Goal: Task Accomplishment & Management: Manage account settings

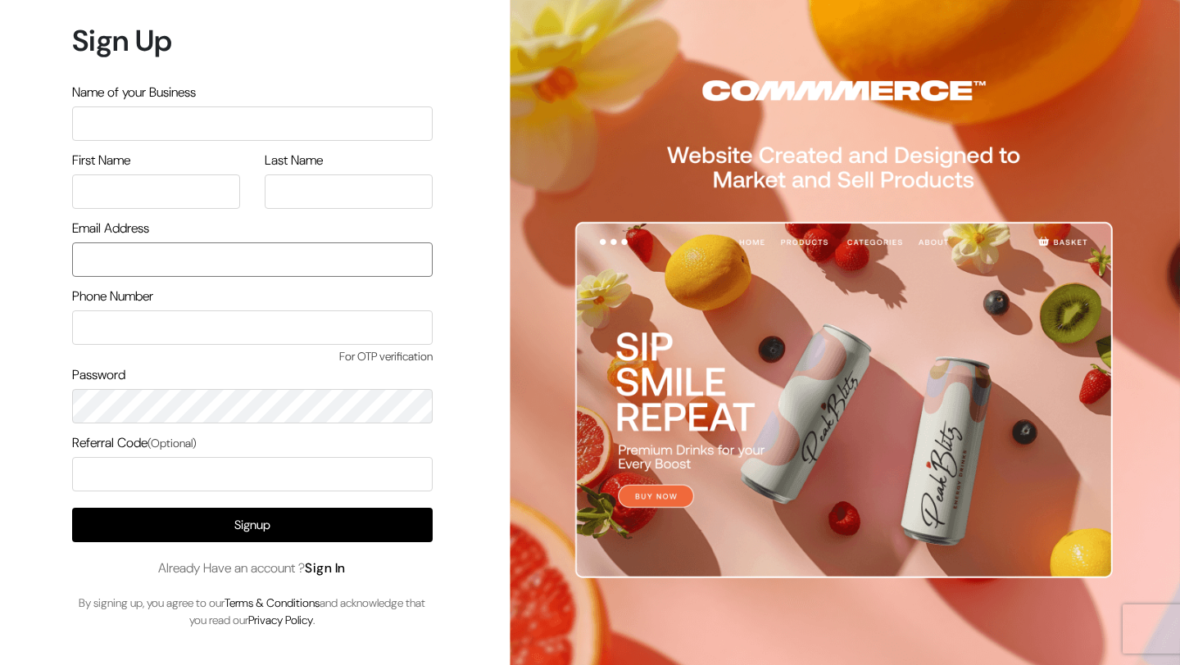
type input "mk@yourdesignstore.in"
click at [333, 569] on link "Sign In" at bounding box center [325, 568] width 41 height 17
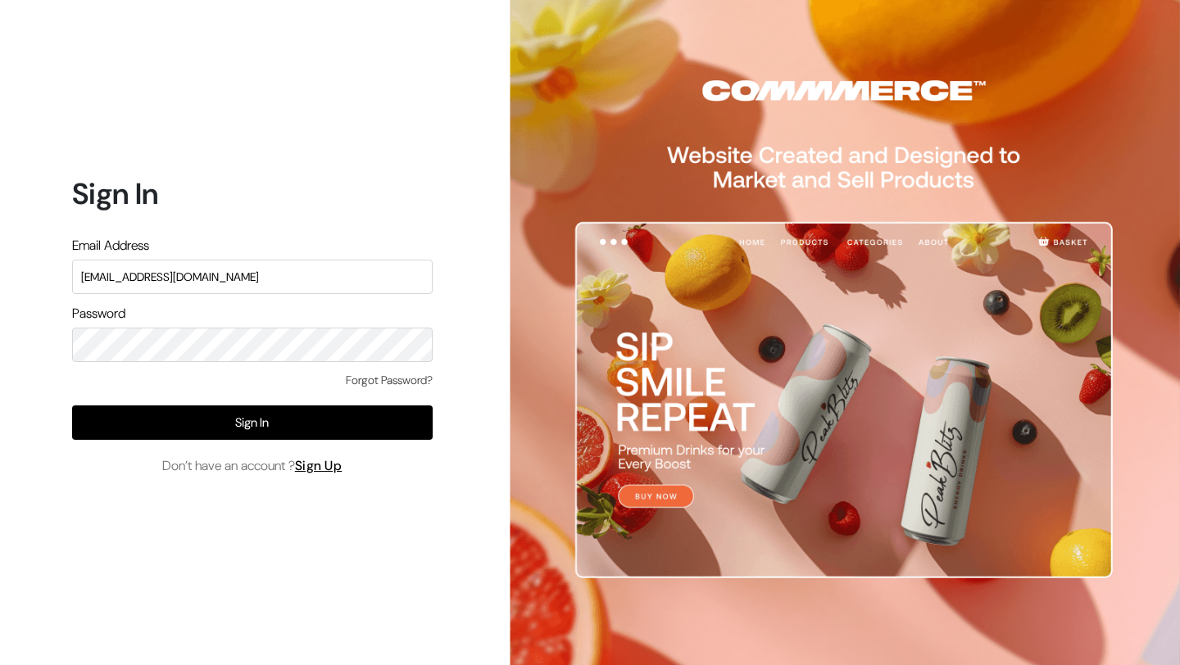
click at [325, 283] on input "mk@yourdesignstore.in" at bounding box center [252, 277] width 361 height 34
type input "lokesh@yourdesignstore.in"
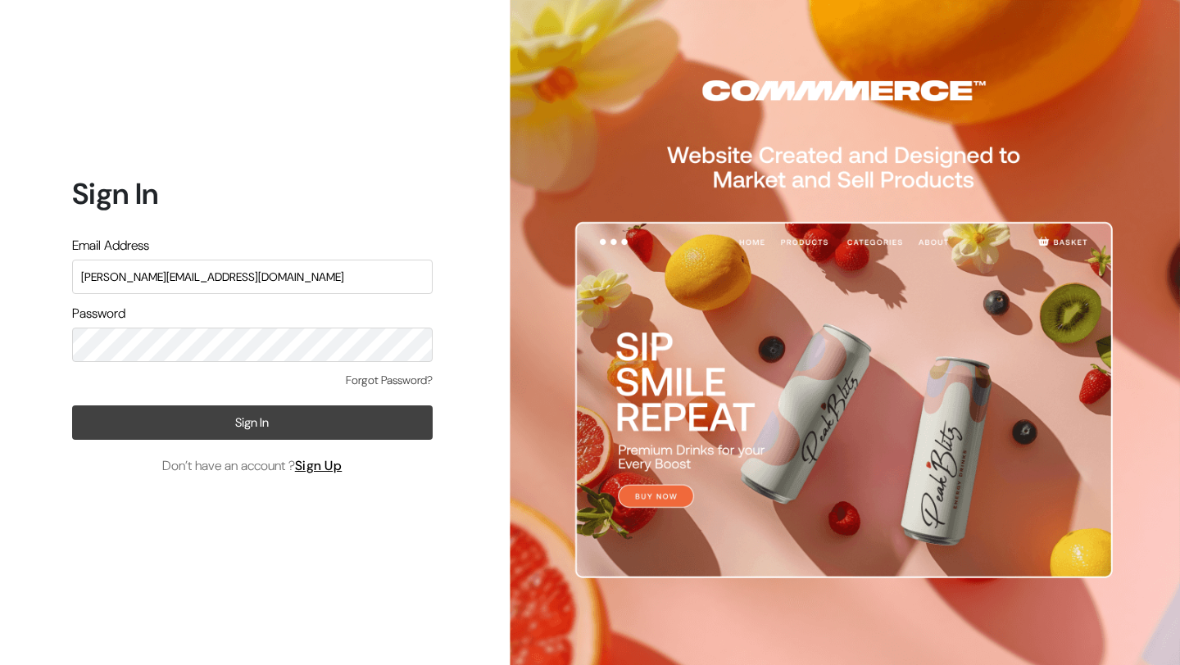
click at [365, 424] on button "Sign In" at bounding box center [252, 423] width 361 height 34
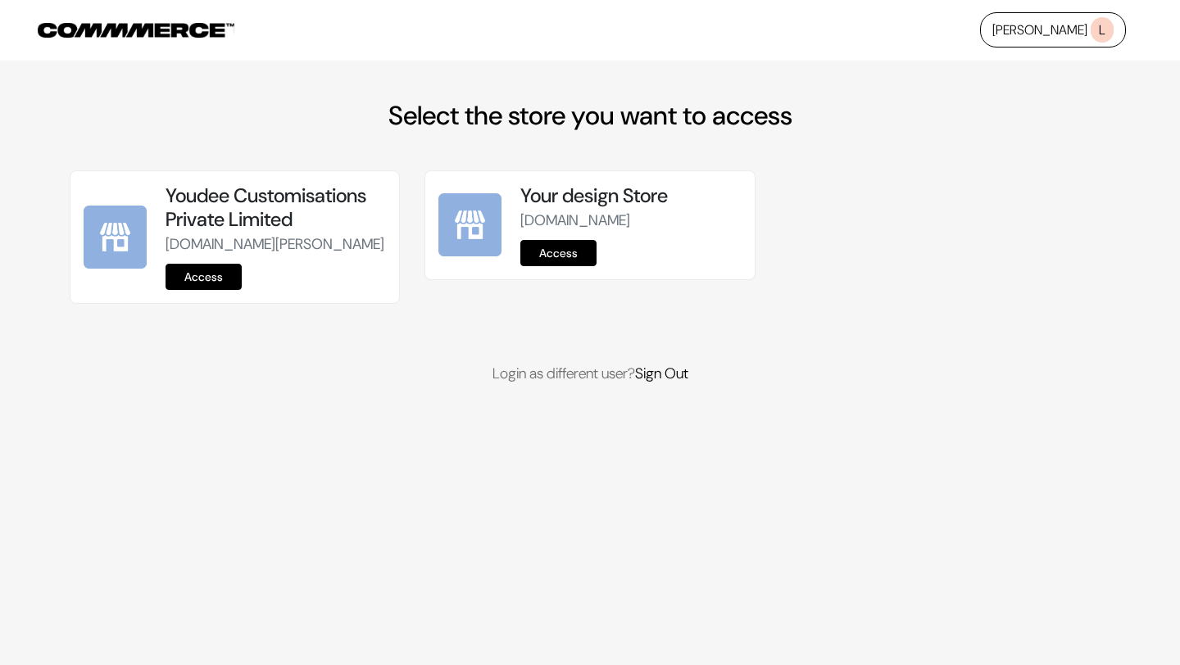
click at [179, 290] on link "Access" at bounding box center [204, 277] width 76 height 26
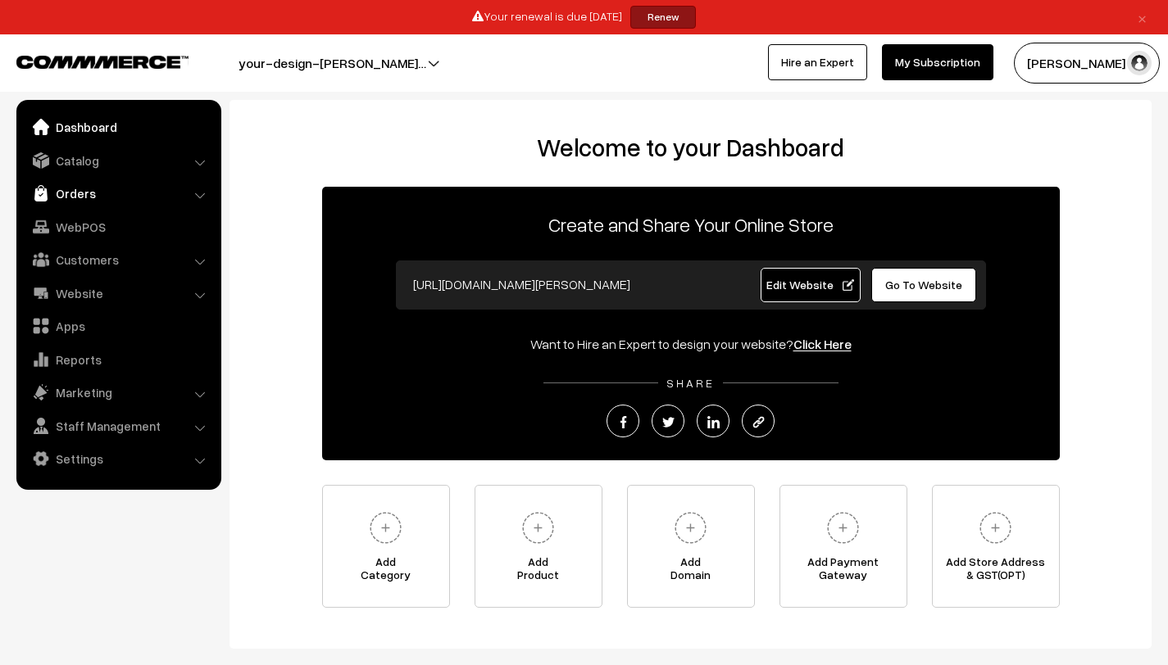
click at [189, 192] on link "Orders" at bounding box center [117, 193] width 195 height 29
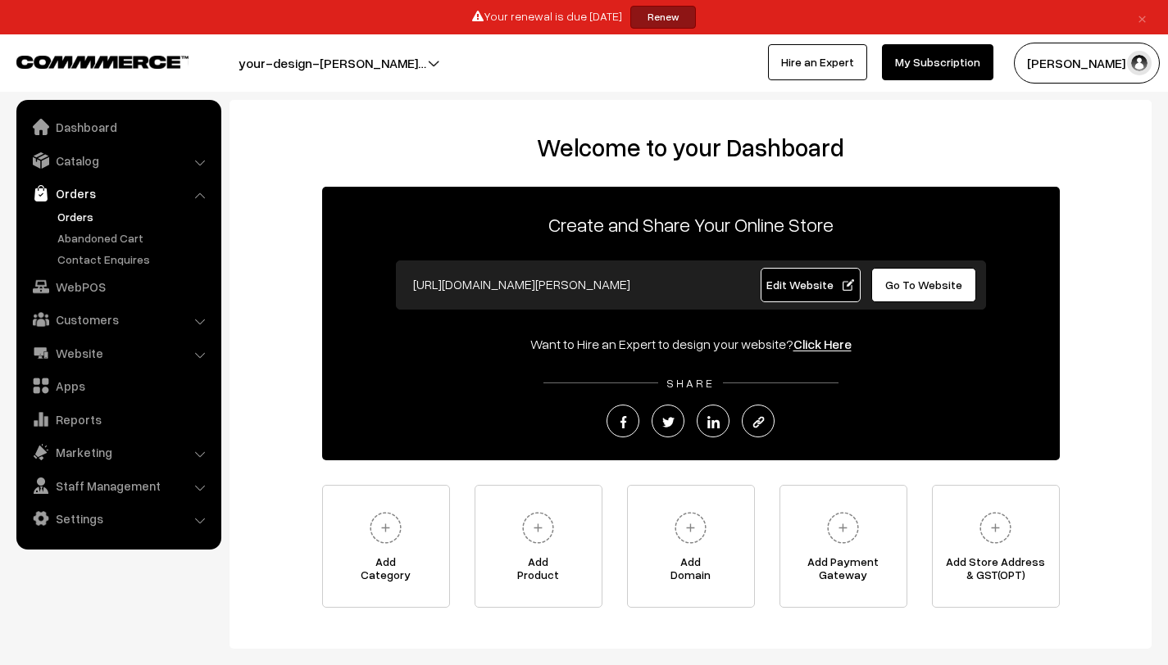
click at [123, 211] on link "Orders" at bounding box center [134, 216] width 162 height 17
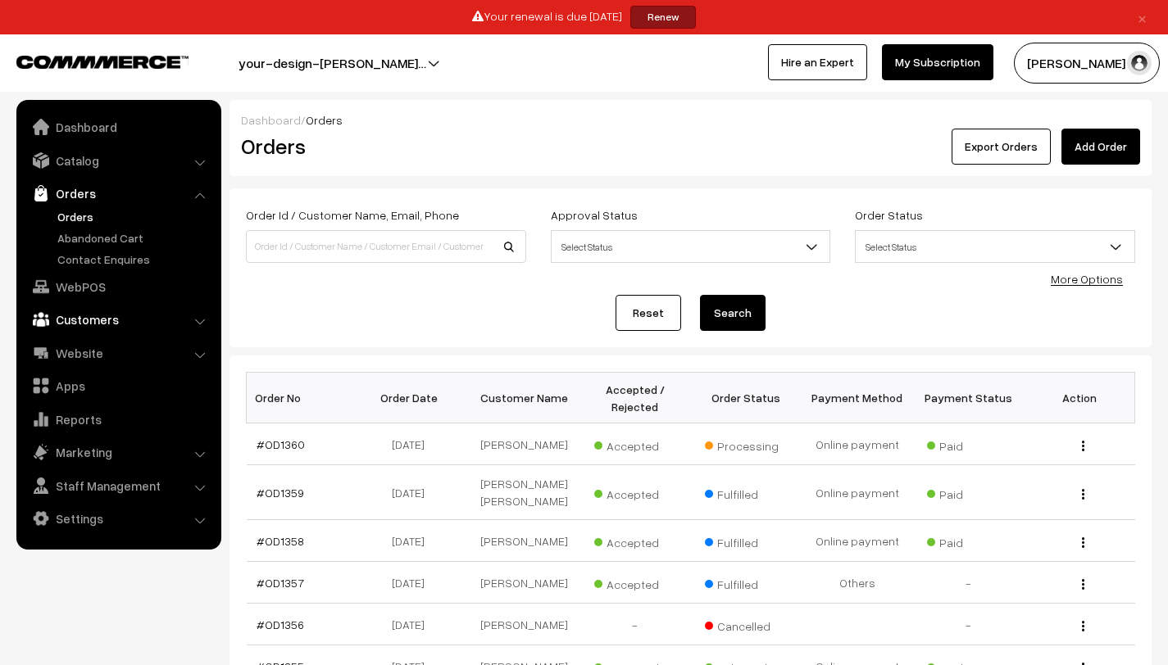
click at [87, 316] on link "Customers" at bounding box center [117, 319] width 195 height 29
click at [116, 434] on ul "Dashboard Catalog" at bounding box center [118, 325] width 205 height 450
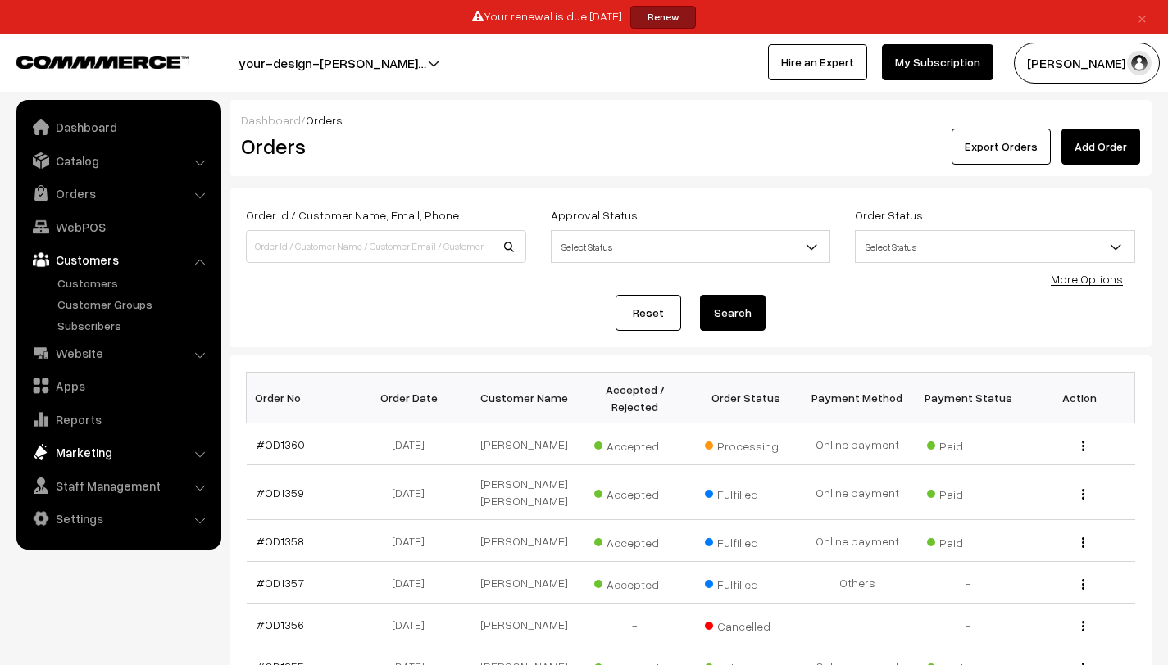
click at [116, 448] on link "Marketing" at bounding box center [117, 452] width 195 height 29
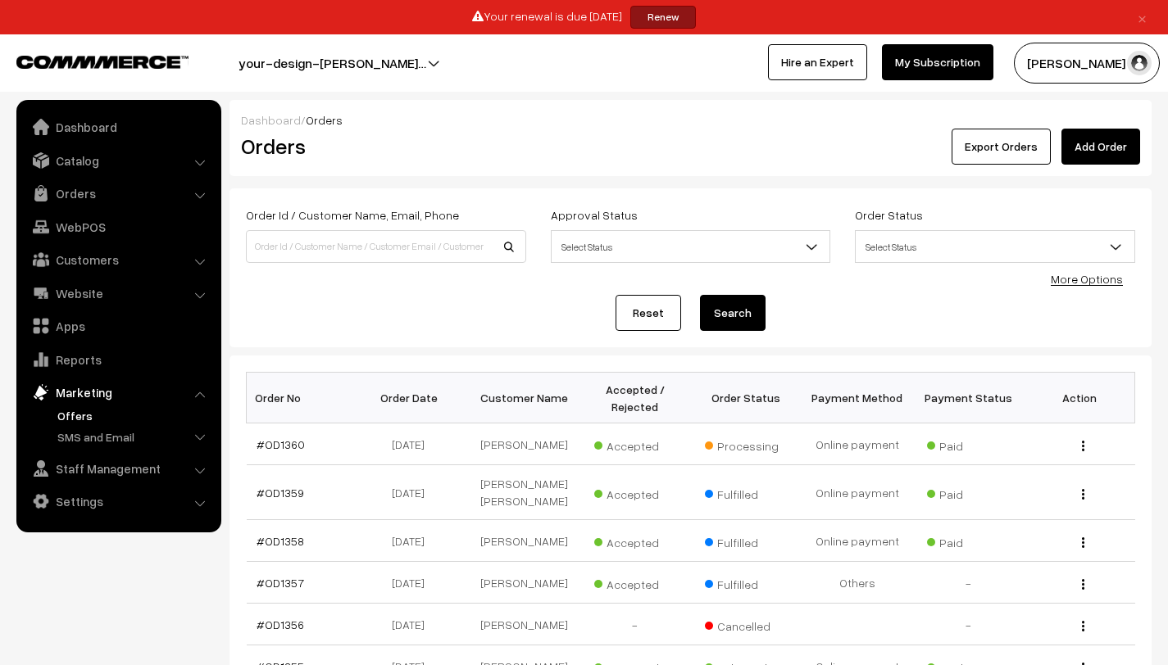
click at [119, 407] on link "Offers" at bounding box center [134, 415] width 162 height 17
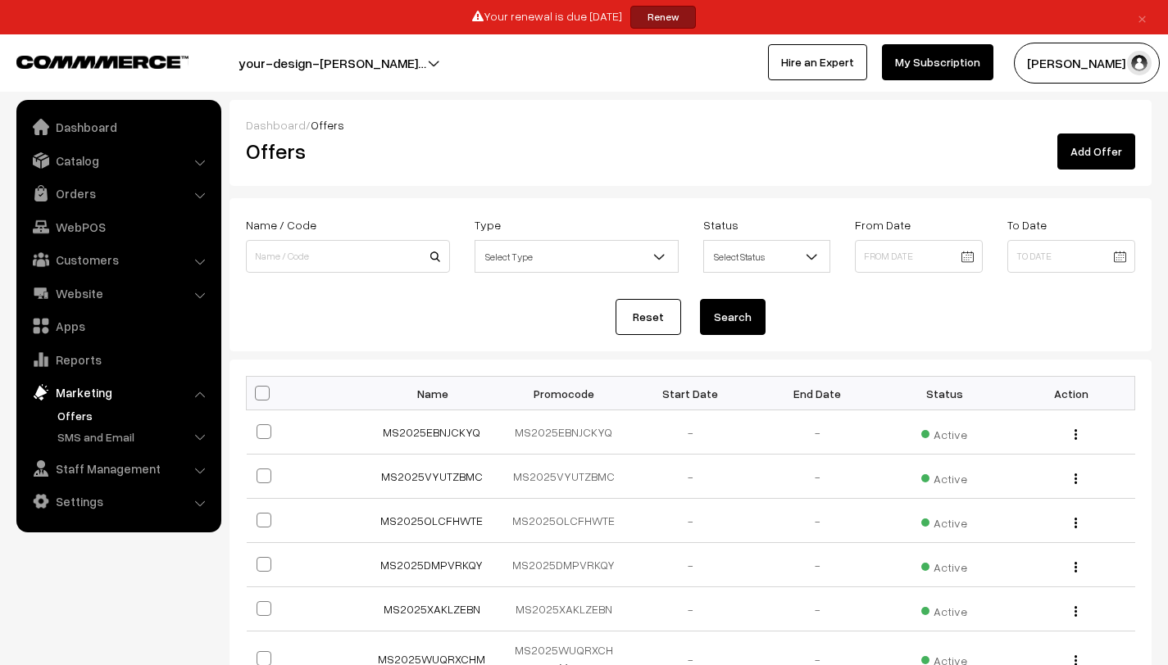
click at [70, 410] on link "Offers" at bounding box center [134, 415] width 162 height 17
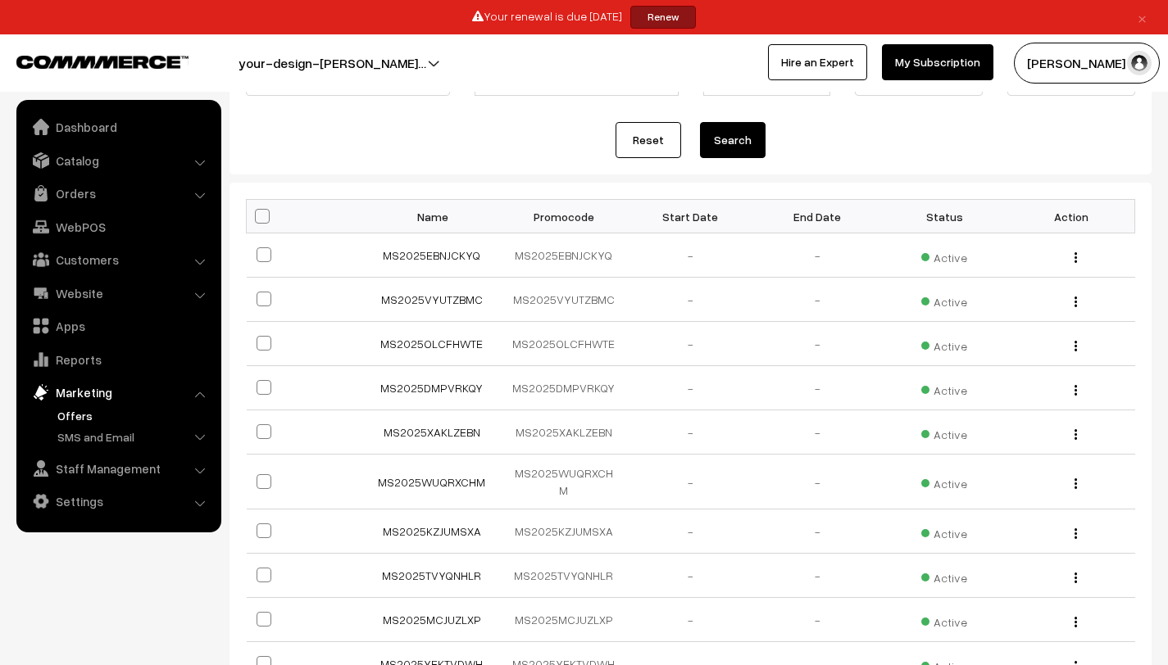
scroll to position [143, 0]
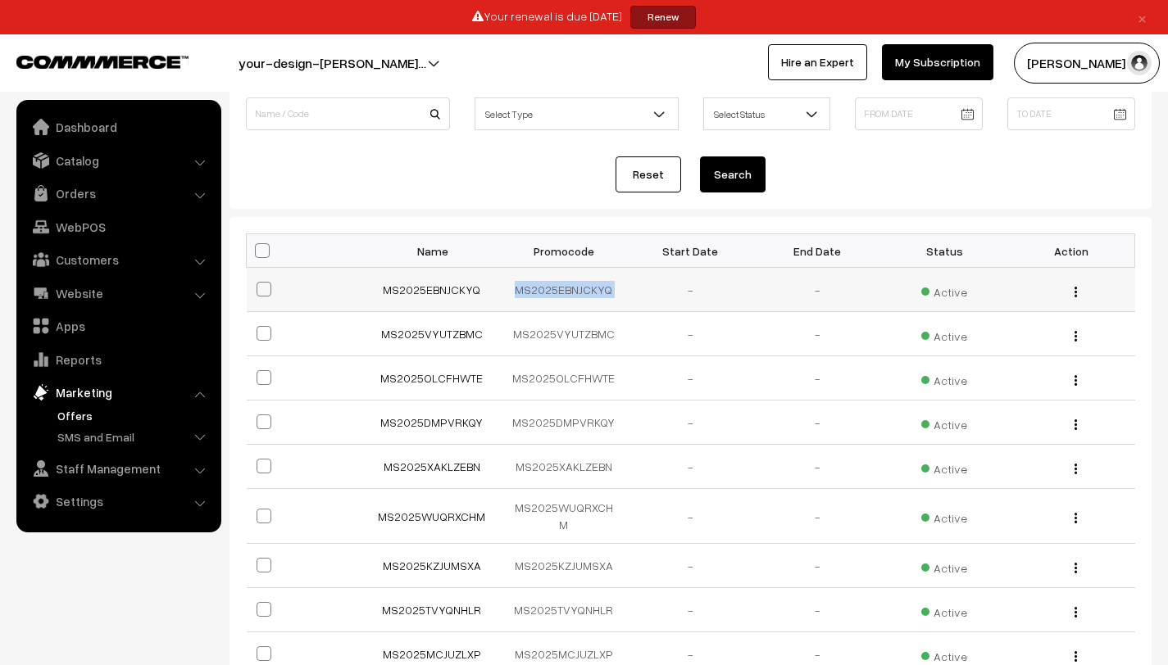
drag, startPoint x: 511, startPoint y: 293, endPoint x: 640, endPoint y: 295, distance: 128.7
click at [640, 295] on tr "MS2025EBNJCKYQ MS2025EBNJCKYQ - - Active Edit" at bounding box center [691, 290] width 888 height 44
copy tr "MS2025EBNJCKYQ"
click at [939, 292] on span "Active" at bounding box center [944, 289] width 46 height 21
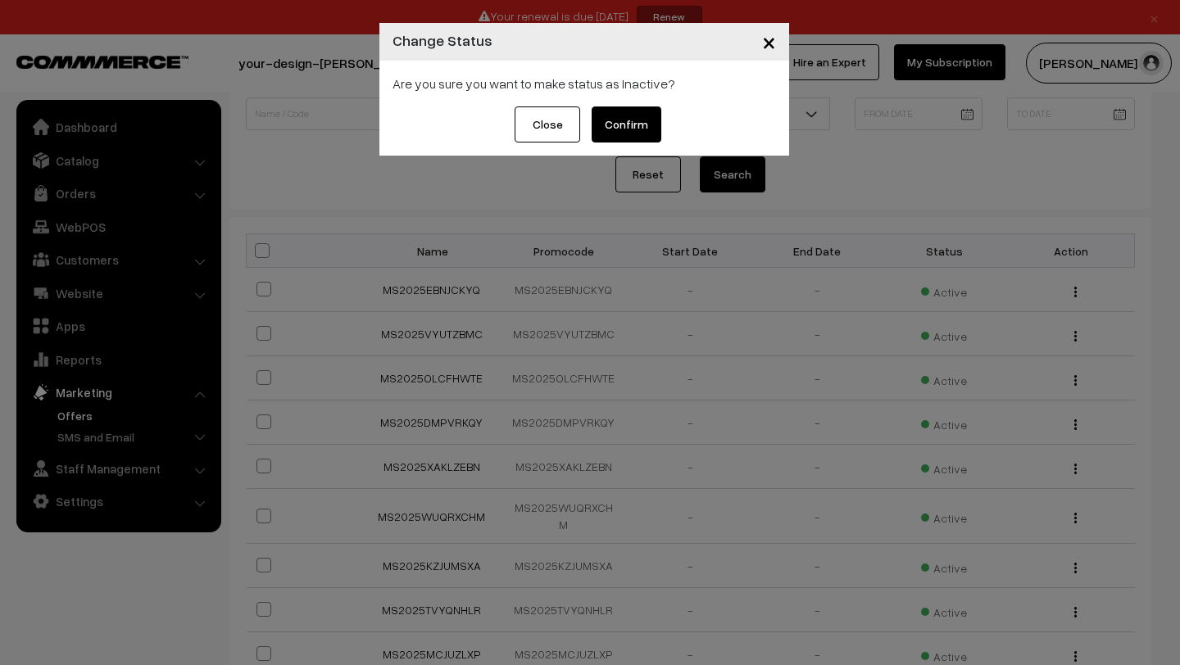
click at [766, 43] on span "×" at bounding box center [769, 41] width 14 height 30
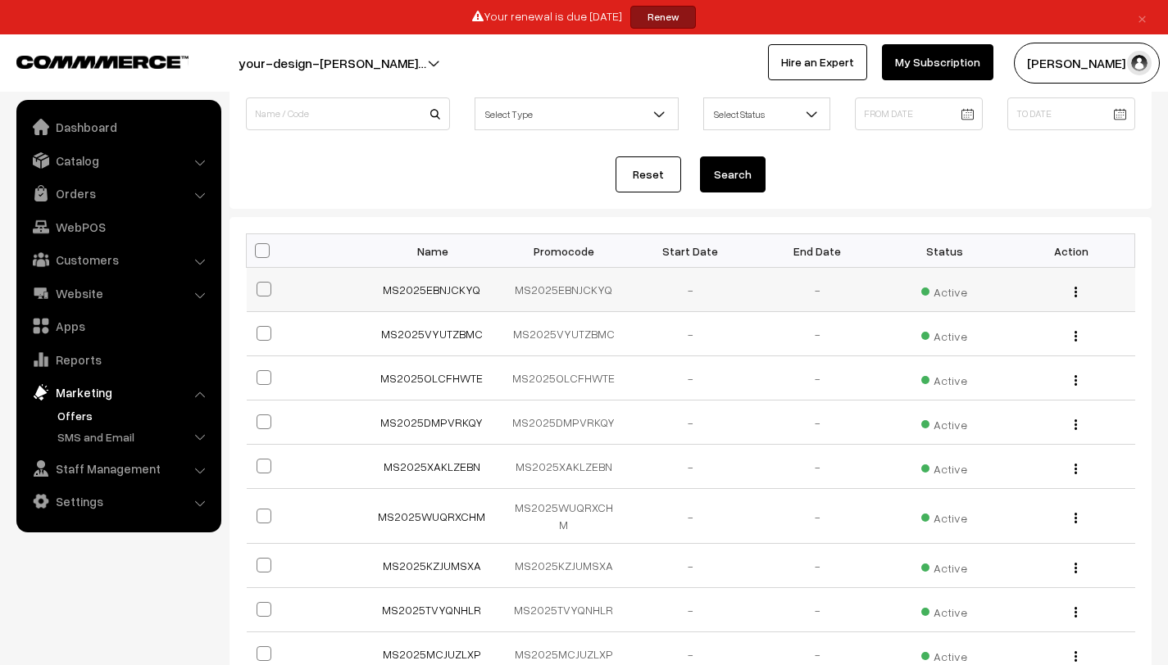
click at [801, 289] on td "-" at bounding box center [817, 290] width 127 height 44
click at [446, 291] on link "MS2025EBNJCKYQ" at bounding box center [432, 290] width 98 height 14
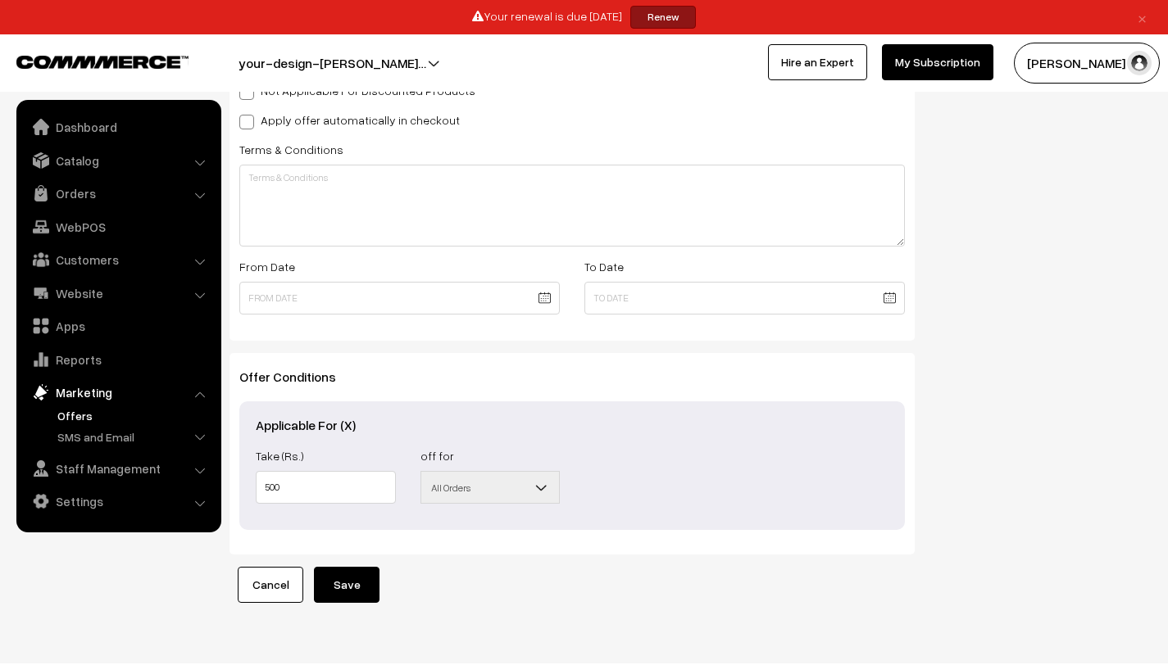
scroll to position [206, 0]
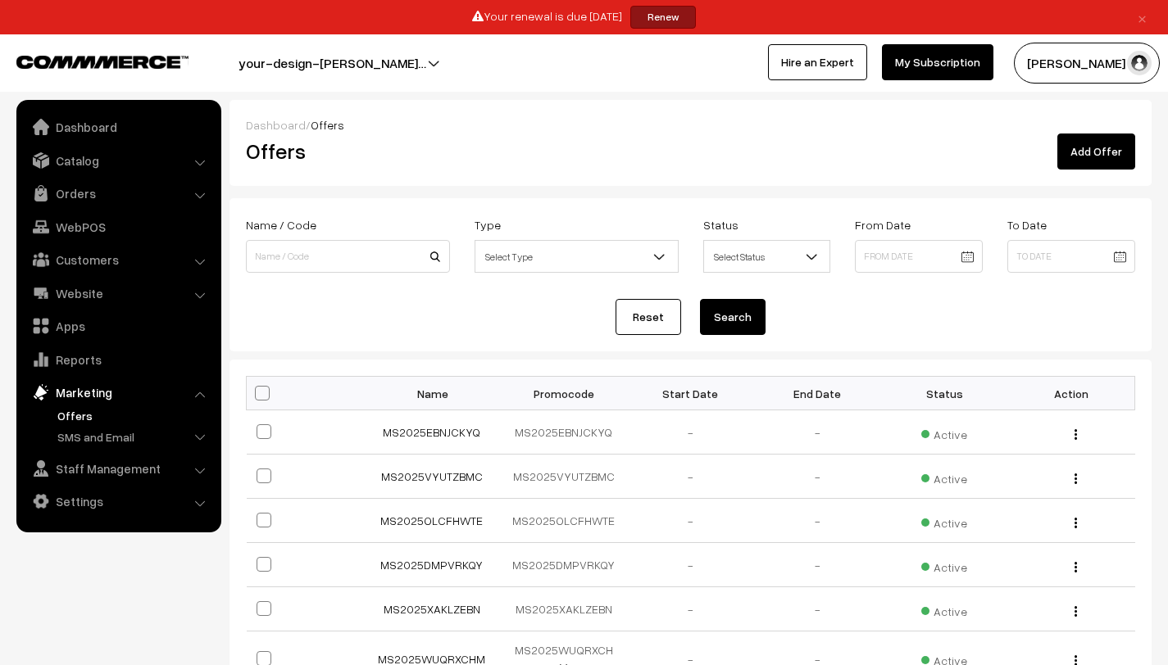
scroll to position [143, 0]
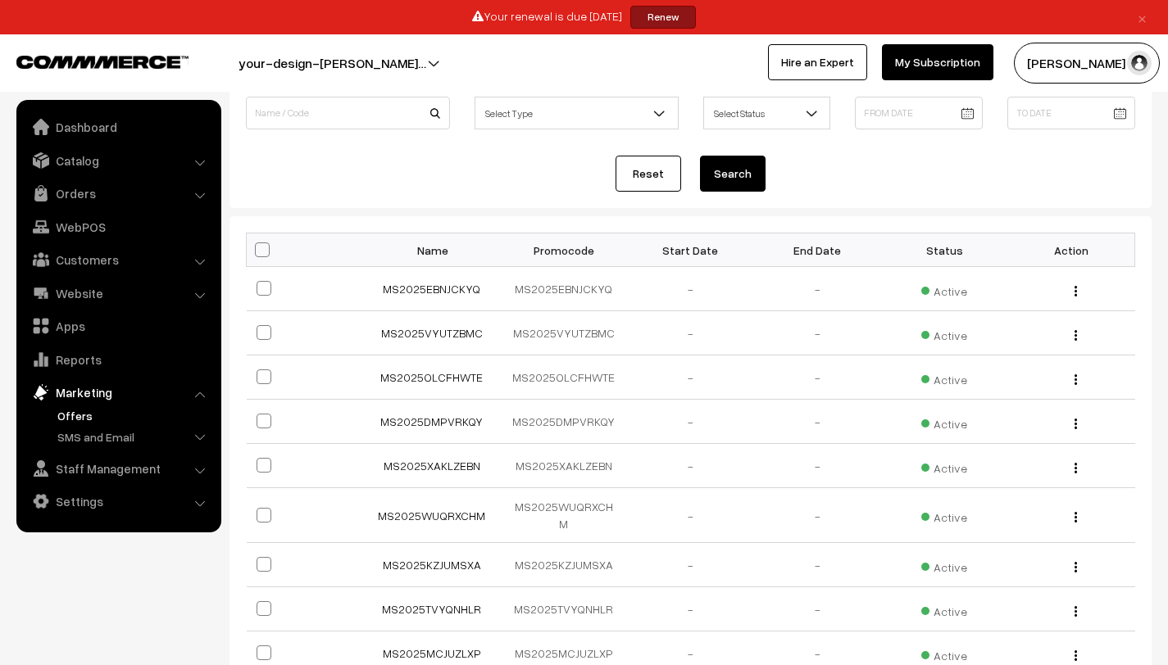
click at [262, 288] on span at bounding box center [263, 288] width 15 height 15
click at [259, 283] on input "checkbox" at bounding box center [253, 278] width 11 height 11
checkbox input "true"
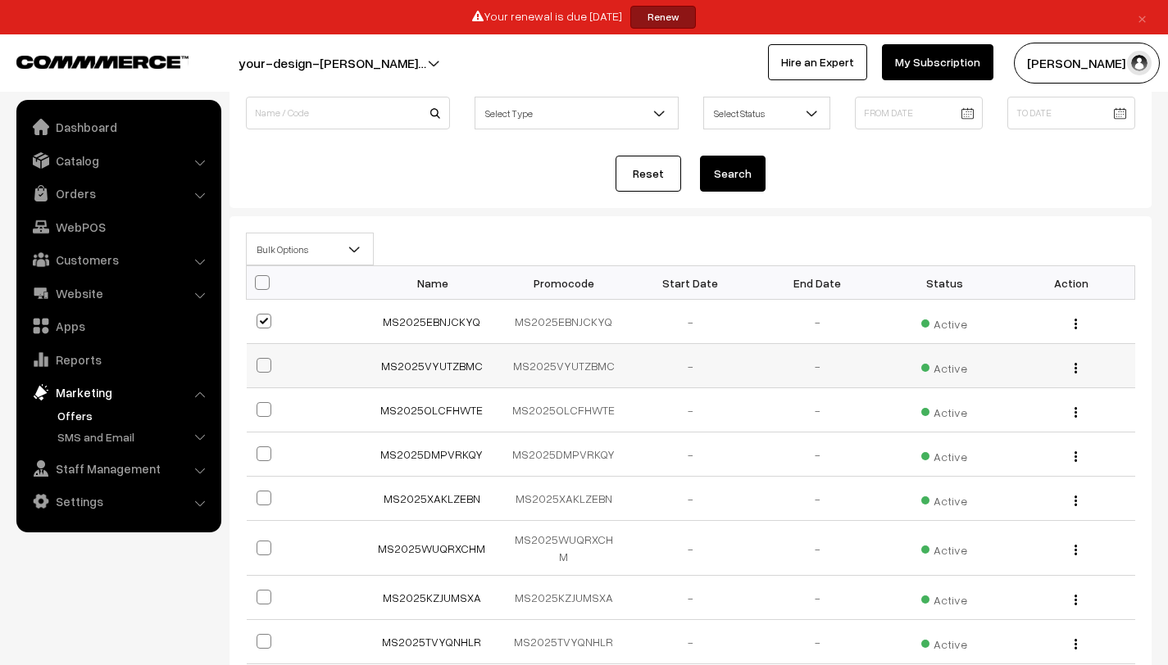
click at [275, 365] on td at bounding box center [310, 366] width 127 height 44
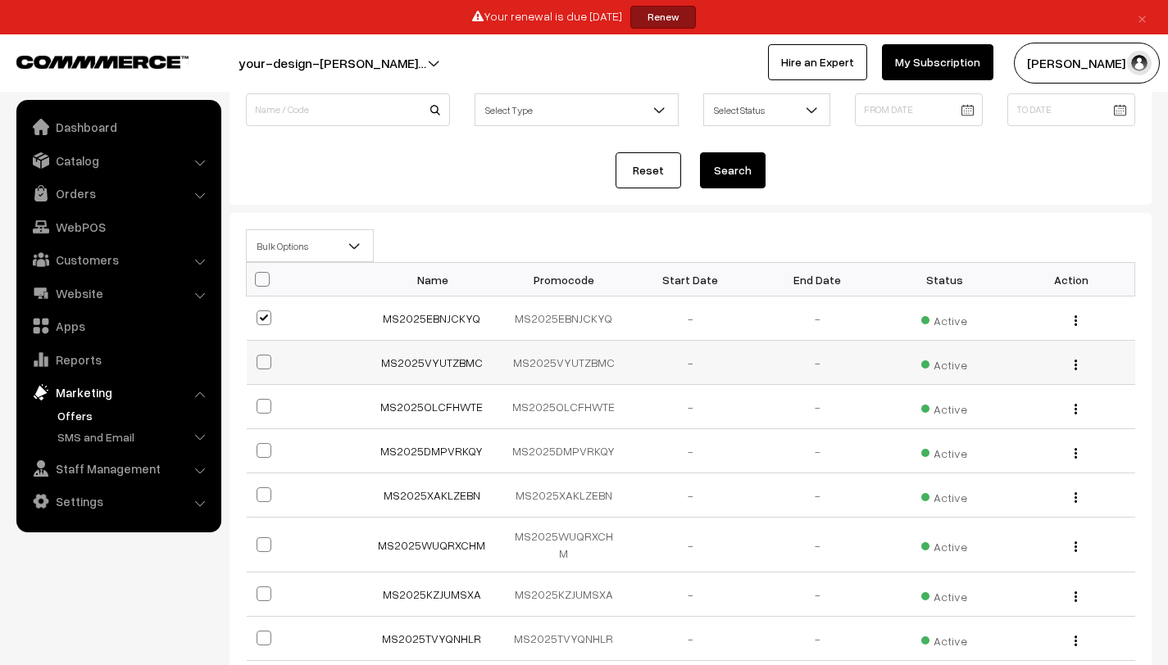
click at [266, 364] on span at bounding box center [263, 362] width 15 height 15
click at [259, 357] on input "checkbox" at bounding box center [253, 352] width 11 height 11
checkbox input "true"
click at [265, 406] on span at bounding box center [263, 406] width 15 height 15
click at [259, 401] on input "checkbox" at bounding box center [253, 396] width 11 height 11
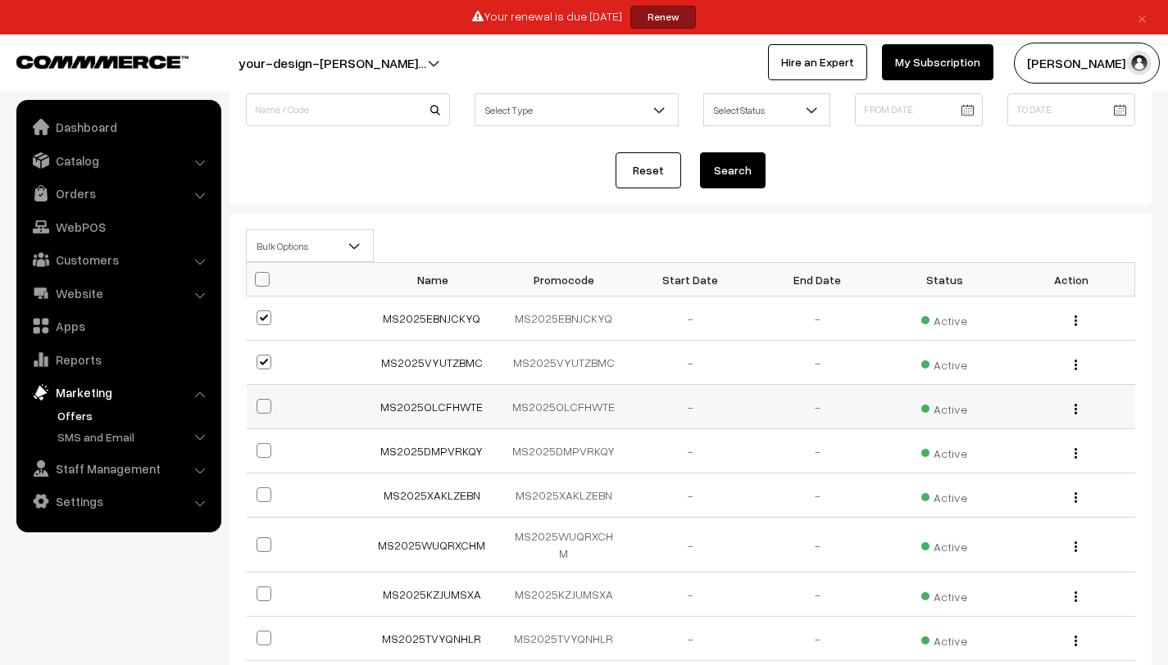
checkbox input "true"
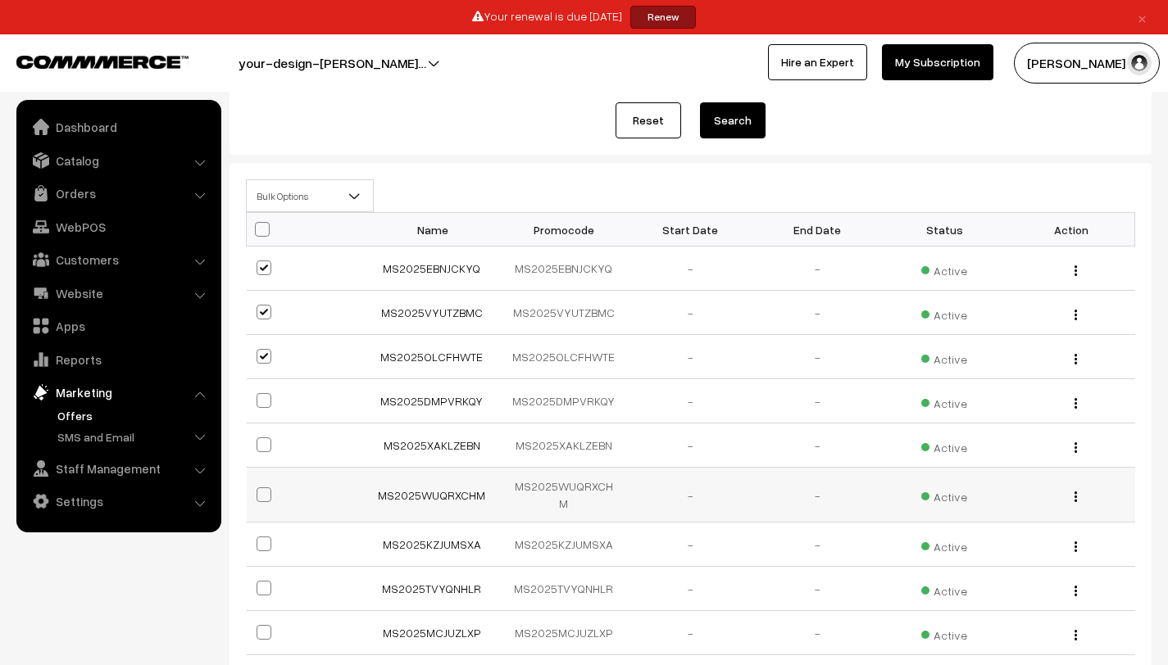
scroll to position [293, 0]
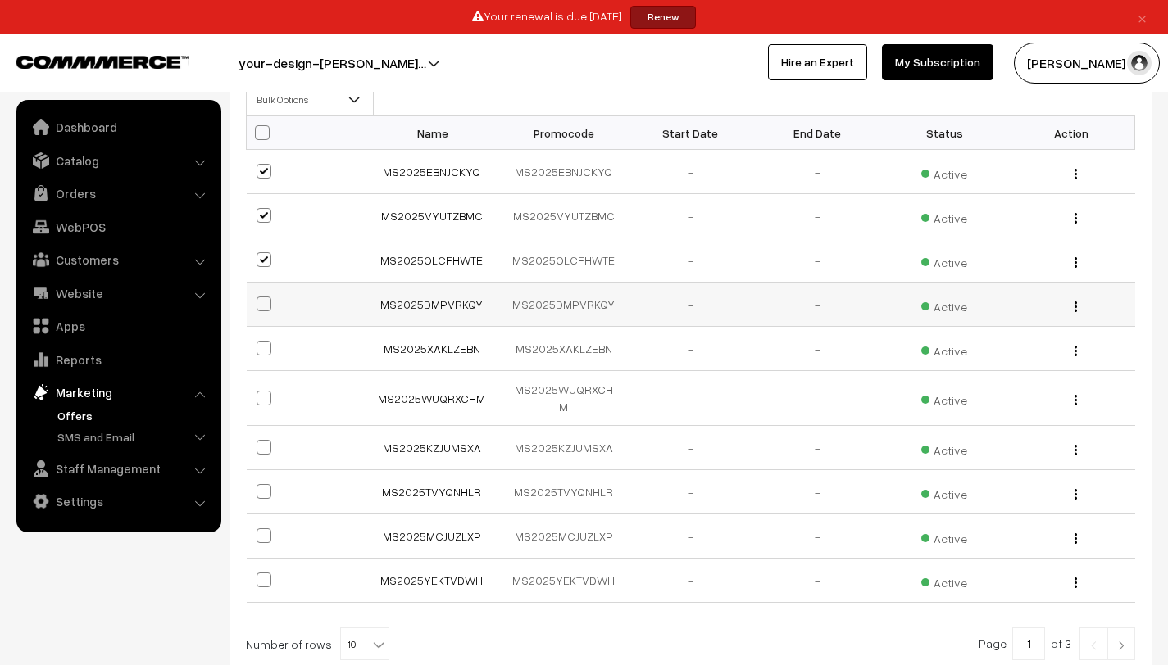
click at [261, 318] on td at bounding box center [310, 305] width 127 height 44
click at [262, 311] on label at bounding box center [266, 304] width 20 height 20
click at [259, 299] on input "checkbox" at bounding box center [253, 293] width 11 height 11
checkbox input "true"
click at [261, 343] on span at bounding box center [263, 348] width 15 height 15
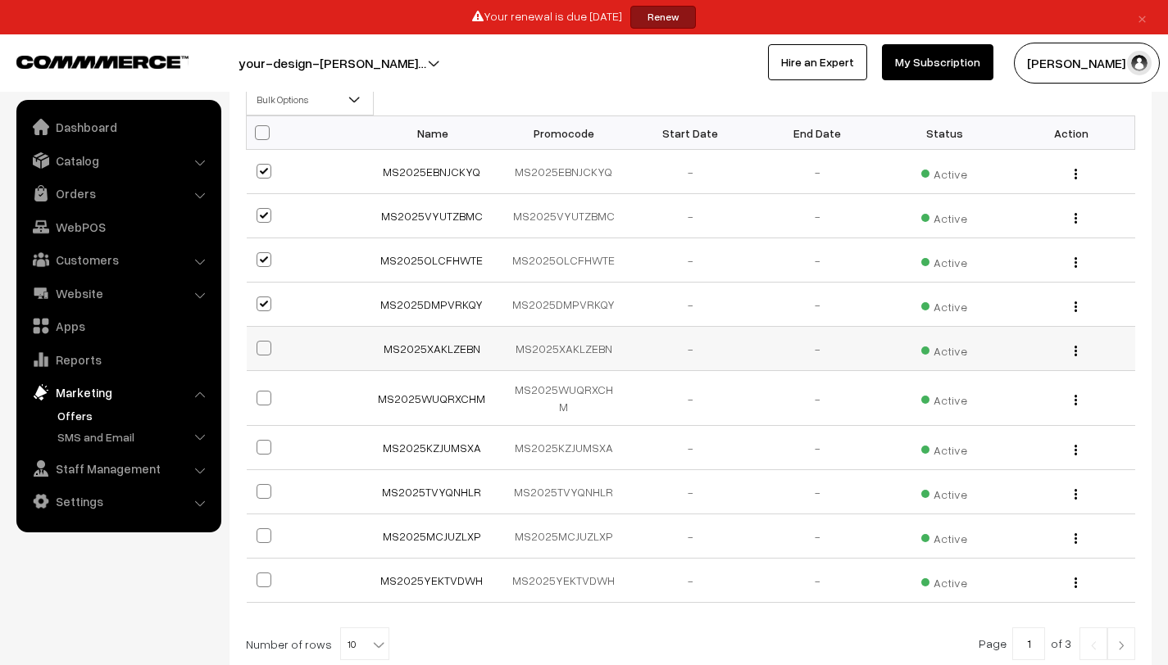
click at [259, 343] on input "checkbox" at bounding box center [253, 338] width 11 height 11
checkbox input "true"
click at [264, 381] on td at bounding box center [310, 398] width 127 height 55
click at [263, 395] on span at bounding box center [263, 398] width 15 height 15
click at [259, 393] on input "checkbox" at bounding box center [253, 388] width 11 height 11
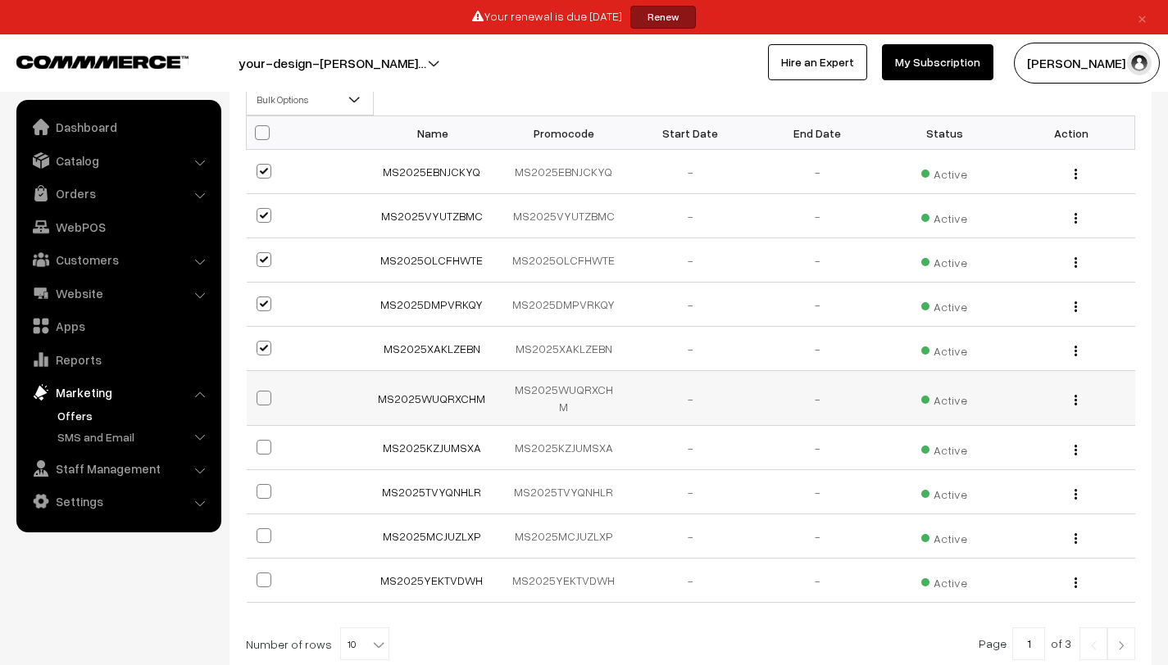
checkbox input "true"
click at [266, 440] on span at bounding box center [263, 447] width 15 height 15
click at [259, 439] on input "checkbox" at bounding box center [253, 437] width 11 height 11
checkbox input "true"
click at [267, 484] on span at bounding box center [263, 491] width 15 height 15
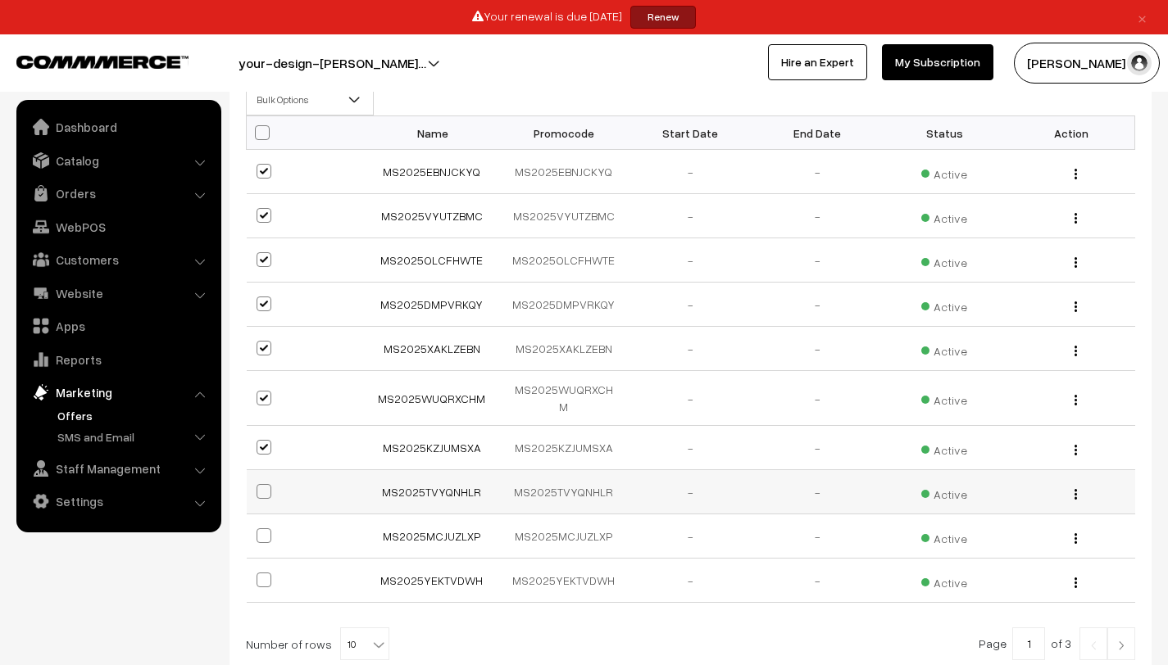
click at [259, 484] on input "checkbox" at bounding box center [253, 481] width 11 height 11
checkbox input "true"
click at [266, 528] on span at bounding box center [263, 535] width 15 height 15
click at [259, 525] on input "checkbox" at bounding box center [253, 525] width 11 height 11
checkbox input "true"
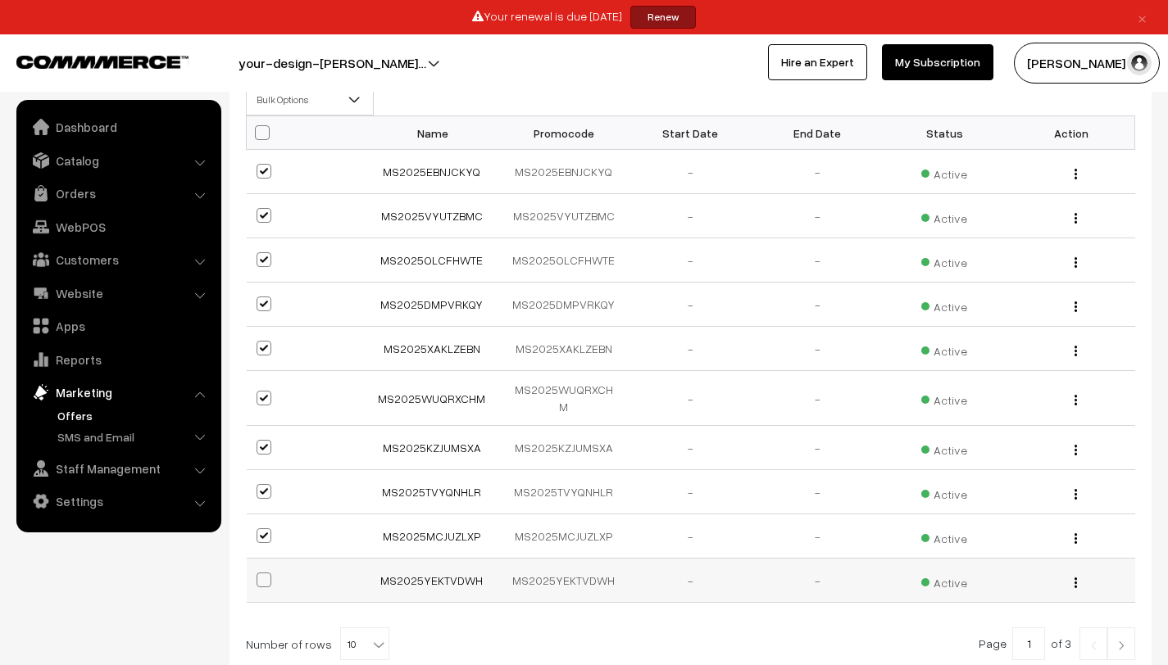
click at [260, 582] on td at bounding box center [310, 581] width 127 height 44
click at [262, 573] on span at bounding box center [263, 580] width 15 height 15
click at [259, 572] on input "checkbox" at bounding box center [253, 570] width 11 height 11
checkbox input "true"
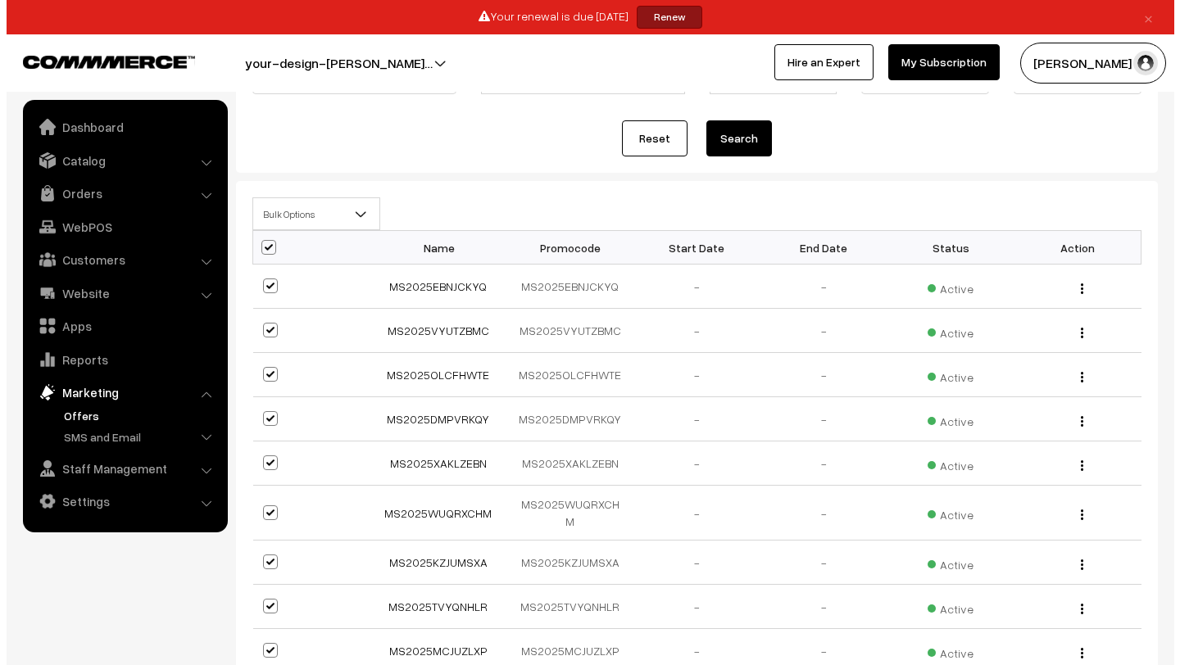
scroll to position [0, 0]
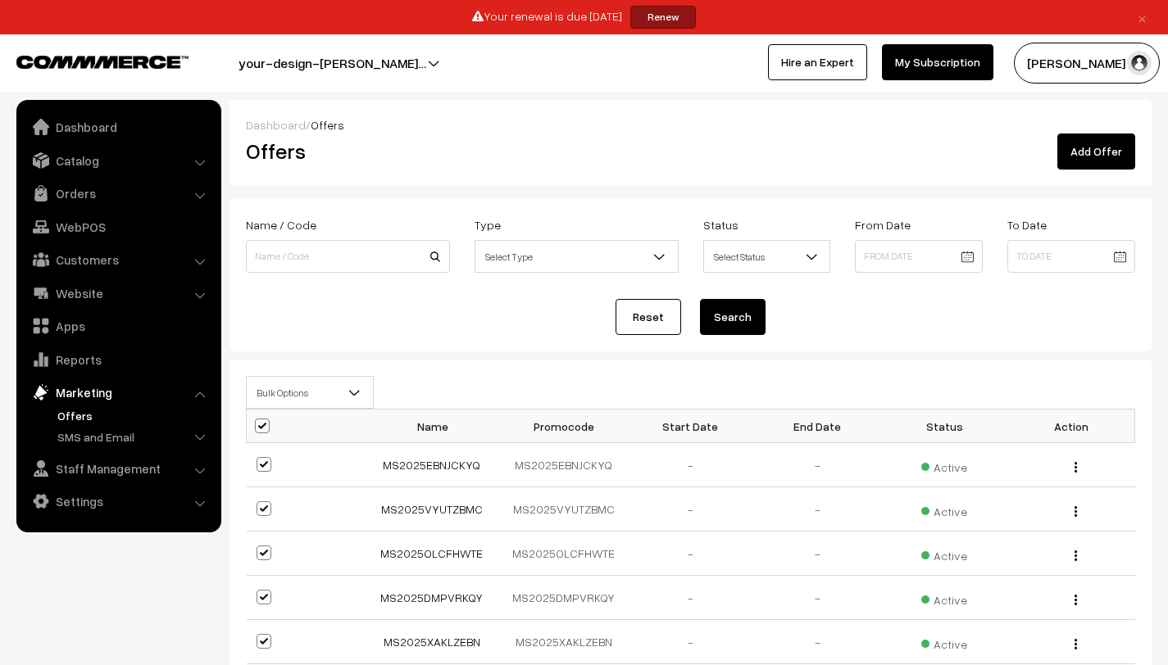
click at [342, 379] on span "Bulk Options" at bounding box center [310, 393] width 126 height 29
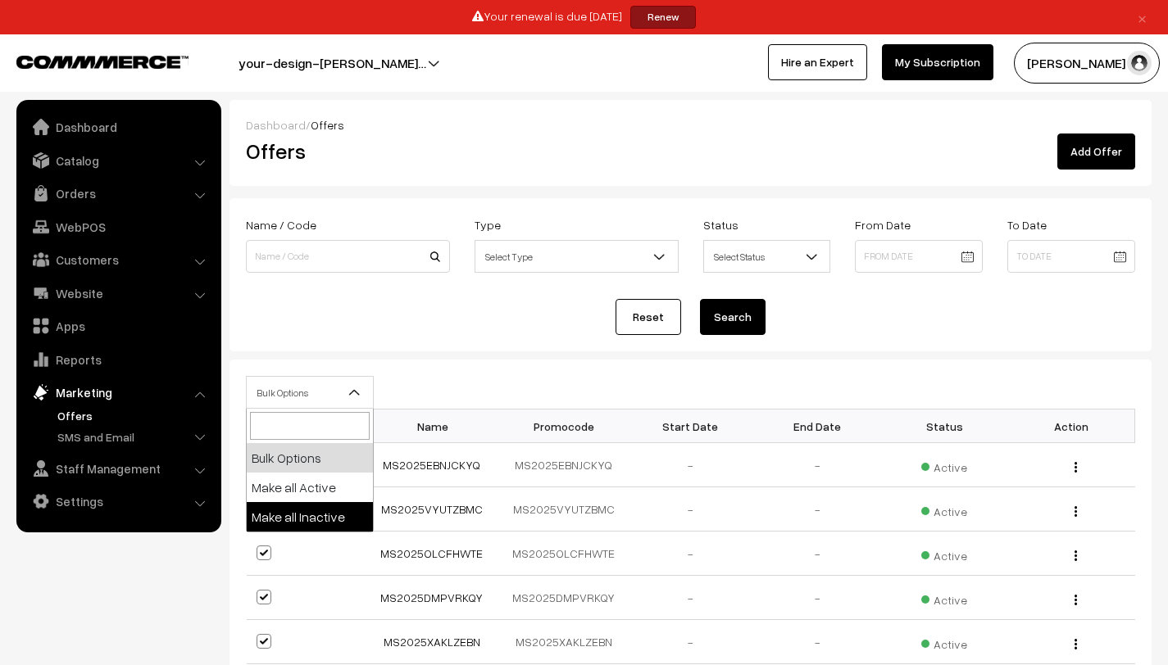
select select "inactive"
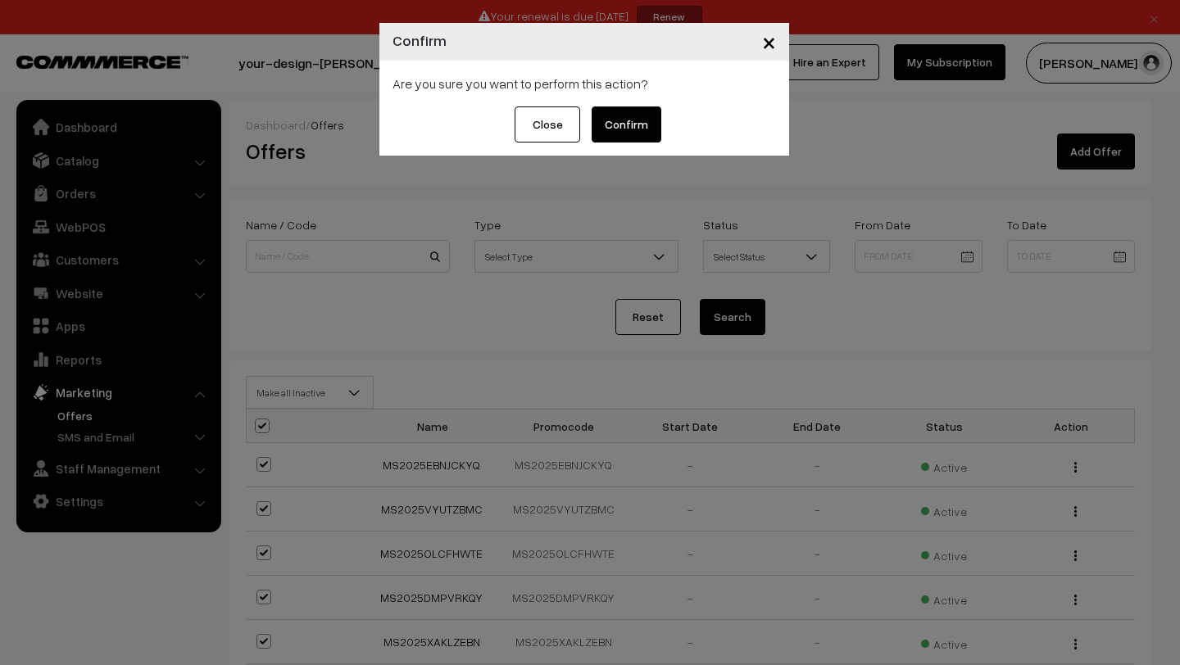
click at [624, 111] on button "Confirm" at bounding box center [627, 125] width 70 height 36
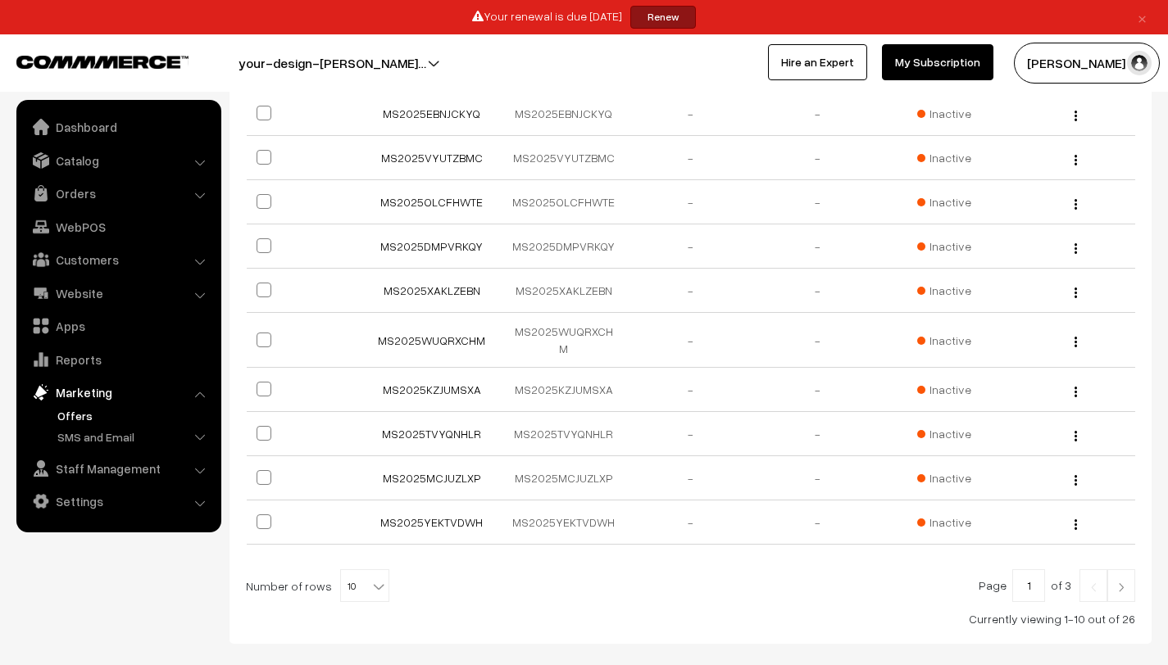
scroll to position [393, 0]
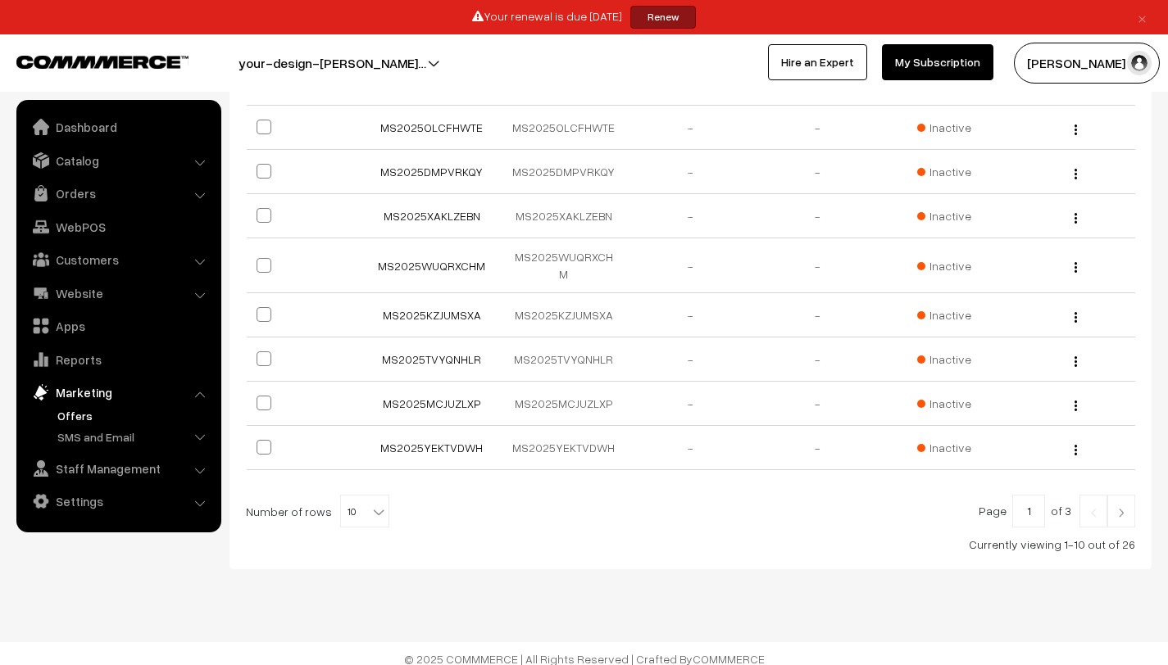
click at [1128, 506] on link at bounding box center [1121, 511] width 28 height 33
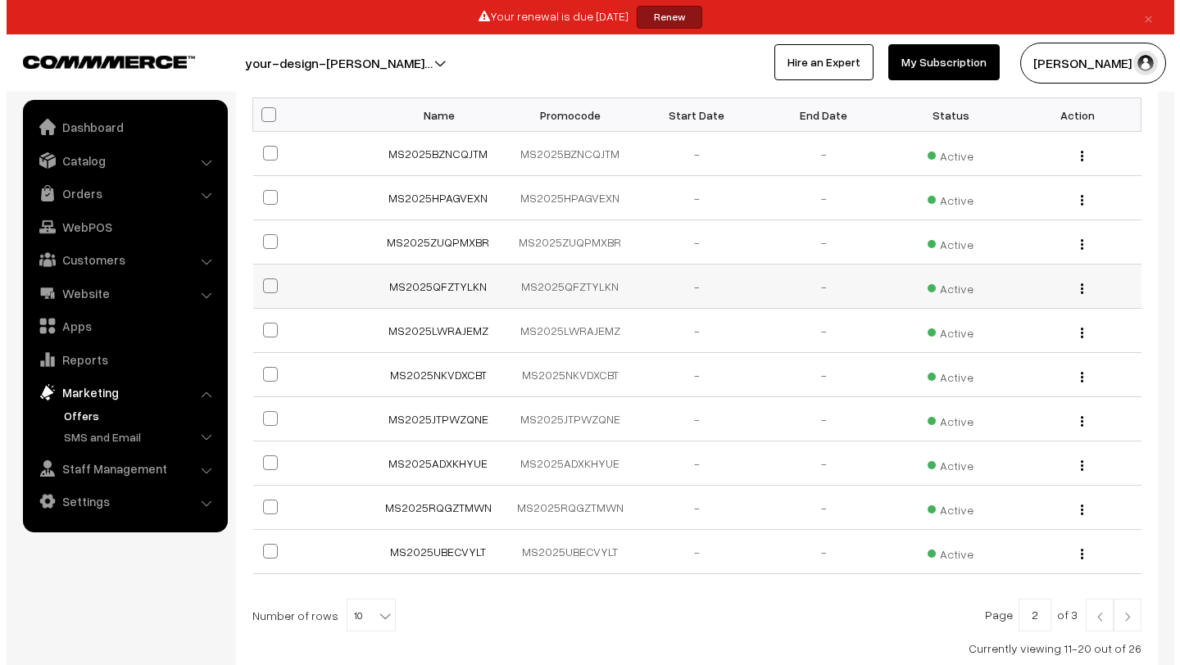
scroll to position [259, 0]
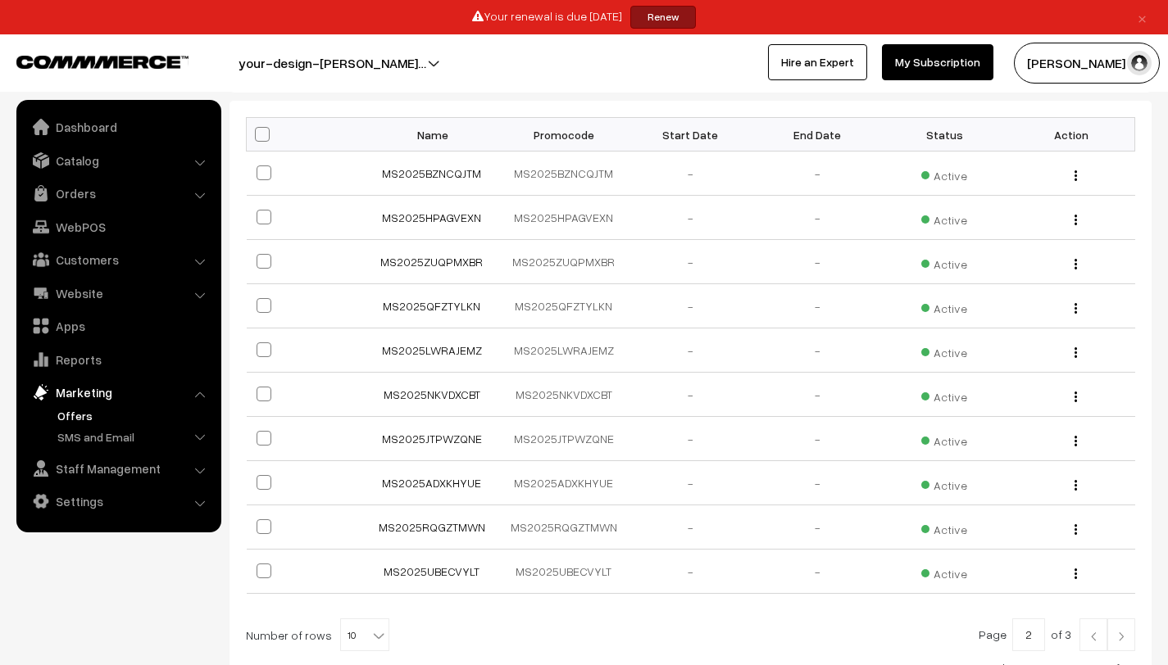
click at [256, 136] on span at bounding box center [262, 134] width 15 height 15
click at [256, 136] on input "checkbox" at bounding box center [252, 134] width 11 height 11
checkbox input "true"
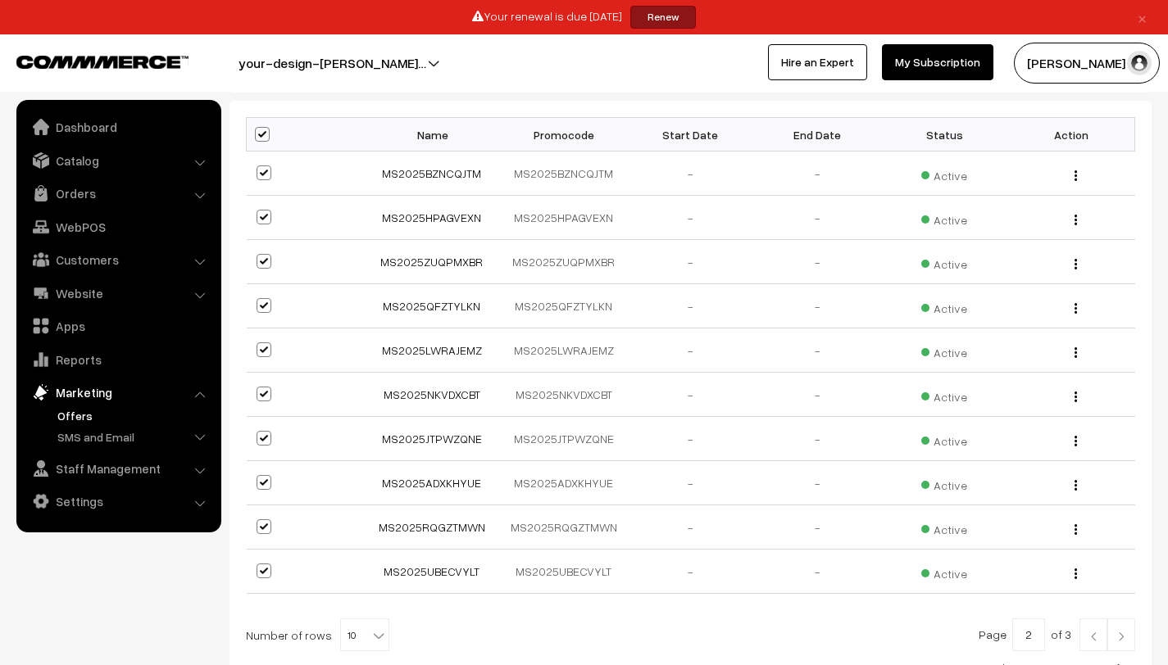
checkbox input "true"
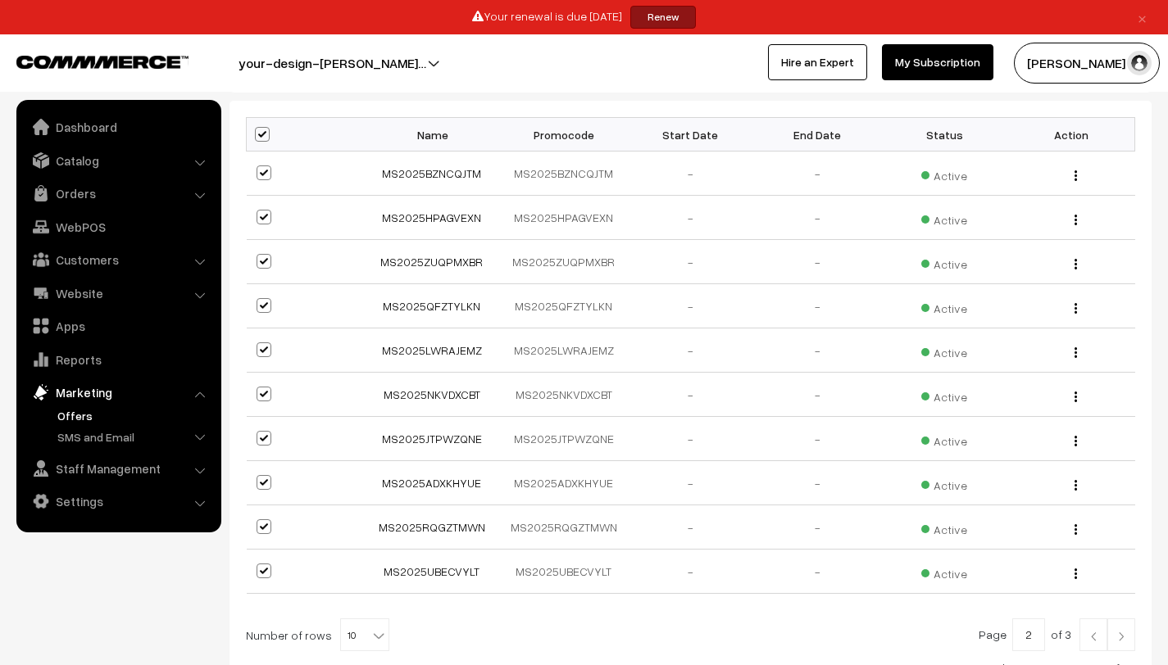
checkbox input "true"
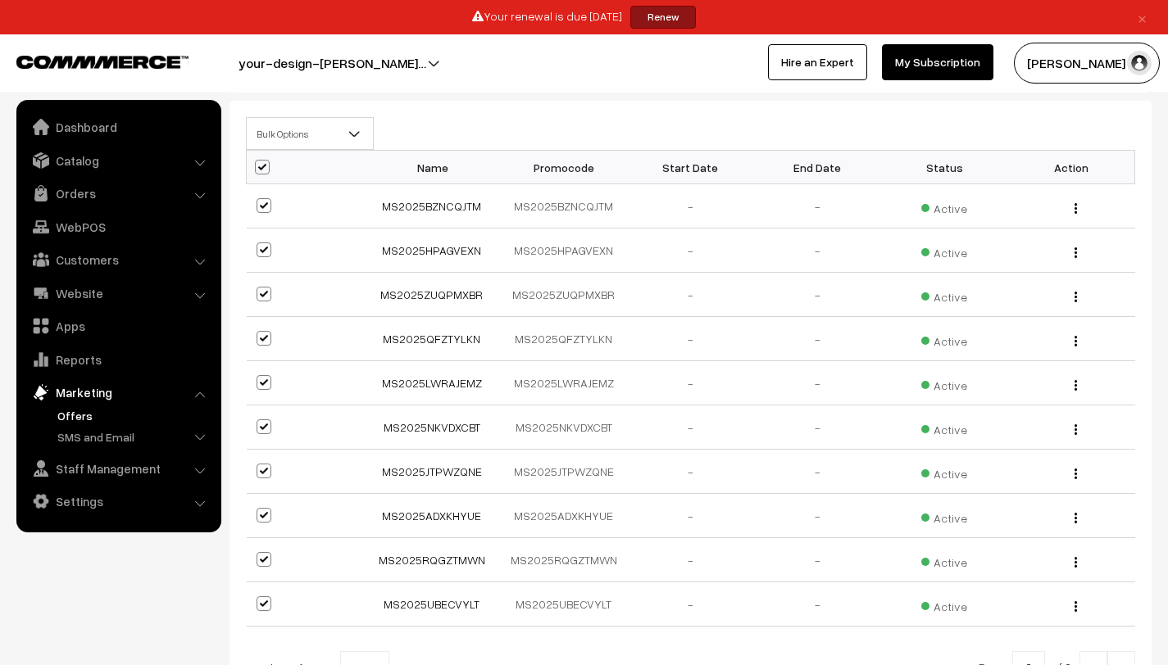
click at [332, 126] on span "Bulk Options" at bounding box center [310, 134] width 126 height 29
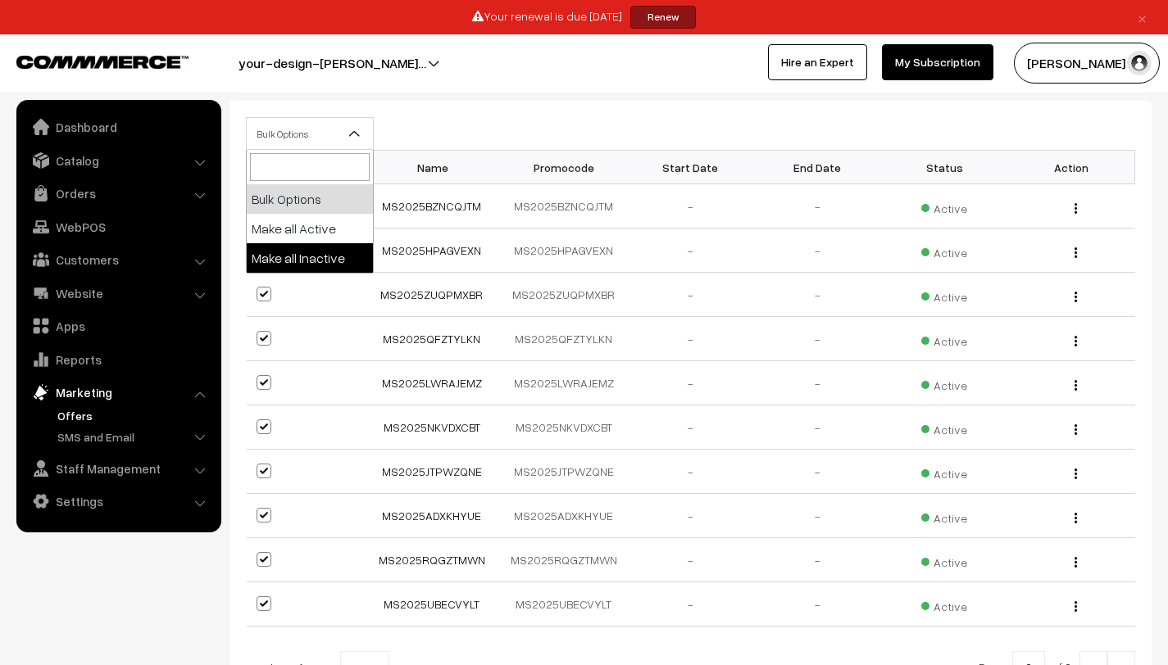
select select "inactive"
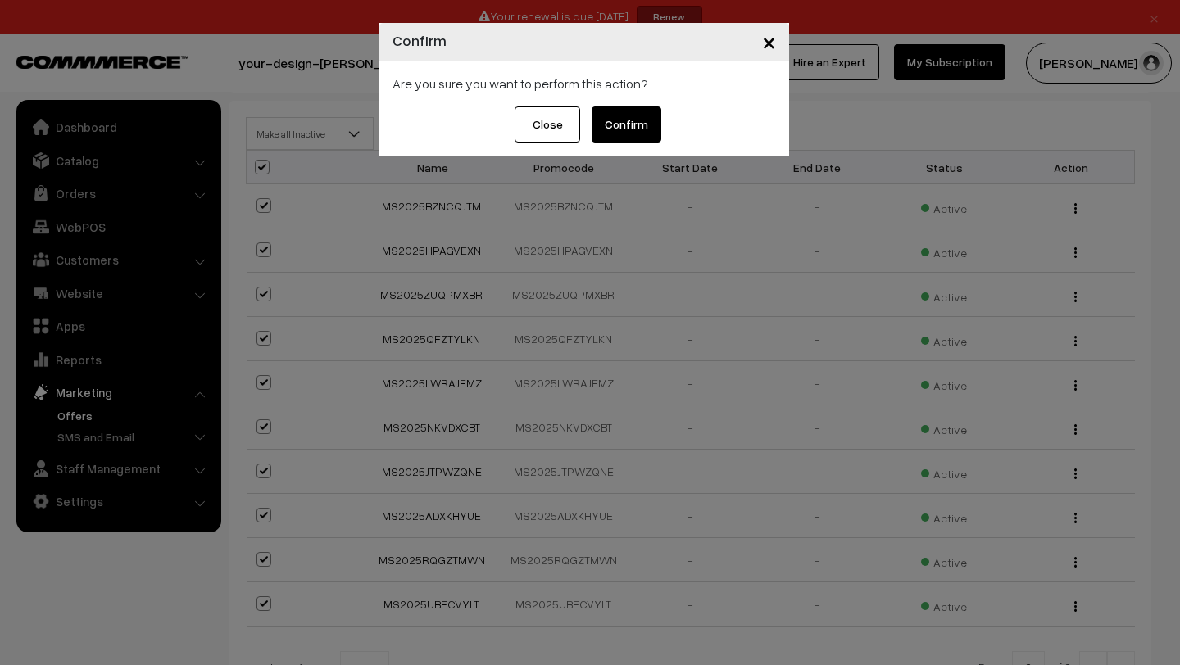
click at [619, 125] on button "Confirm" at bounding box center [627, 125] width 70 height 36
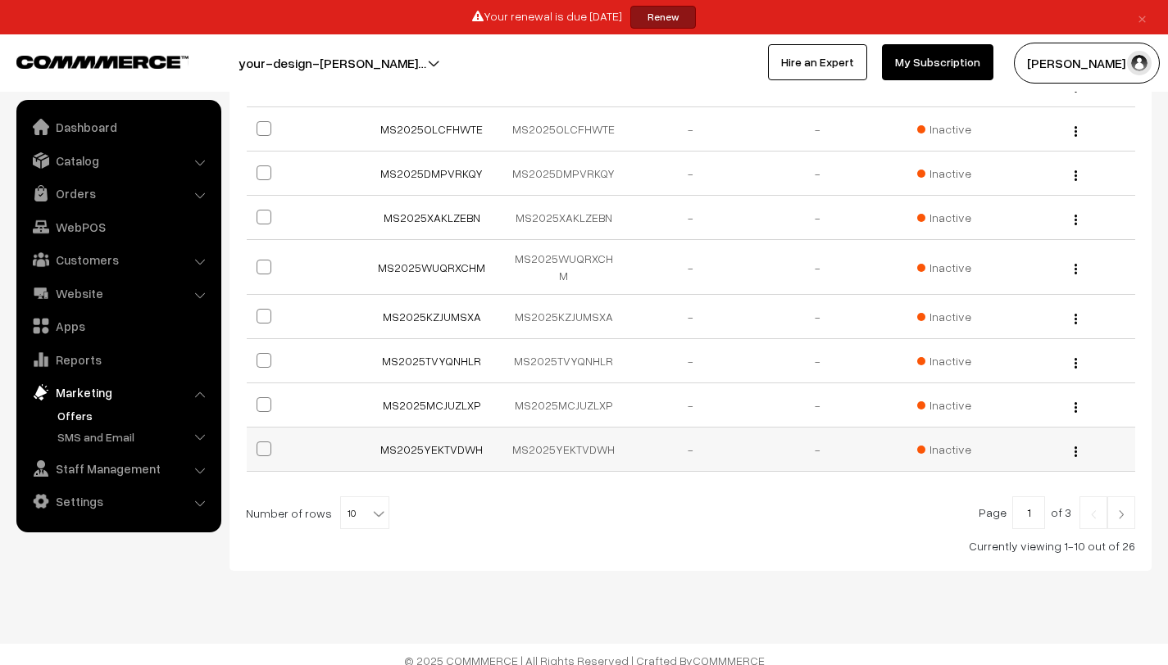
scroll to position [393, 0]
click at [1130, 510] on link at bounding box center [1121, 511] width 28 height 33
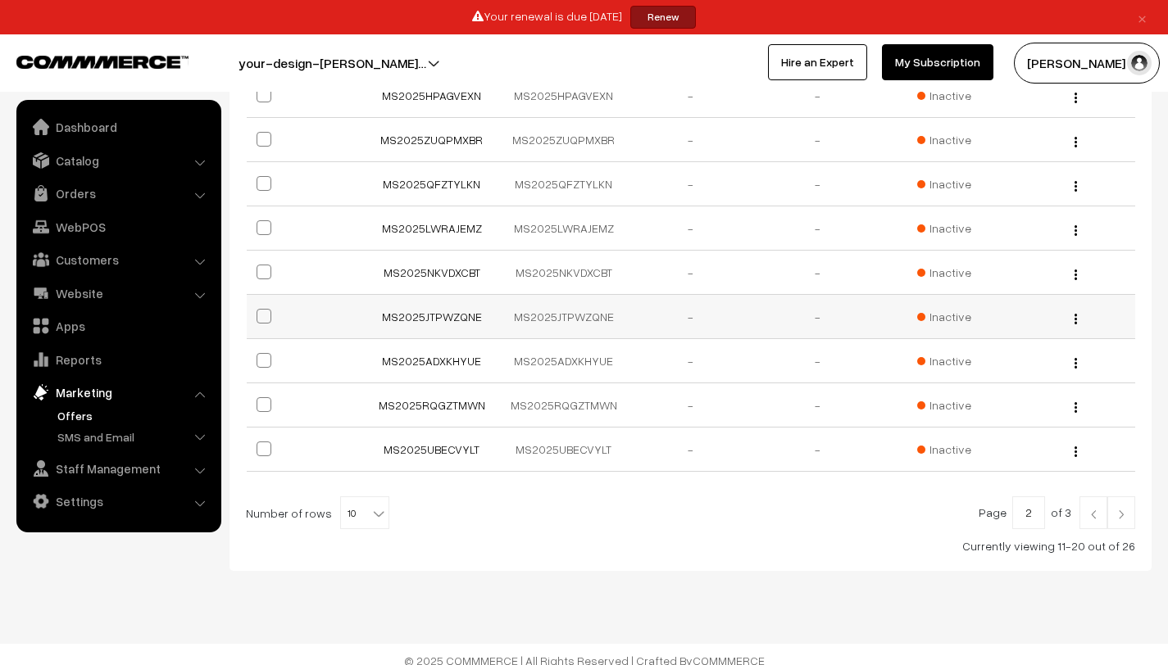
scroll to position [393, 0]
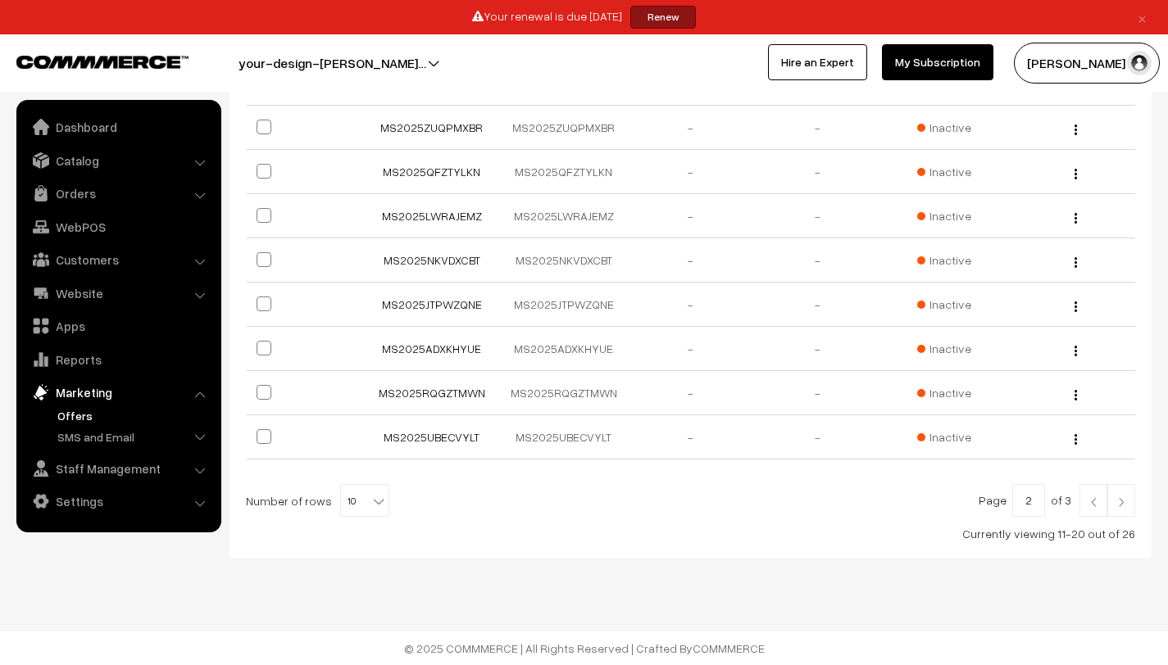
click at [1039, 507] on input "2" at bounding box center [1028, 500] width 33 height 33
click at [1078, 506] on div at bounding box center [690, 500] width 889 height 33
click at [1087, 506] on img at bounding box center [1093, 502] width 15 height 10
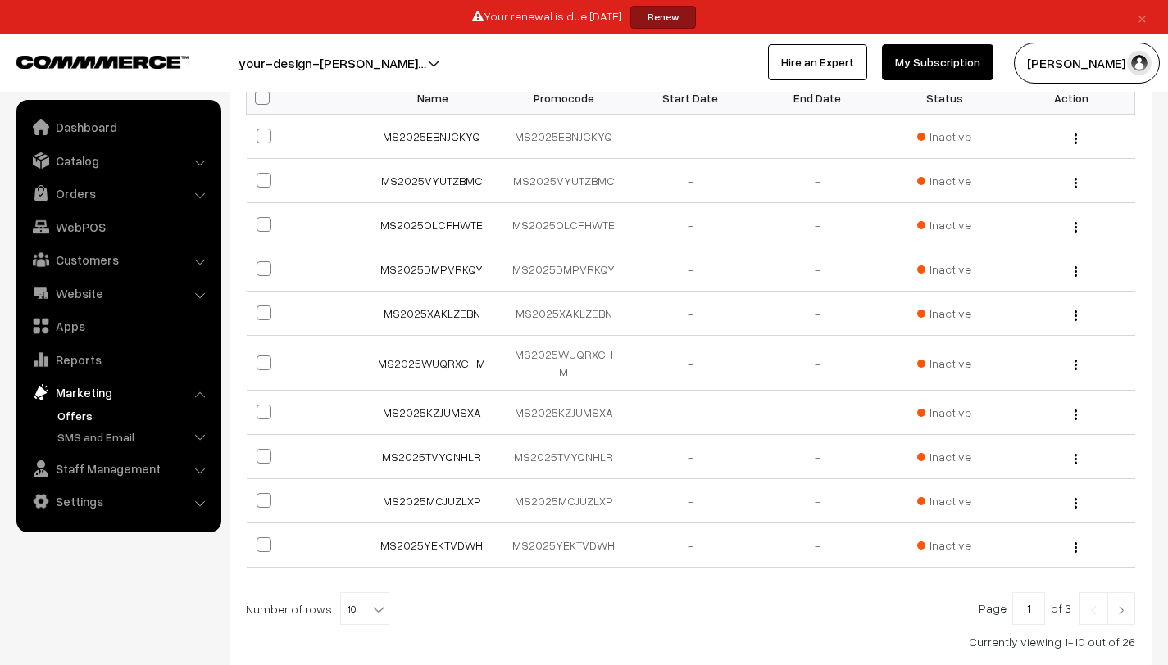
scroll to position [393, 0]
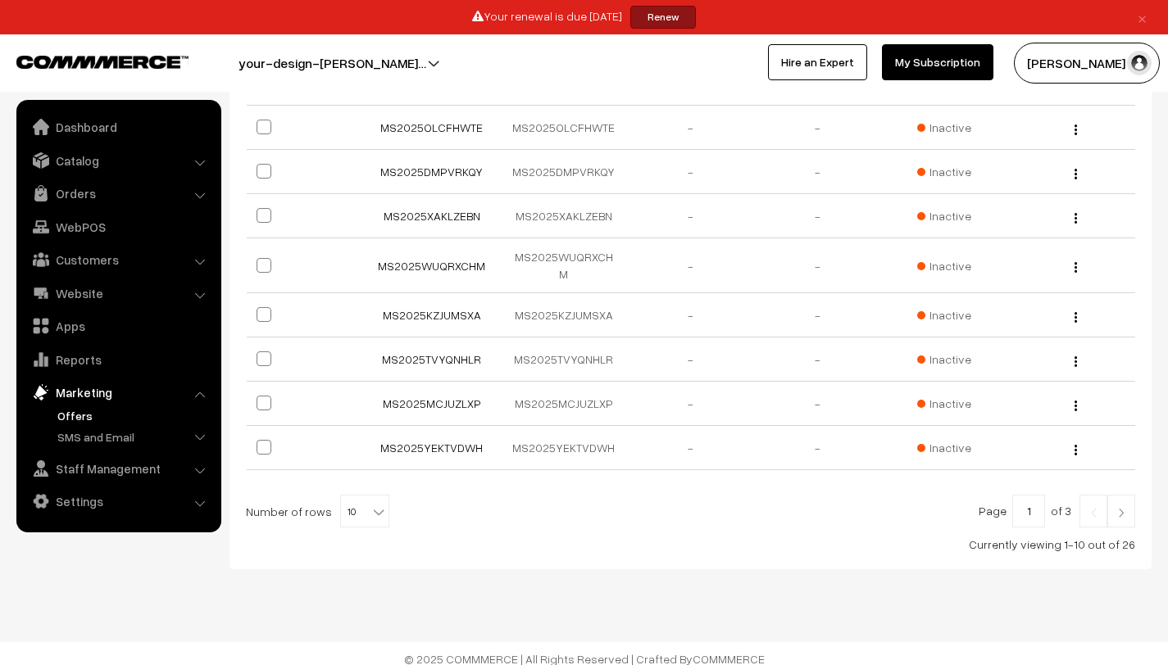
click at [1090, 512] on link at bounding box center [1093, 511] width 28 height 33
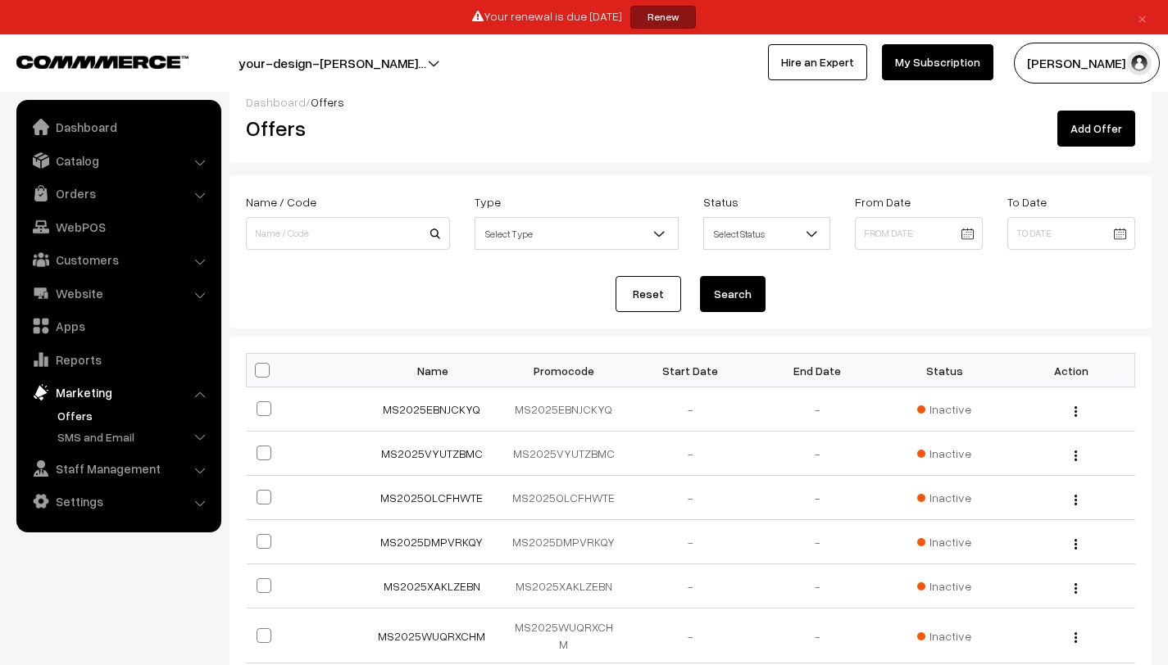
scroll to position [0, 0]
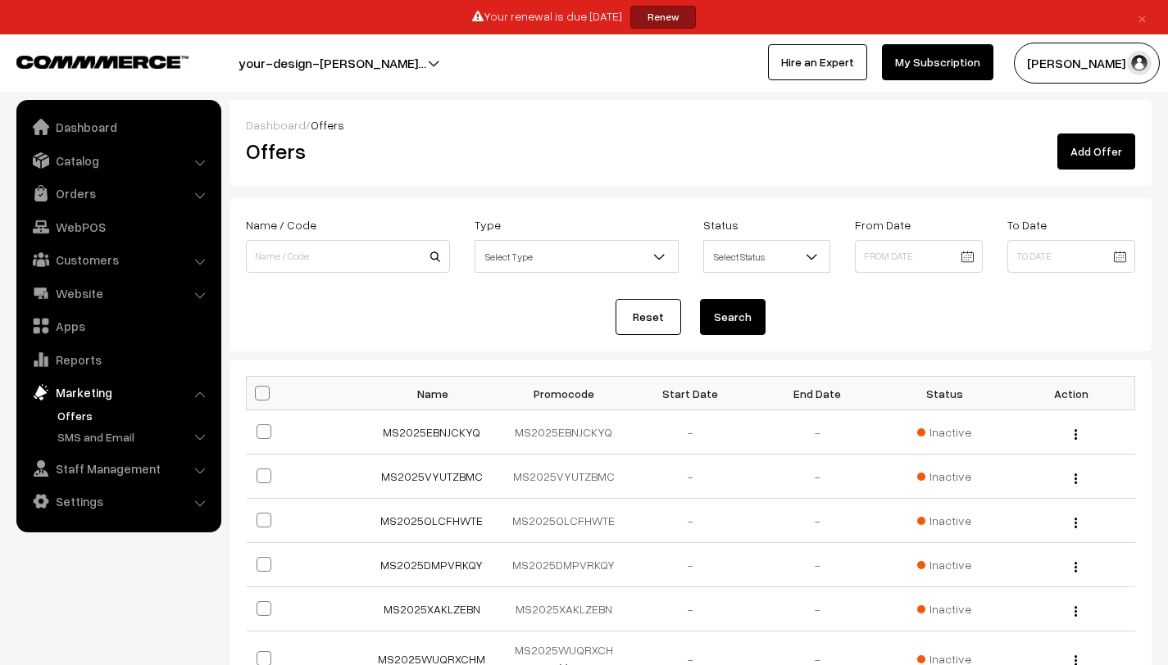
click at [1090, 146] on link "Add Offer" at bounding box center [1096, 152] width 78 height 36
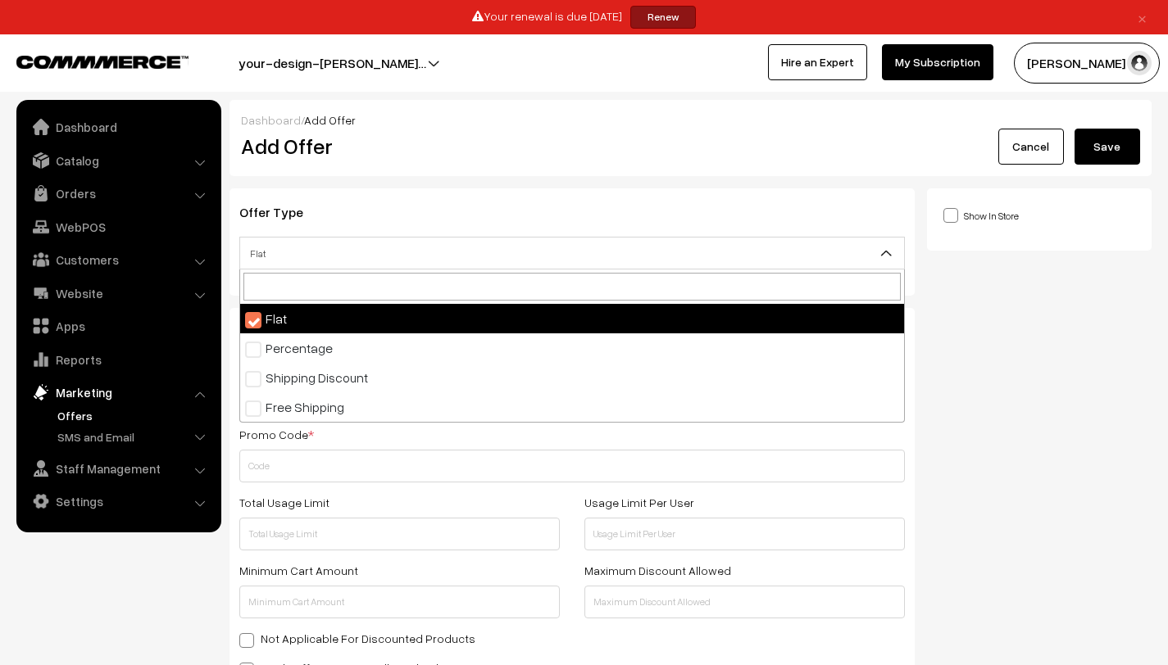
click at [483, 263] on span "Flat" at bounding box center [572, 253] width 664 height 29
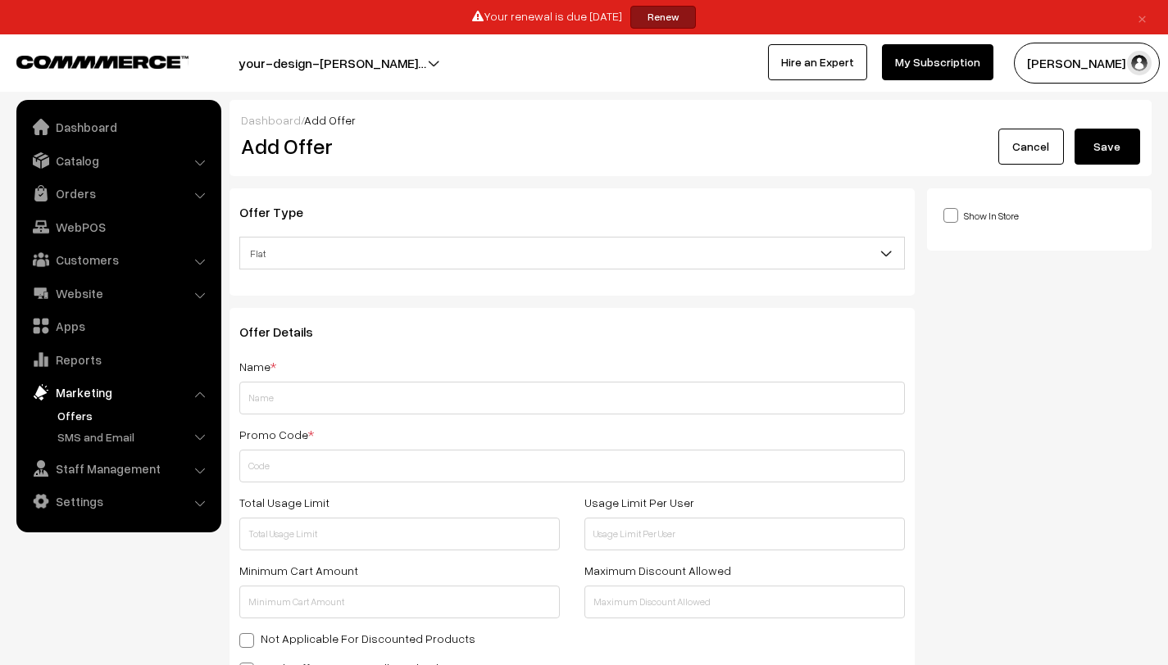
click at [1016, 300] on div "Show In Store Publish Date" at bounding box center [1045, 670] width 237 height 964
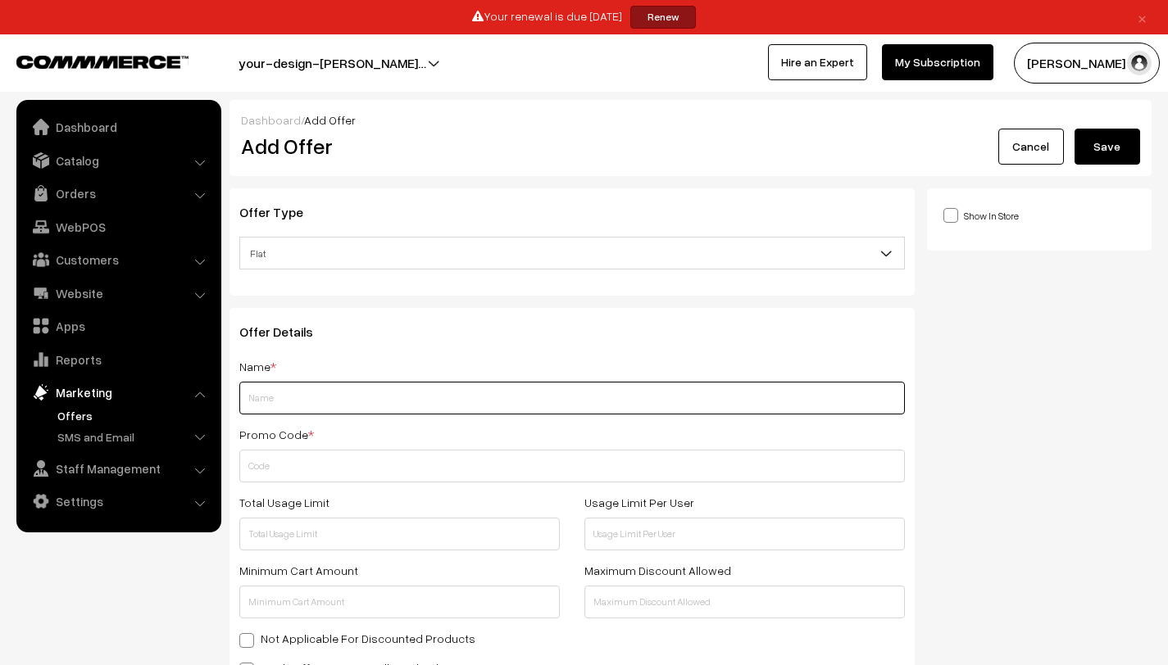
click at [371, 397] on input "text" at bounding box center [571, 398] width 665 height 33
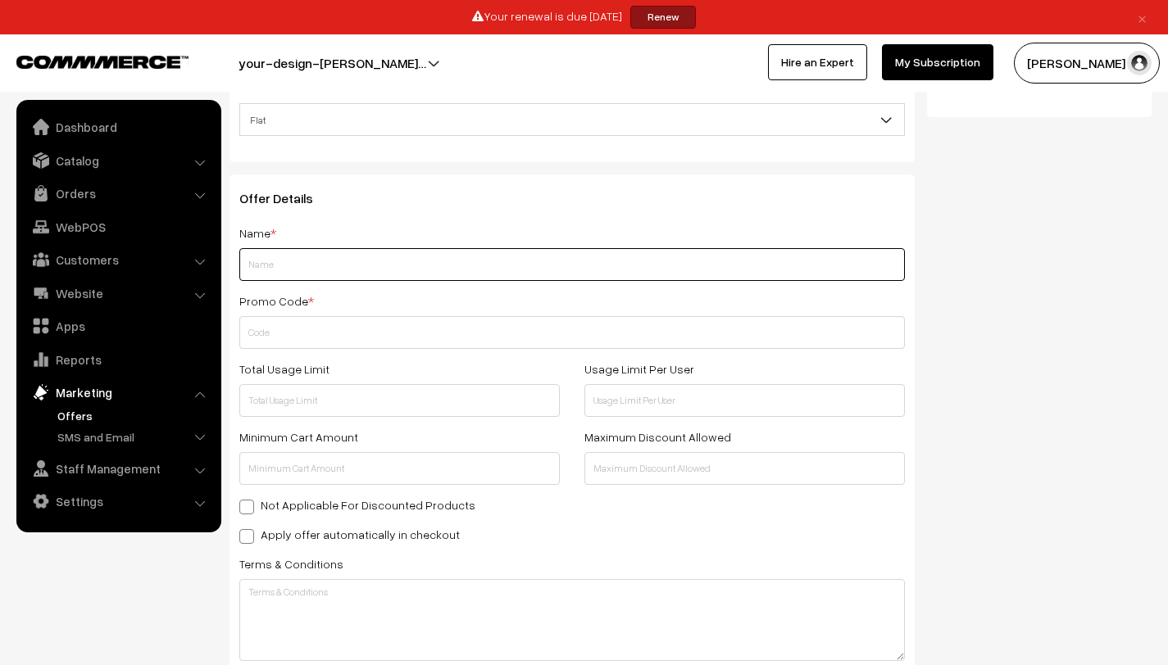
scroll to position [216, 0]
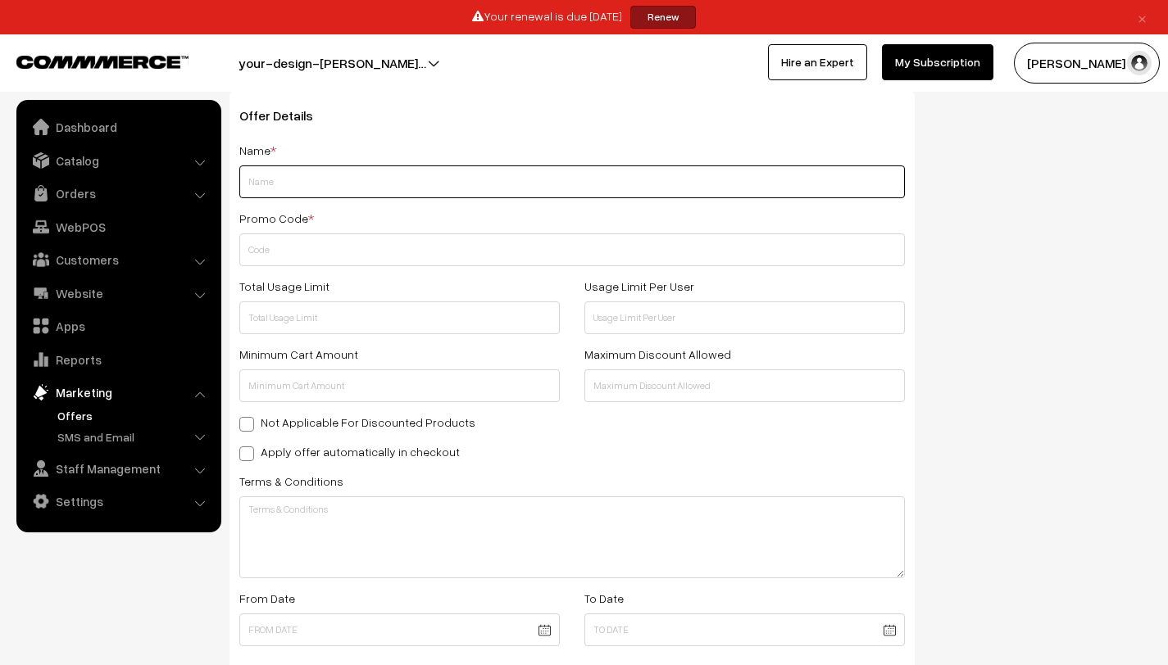
click at [360, 192] on input "text" at bounding box center [571, 182] width 665 height 33
click at [321, 176] on input "text" at bounding box center [571, 182] width 665 height 33
type input "MS Store Voucher"
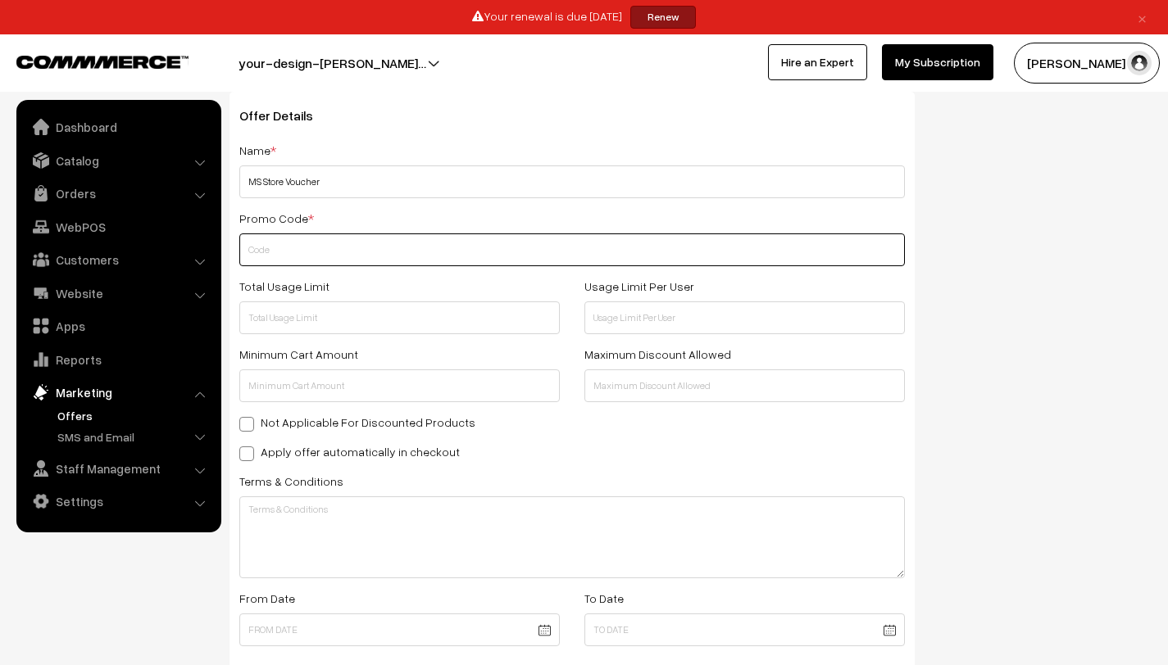
click at [474, 252] on input "text" at bounding box center [571, 250] width 665 height 33
paste input "MS2025FGTYDGHY"
type input "MS2025FGTYDGHYYDS"
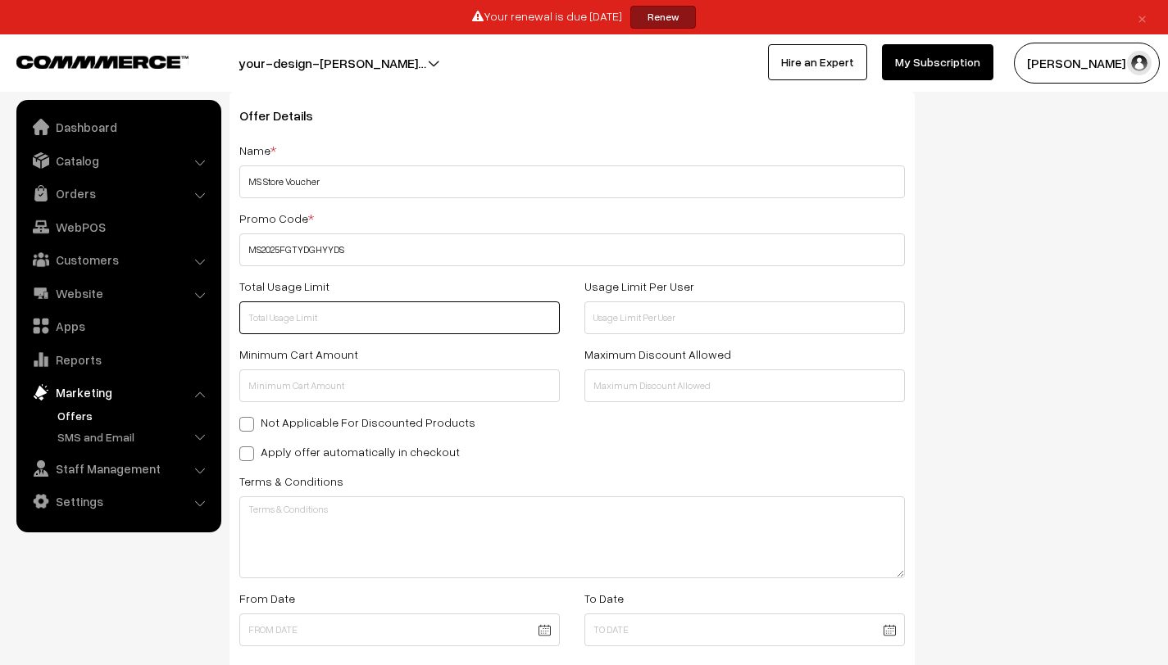
click at [365, 329] on input "text" at bounding box center [399, 318] width 320 height 33
type input "1"
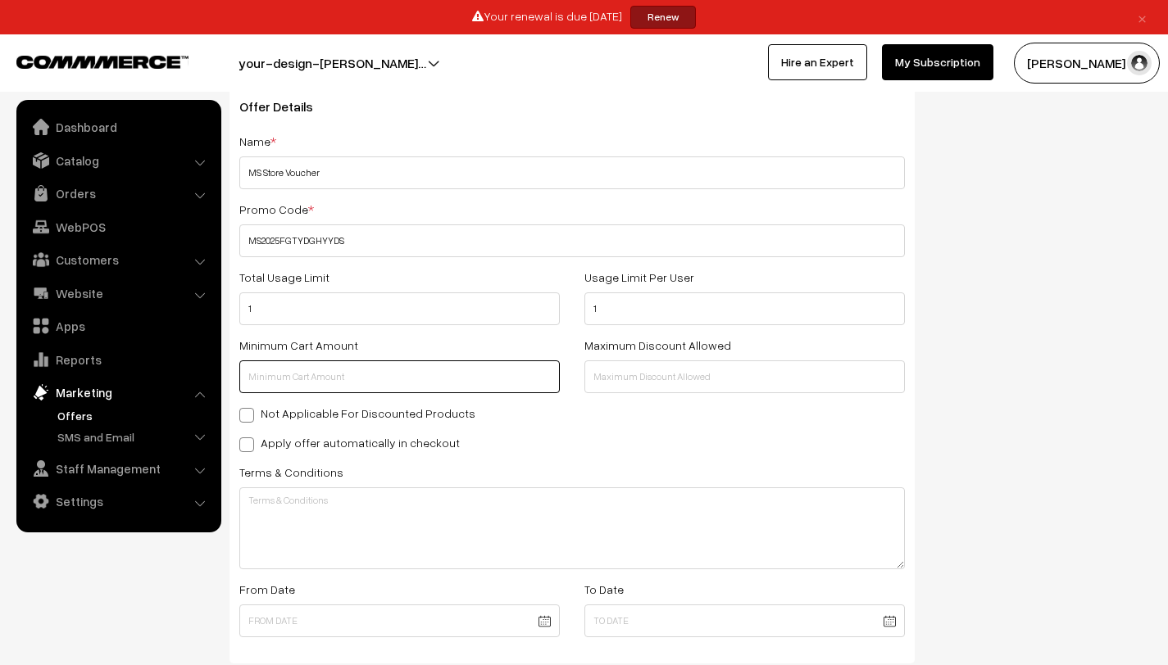
scroll to position [352, 0]
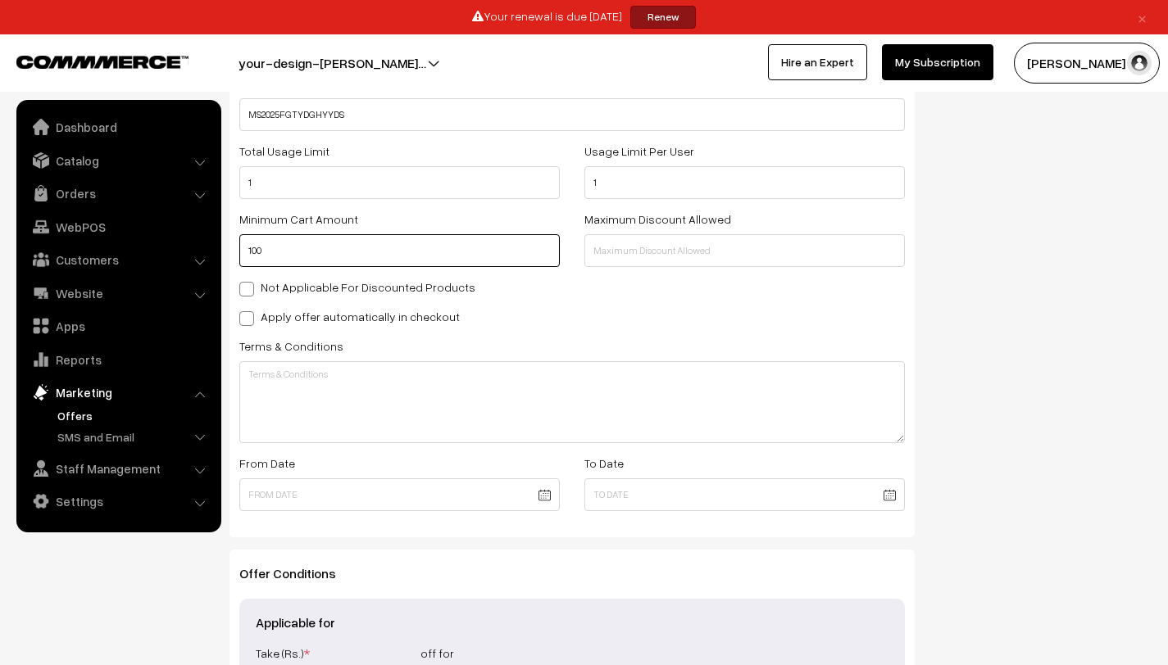
type input "100"
type input "1000"
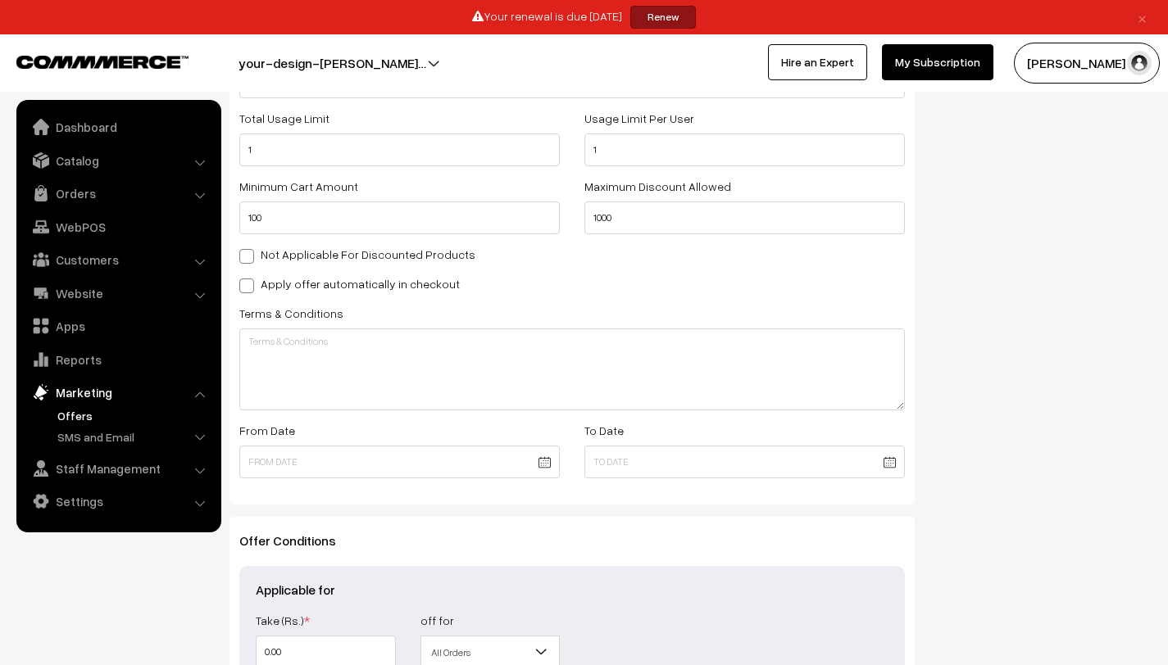
scroll to position [460, 0]
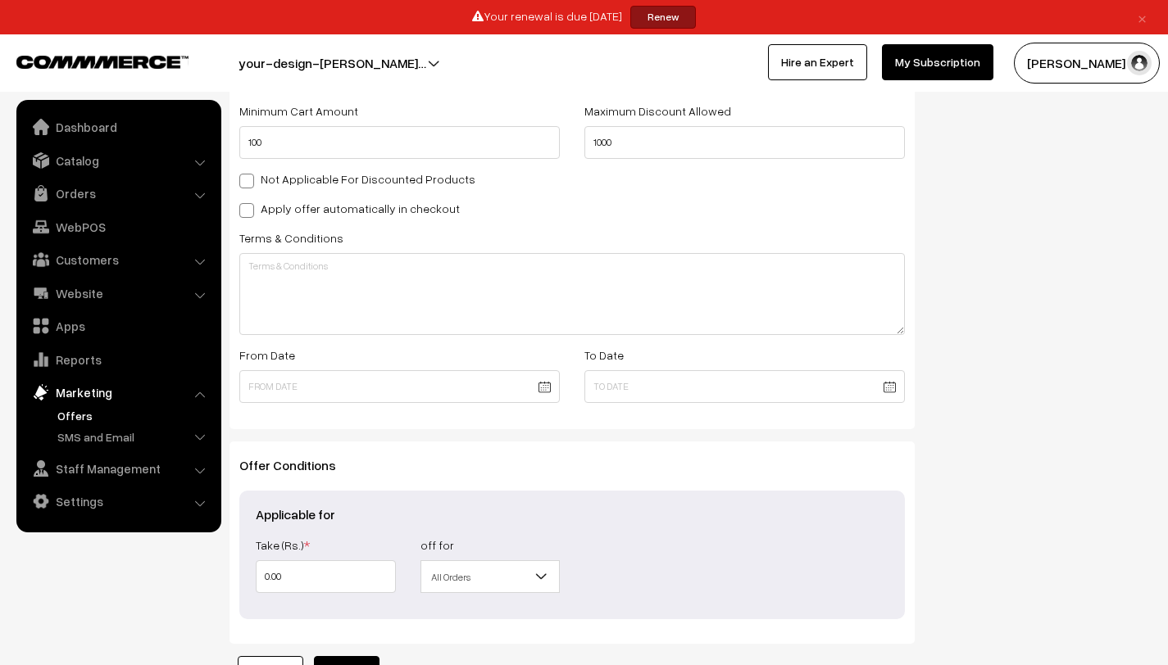
click at [362, 380] on body "Thank you for showing interest. Our team will call you shortly. Close × Your re…" at bounding box center [584, 163] width 1168 height 1246
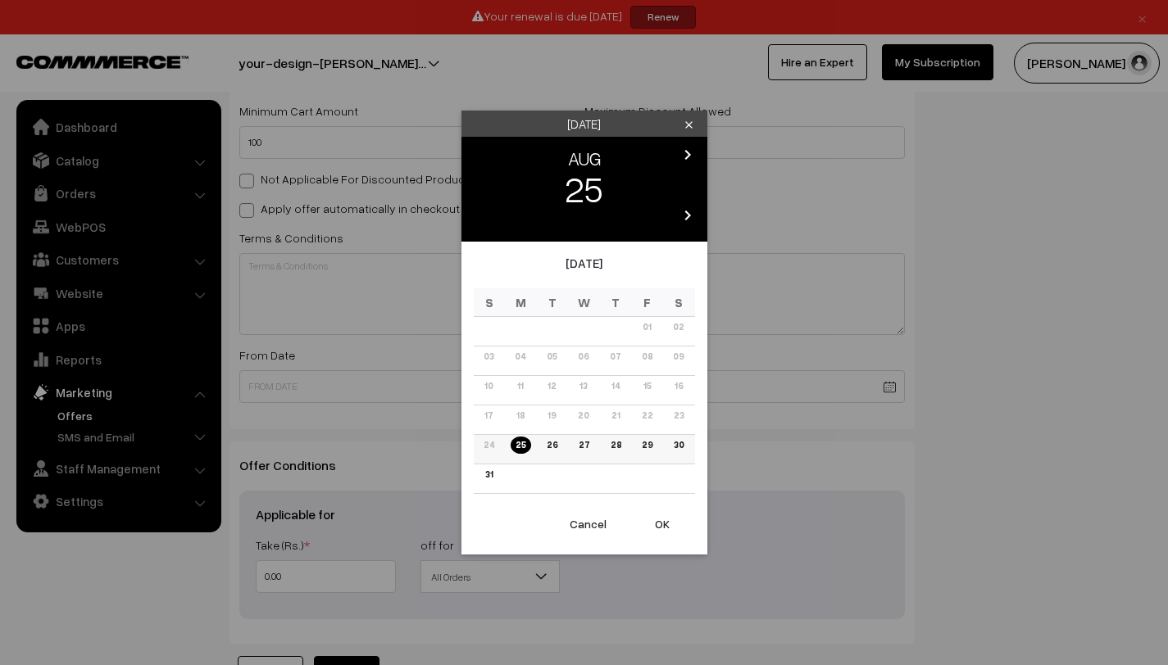
click at [518, 447] on link "25" at bounding box center [520, 445] width 20 height 17
click at [661, 534] on button "OK" at bounding box center [662, 524] width 66 height 36
type input "[DATE]"
click at [887, 393] on body "Thank you for showing interest. Our team will call you shortly. Close × Your re…" at bounding box center [584, 163] width 1168 height 1246
click at [682, 215] on icon "chevron_right" at bounding box center [688, 216] width 20 height 20
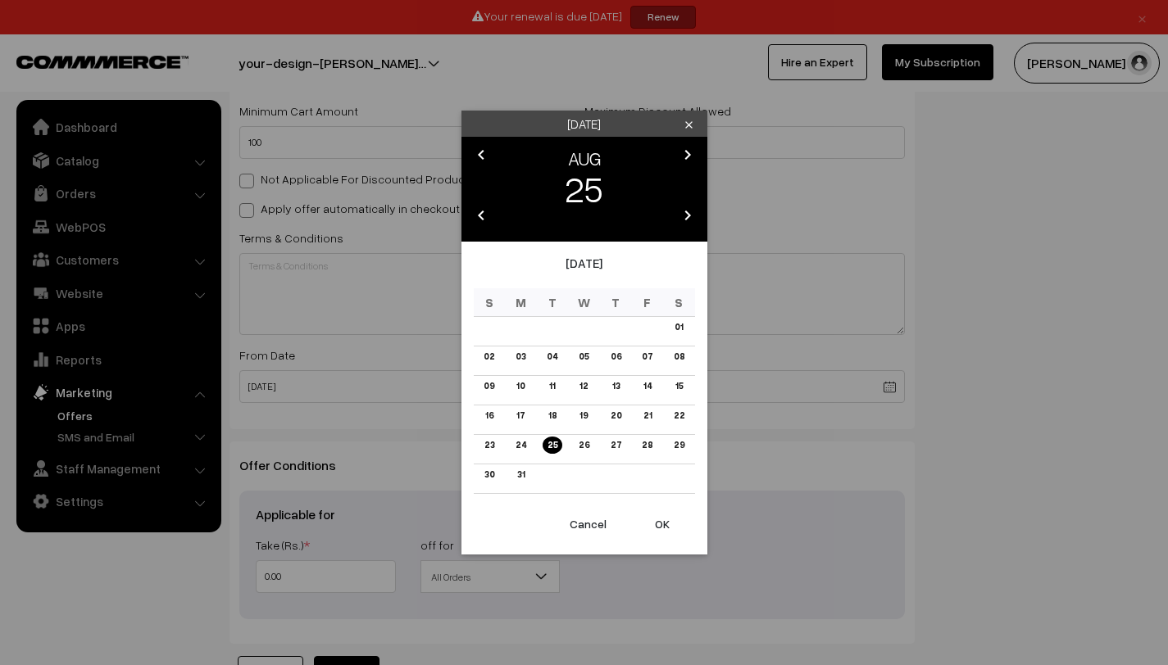
click at [682, 215] on icon "chevron_right" at bounding box center [688, 216] width 20 height 20
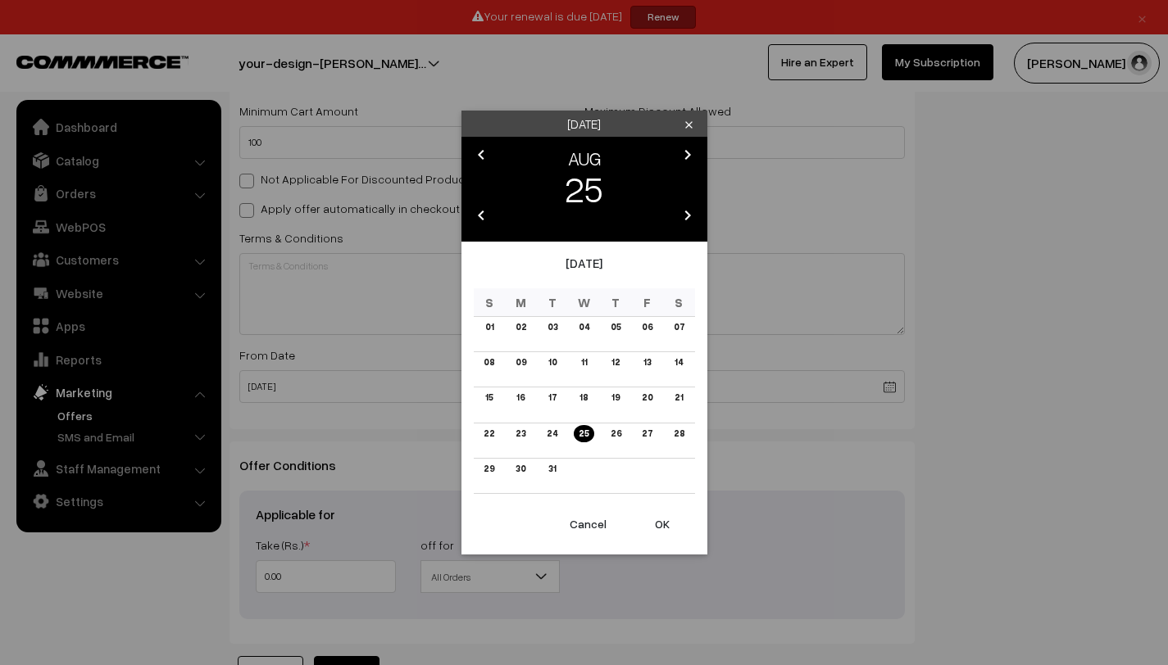
click at [480, 216] on icon "chevron_left" at bounding box center [481, 216] width 20 height 20
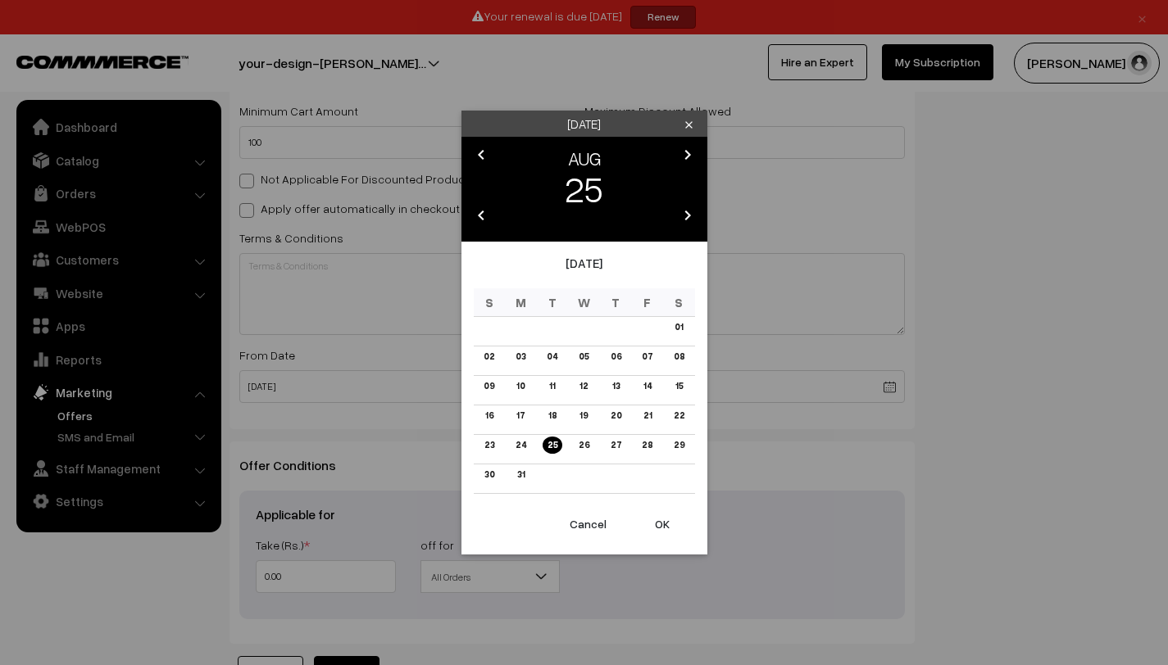
click at [480, 216] on icon "chevron_left" at bounding box center [481, 216] width 20 height 20
click at [690, 153] on icon "chevron_right" at bounding box center [688, 155] width 20 height 20
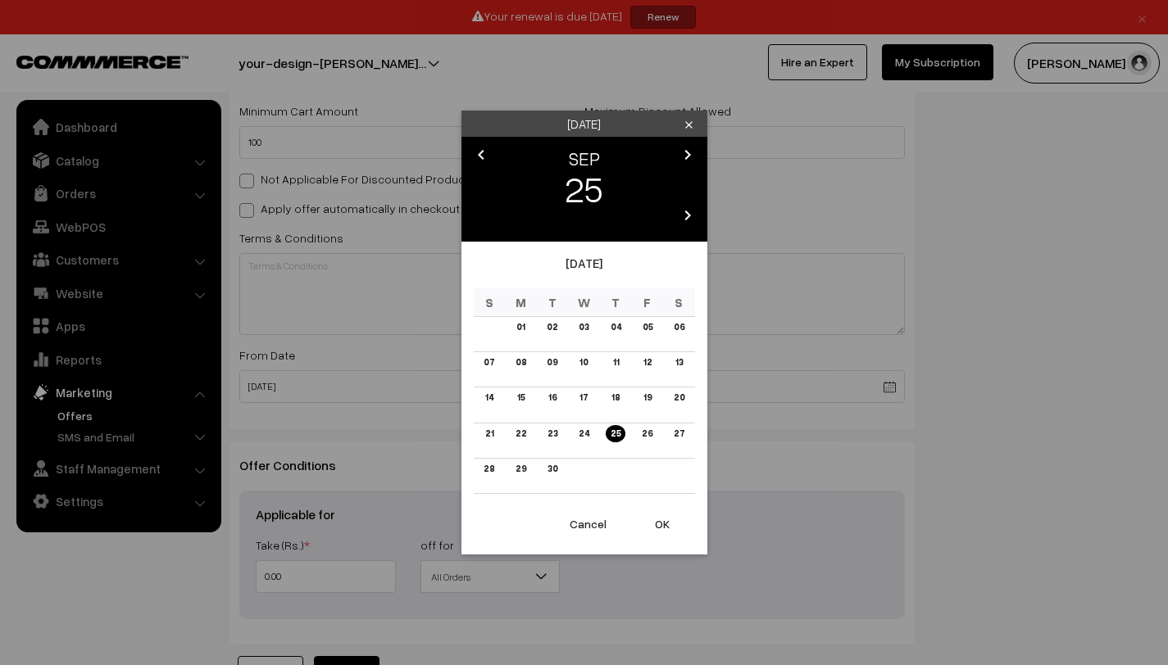
click at [690, 153] on icon "chevron_right" at bounding box center [688, 155] width 20 height 20
click at [577, 468] on link "31" at bounding box center [583, 468] width 17 height 17
click at [669, 531] on button "OK" at bounding box center [662, 524] width 66 height 36
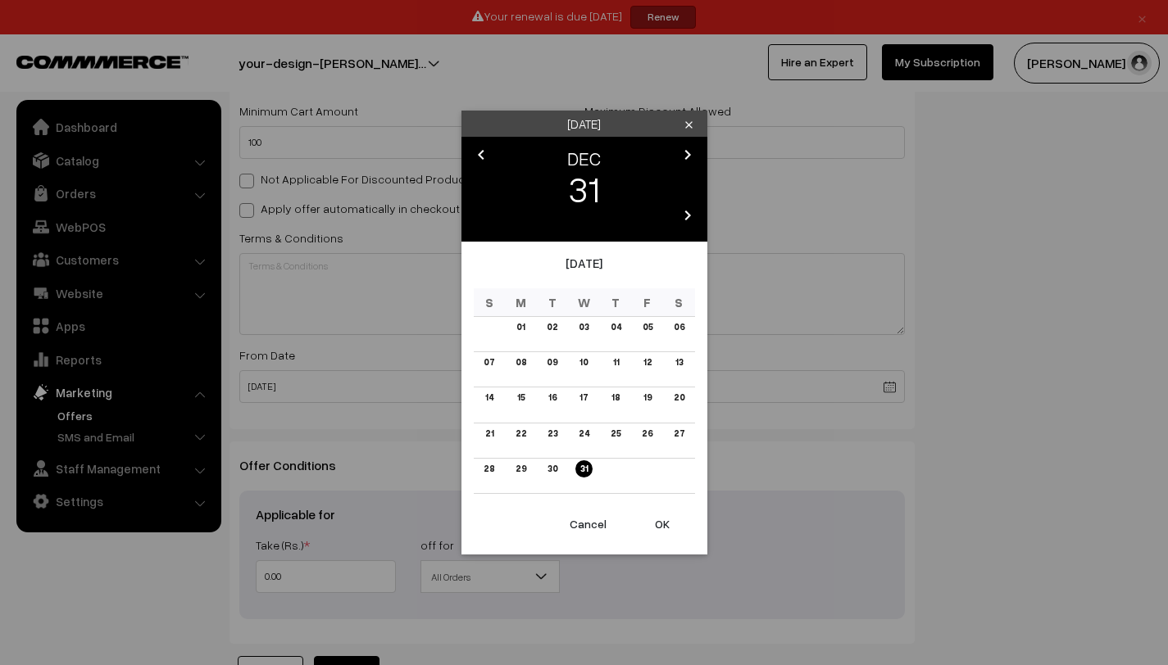
type input "[DATE]"
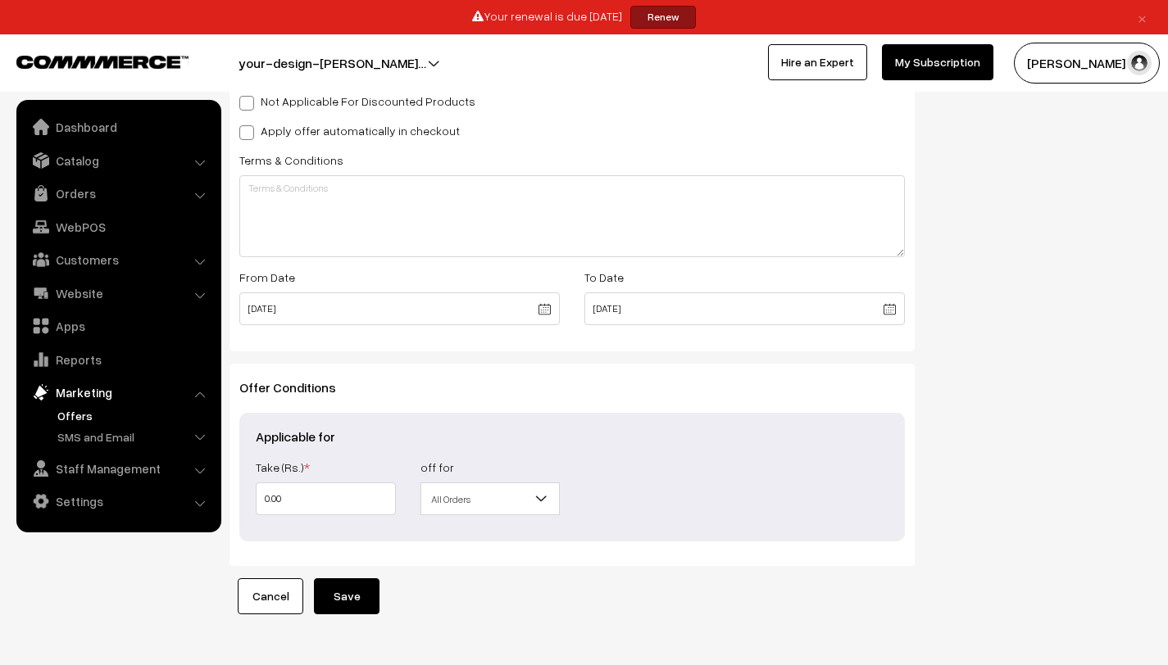
scroll to position [539, 0]
click at [368, 501] on input "0.00" at bounding box center [326, 497] width 140 height 33
drag, startPoint x: 368, startPoint y: 501, endPoint x: 213, endPoint y: 499, distance: 154.9
click at [213, 499] on body "Thank you for showing interest. Our team will call you shortly. Close × Your re…" at bounding box center [584, 84] width 1168 height 1246
type input "1"
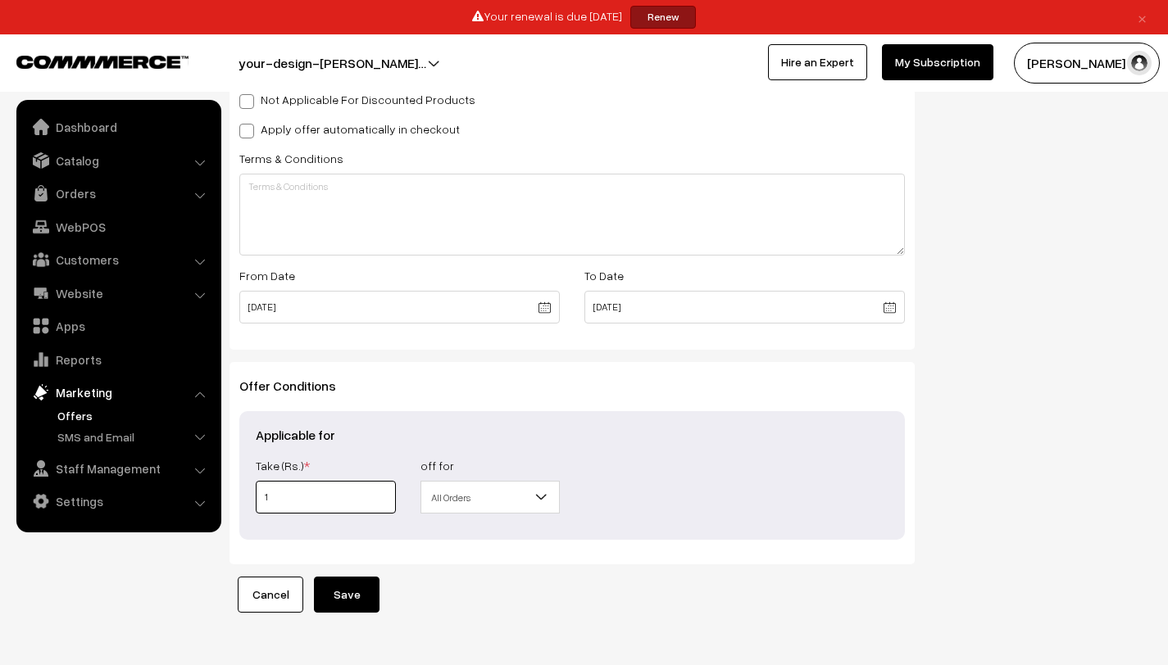
type input "1"
type input "10"
type input "100"
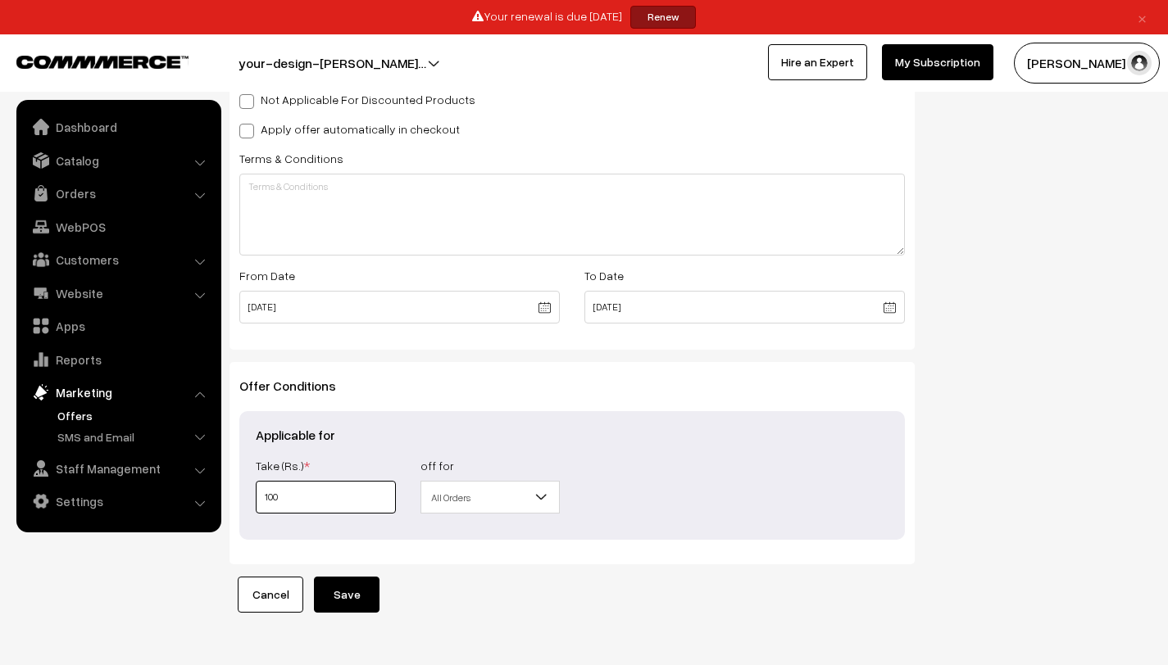
type input "1000"
click at [489, 502] on span "All Orders" at bounding box center [490, 497] width 138 height 29
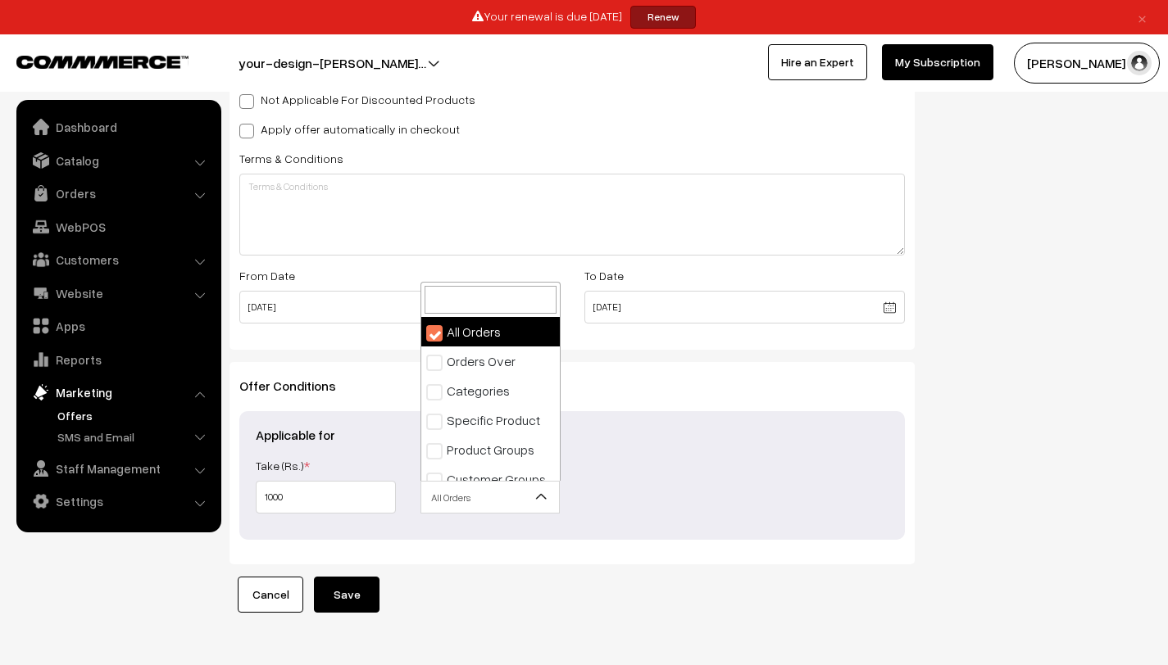
click at [489, 502] on span "All Orders" at bounding box center [490, 497] width 138 height 29
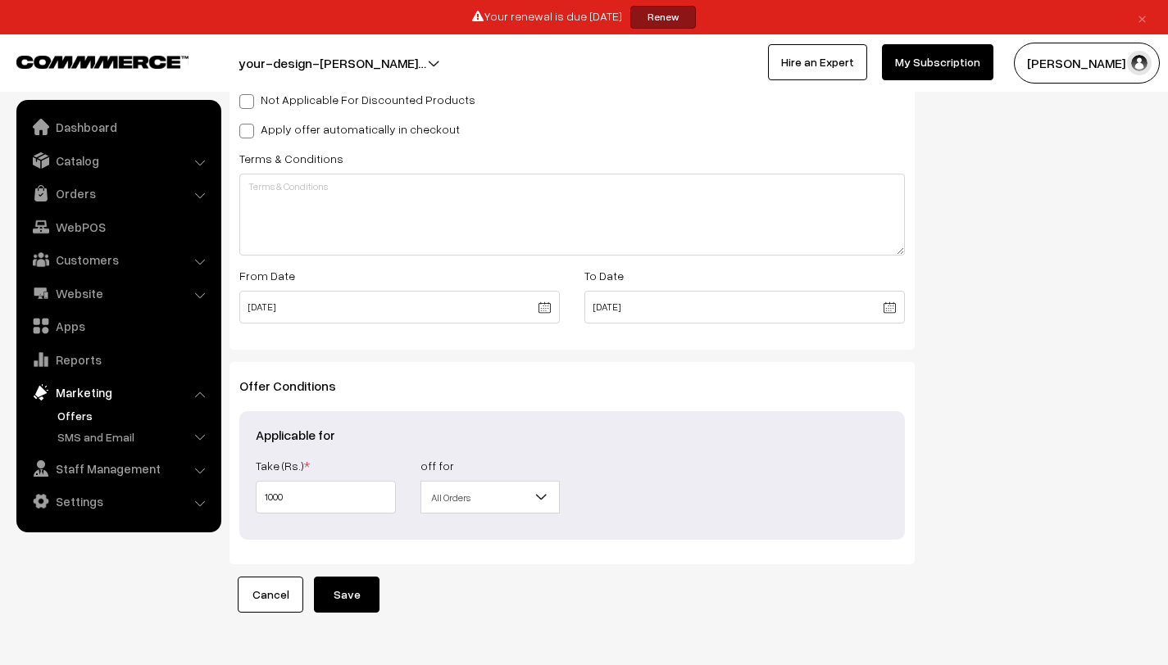
click at [371, 597] on button "Save" at bounding box center [347, 595] width 66 height 36
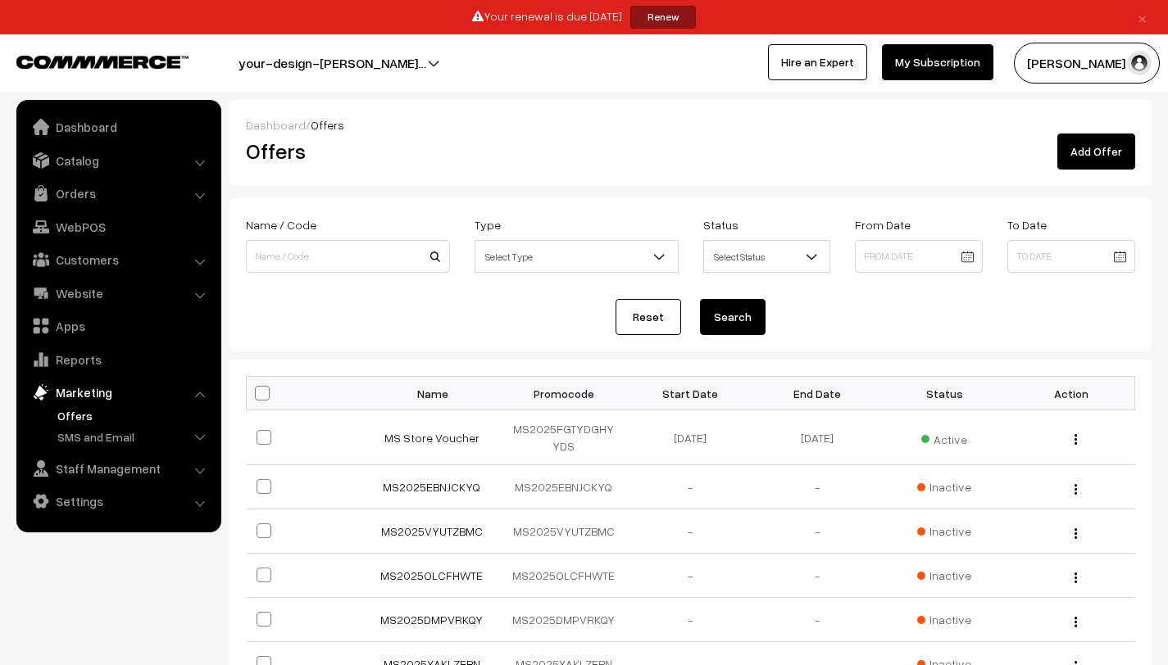
click at [1083, 156] on link "Add Offer" at bounding box center [1096, 152] width 78 height 36
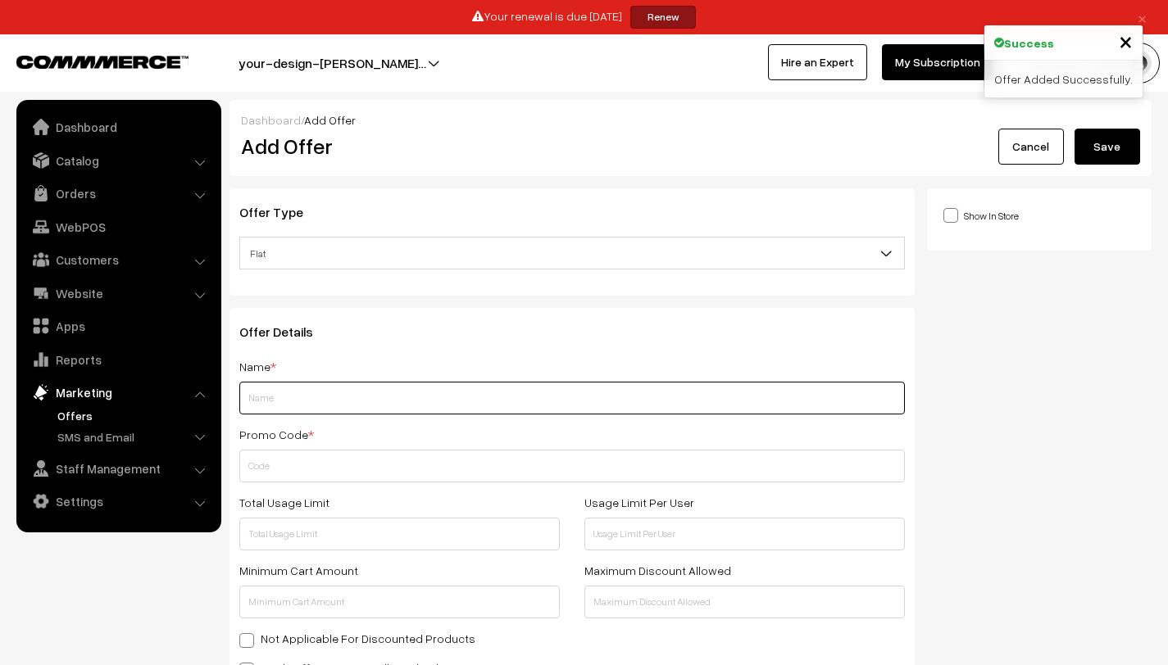
click at [379, 406] on input "text" at bounding box center [571, 398] width 665 height 33
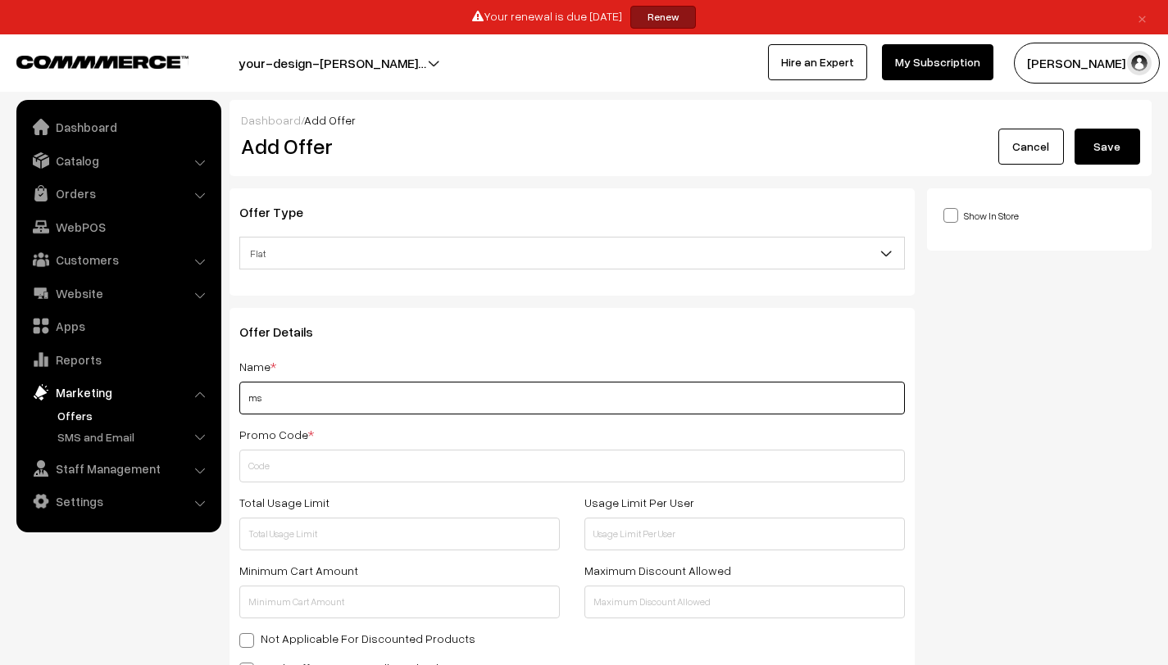
type input "m"
type input "MS [PERSON_NAME]"
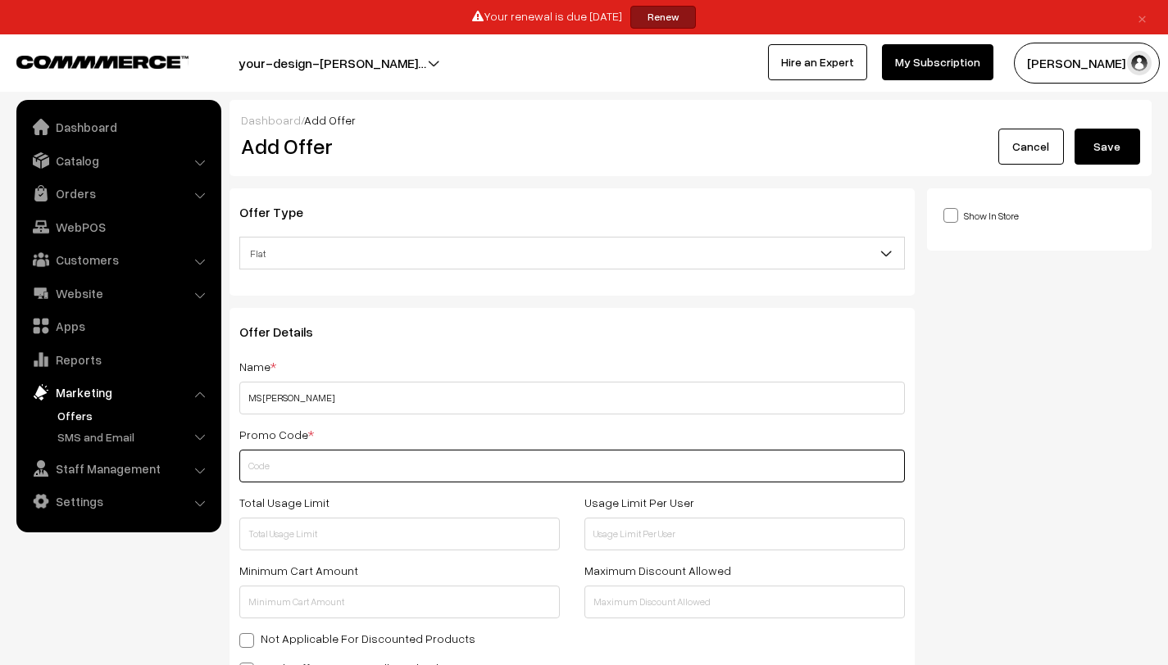
paste input "MS2025FGTYDGHY"
type input "MS2025FGTYDGHYYDS1"
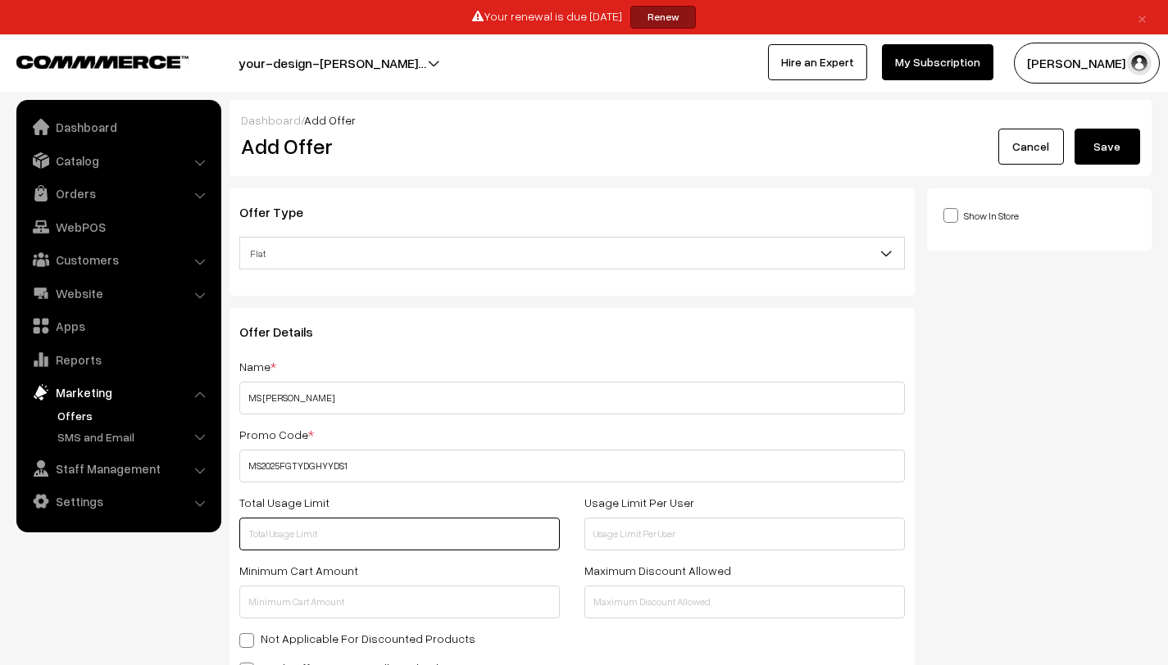
click at [448, 546] on input "text" at bounding box center [399, 534] width 320 height 33
type input "1"
type input "100"
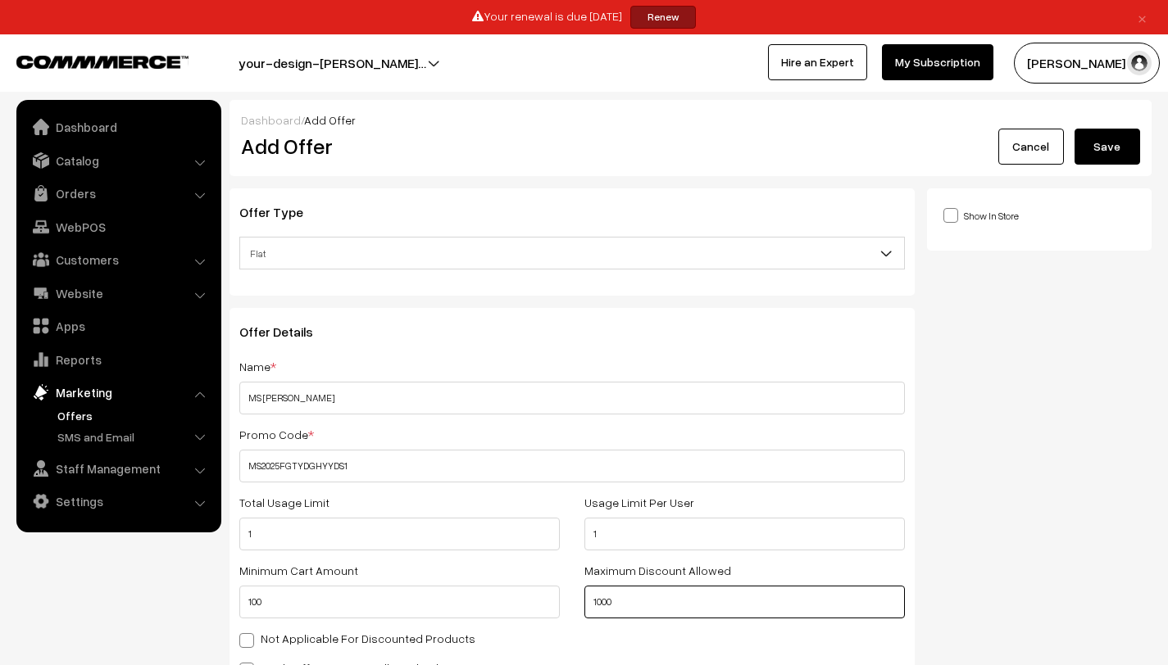
type input "1000"
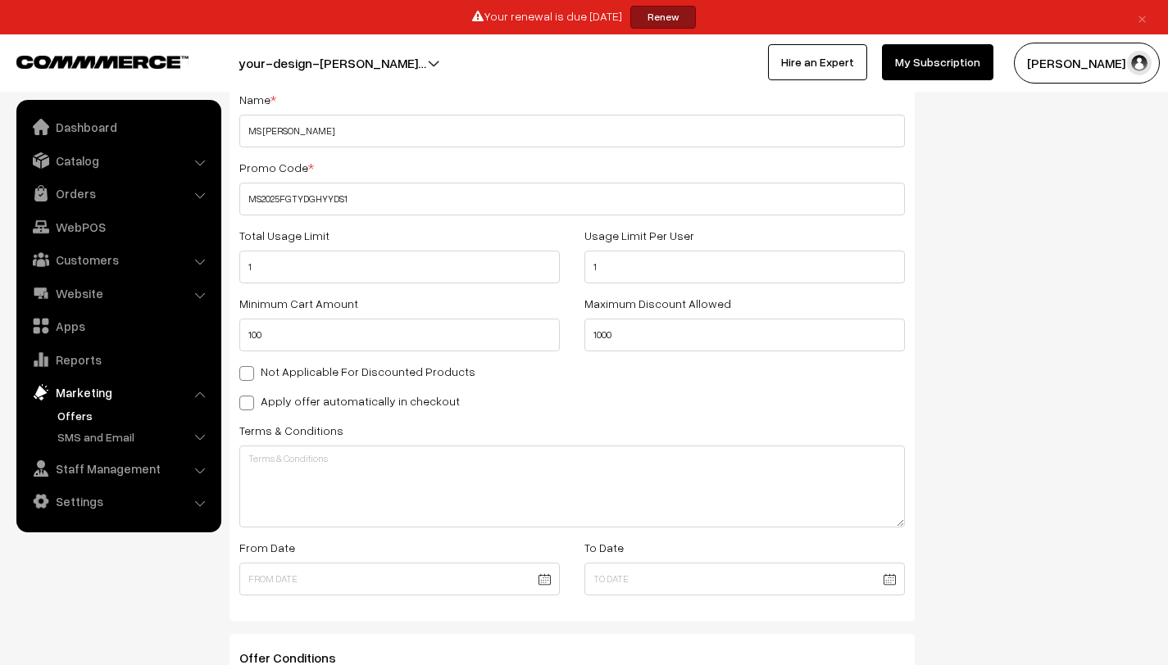
scroll to position [387, 0]
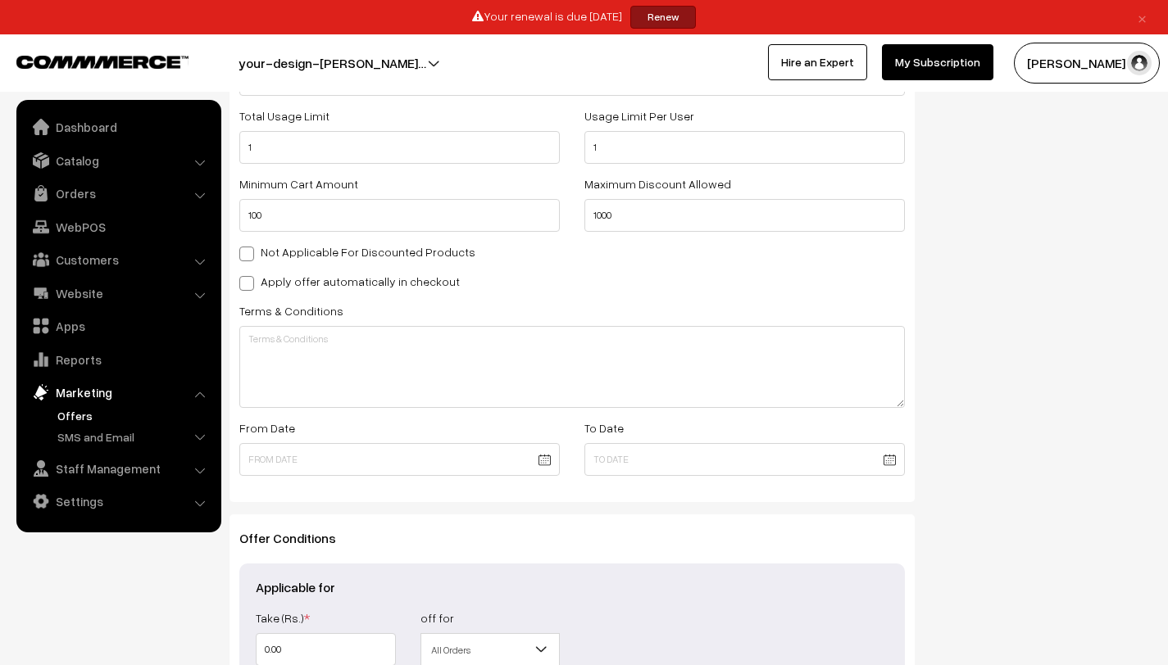
click at [547, 463] on body "Thank you for showing interest. Our team will call you shortly. Close × Your re…" at bounding box center [584, 236] width 1168 height 1246
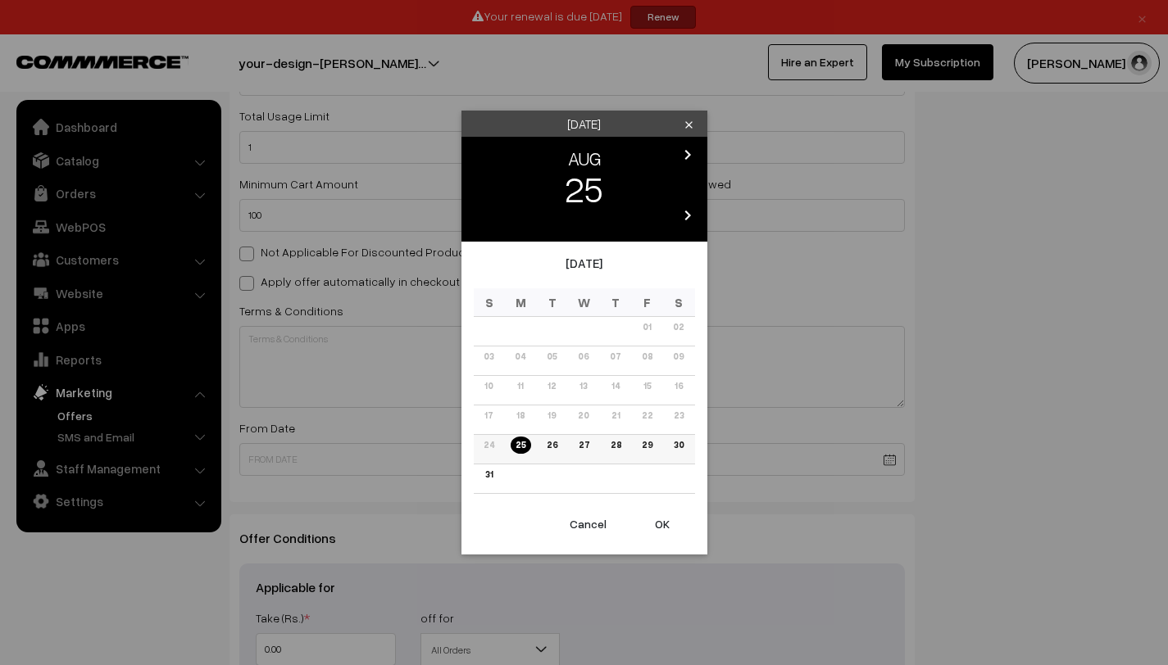
click at [524, 445] on link "25" at bounding box center [520, 445] width 20 height 17
click at [665, 521] on button "OK" at bounding box center [662, 524] width 66 height 36
type input "[DATE]"
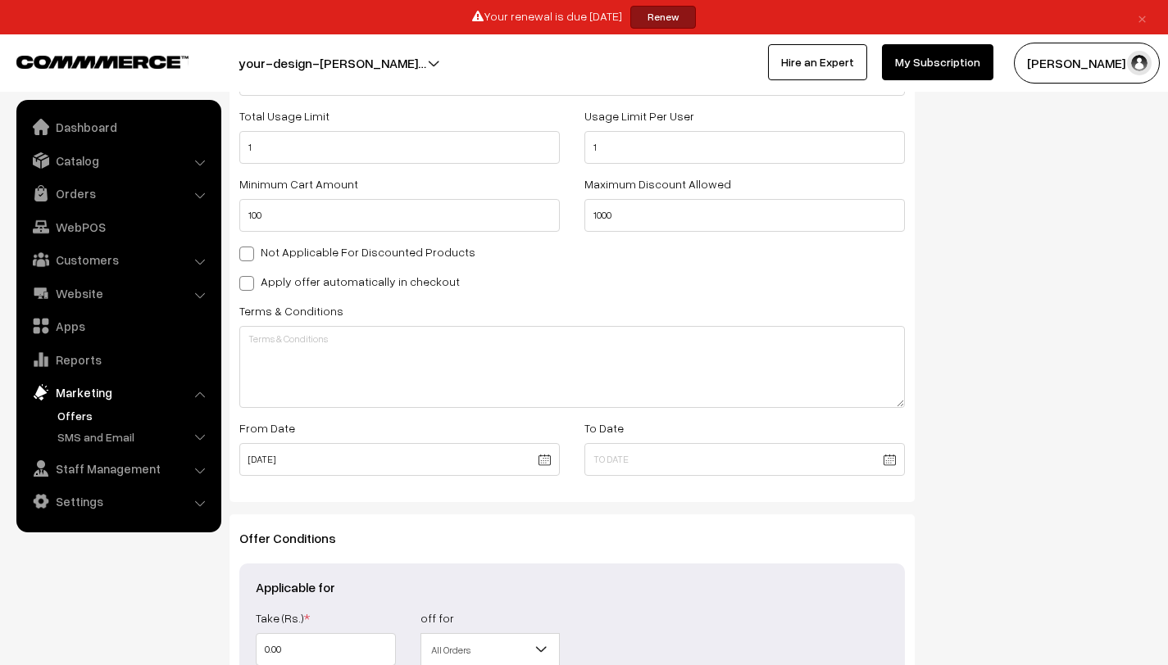
click at [894, 465] on body "Thank you for showing interest. Our team will call you shortly. Close × Your re…" at bounding box center [584, 236] width 1168 height 1246
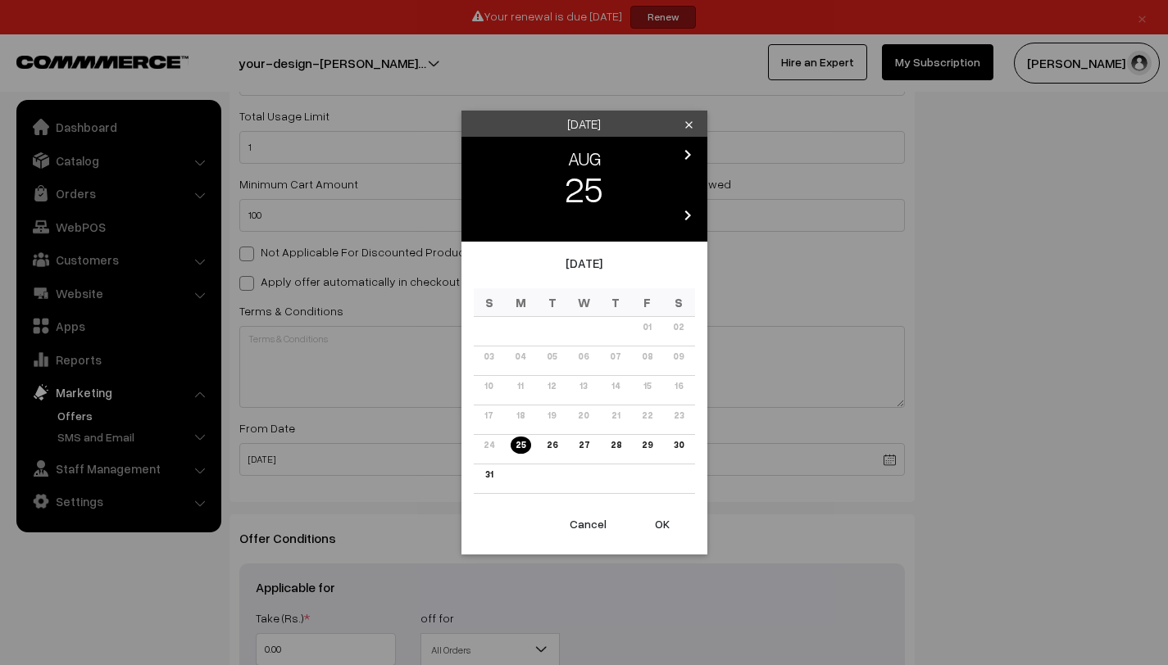
click at [683, 154] on icon "chevron_right" at bounding box center [688, 155] width 20 height 20
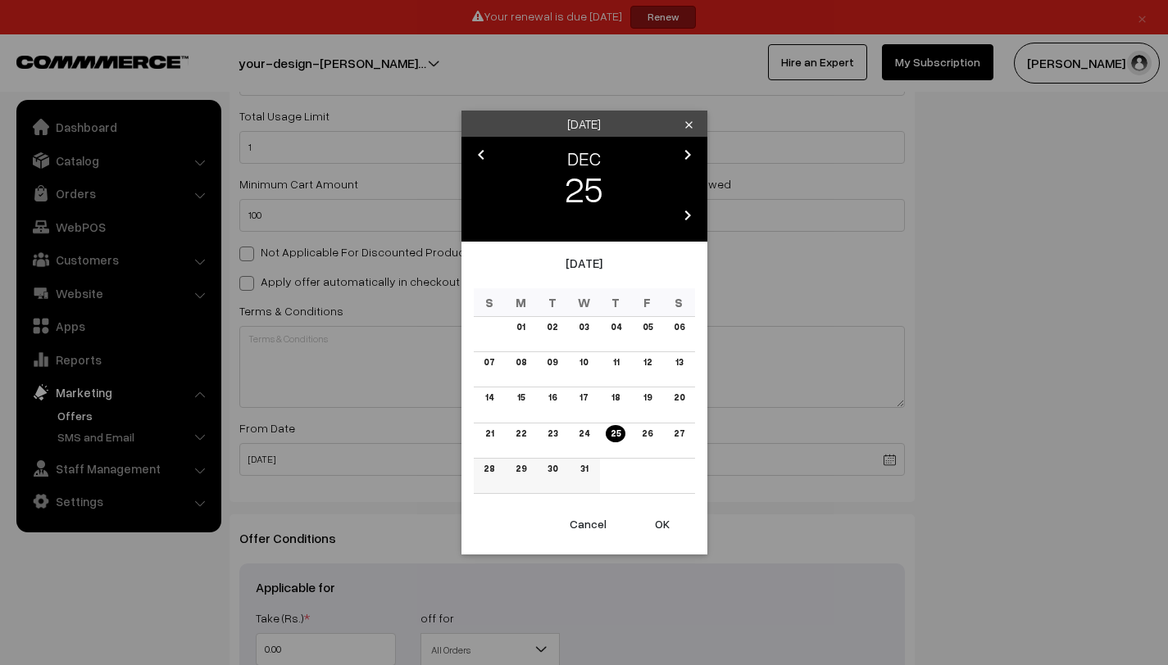
click at [583, 466] on link "31" at bounding box center [583, 468] width 17 height 17
click at [655, 524] on button "OK" at bounding box center [662, 524] width 66 height 36
type input "[DATE]"
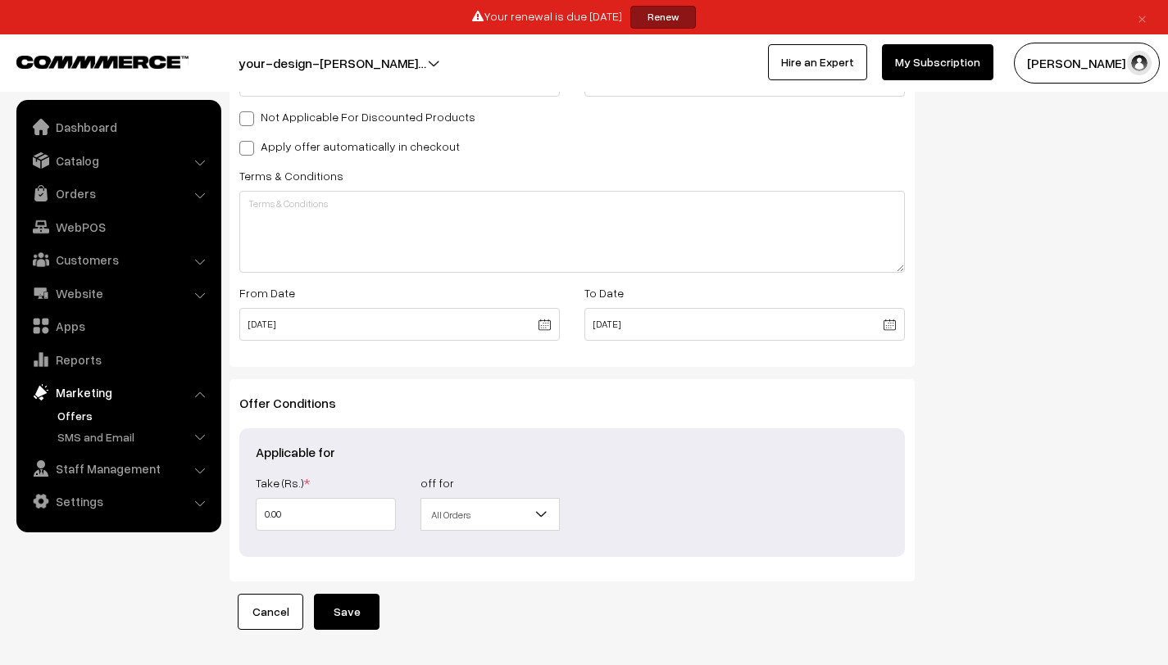
scroll to position [523, 0]
drag, startPoint x: 364, startPoint y: 510, endPoint x: 233, endPoint y: 502, distance: 131.3
click at [235, 502] on div "Offer Conditions Applicable for Take (Rs.) * 0.00 Take (%) * off for All Orders…" at bounding box center [571, 480] width 685 height 202
type input "1"
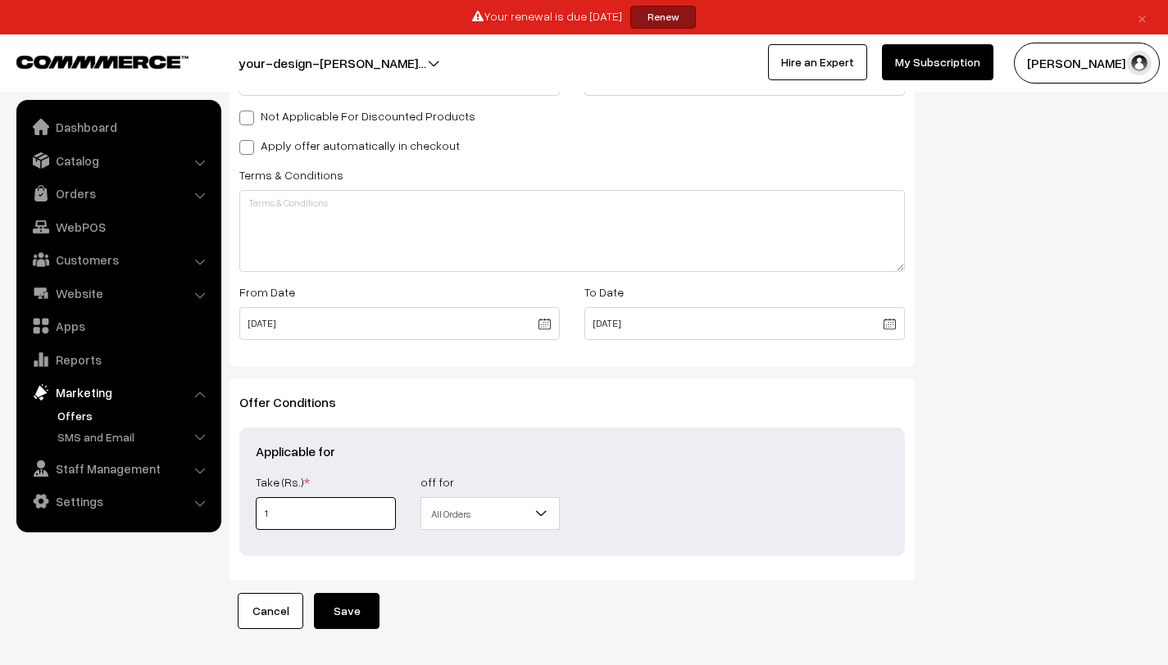
type input "10"
type input "100"
type input "1000"
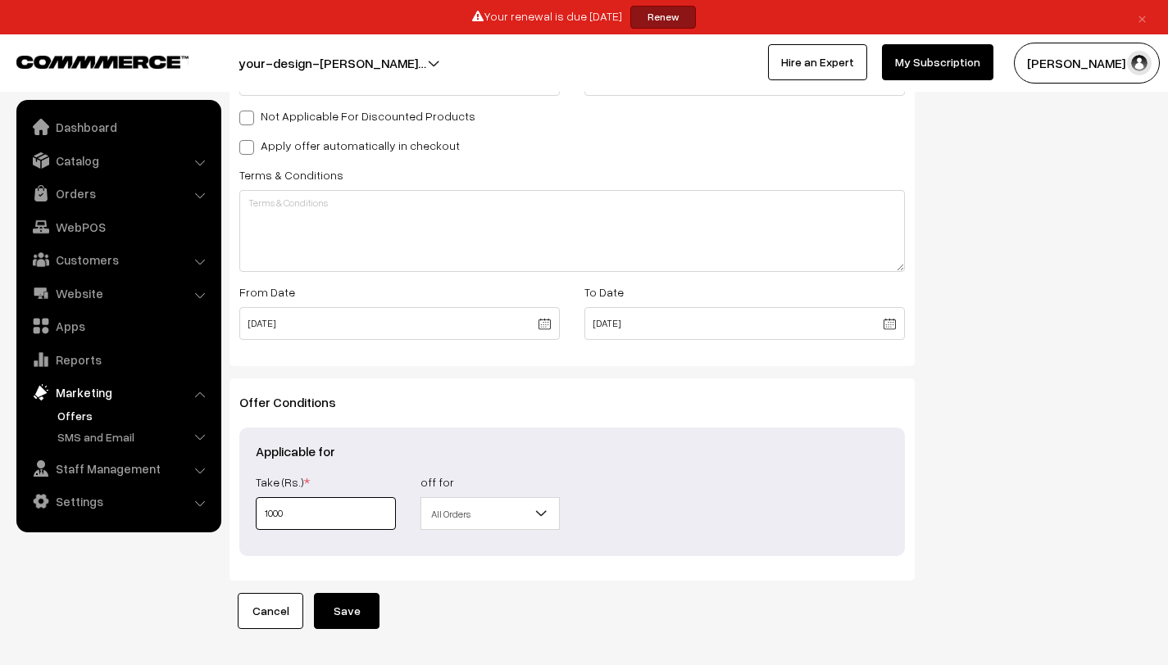
type input "1000"
drag, startPoint x: 396, startPoint y: 609, endPoint x: 379, endPoint y: 611, distance: 16.6
click at [395, 609] on div "Offer Type Flat Percentage Shipping Discount Free Shipping Flat Offer Details N…" at bounding box center [572, 148] width 710 height 964
click at [365, 611] on button "Save" at bounding box center [347, 611] width 66 height 36
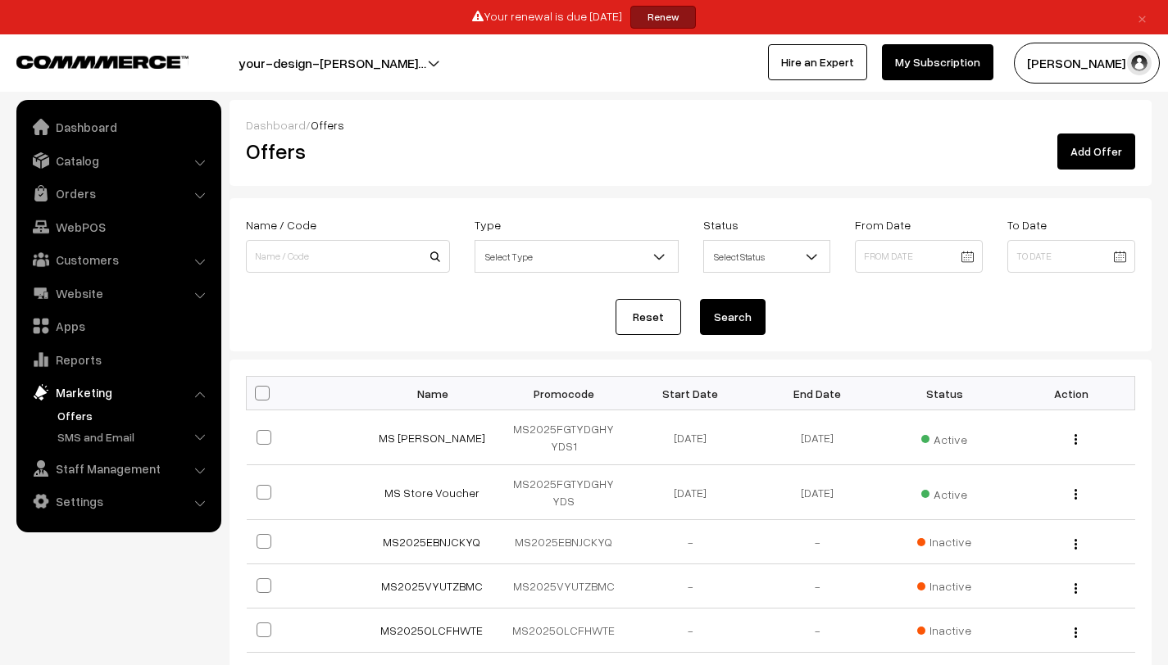
click at [1077, 149] on link "Add Offer" at bounding box center [1096, 152] width 78 height 36
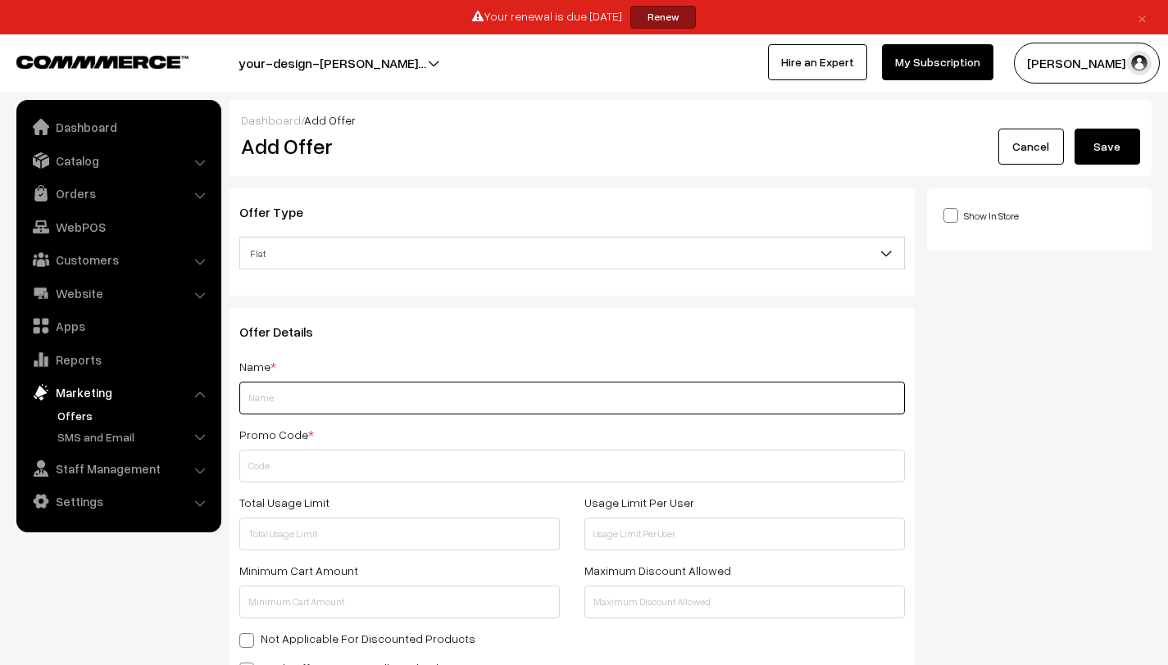
click at [351, 405] on input "text" at bounding box center [571, 398] width 665 height 33
type input "m"
type input "MS [PERSON_NAME]"
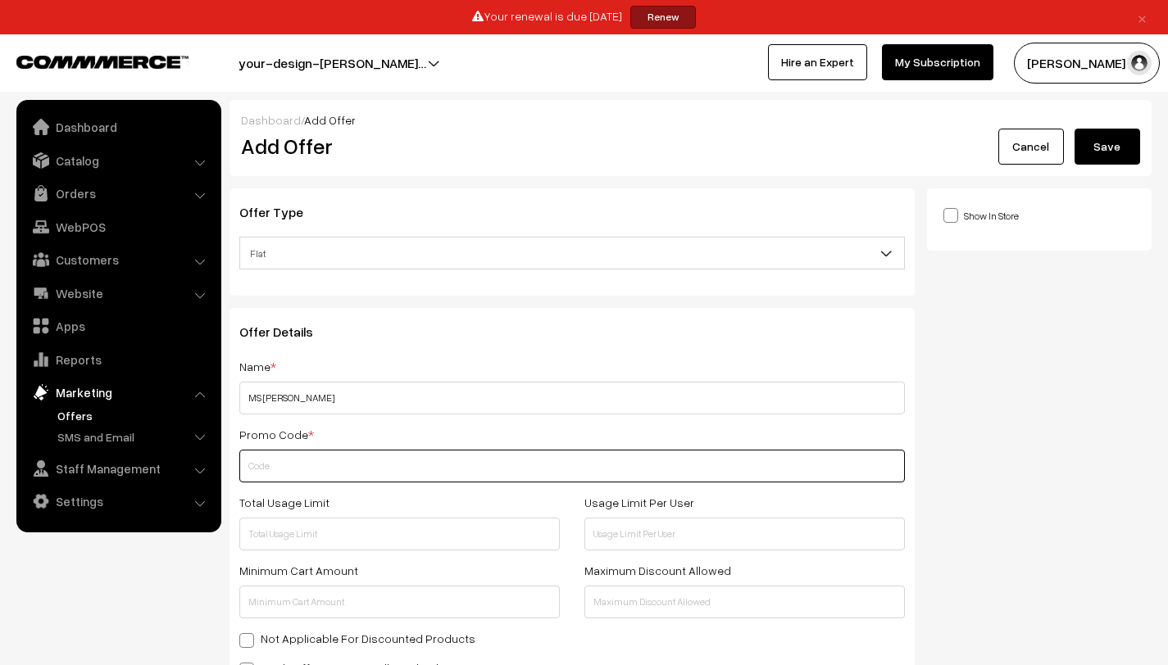
paste input "MS2025FGTYDGHY"
type input "MS2025FGTYDGHYYDS2"
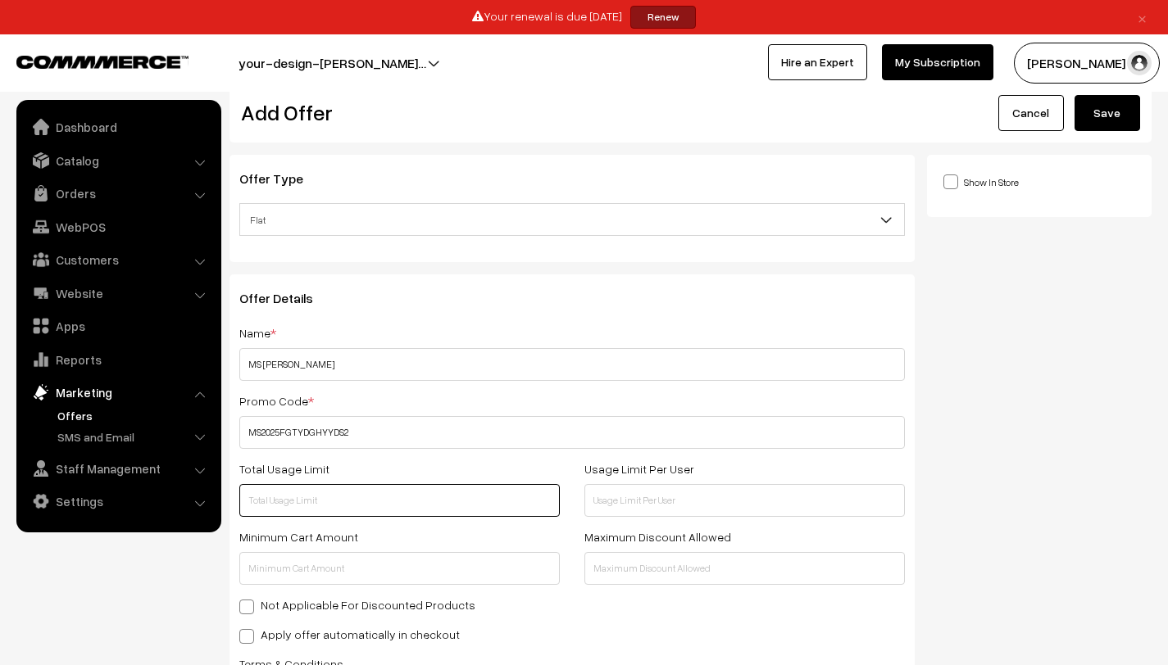
scroll to position [59, 0]
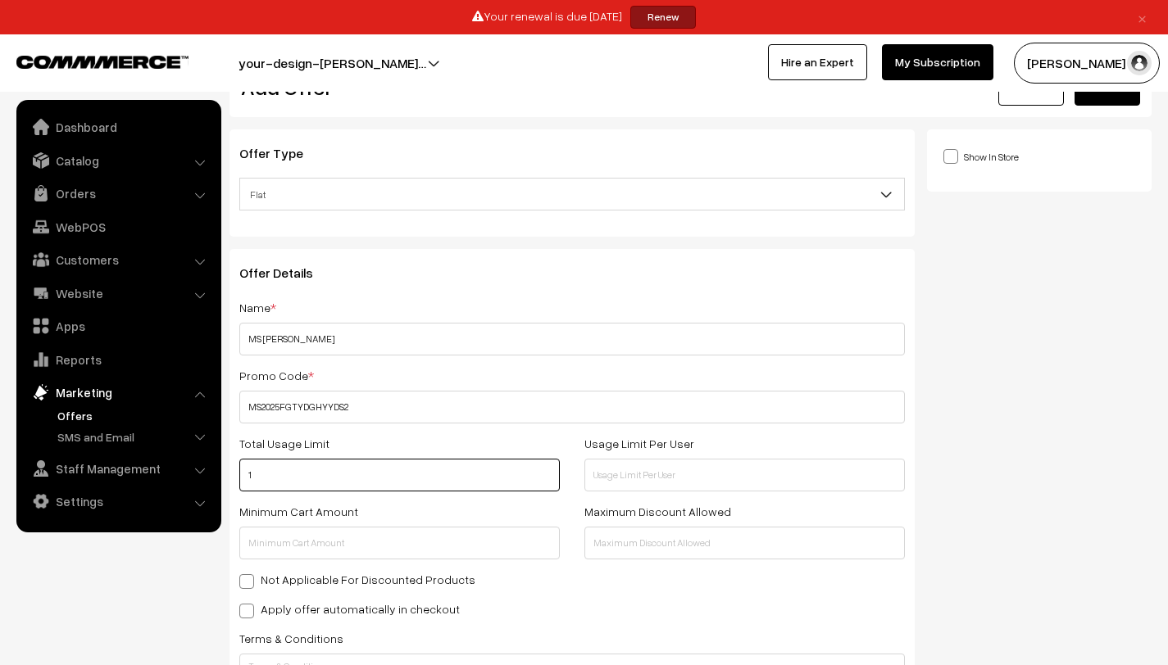
type input "1"
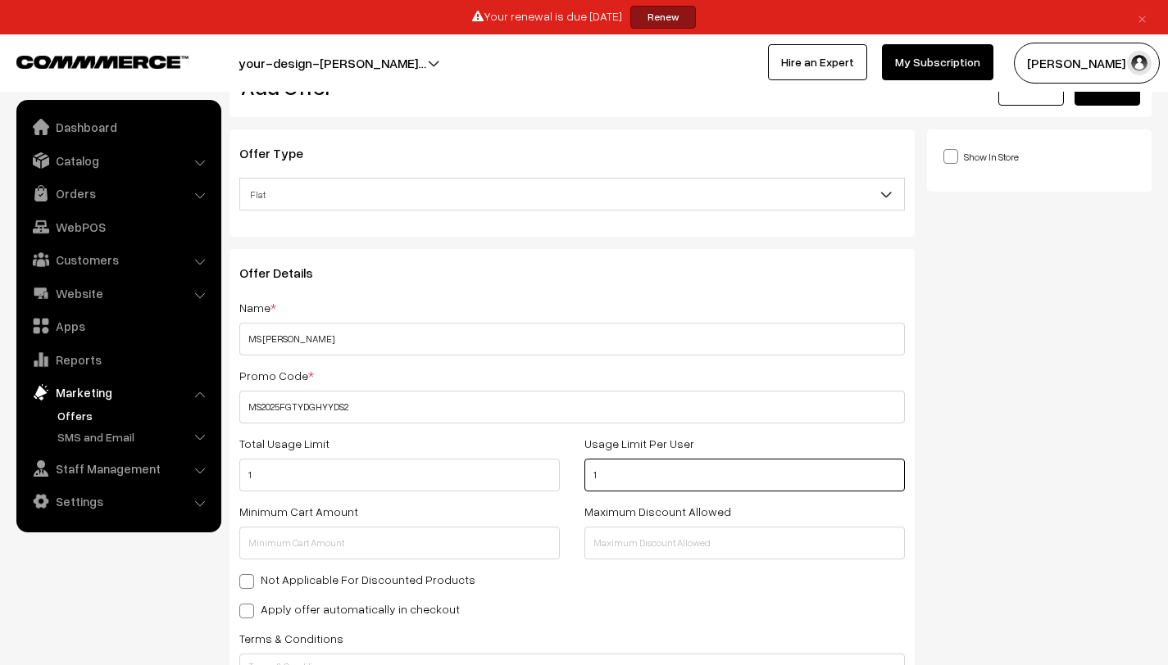
type input "1"
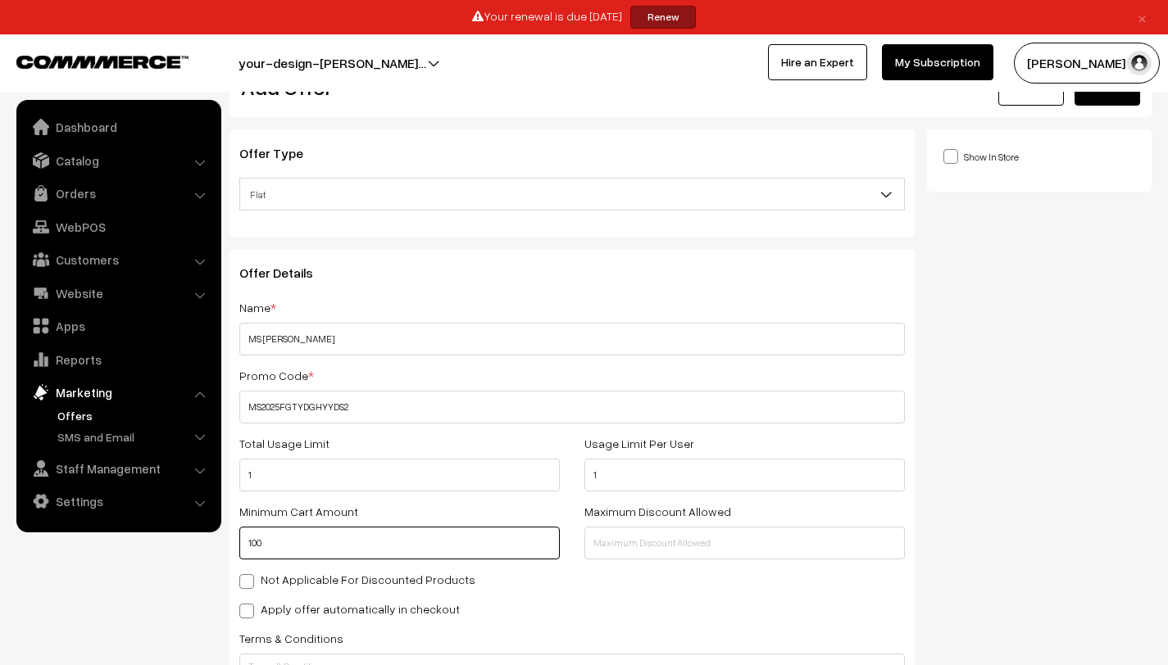
type input "100"
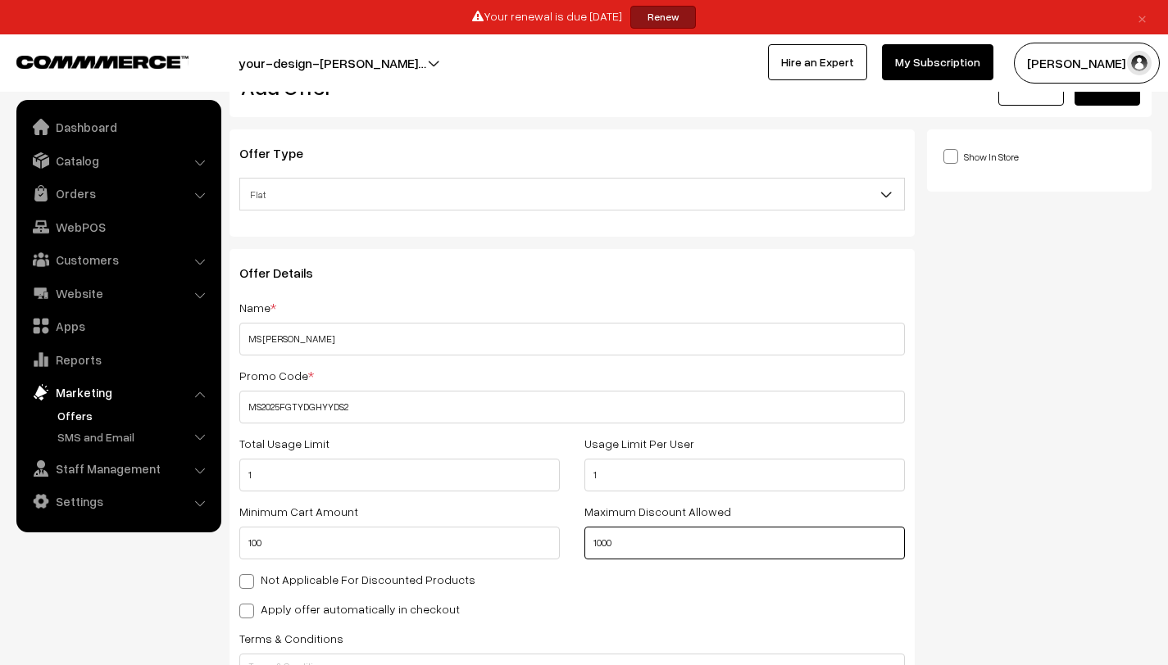
type input "1000"
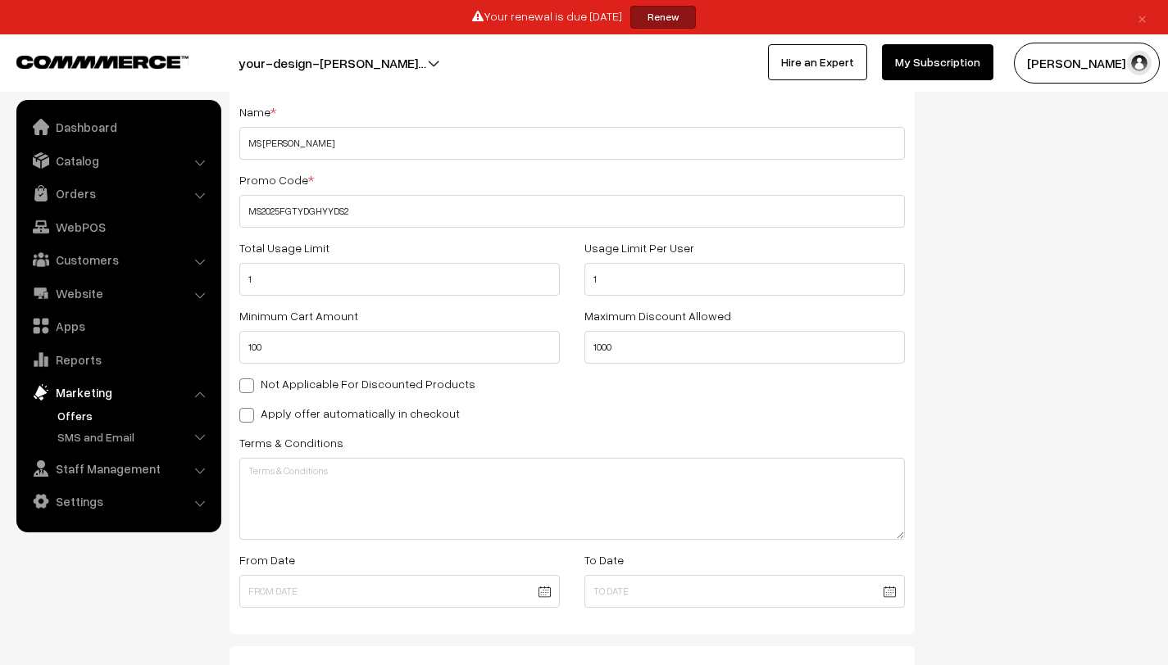
scroll to position [348, 0]
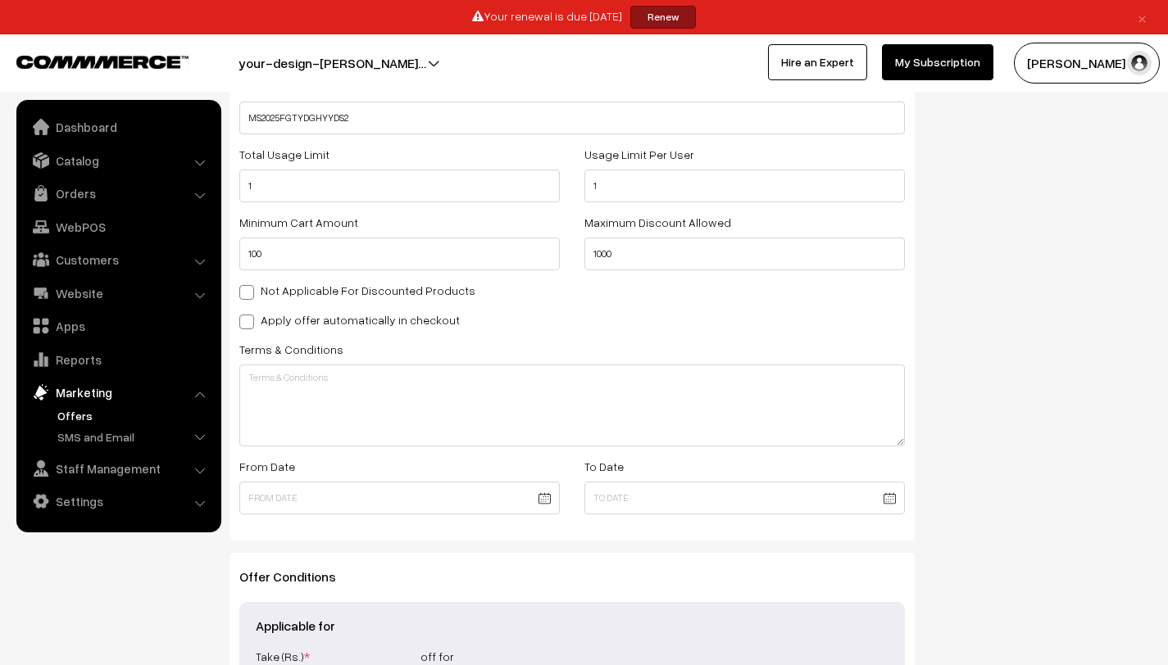
click at [542, 498] on body "Thank you for showing interest. Our team will call you shortly. Close × Your re…" at bounding box center [584, 275] width 1168 height 1246
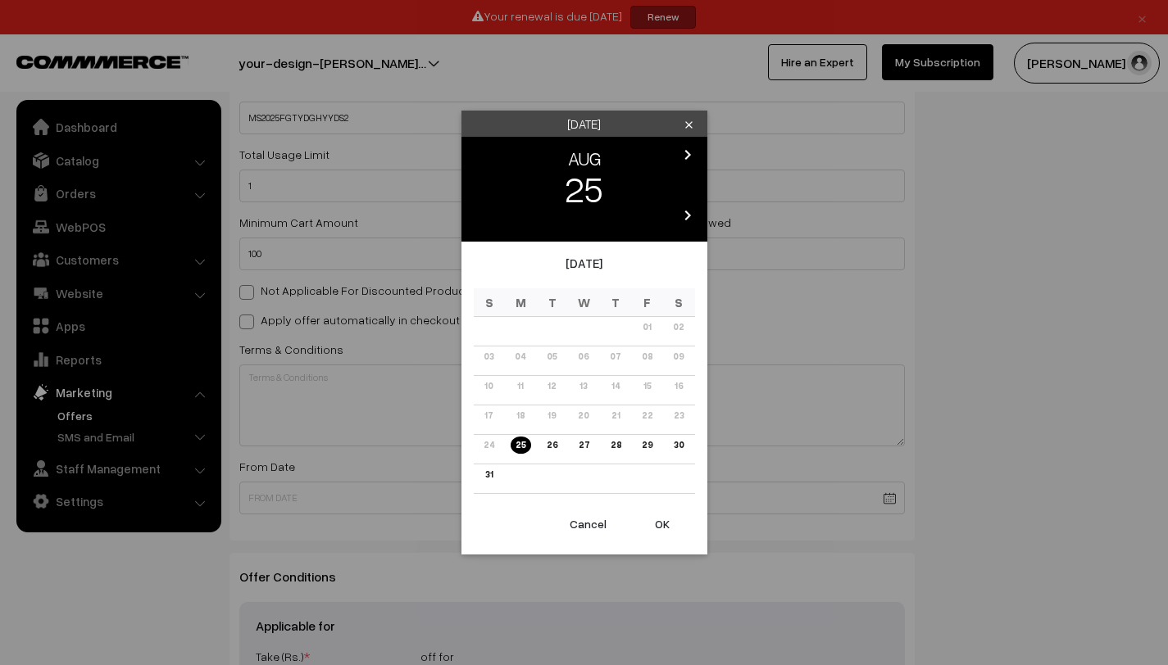
click at [666, 519] on button "OK" at bounding box center [662, 524] width 66 height 36
type input "[DATE]"
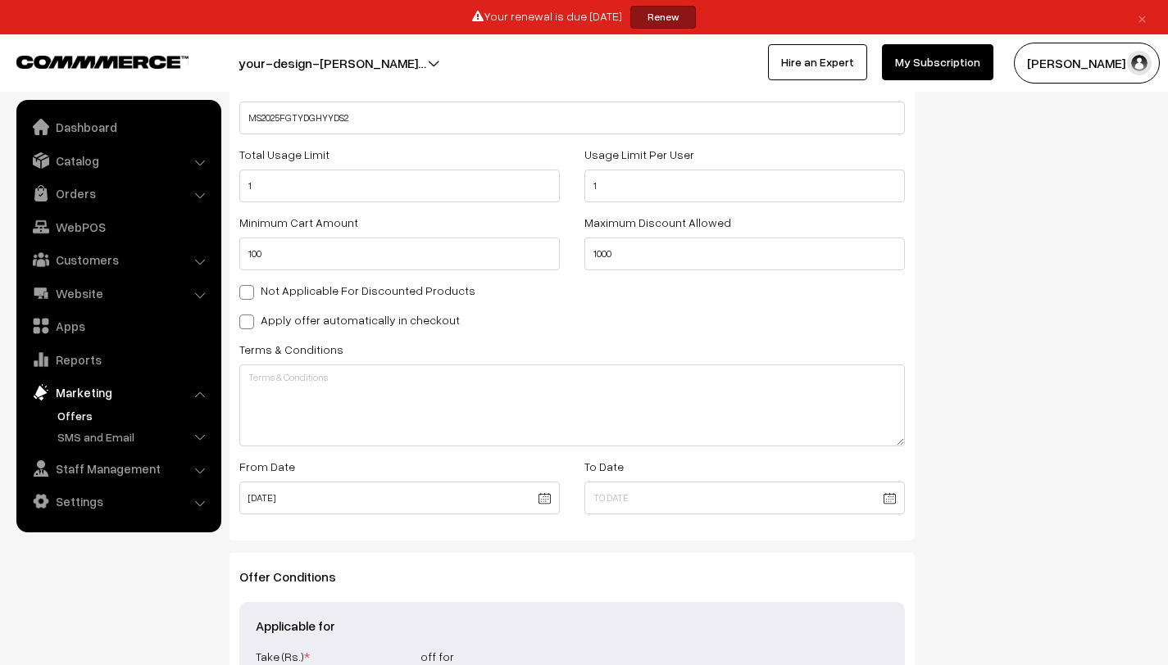
click at [887, 494] on body "Thank you for showing interest. Our team will call you shortly. Close × Your re…" at bounding box center [584, 275] width 1168 height 1246
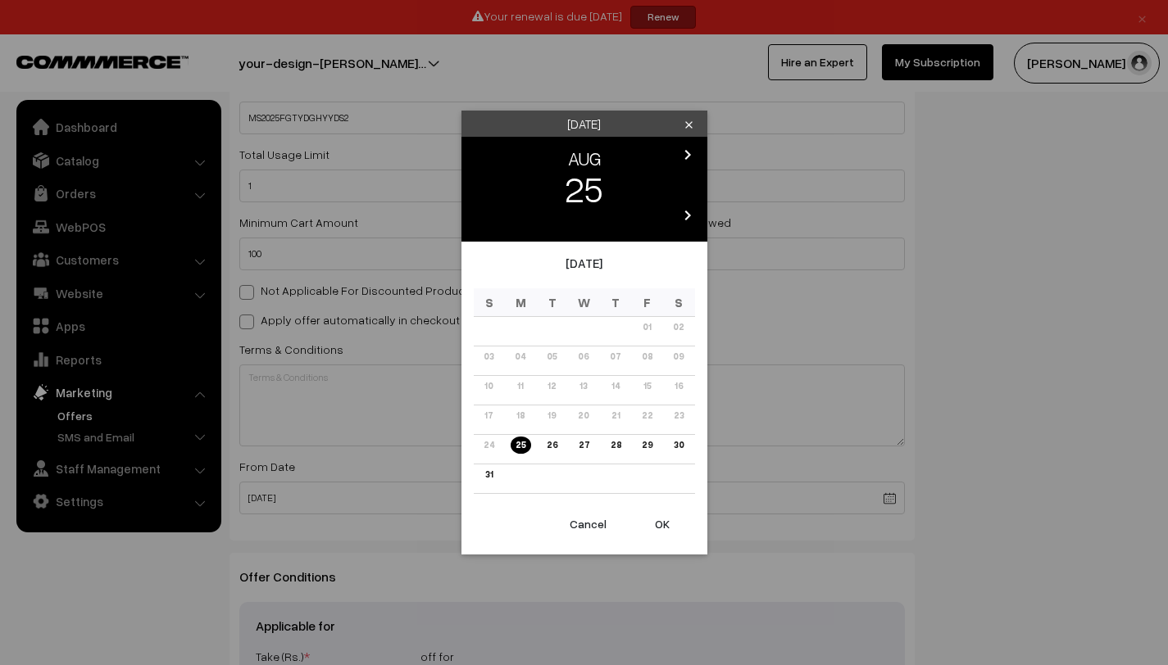
click at [684, 152] on icon "chevron_right" at bounding box center [688, 155] width 20 height 20
click at [685, 154] on icon "chevron_right" at bounding box center [688, 155] width 20 height 20
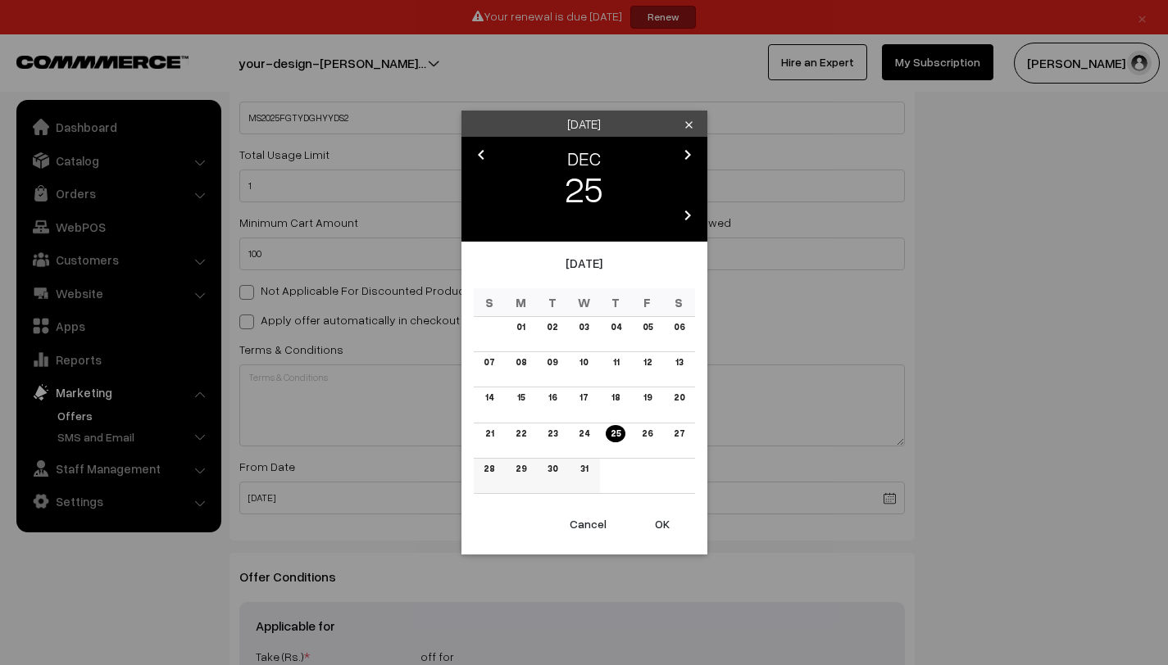
click at [584, 476] on link "31" at bounding box center [583, 468] width 17 height 17
click at [666, 524] on button "OK" at bounding box center [662, 524] width 66 height 36
type input "[DATE]"
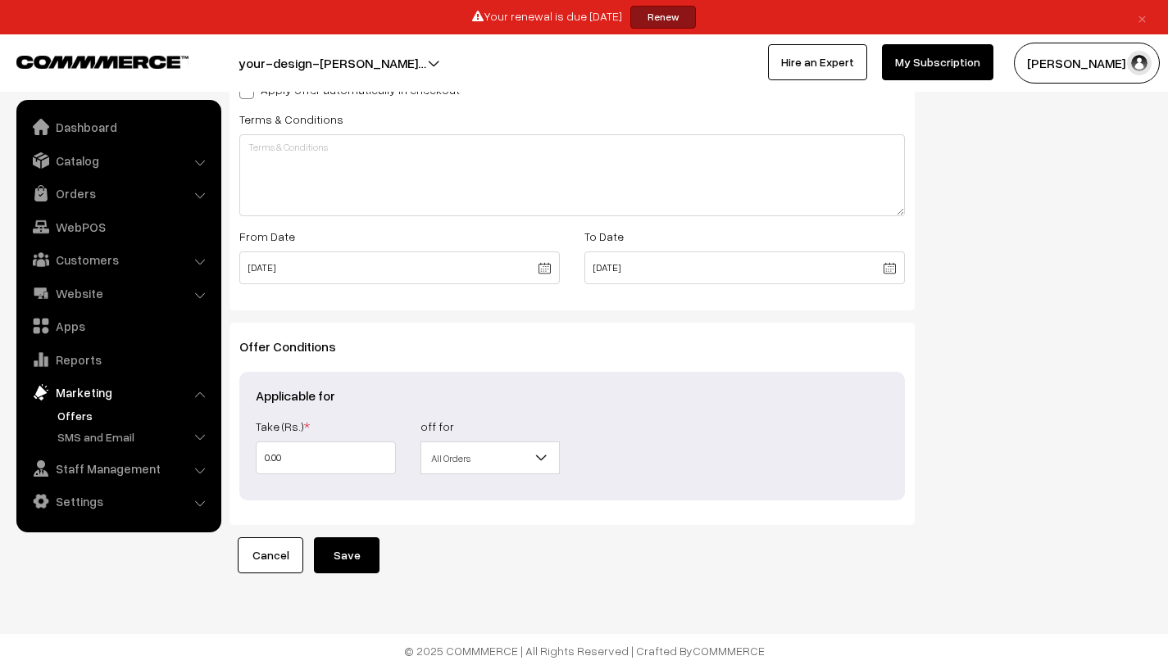
scroll to position [581, 0]
drag, startPoint x: 381, startPoint y: 451, endPoint x: 234, endPoint y: 451, distance: 147.5
click at [234, 451] on div "Offer Conditions Applicable for Take (Rs.) * 0.00 Take (%) * off for All Orders…" at bounding box center [571, 421] width 685 height 202
type input "1"
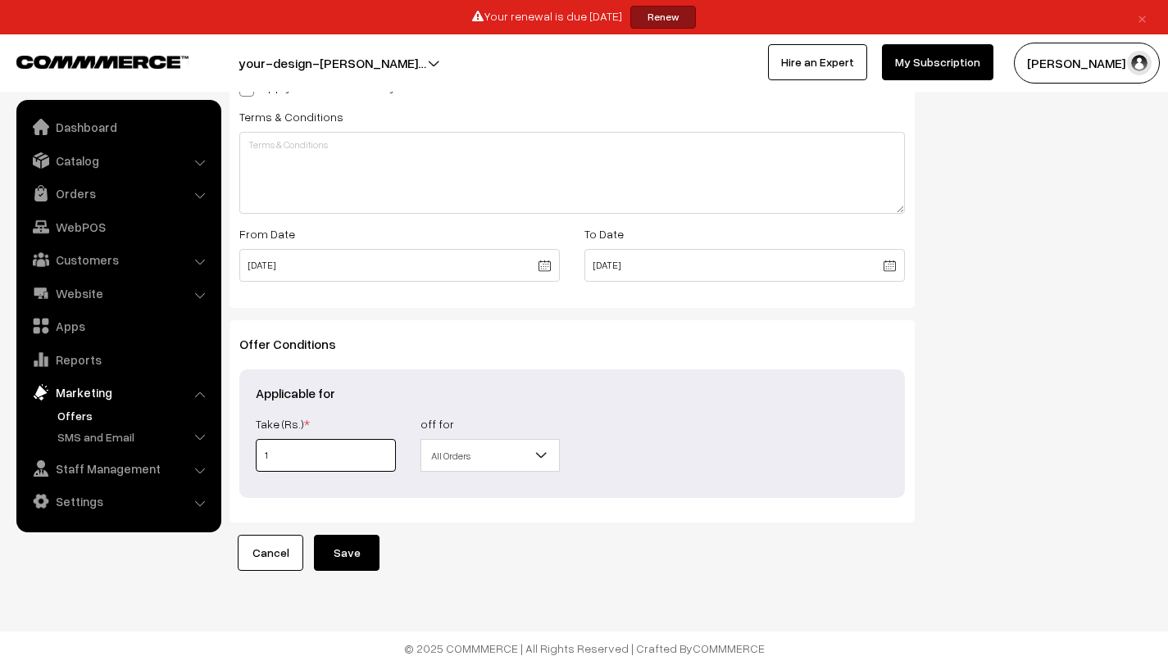
type input "10"
type input "100"
type input "1000"
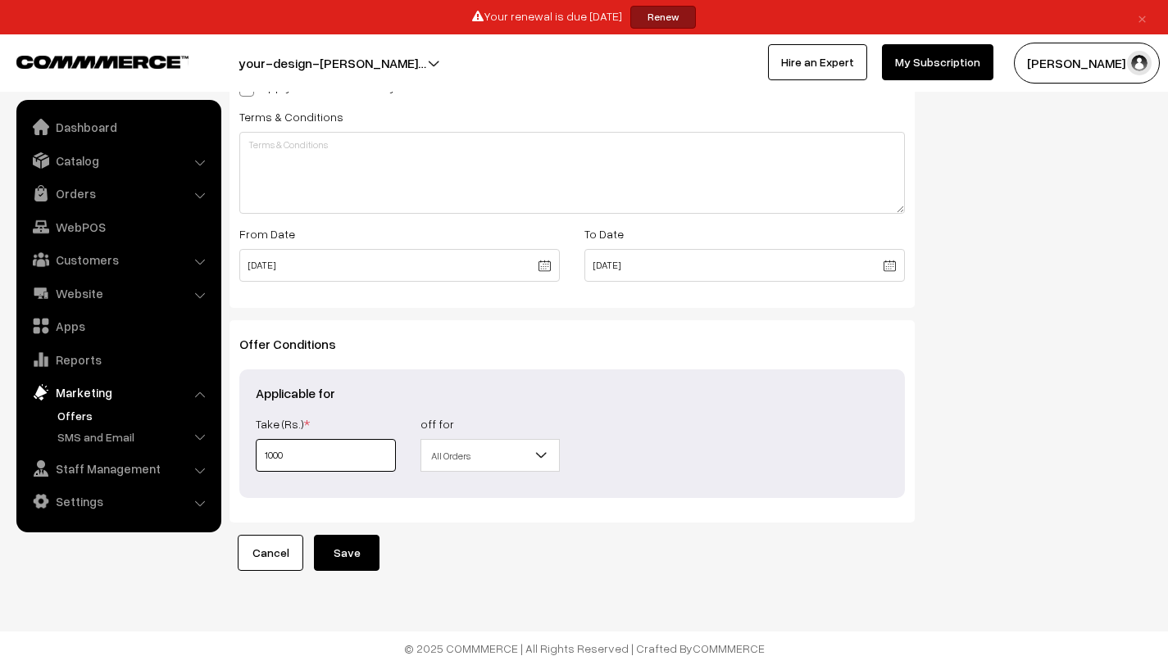
type input "1000"
click at [357, 554] on button "Save" at bounding box center [347, 553] width 66 height 36
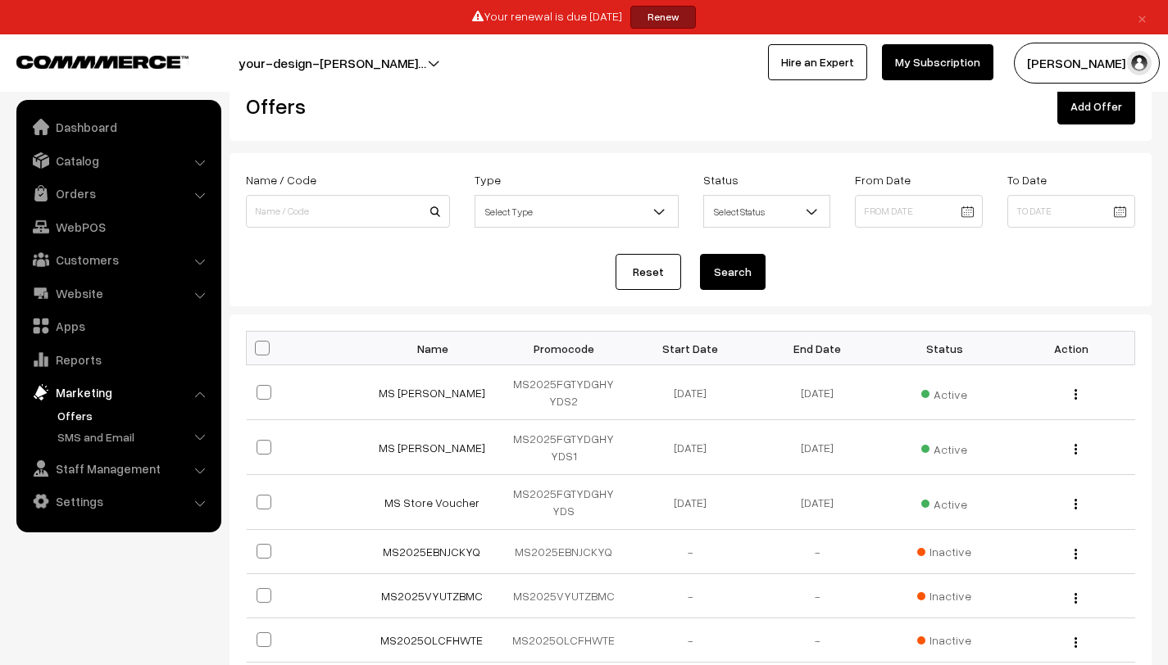
scroll to position [29, 0]
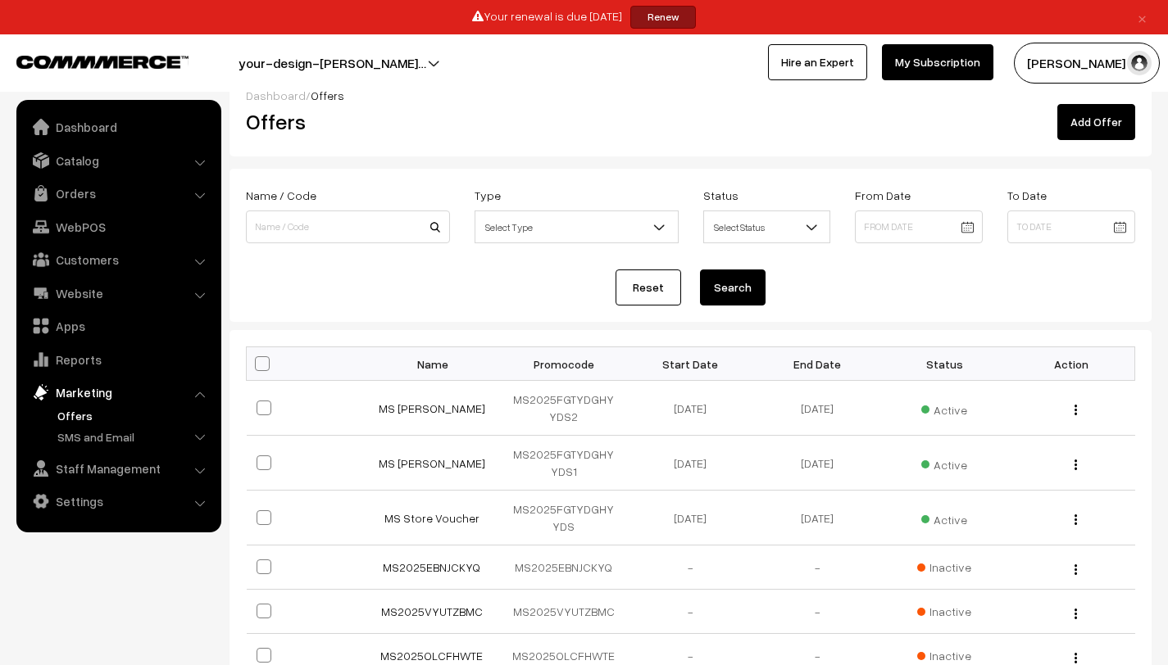
click at [1115, 125] on link "Add Offer" at bounding box center [1096, 122] width 78 height 36
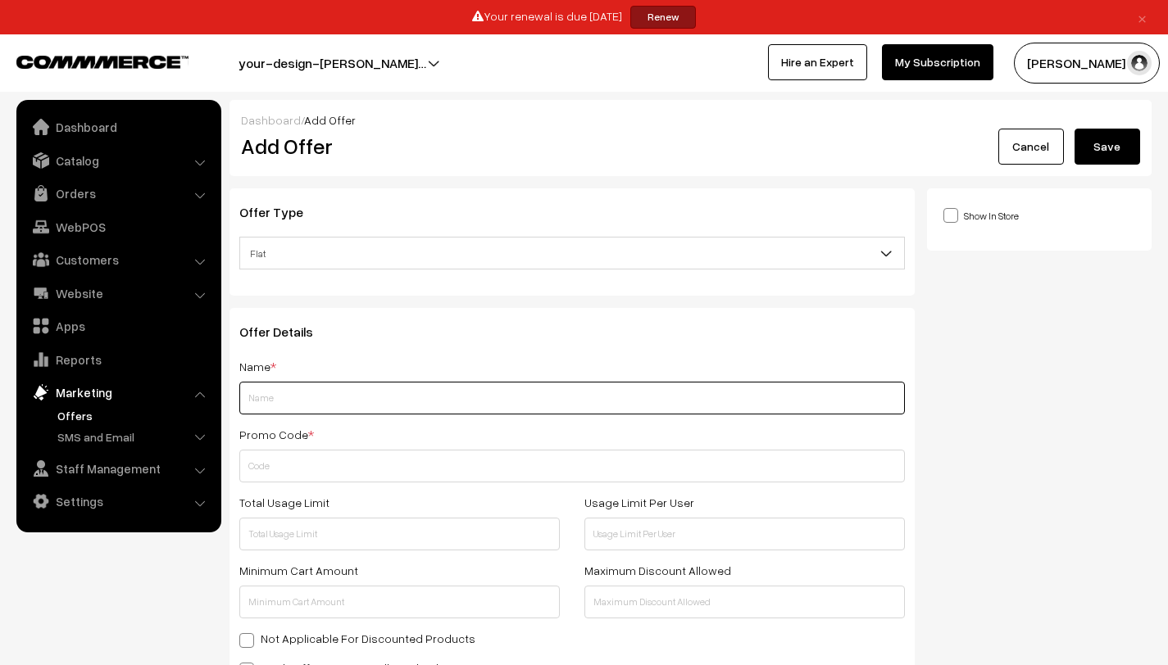
click at [464, 399] on input "text" at bounding box center [571, 398] width 665 height 33
type input "m"
type input "MS [PERSON_NAME]"
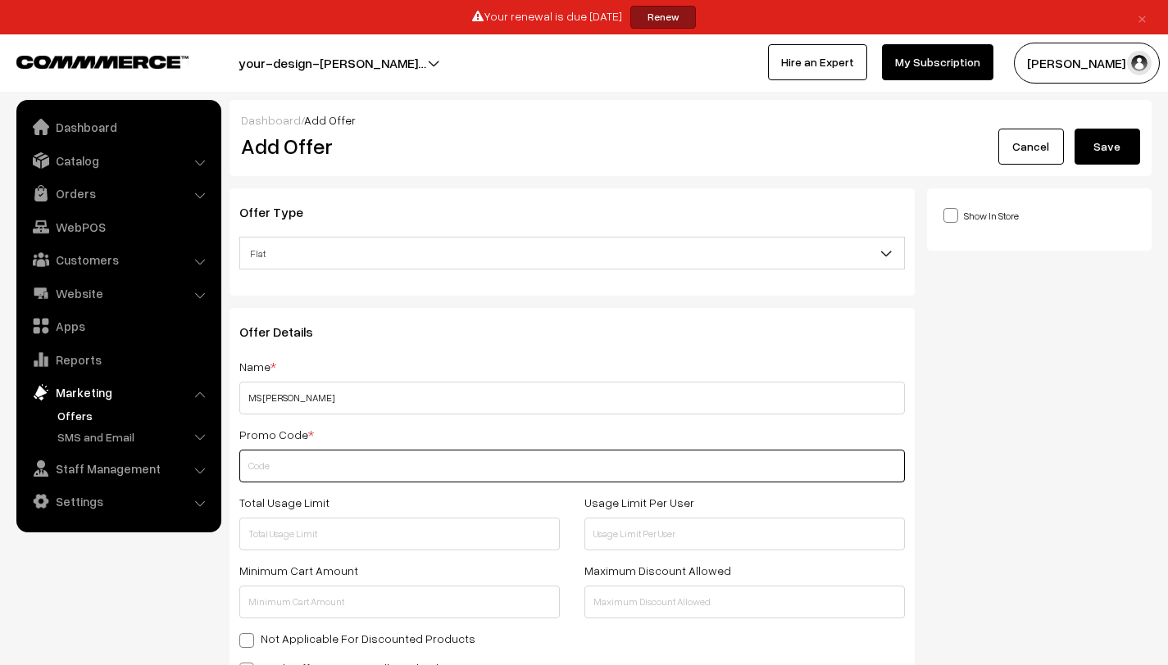
paste input "MS2025FGTYDGHY"
type input "MS2025FGTYDGHYYDS3"
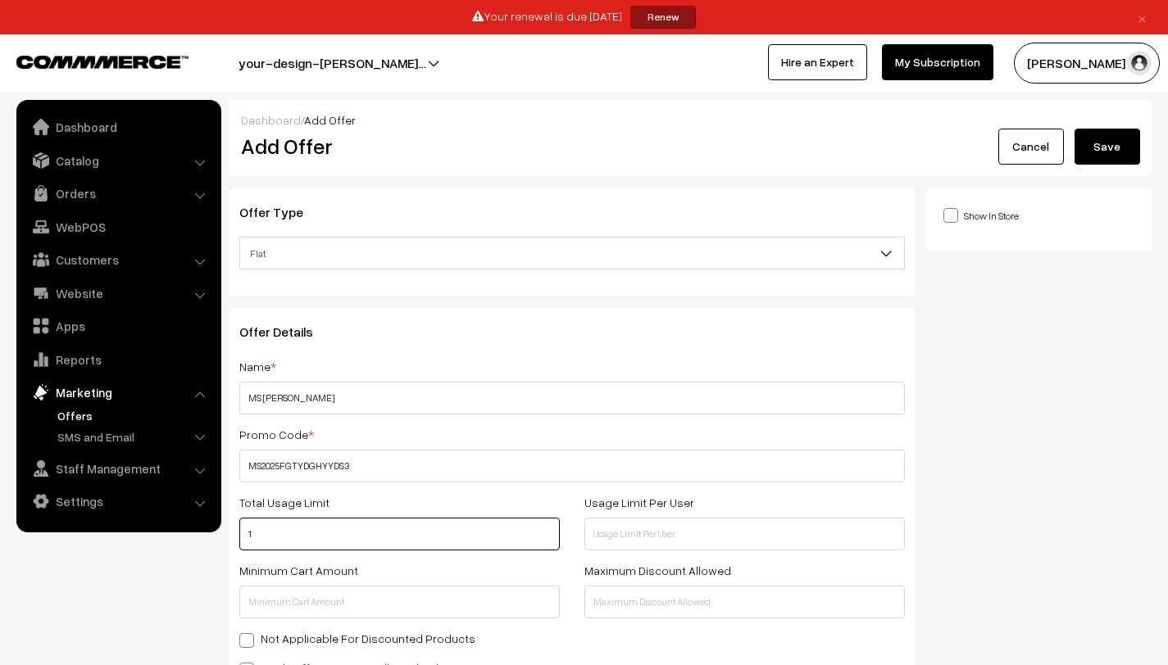
type input "1"
type input "100"
type input "1000"
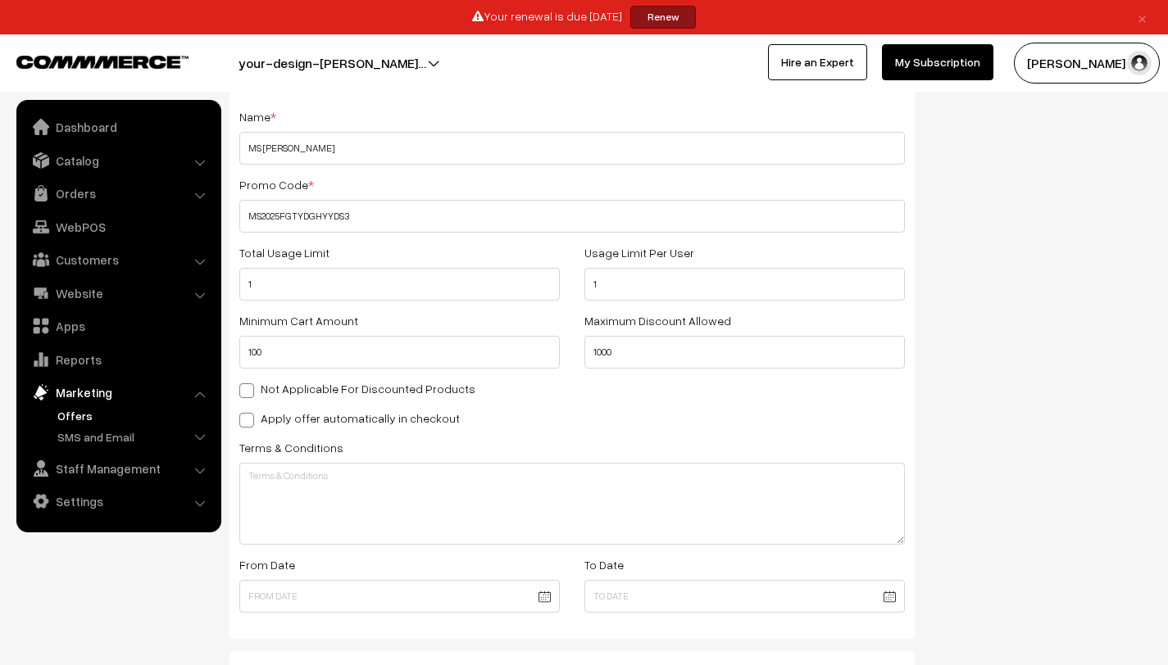
scroll to position [308, 0]
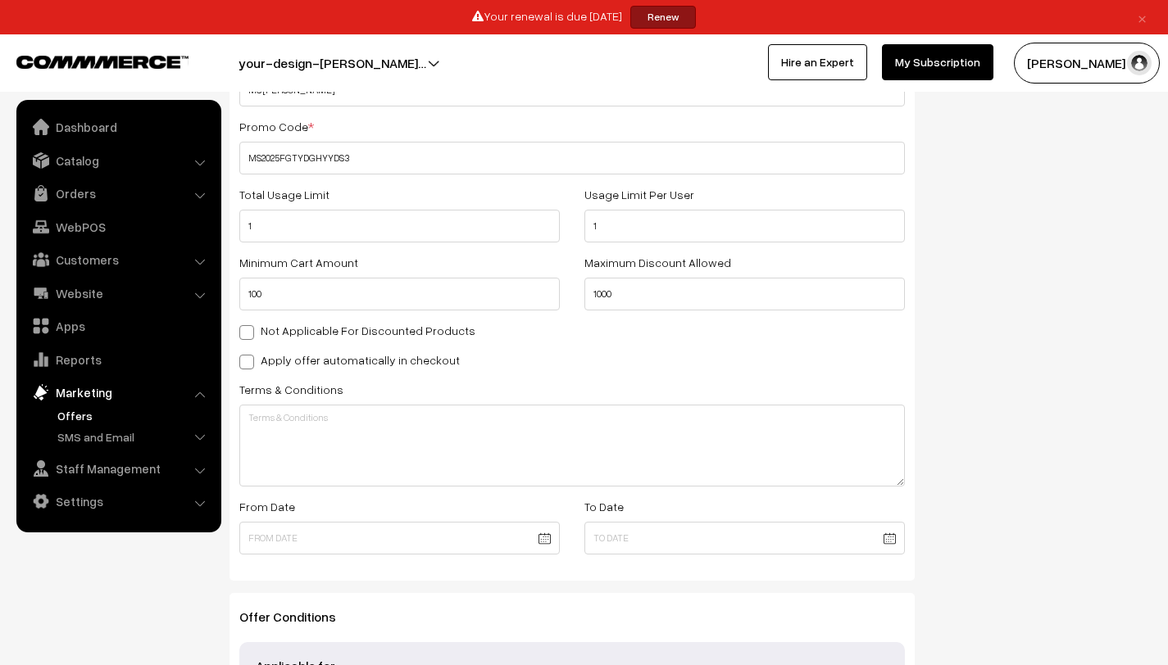
click at [530, 544] on body "Thank you for showing interest. Our team will call you shortly. Close × Your re…" at bounding box center [584, 315] width 1168 height 1246
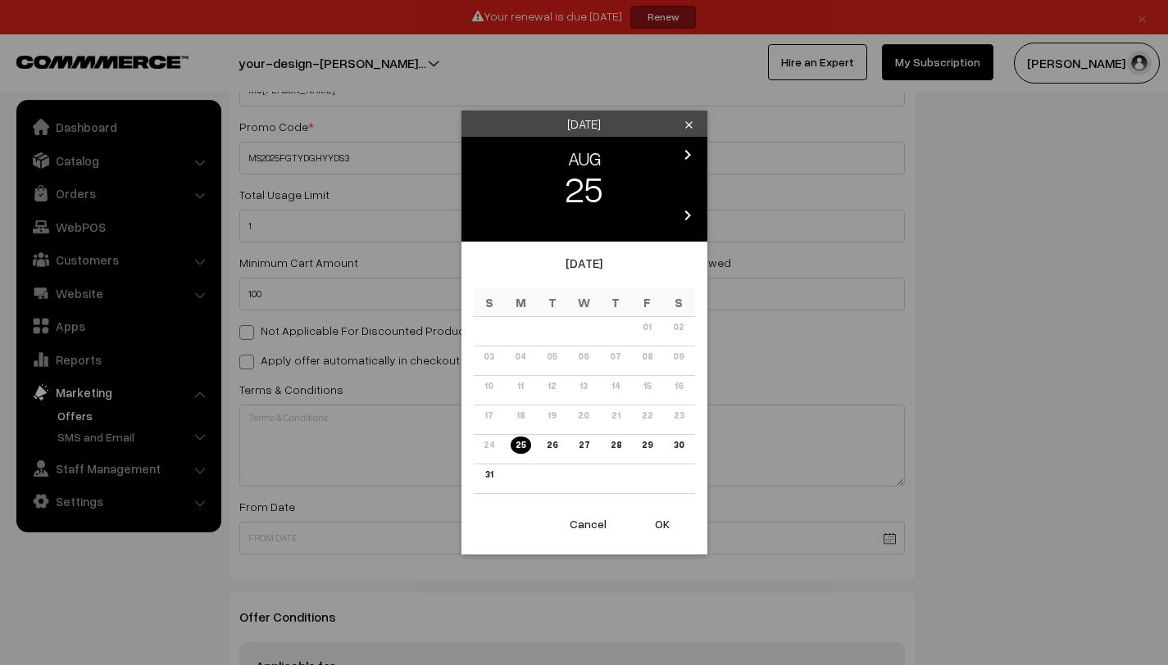
click at [675, 515] on button "OK" at bounding box center [662, 524] width 66 height 36
type input "[DATE]"
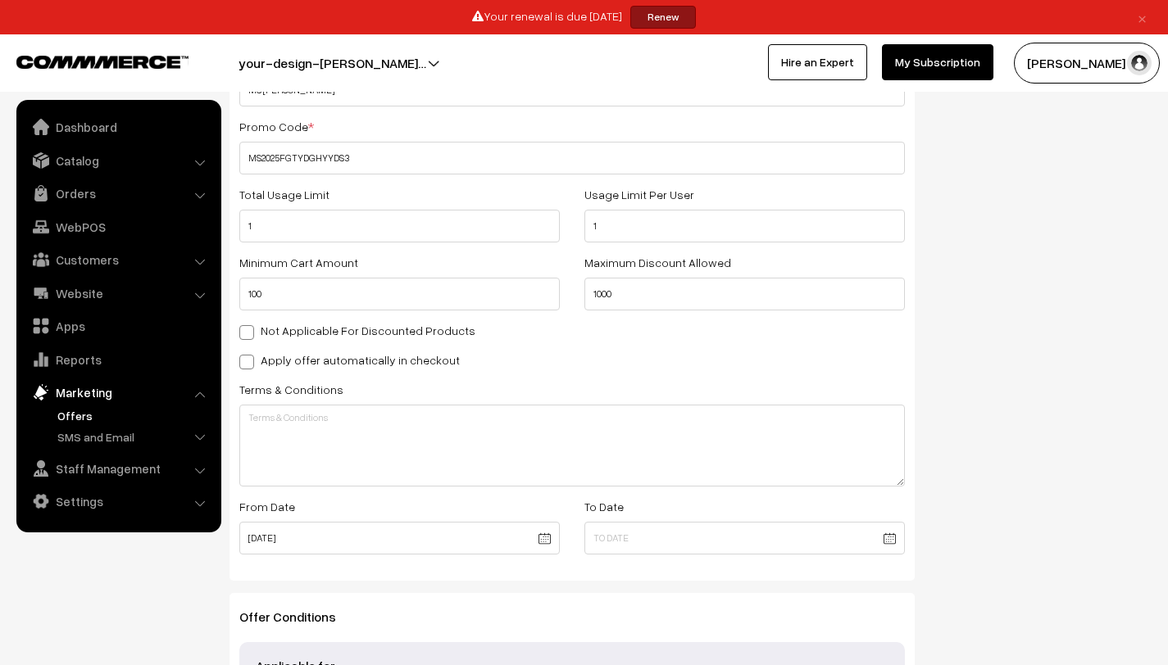
click at [890, 539] on body "Thank you for showing interest. Our team will call you shortly. Close × Your re…" at bounding box center [584, 315] width 1168 height 1246
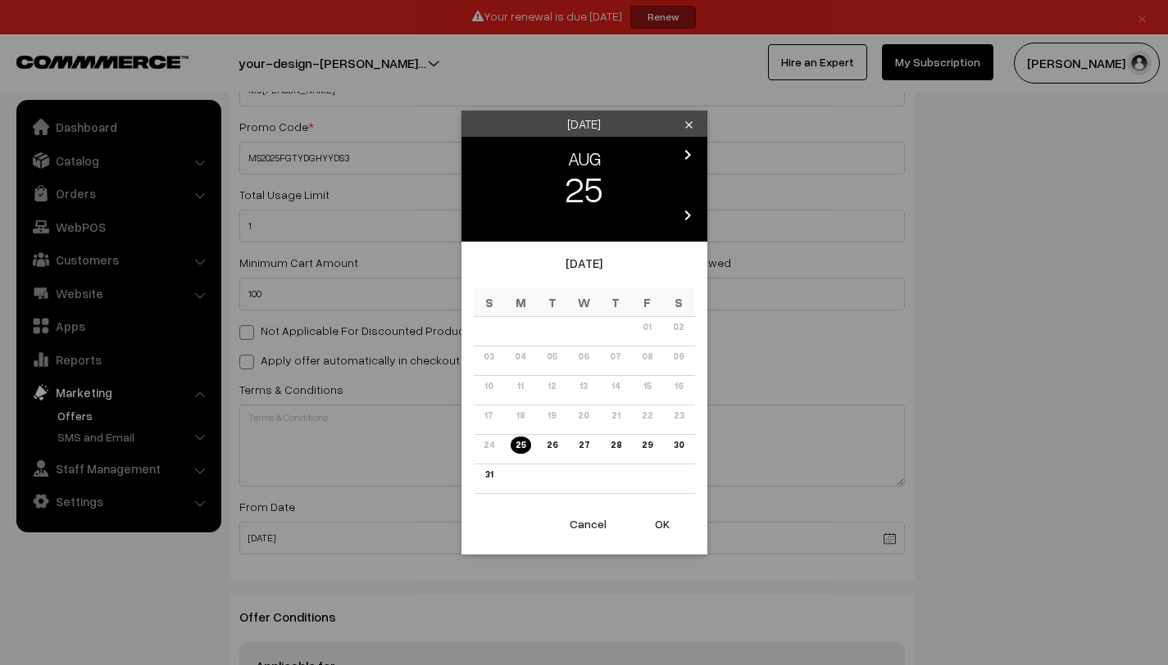
click at [678, 152] on icon "chevron_right" at bounding box center [688, 155] width 20 height 20
click at [685, 156] on icon "chevron_right" at bounding box center [688, 155] width 20 height 20
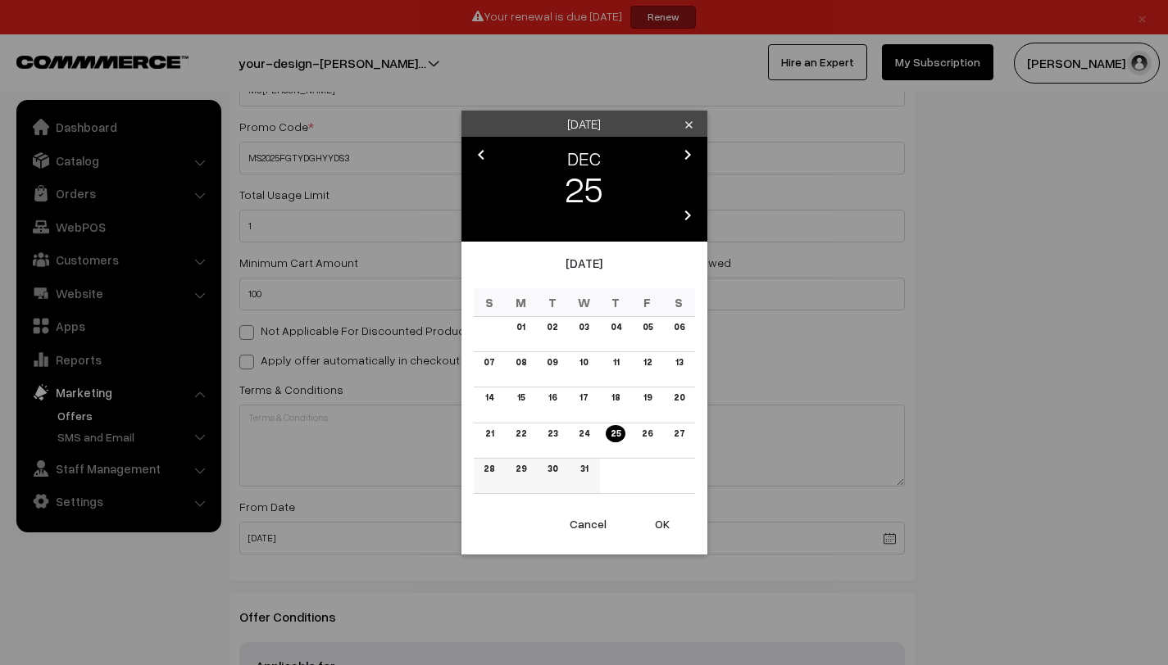
click at [576, 479] on td "31" at bounding box center [584, 475] width 32 height 35
click at [583, 470] on link "31" at bounding box center [583, 468] width 17 height 17
click at [652, 525] on button "OK" at bounding box center [662, 524] width 66 height 36
type input "[DATE]"
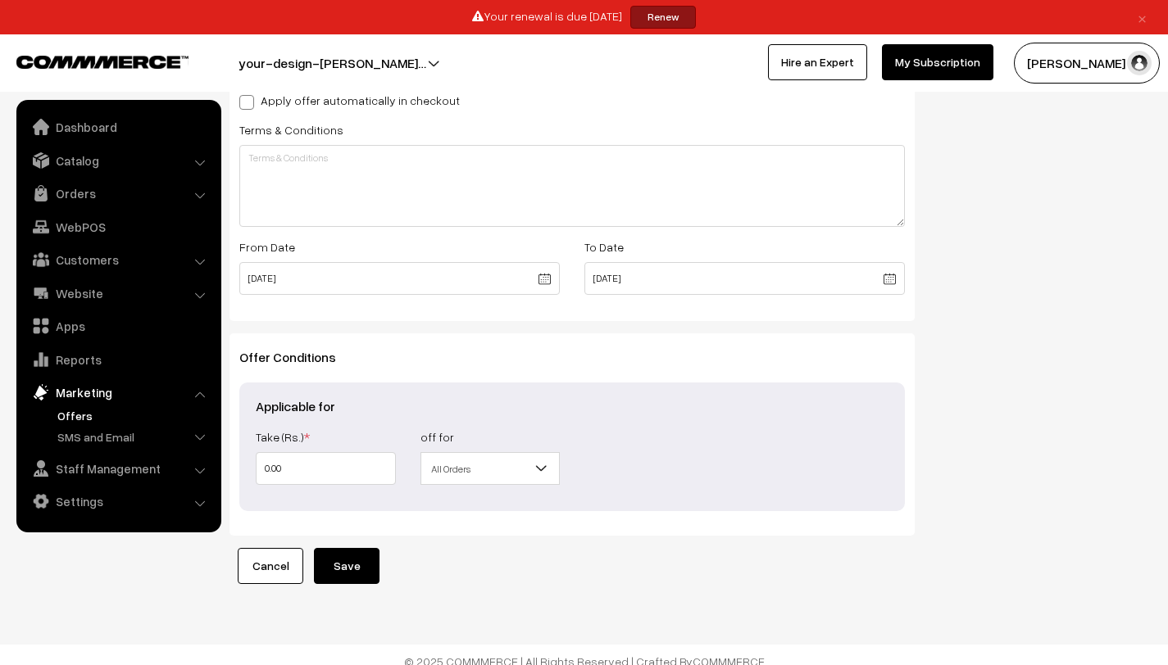
scroll to position [581, 0]
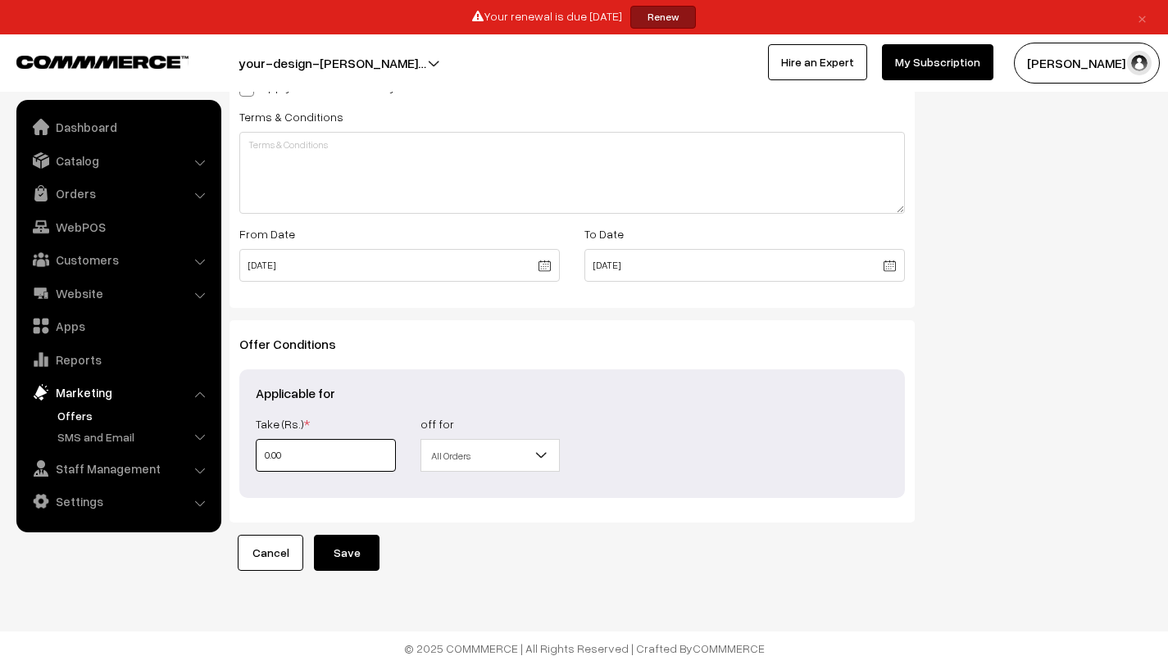
drag, startPoint x: 390, startPoint y: 450, endPoint x: 237, endPoint y: 447, distance: 153.3
click at [237, 447] on div "Offer Conditions Applicable for Take (Rs.) * 0.00 Take (%) * off for All Orders…" at bounding box center [571, 421] width 685 height 202
type input "1"
type input "10"
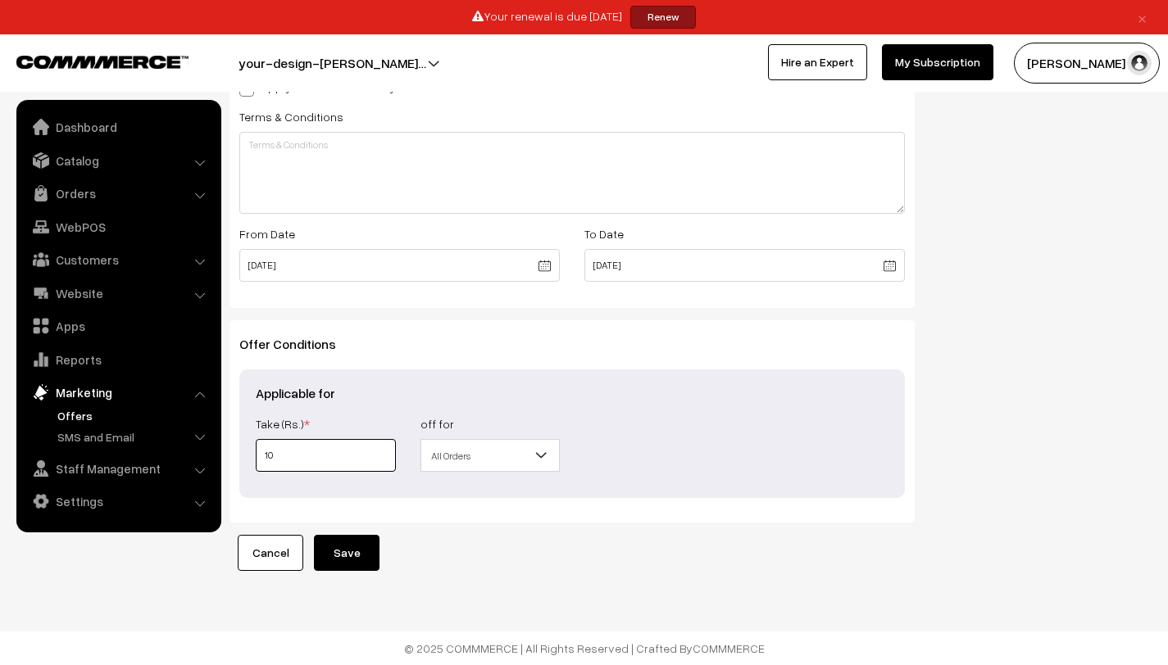
type input "10"
type input "100"
type input "1000"
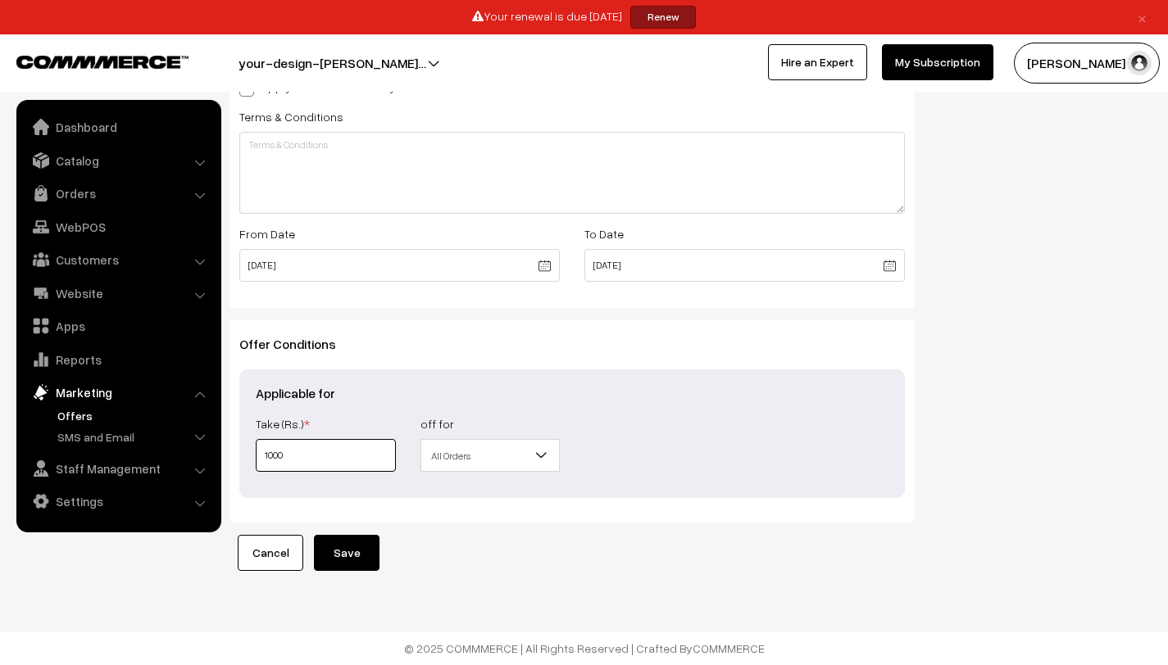
type input "1000"
click at [361, 547] on button "Save" at bounding box center [347, 553] width 66 height 36
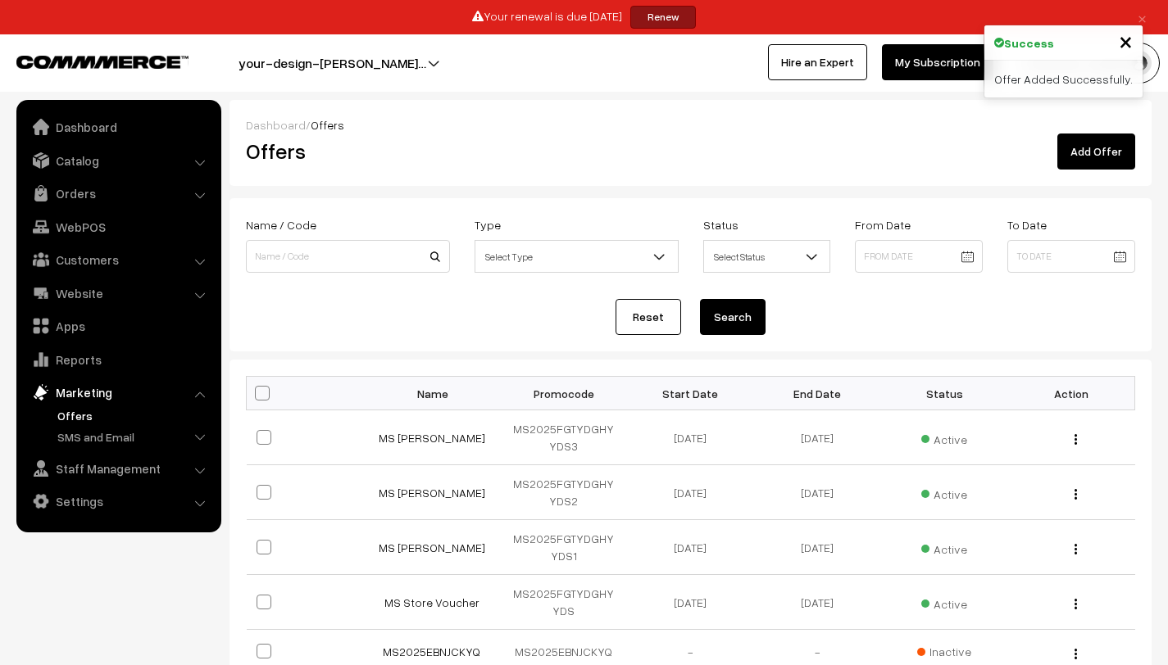
click at [1131, 150] on link "Add Offer" at bounding box center [1096, 152] width 78 height 36
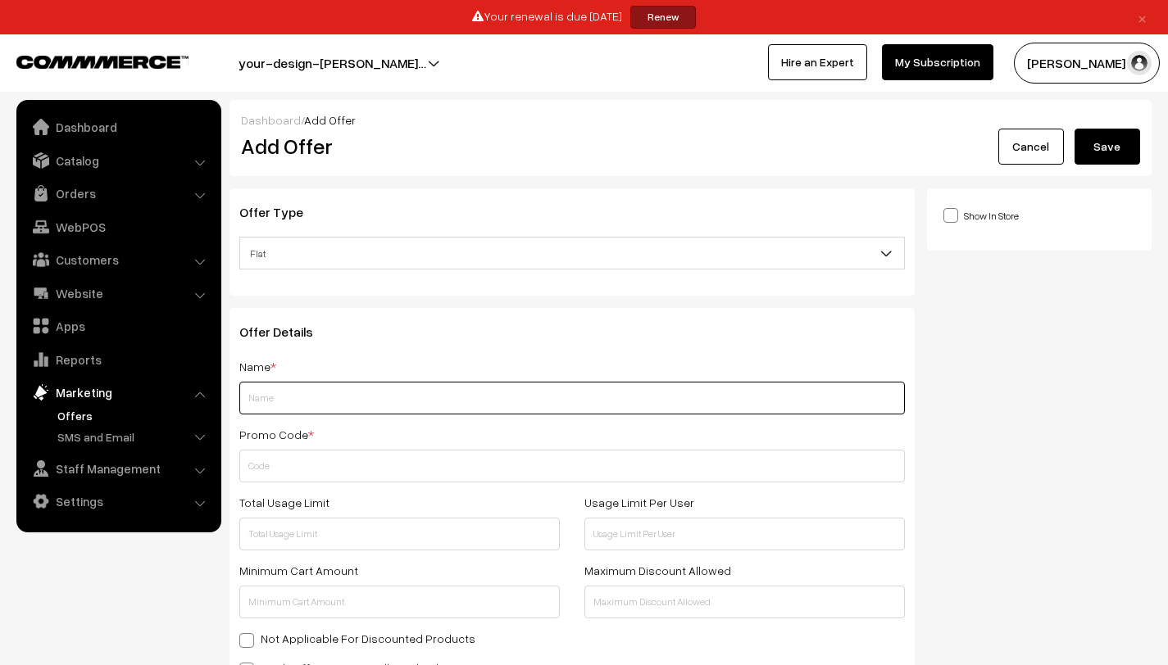
click at [502, 409] on input "text" at bounding box center [571, 398] width 665 height 33
type input "m"
type input "MS [PERSON_NAME]"
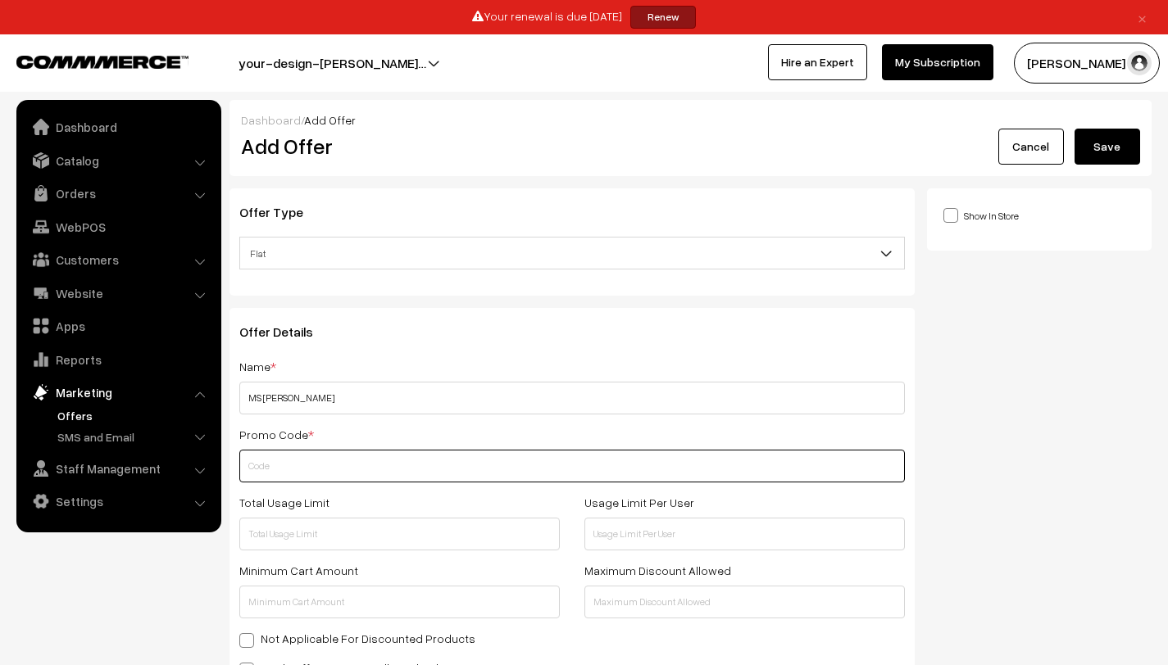
paste input "MS2025FGTYDGHY"
type input "MS2025FGTYDGHYYDS4"
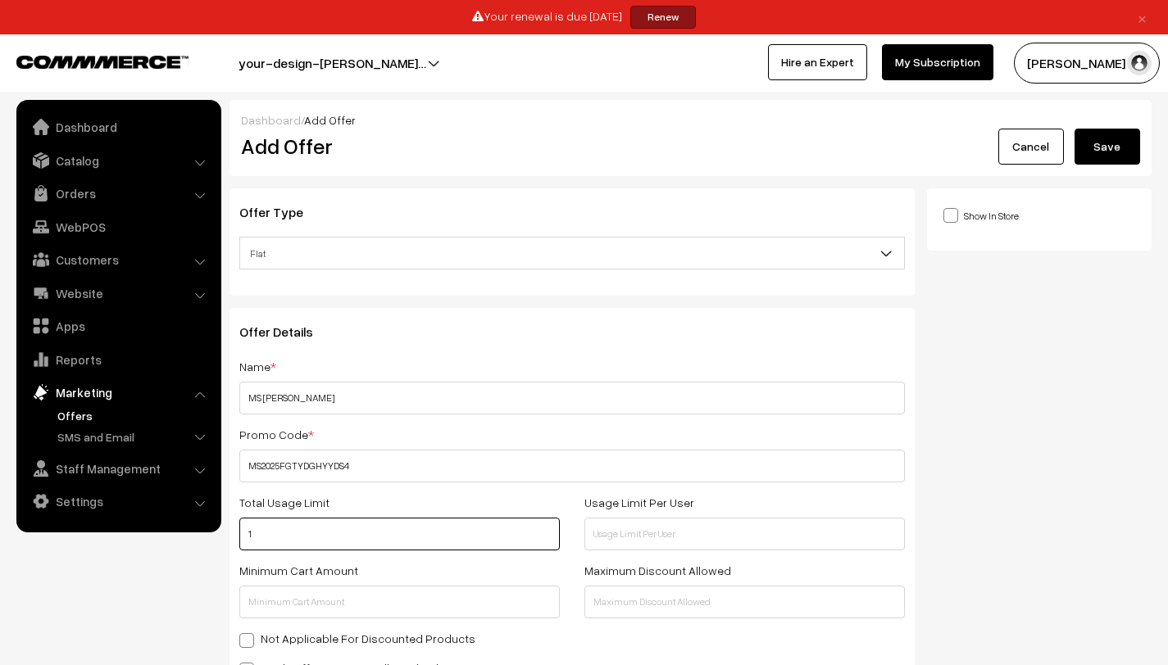
type input "1"
type input "100"
type input "1000"
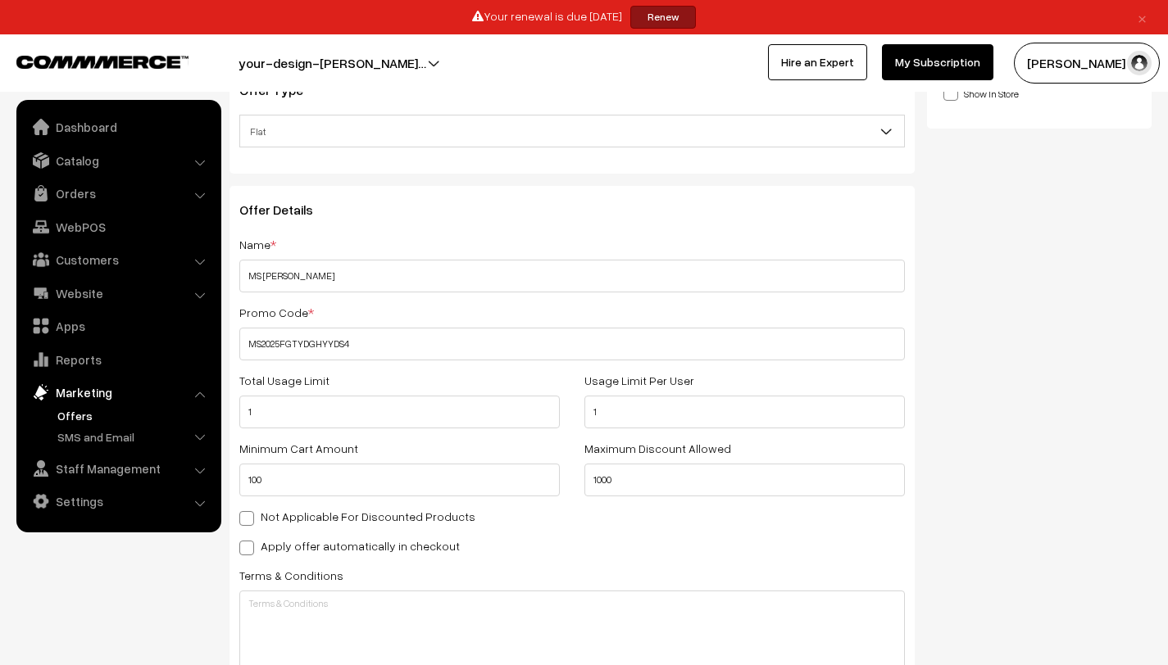
scroll to position [320, 0]
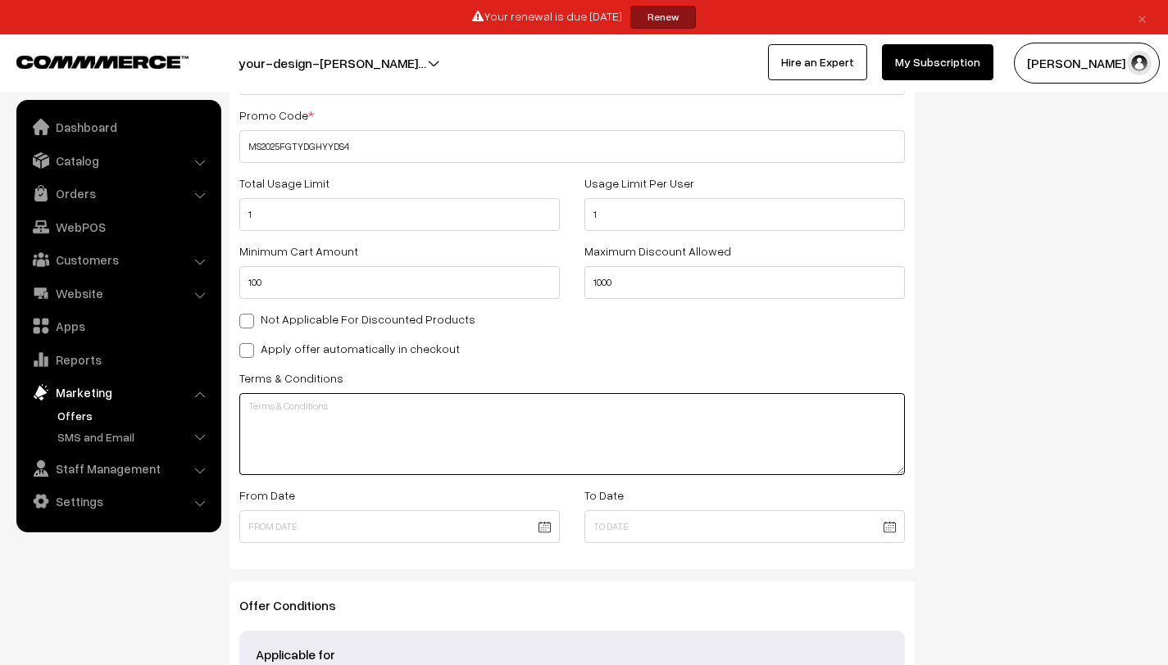
click at [357, 416] on textarea at bounding box center [571, 434] width 665 height 82
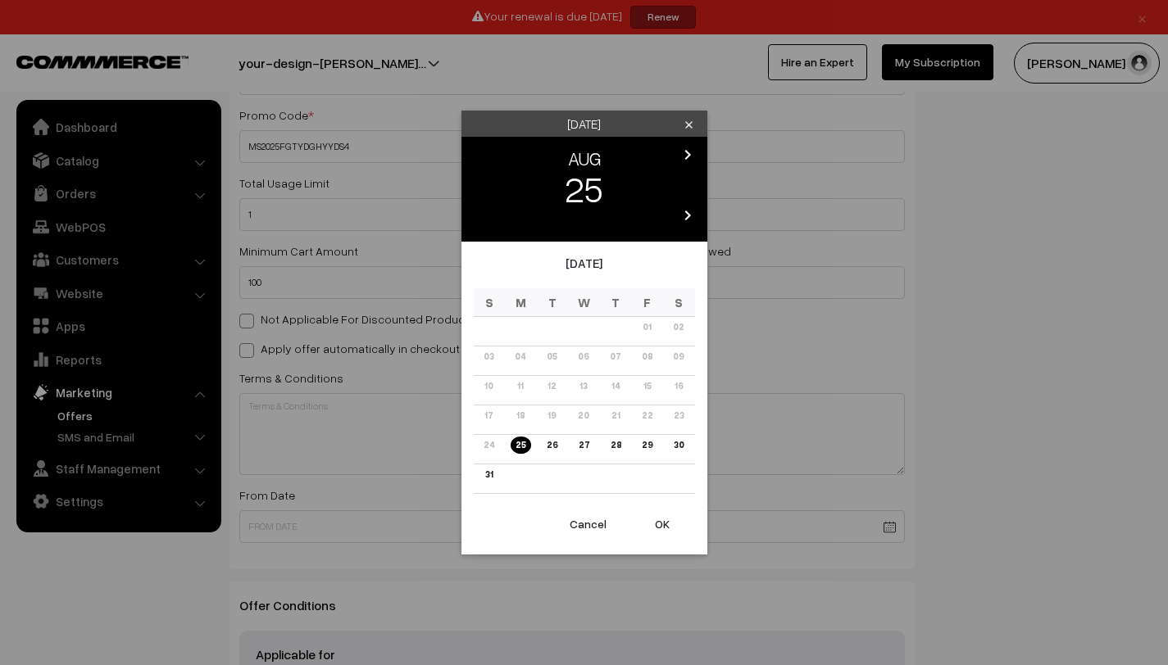
click at [547, 533] on body "Thank you for showing interest. Our team will call you shortly. Close × Your re…" at bounding box center [584, 303] width 1168 height 1246
click at [655, 528] on button "OK" at bounding box center [662, 524] width 66 height 36
type input "[DATE]"
click at [887, 526] on body "Thank you for showing interest. Our team will call you shortly. Close × Your re…" at bounding box center [584, 303] width 1168 height 1246
click at [691, 143] on div "chevron_left AUG chevron_right 25 chevron_left 2025 chevron_right" at bounding box center [584, 189] width 246 height 105
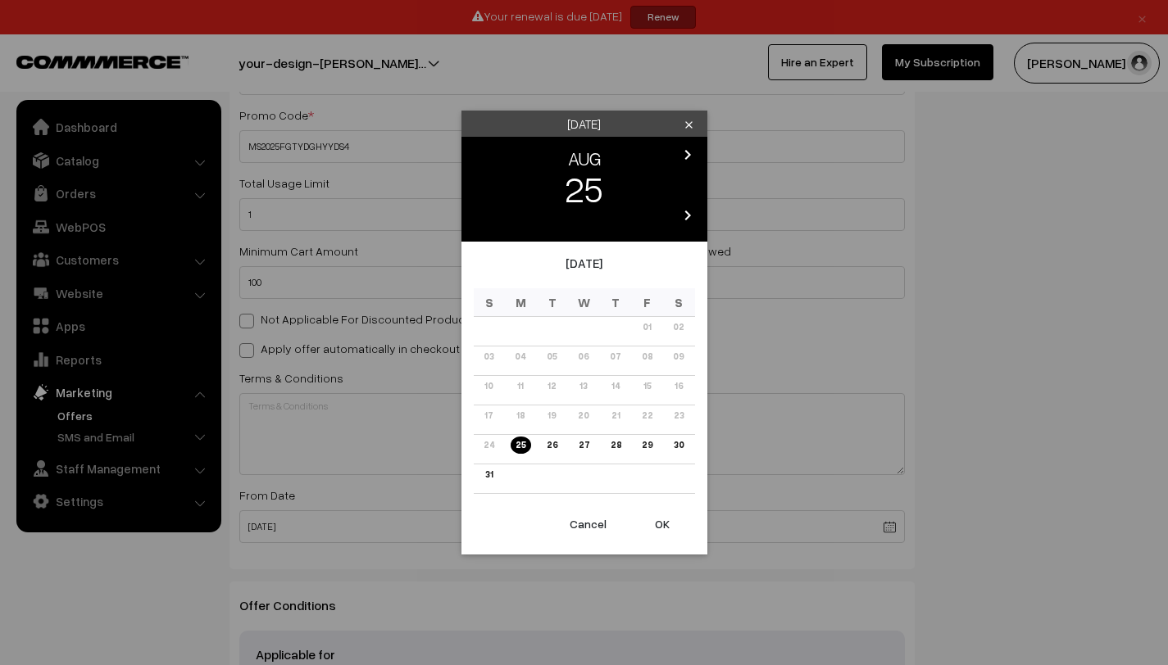
click at [690, 148] on icon "chevron_right" at bounding box center [688, 155] width 20 height 20
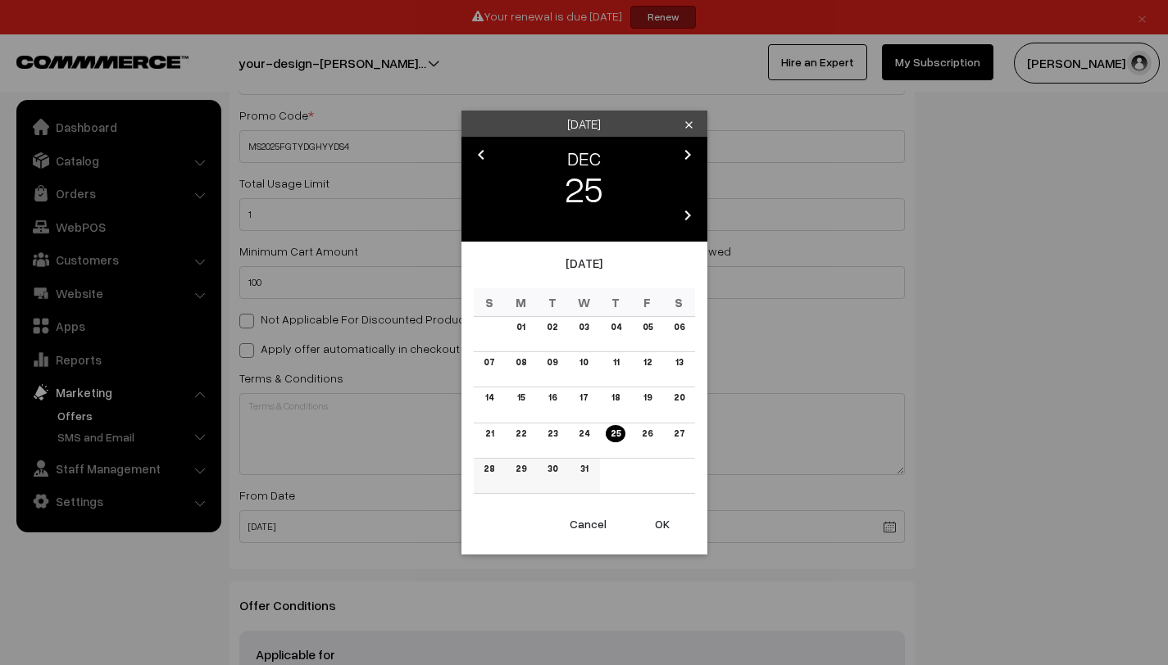
click at [588, 470] on link "31" at bounding box center [583, 468] width 17 height 17
click at [669, 525] on button "OK" at bounding box center [662, 524] width 66 height 36
type input "[DATE]"
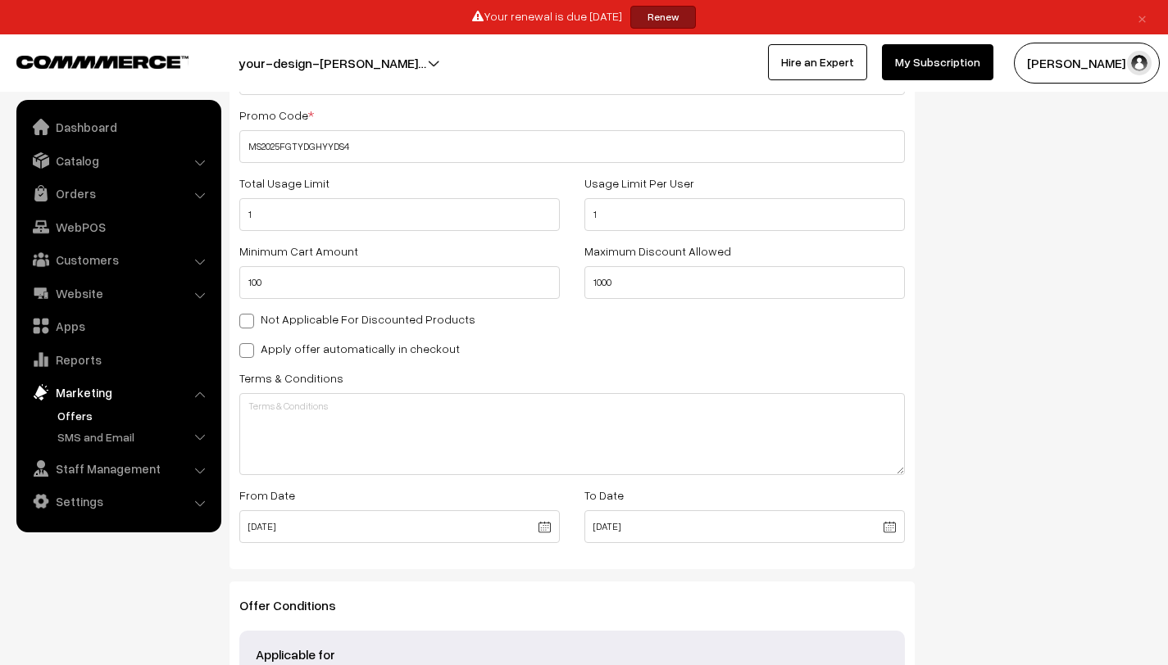
scroll to position [581, 0]
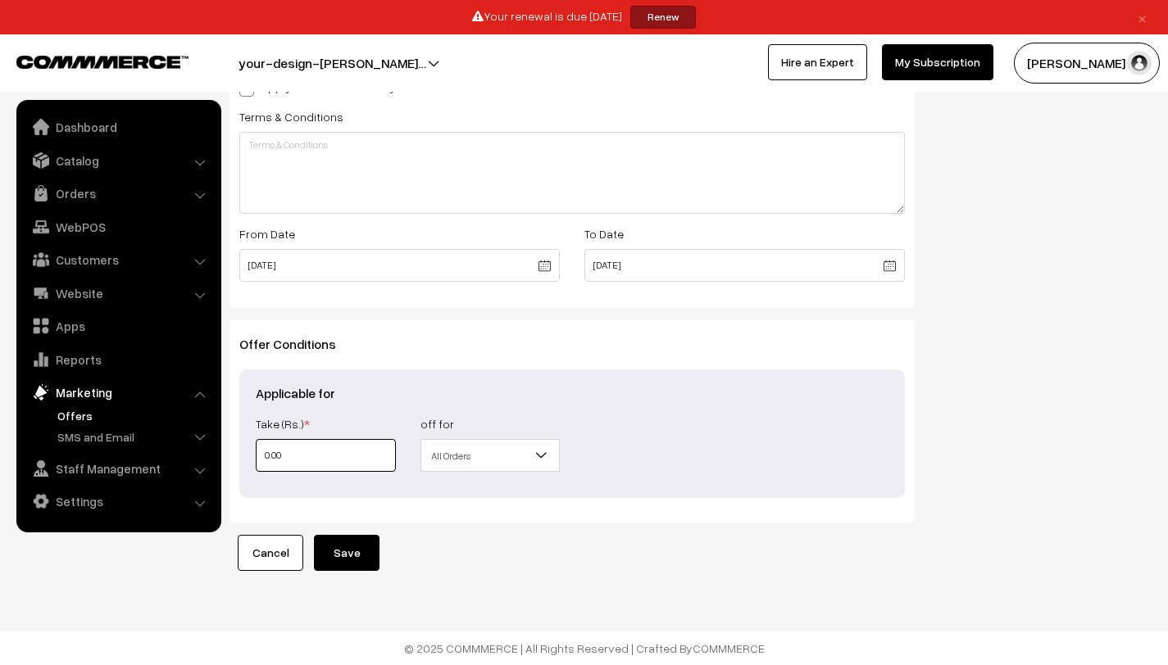
drag, startPoint x: 338, startPoint y: 456, endPoint x: 245, endPoint y: 454, distance: 92.6
click at [245, 454] on div "Take (Rs.) * 0.00" at bounding box center [325, 443] width 165 height 58
type input "1"
type input "10"
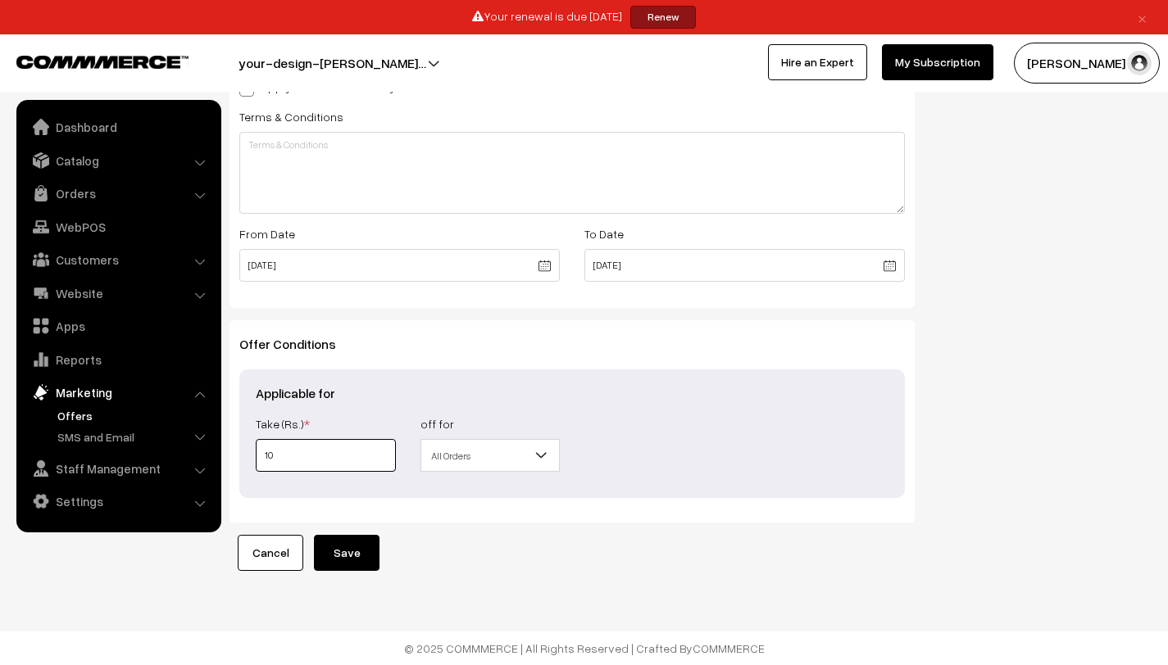
type input "10"
type input "100"
type input "1000"
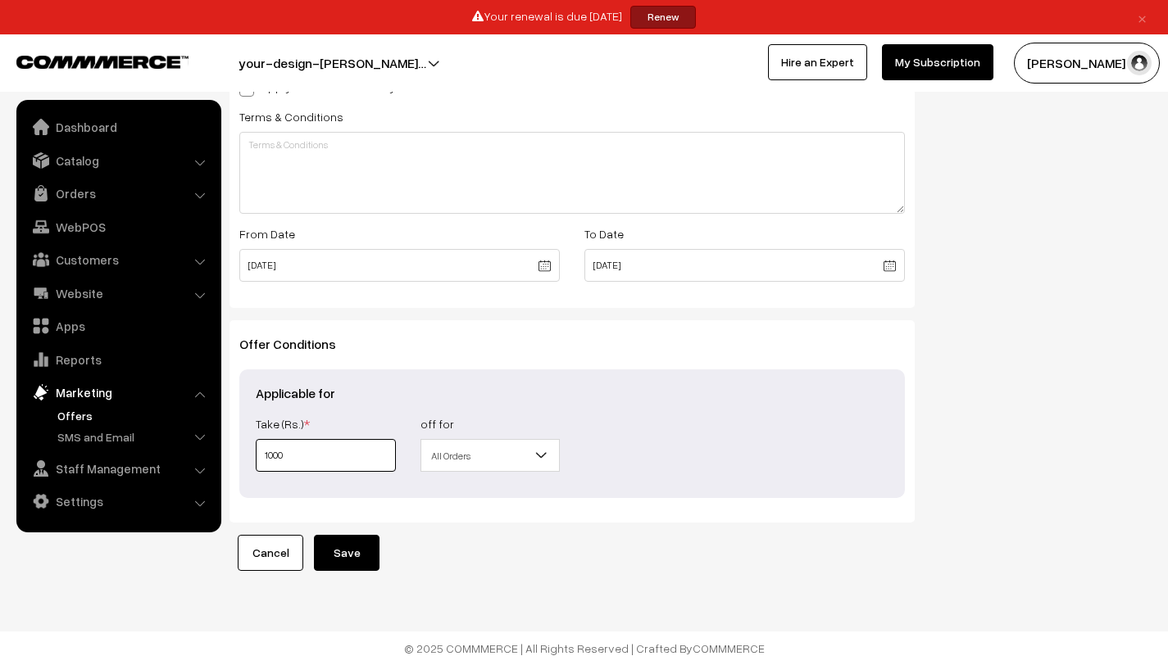
type input "1000"
click at [351, 545] on button "Save" at bounding box center [347, 553] width 66 height 36
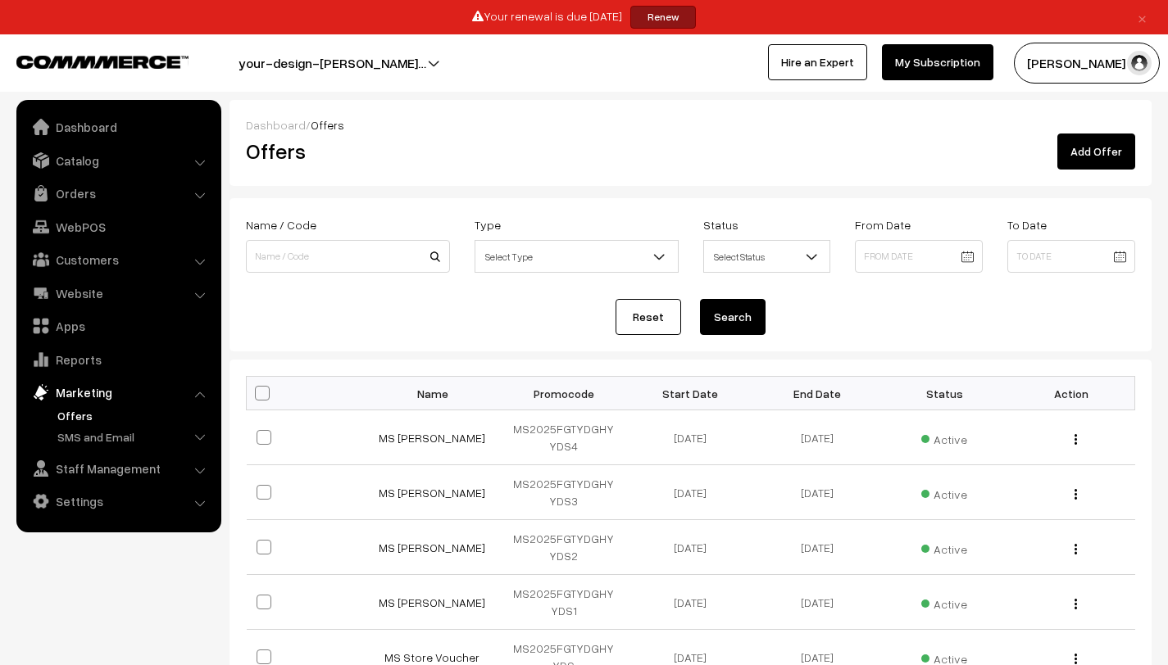
click at [1114, 154] on link "Add Offer" at bounding box center [1096, 152] width 78 height 36
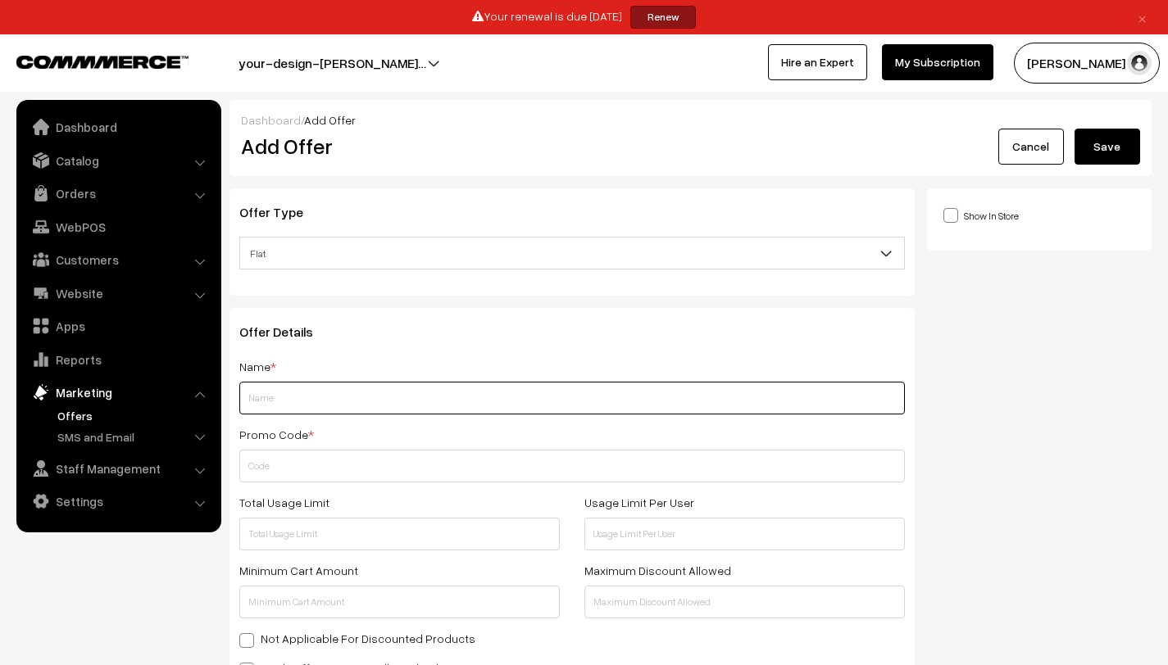
click at [360, 390] on input "text" at bounding box center [571, 398] width 665 height 33
type input "m"
type input "MS [PERSON_NAME]"
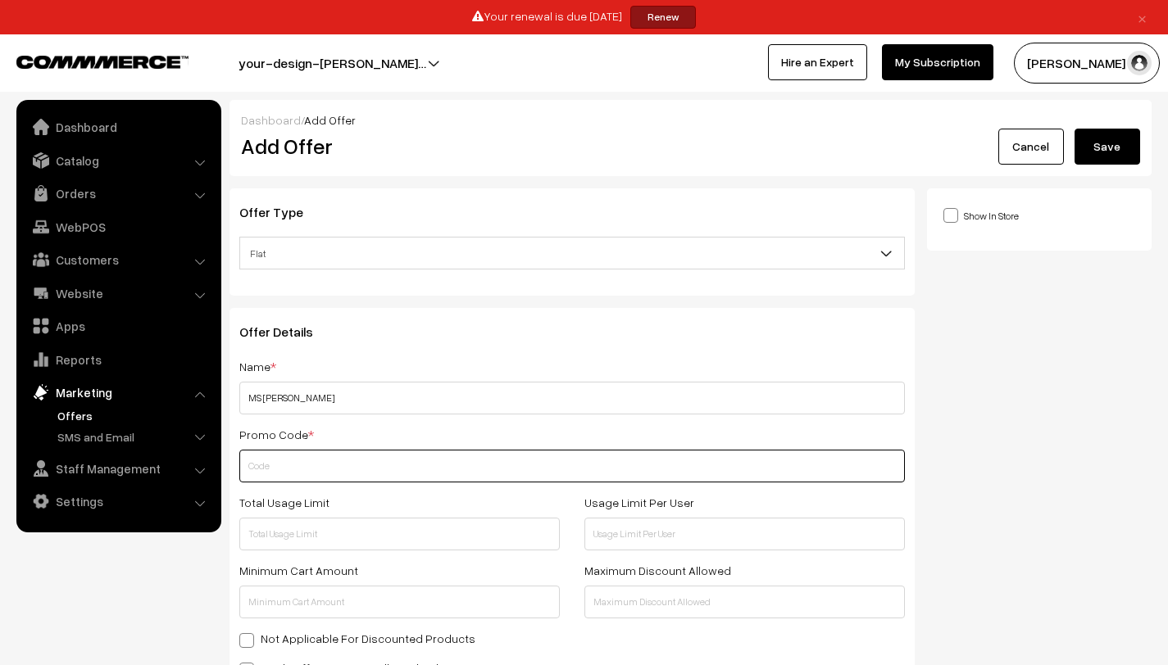
paste input "MS2025FGTYDGHY"
type input "MS2025FGTYDGHYYDS5"
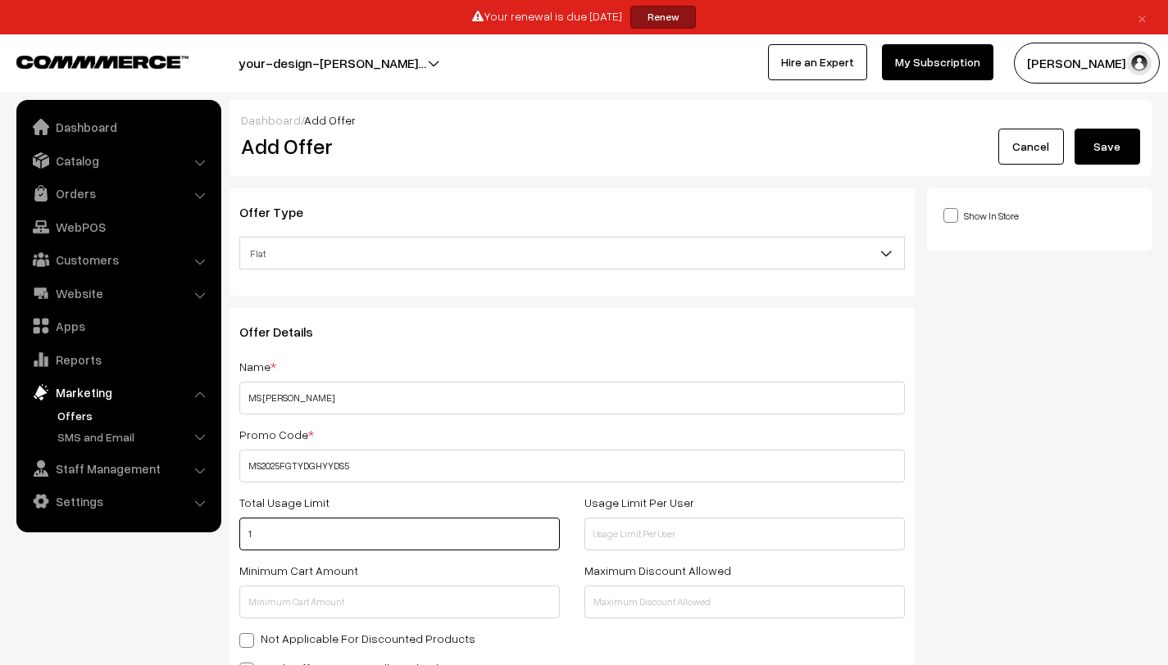
type input "1"
type input "100"
type input "1000"
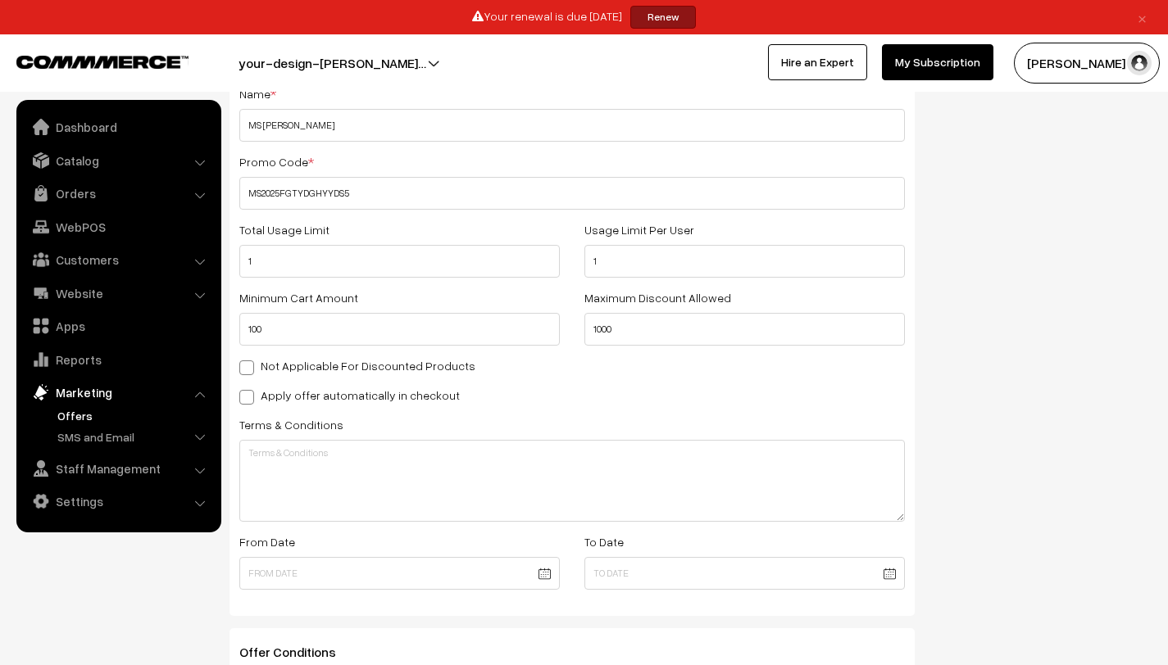
scroll to position [273, 0]
click at [543, 580] on body "Thank you for showing interest. Our team will call you shortly. Close × Your re…" at bounding box center [584, 350] width 1168 height 1246
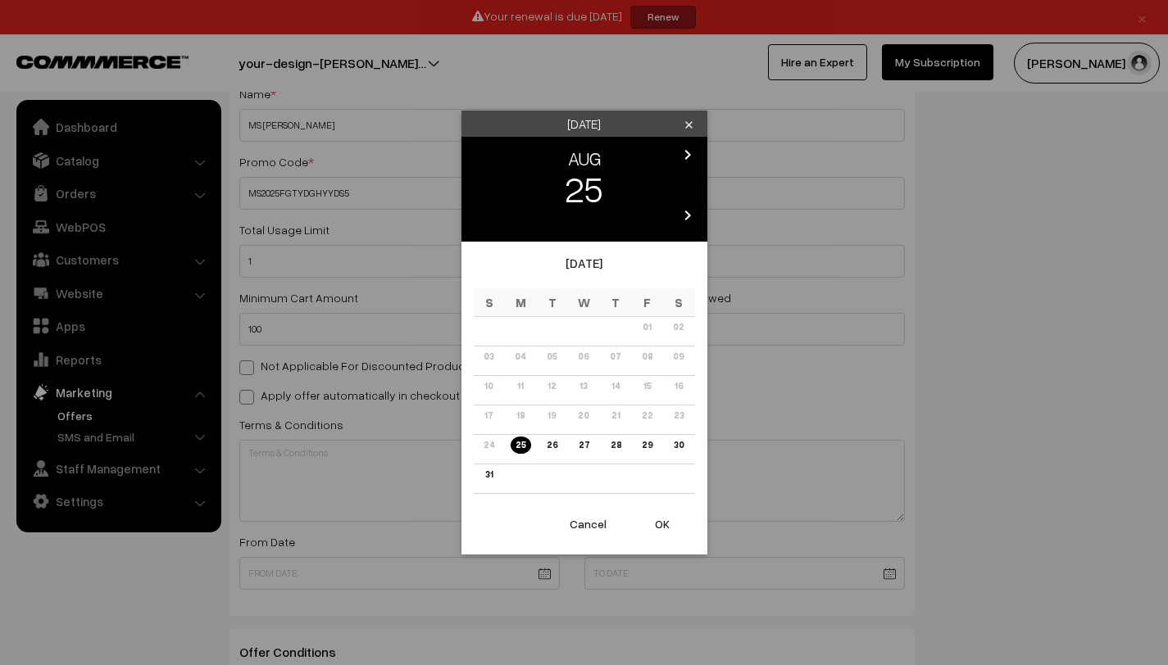
click at [660, 529] on button "OK" at bounding box center [662, 524] width 66 height 36
type input "[DATE]"
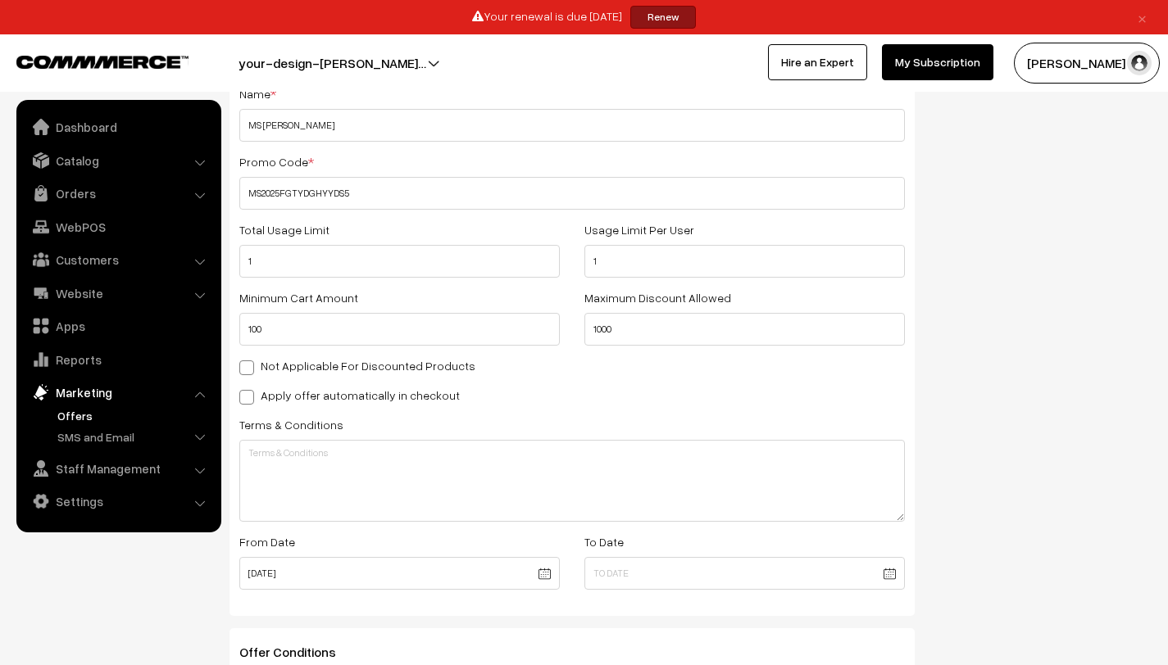
click at [887, 575] on body "Thank you for showing interest. Our team will call you shortly. Close × Your re…" at bounding box center [584, 350] width 1168 height 1246
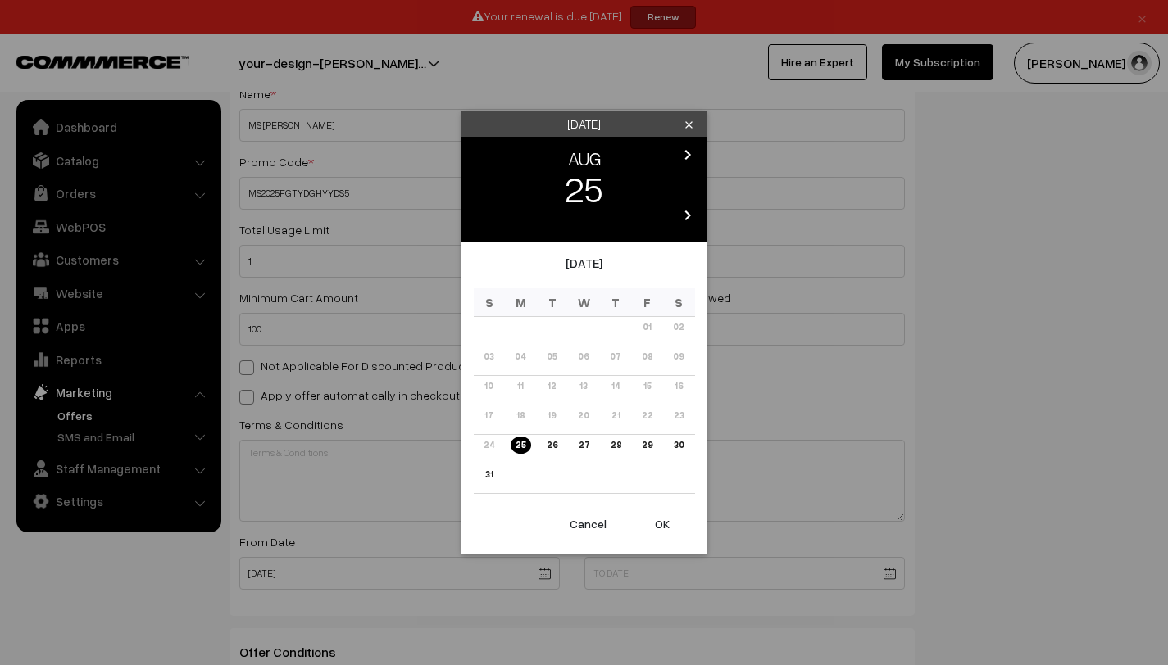
click at [678, 153] on icon "chevron_right" at bounding box center [688, 155] width 20 height 20
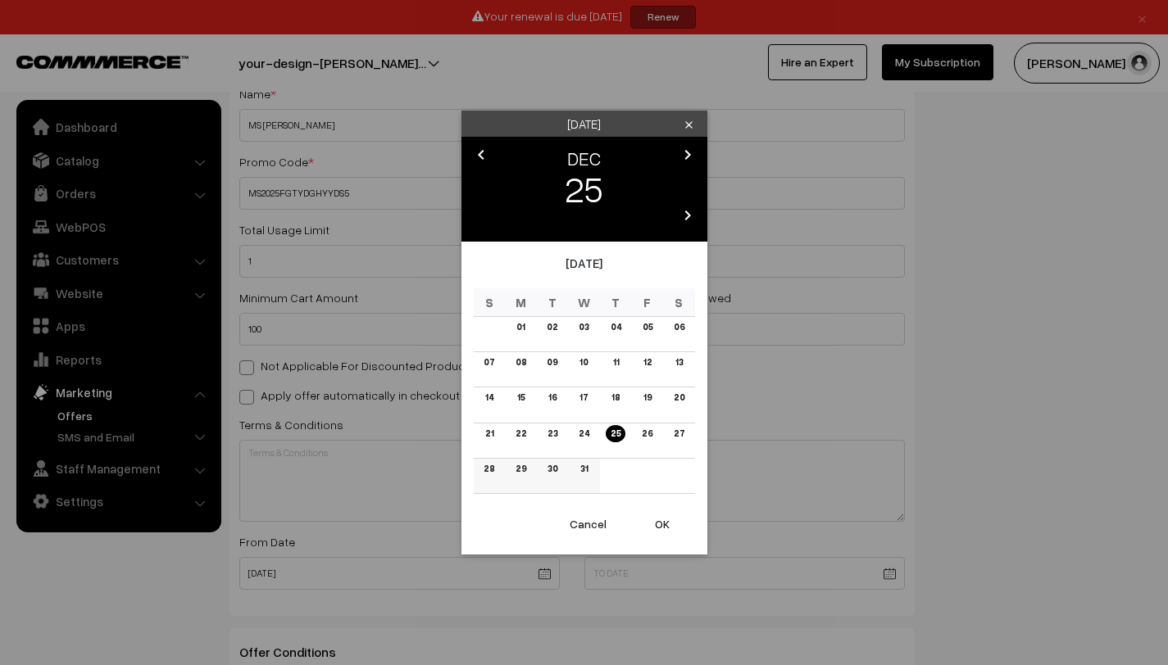
click at [578, 470] on link "31" at bounding box center [583, 468] width 17 height 17
click at [657, 527] on button "OK" at bounding box center [662, 524] width 66 height 36
type input "[DATE]"
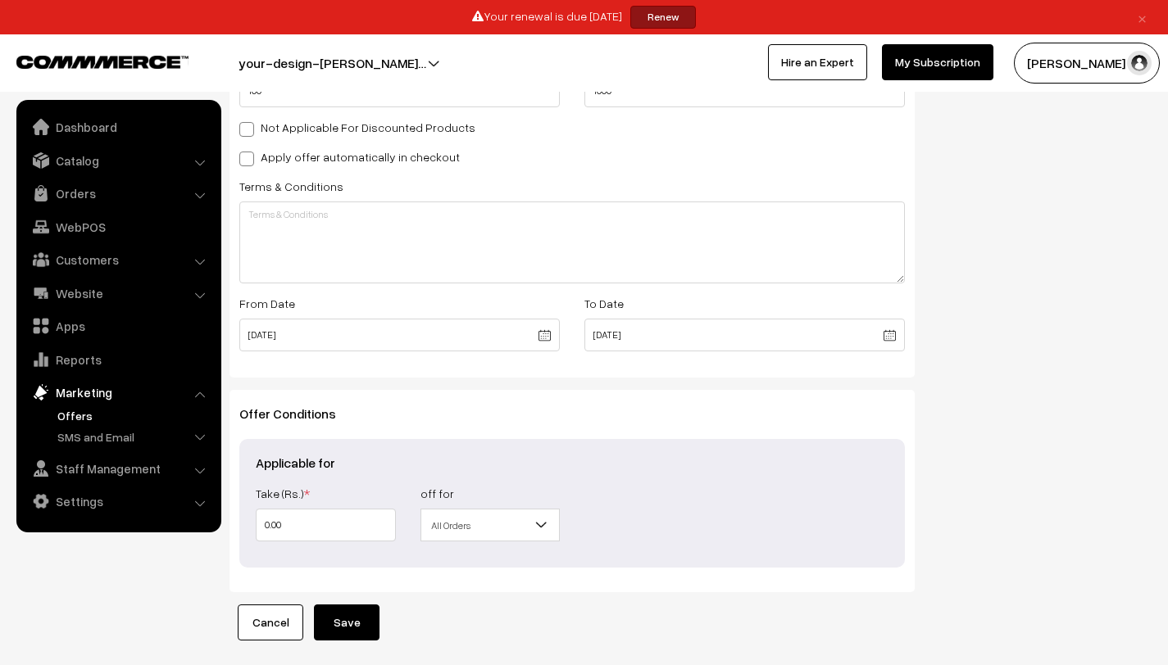
scroll to position [581, 0]
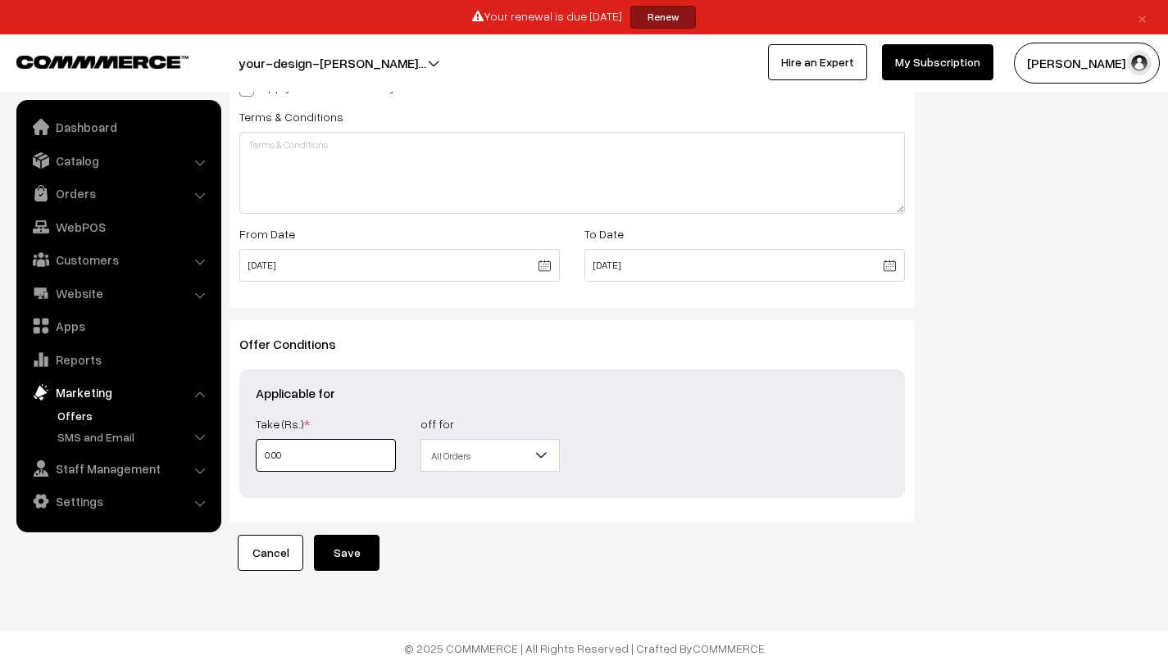
drag, startPoint x: 366, startPoint y: 452, endPoint x: 241, endPoint y: 450, distance: 125.4
click at [241, 450] on div "Applicable for Take (Rs.) * 0.00 Take (%) * off for All Orders Orders Over Cate…" at bounding box center [571, 434] width 665 height 129
type input "1"
type input "10"
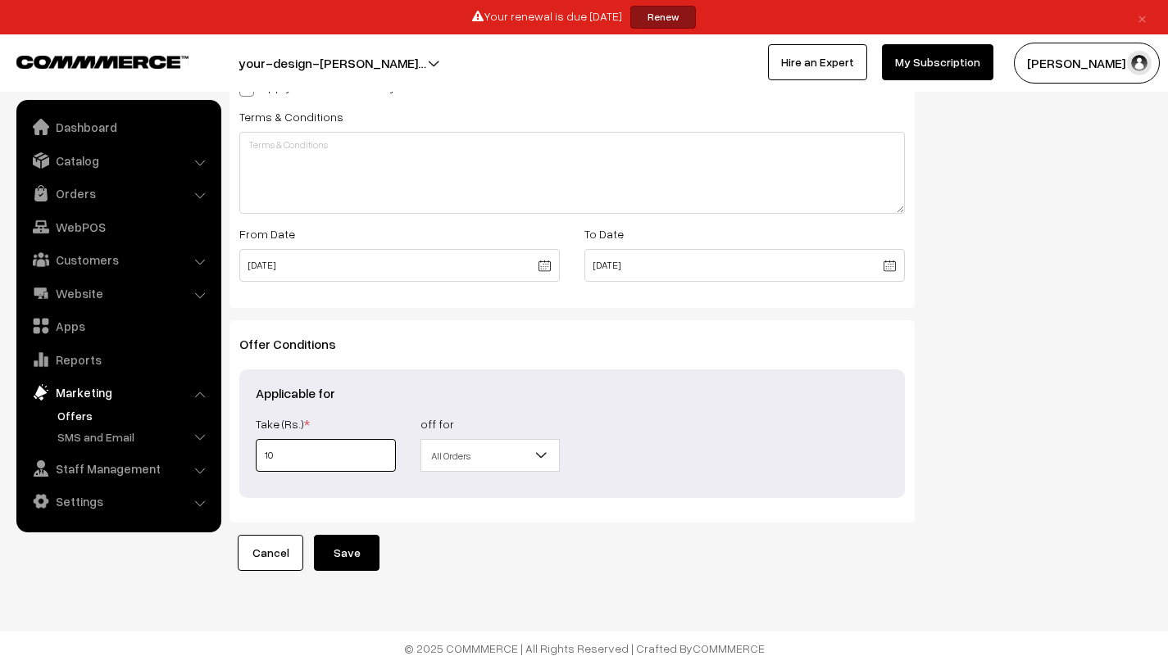
type input "10"
type input "100"
type input "1000"
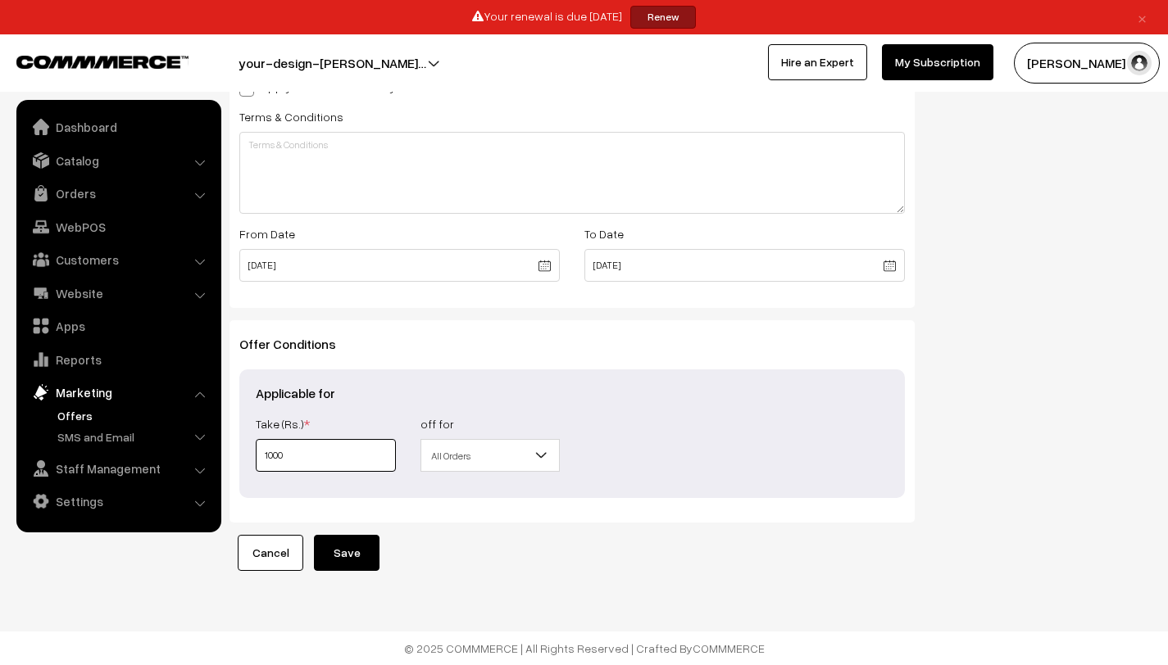
type input "1000"
click at [365, 560] on button "Save" at bounding box center [347, 553] width 66 height 36
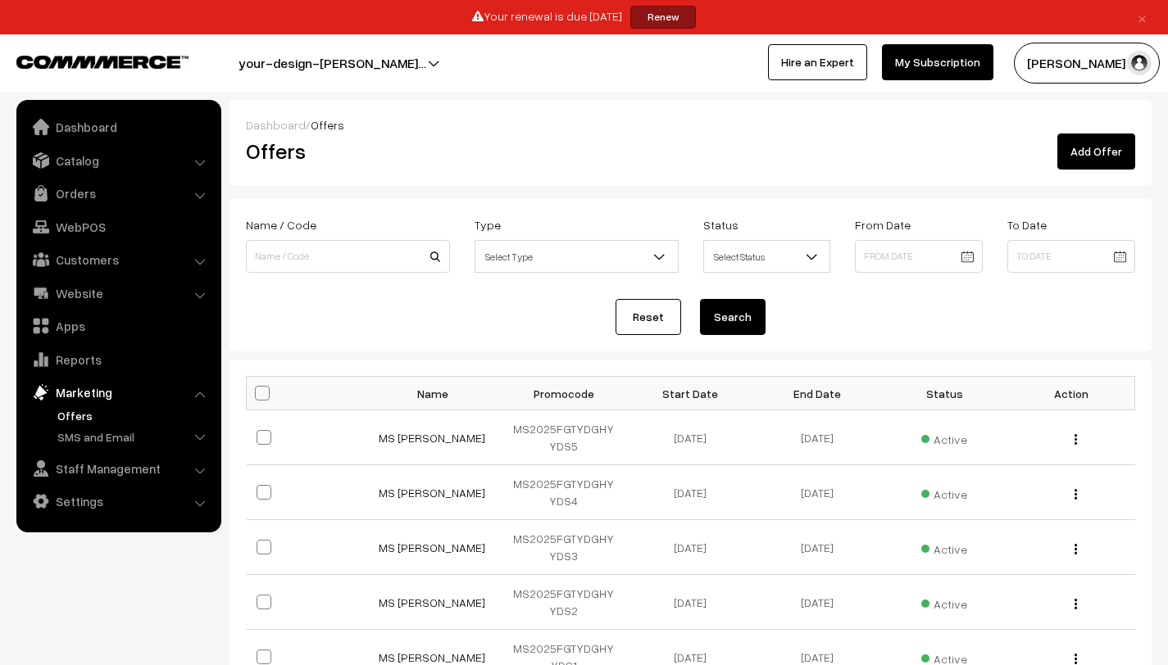
click at [1110, 152] on link "Add Offer" at bounding box center [1096, 152] width 78 height 36
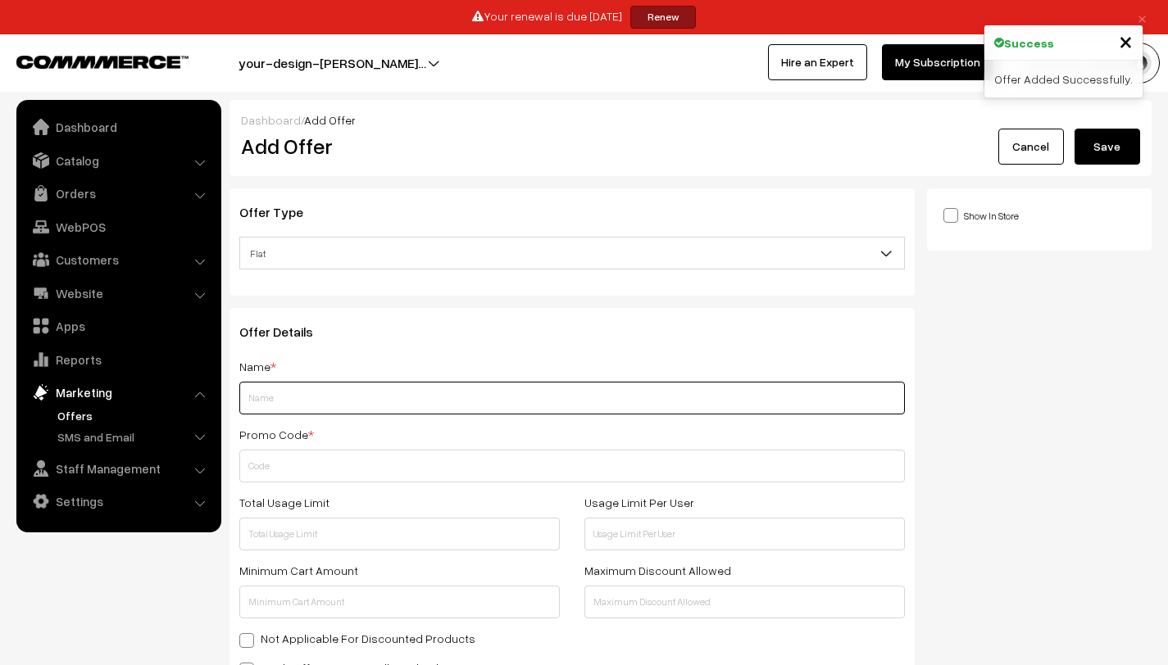
click at [390, 392] on input "text" at bounding box center [571, 398] width 665 height 33
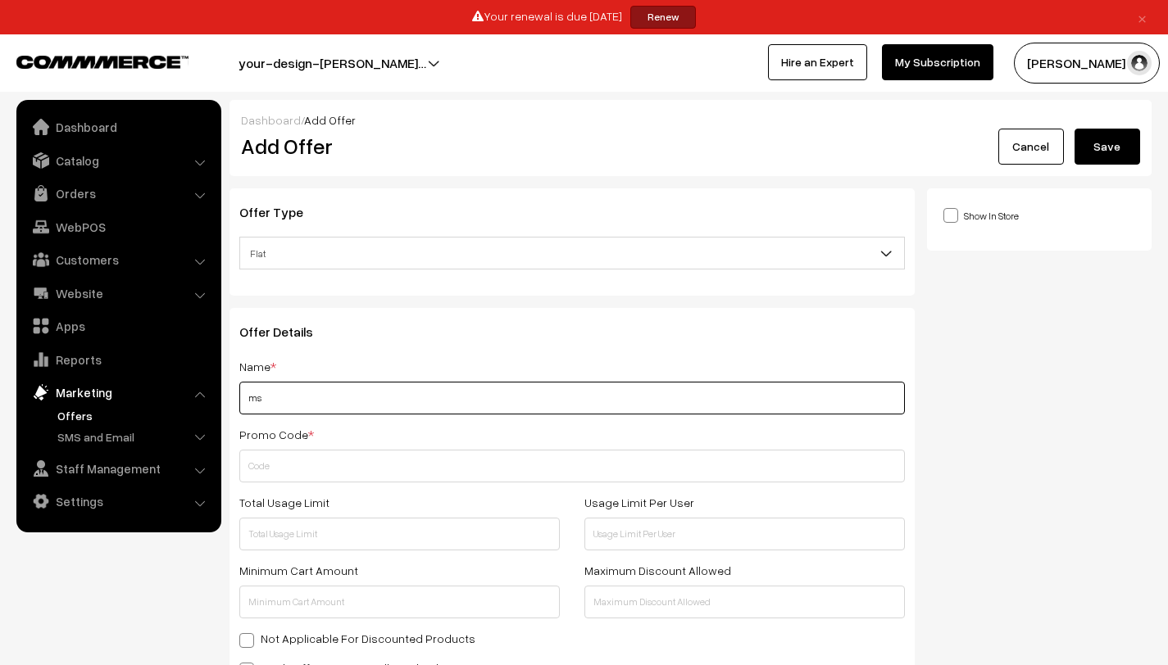
type input "m"
type input "MS [PERSON_NAME]"
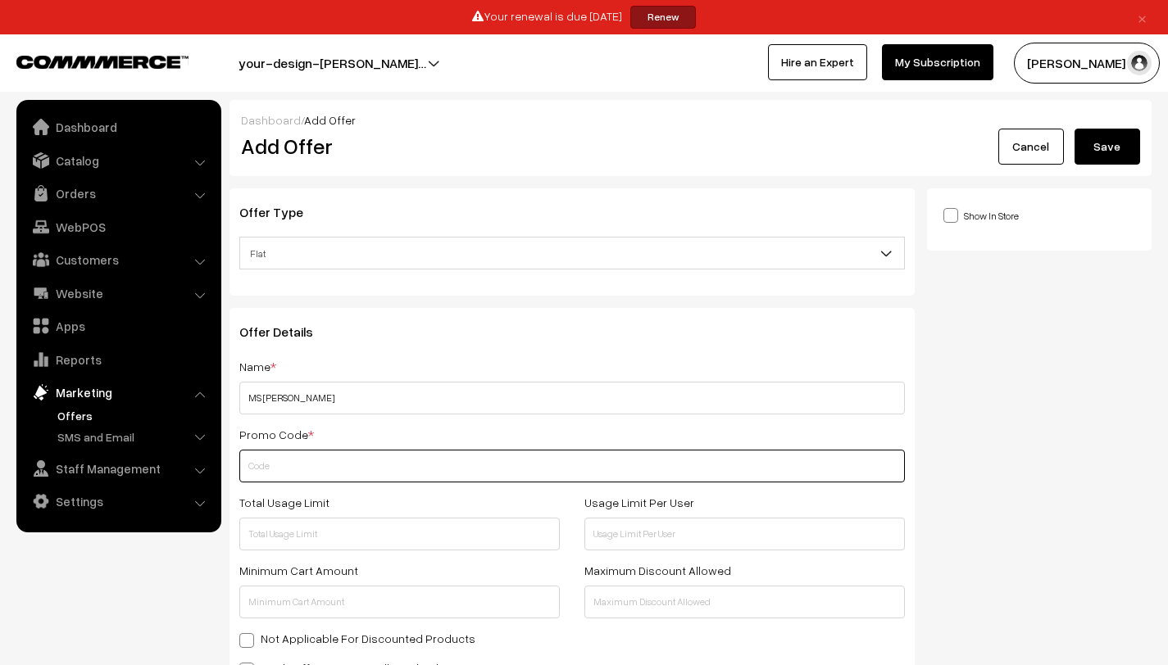
paste input "MS2025FGTYDGHY"
type input "MS2025FGTYDGHYYDS6"
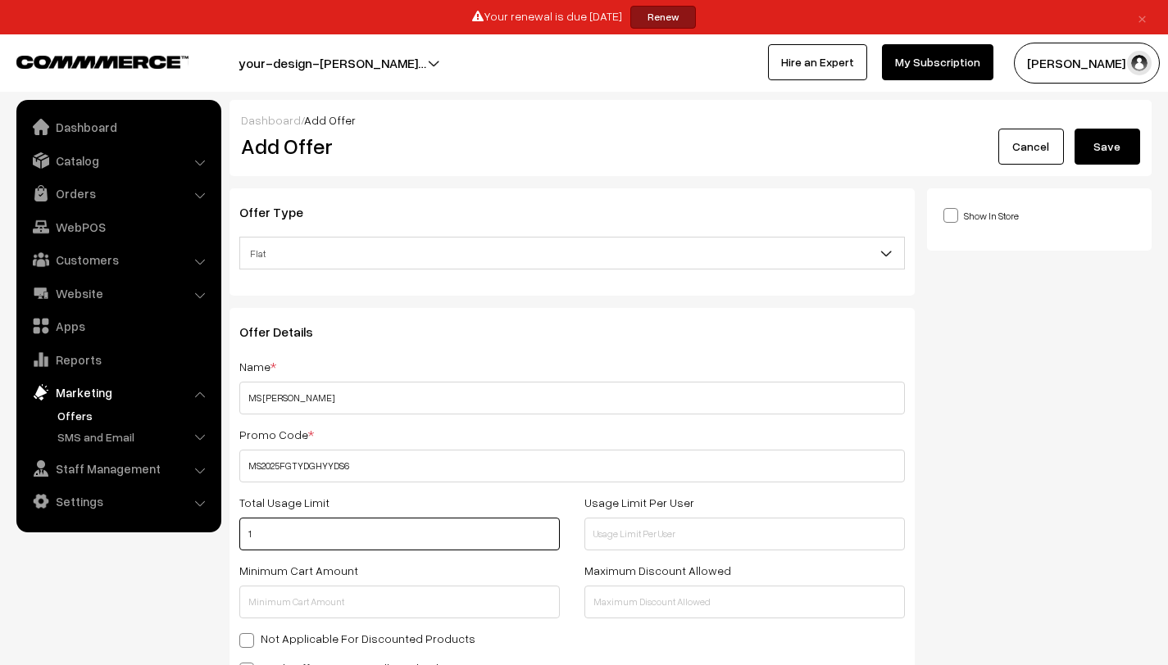
type input "1"
type input "100"
type input "1000"
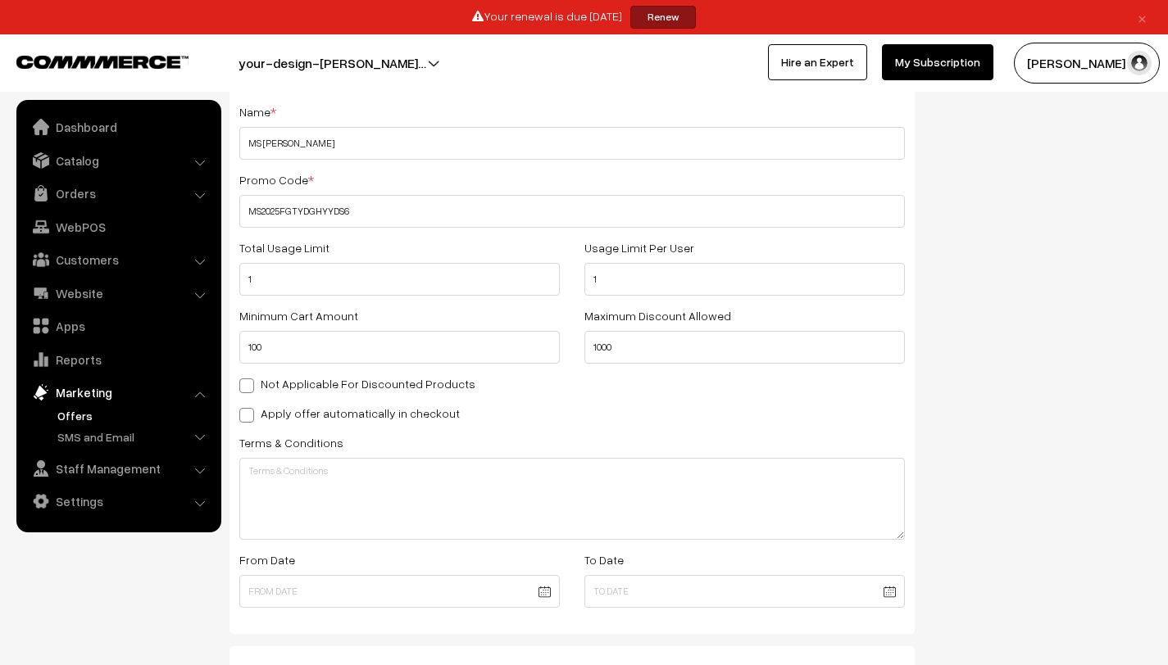
scroll to position [291, 0]
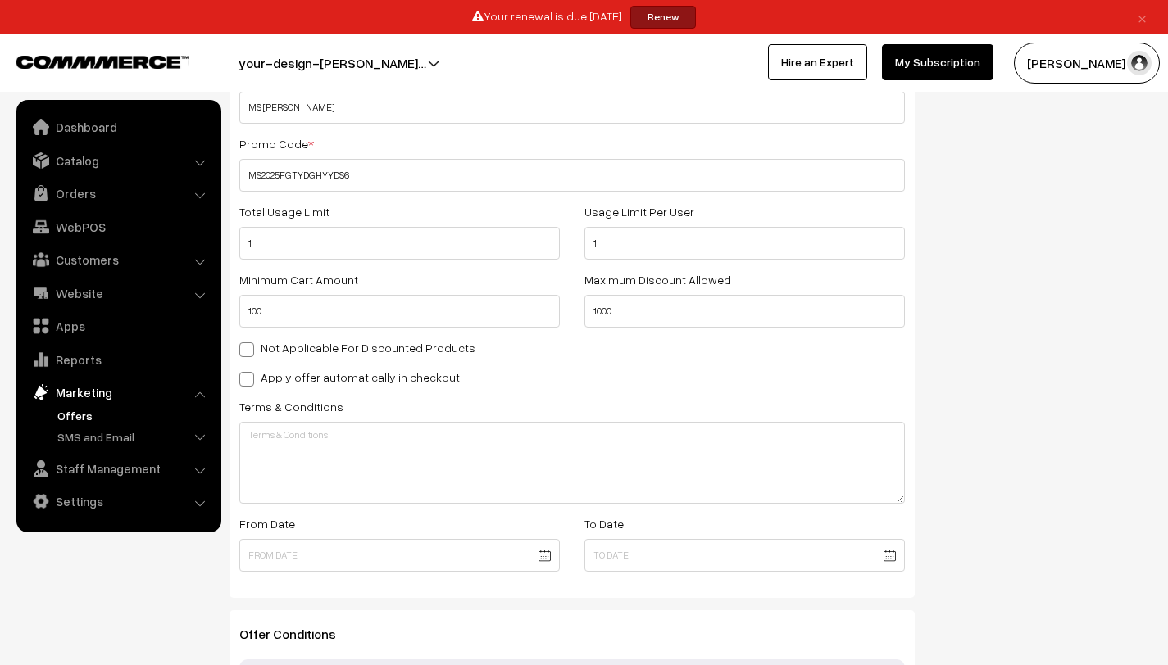
click at [546, 557] on body "Thank you for showing interest. Our team will call you shortly. Close × Your re…" at bounding box center [584, 332] width 1168 height 1246
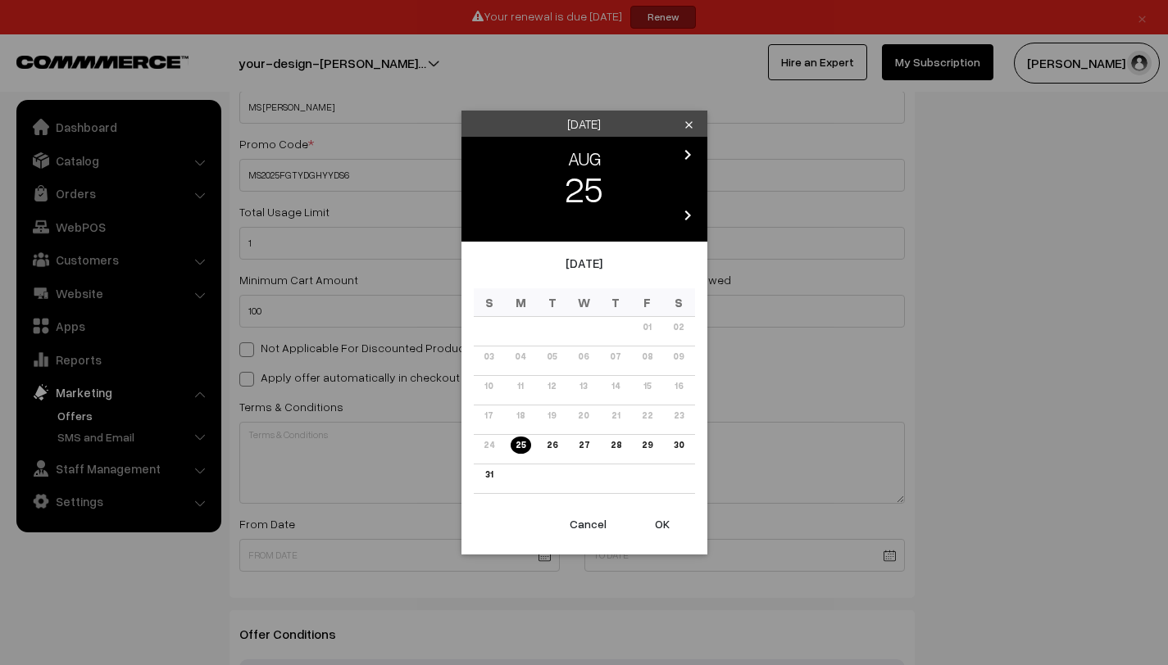
click at [650, 516] on button "OK" at bounding box center [662, 524] width 66 height 36
type input "[DATE]"
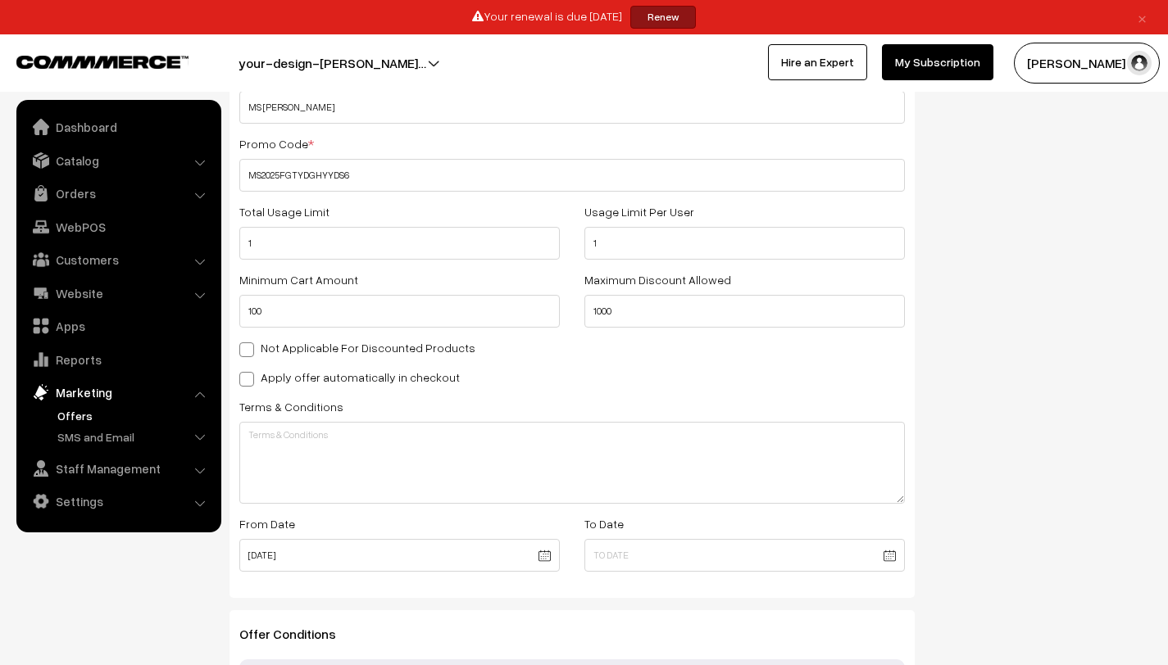
click at [892, 558] on body "Thank you for showing interest. Our team will call you shortly. Close × Your re…" at bounding box center [584, 332] width 1168 height 1246
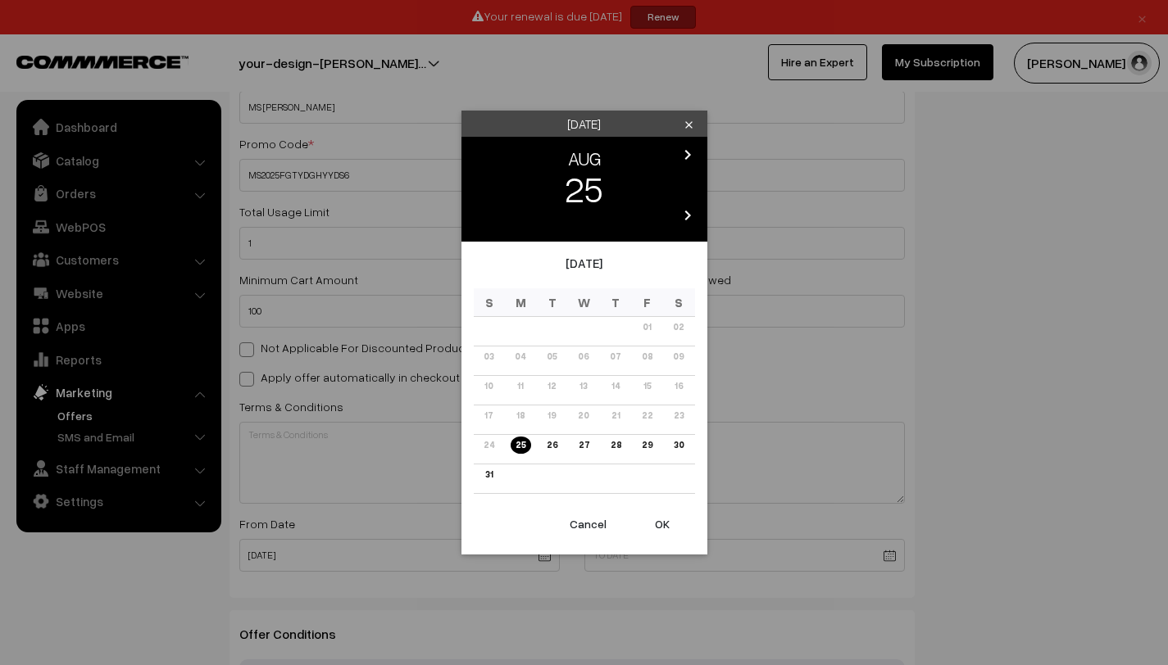
click at [685, 156] on icon "chevron_right" at bounding box center [688, 155] width 20 height 20
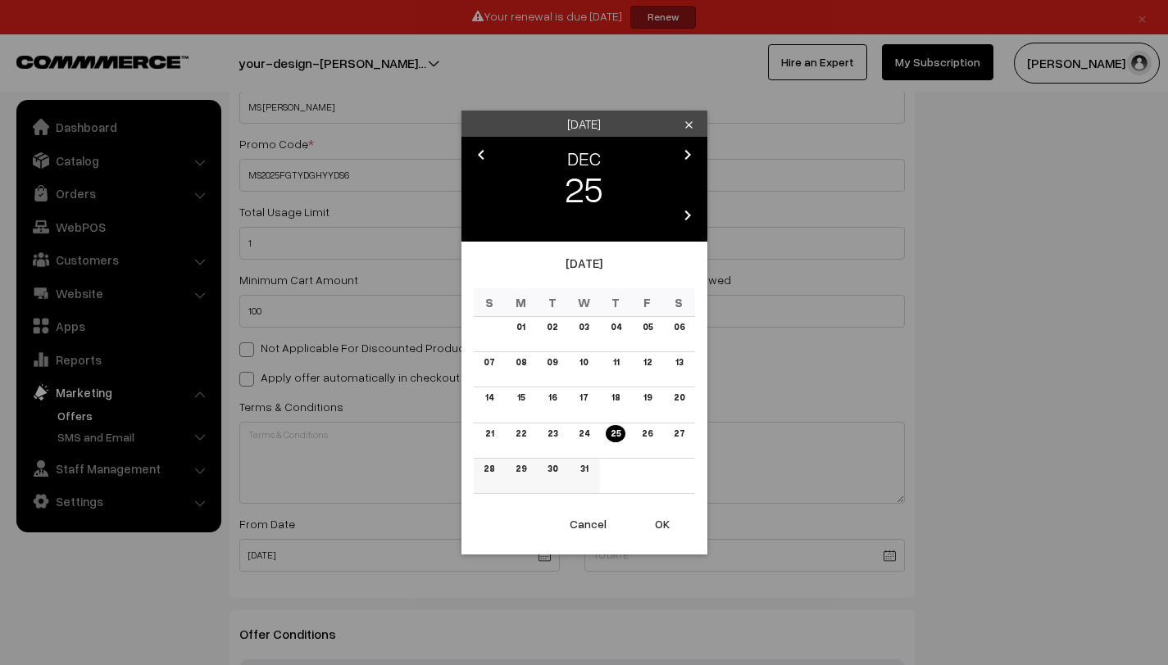
click at [587, 474] on link "31" at bounding box center [583, 468] width 17 height 17
click at [665, 520] on button "OK" at bounding box center [662, 524] width 66 height 36
type input "[DATE]"
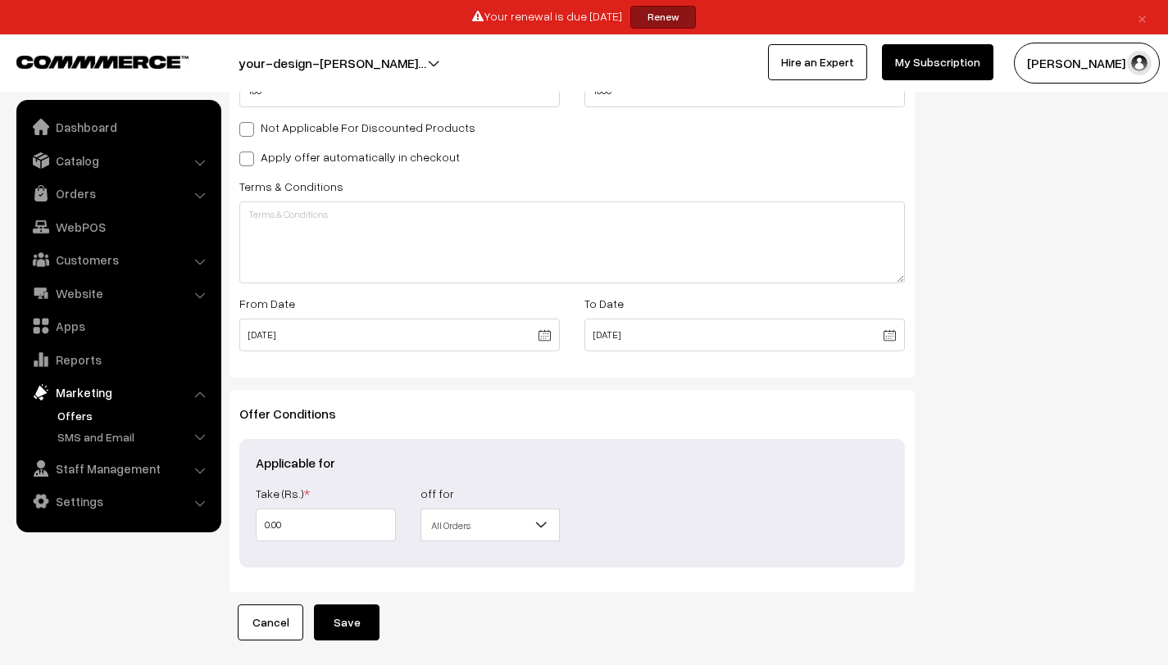
scroll to position [581, 0]
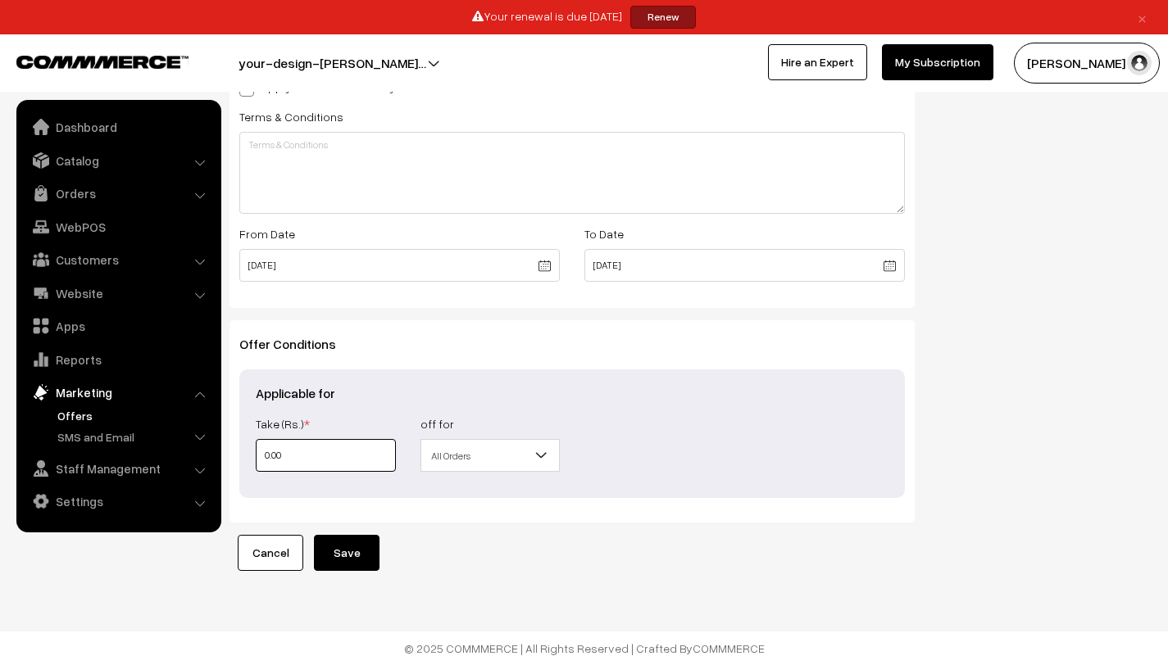
drag, startPoint x: 297, startPoint y: 456, endPoint x: 222, endPoint y: 456, distance: 74.6
click at [222, 456] on div "Offer Type Flat Percentage Shipping Discount Free Shipping Flat Offer Details N…" at bounding box center [572, 90] width 710 height 964
type input "1"
type input "10"
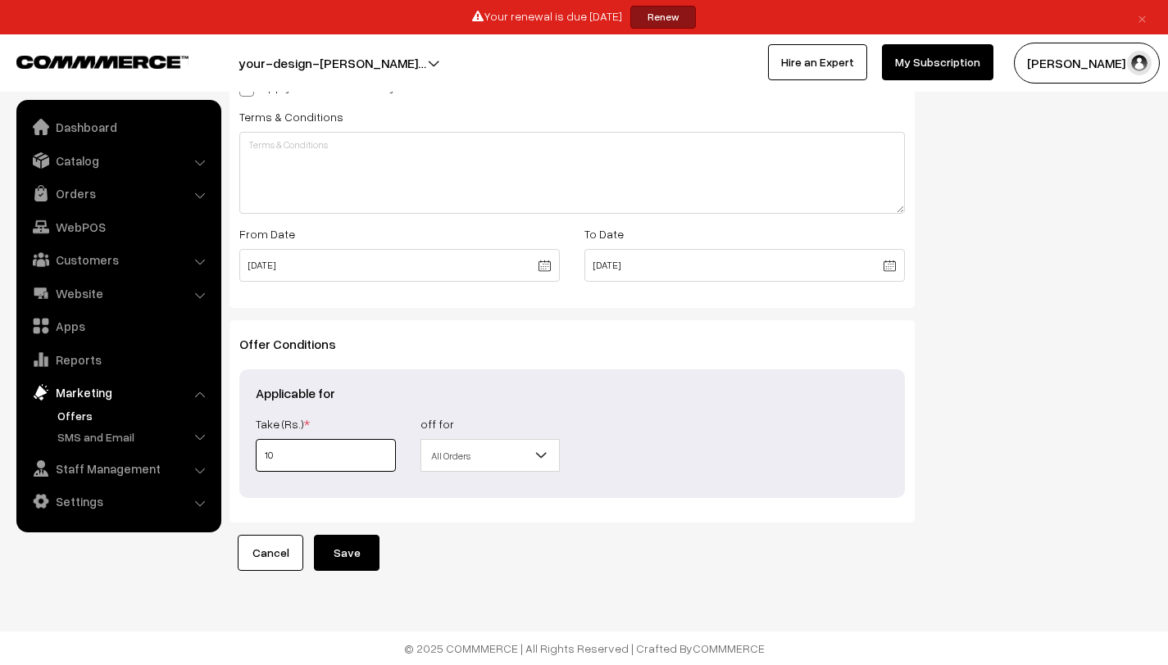
type input "10"
type input "100"
type input "1000"
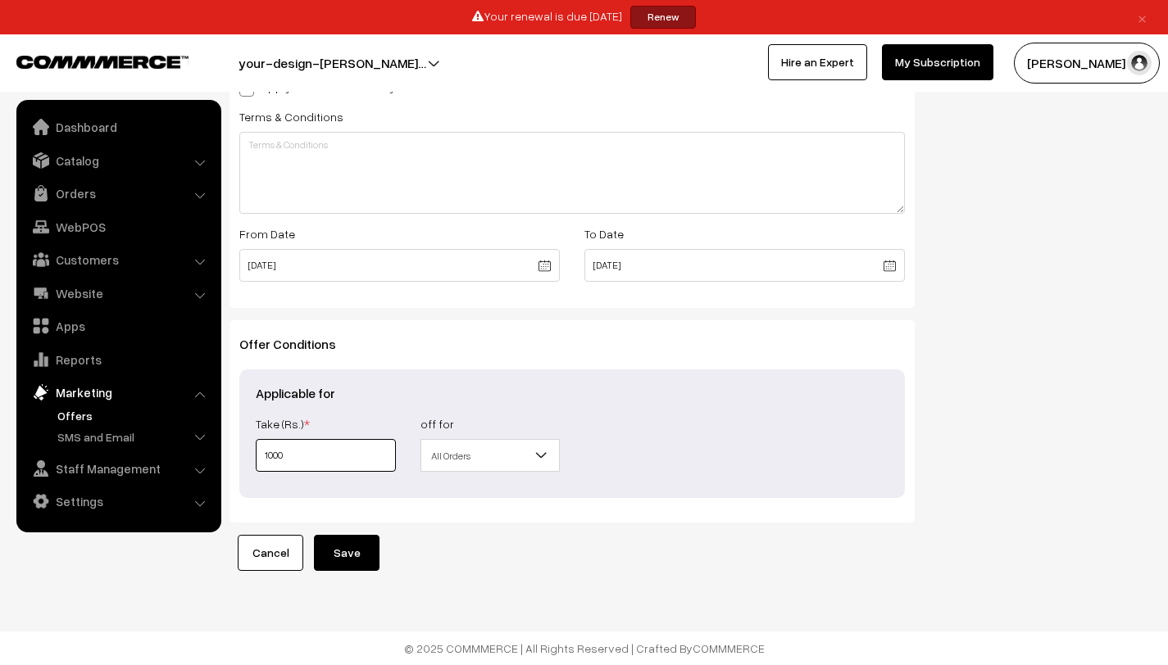
type input "1000"
click at [359, 545] on button "Save" at bounding box center [347, 553] width 66 height 36
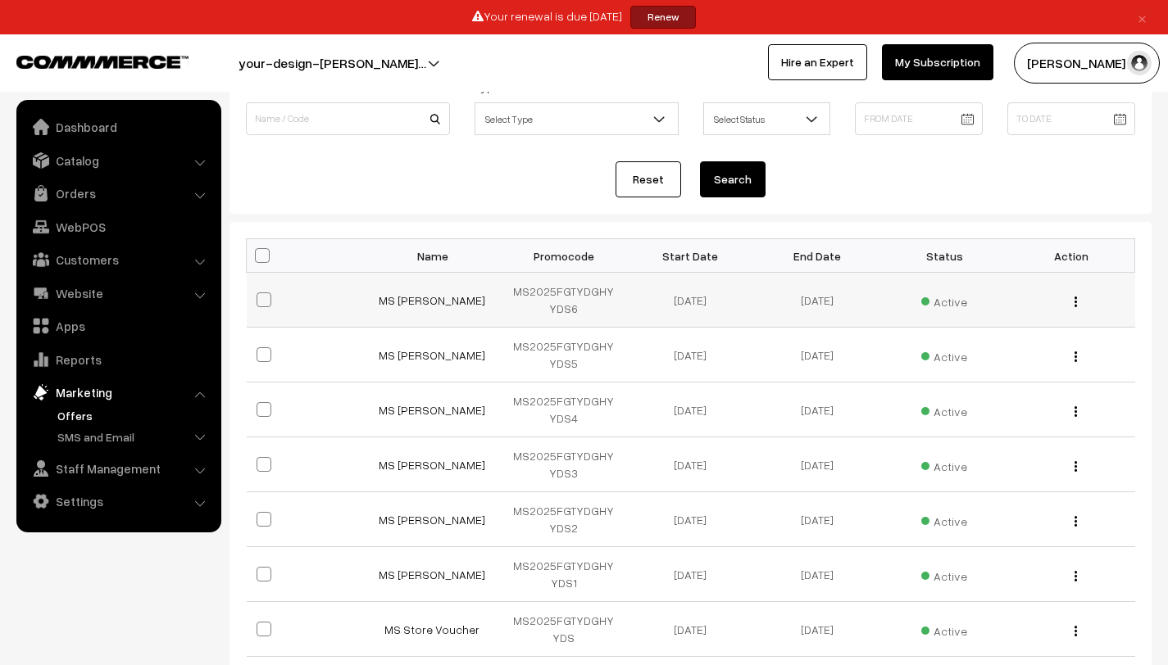
scroll to position [147, 0]
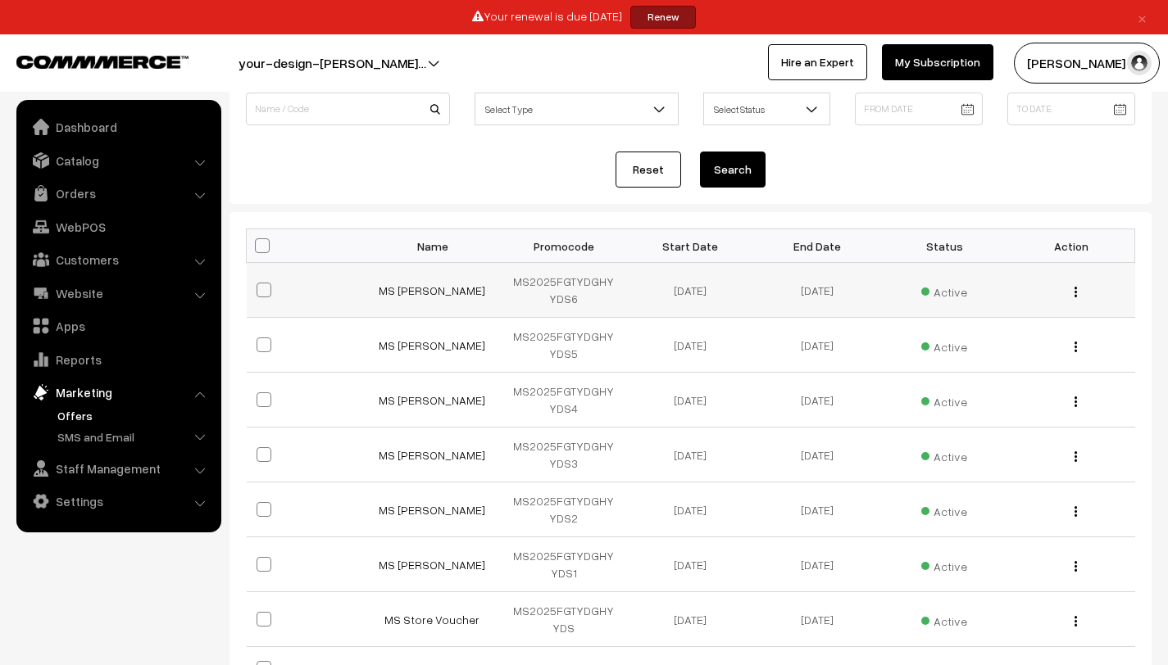
click at [260, 297] on span at bounding box center [263, 290] width 15 height 15
click at [259, 285] on input "checkbox" at bounding box center [253, 279] width 11 height 11
checkbox input "true"
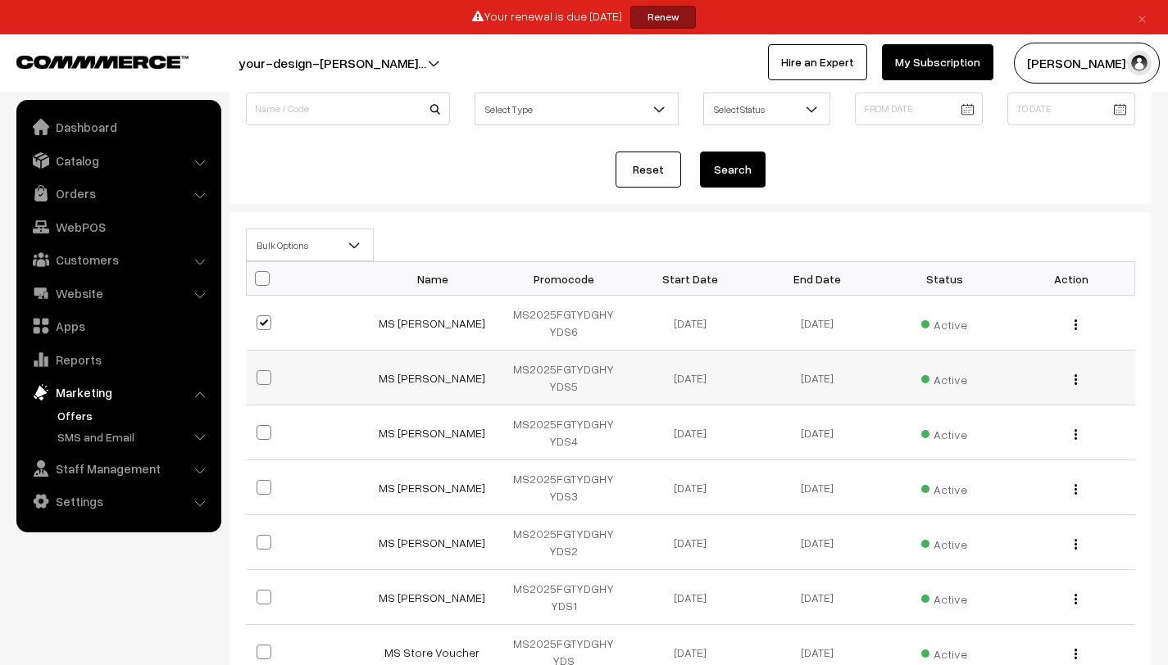
click at [266, 372] on span at bounding box center [263, 377] width 15 height 15
click at [259, 372] on input "checkbox" at bounding box center [253, 367] width 11 height 11
checkbox input "true"
click at [263, 432] on span at bounding box center [263, 432] width 15 height 15
click at [259, 428] on input "checkbox" at bounding box center [253, 422] width 11 height 11
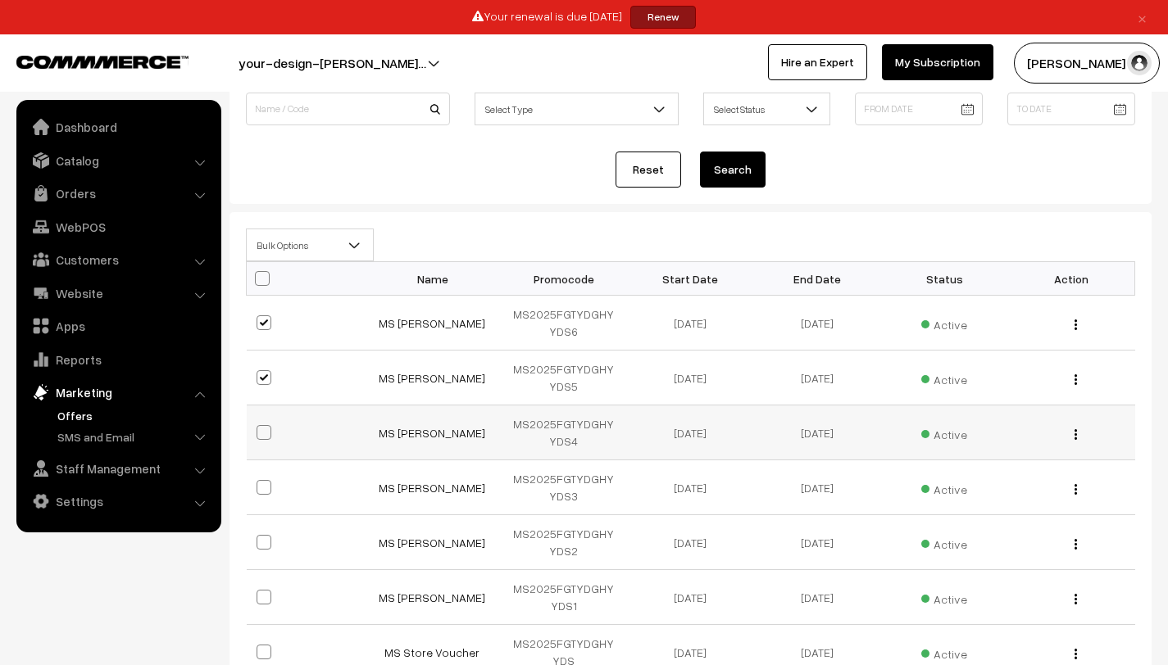
checkbox input "true"
click at [265, 493] on span at bounding box center [263, 487] width 15 height 15
click at [259, 483] on input "checkbox" at bounding box center [253, 477] width 11 height 11
checkbox input "true"
click at [264, 539] on span at bounding box center [263, 542] width 15 height 15
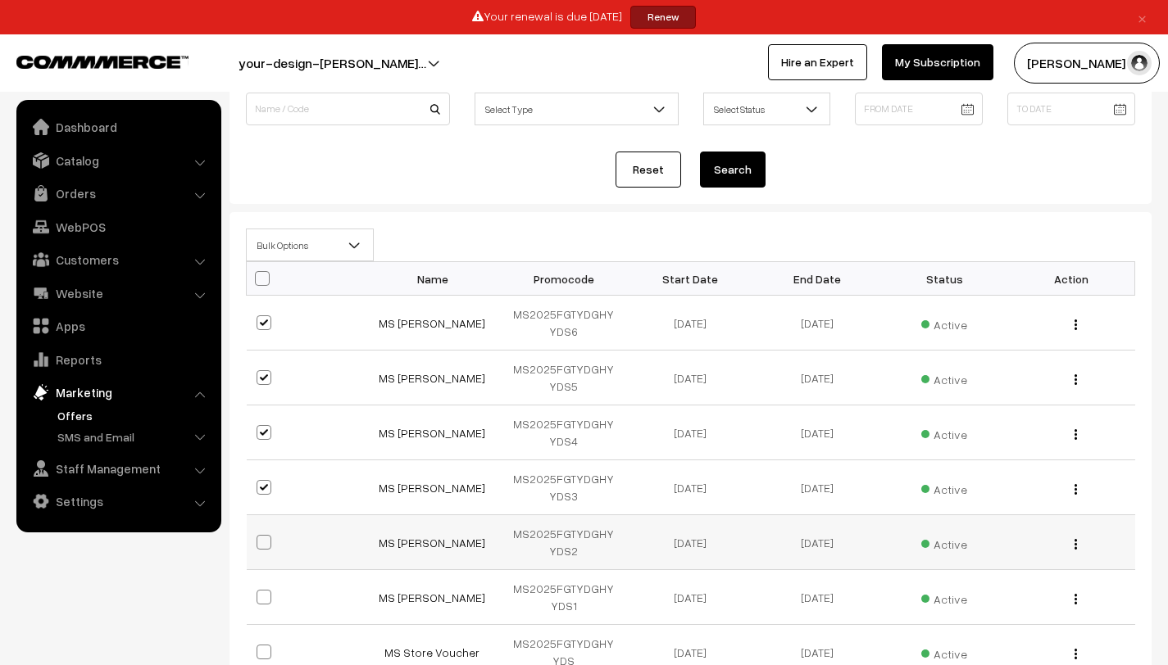
click at [259, 538] on input "checkbox" at bounding box center [253, 532] width 11 height 11
checkbox input "true"
click at [266, 592] on span at bounding box center [263, 597] width 15 height 15
click at [259, 592] on input "checkbox" at bounding box center [253, 587] width 11 height 11
checkbox input "true"
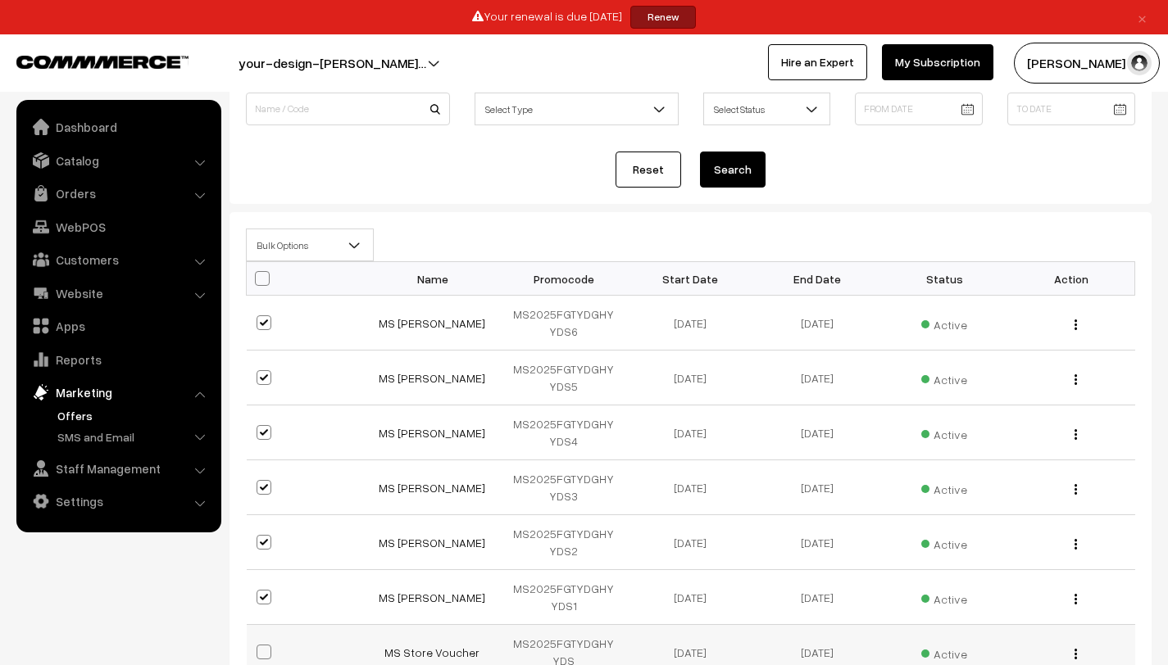
click at [270, 648] on span at bounding box center [263, 652] width 15 height 15
click at [259, 647] on input "checkbox" at bounding box center [253, 642] width 11 height 11
checkbox input "true"
click at [327, 249] on span "Bulk Options" at bounding box center [310, 245] width 126 height 29
click at [457, 225] on div "Bulk Options Make all Active Make all Inactive Bulk Options Name Promocode Star…" at bounding box center [690, 562] width 922 height 700
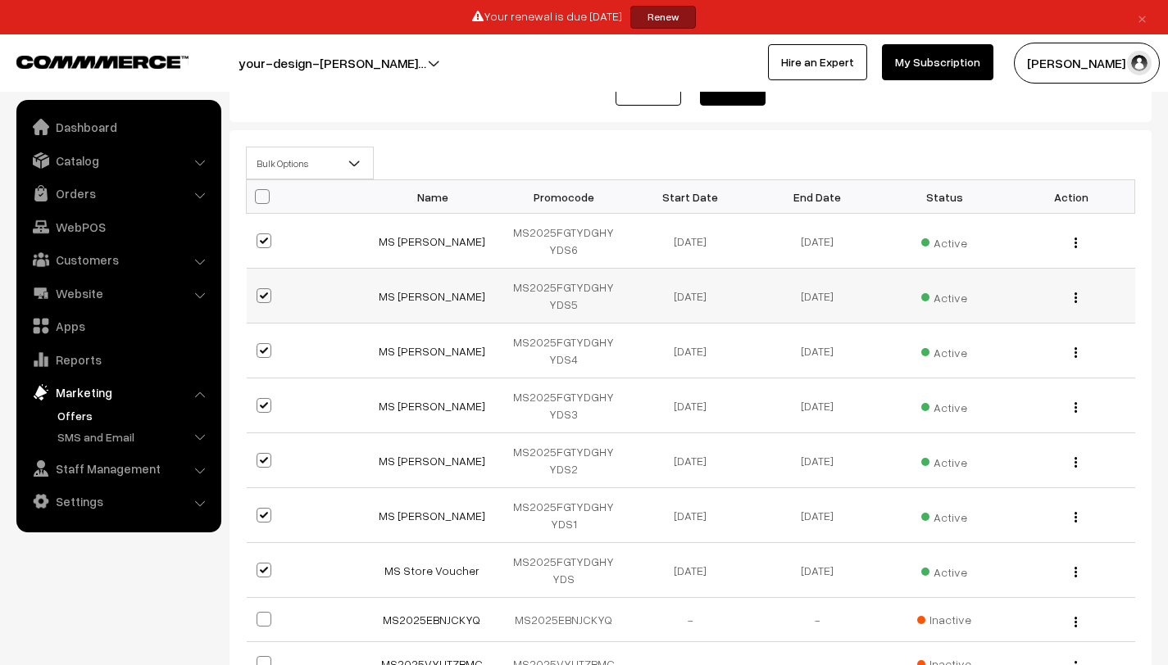
scroll to position [185, 0]
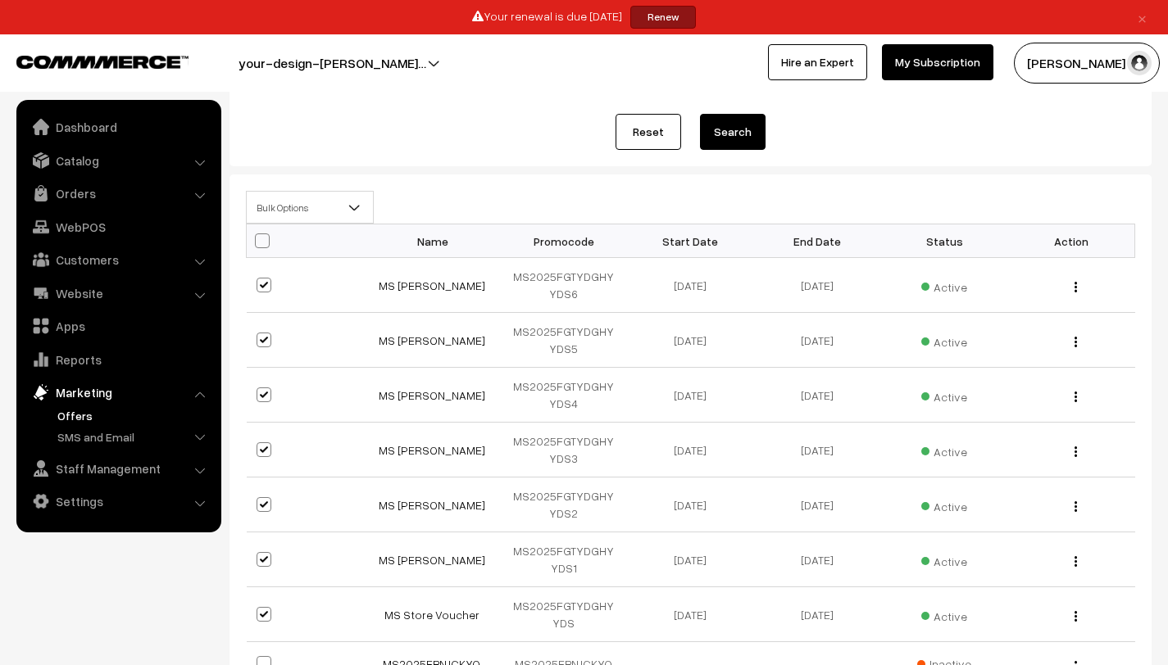
click at [610, 240] on th "Promocode" at bounding box center [563, 242] width 127 height 34
drag, startPoint x: 551, startPoint y: 290, endPoint x: 511, endPoint y: 275, distance: 42.8
click at [511, 275] on td "MS2025FGTYDGHYYDS6" at bounding box center [563, 285] width 127 height 55
copy td "MS2025FGTYDGHYYDS6"
drag, startPoint x: 599, startPoint y: 348, endPoint x: 510, endPoint y: 331, distance: 91.0
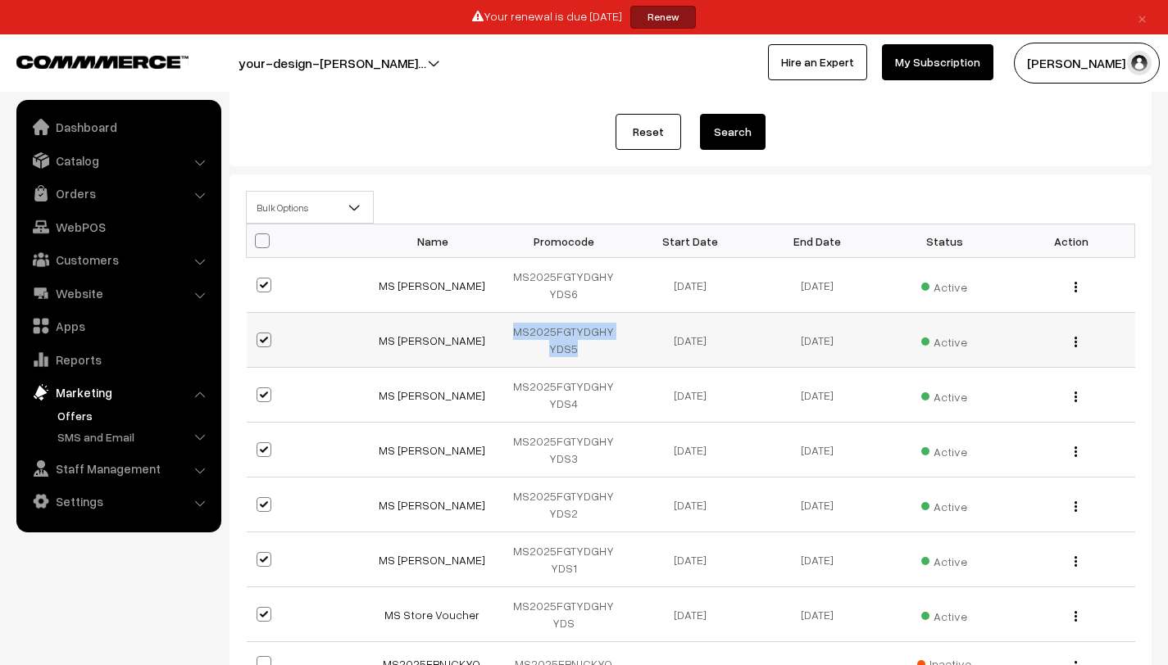
click at [510, 331] on td "MS2025FGTYDGHYYDS5" at bounding box center [563, 340] width 127 height 55
copy td "MS2025FGTYDGHYYDS5"
drag, startPoint x: 566, startPoint y: 401, endPoint x: 510, endPoint y: 387, distance: 57.6
click at [510, 387] on td "MS2025FGTYDGHYYDS4" at bounding box center [563, 395] width 127 height 55
copy td "MS2025FGTYDGHYYDS4"
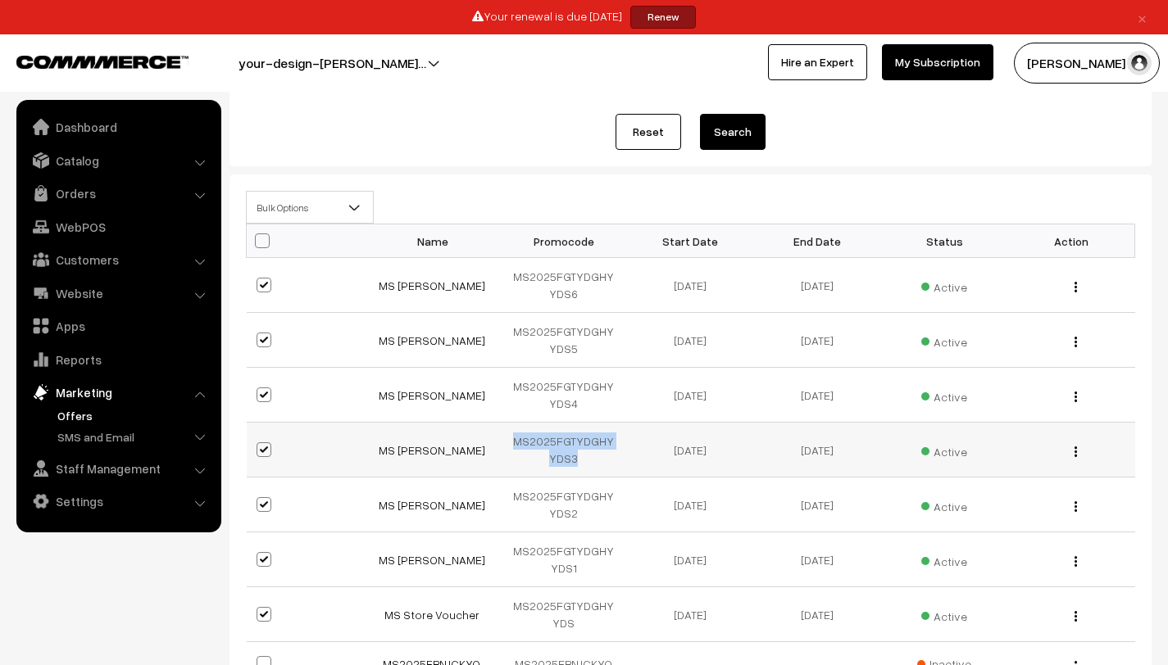
drag, startPoint x: 568, startPoint y: 457, endPoint x: 510, endPoint y: 437, distance: 61.7
click at [510, 437] on td "MS2025FGTYDGHYYDS3" at bounding box center [563, 450] width 127 height 55
copy td "MS2025FGTYDGHYYDS3"
drag, startPoint x: 570, startPoint y: 516, endPoint x: 503, endPoint y: 498, distance: 69.6
click at [503, 498] on td "MS2025FGTYDGHYYDS2" at bounding box center [563, 505] width 127 height 55
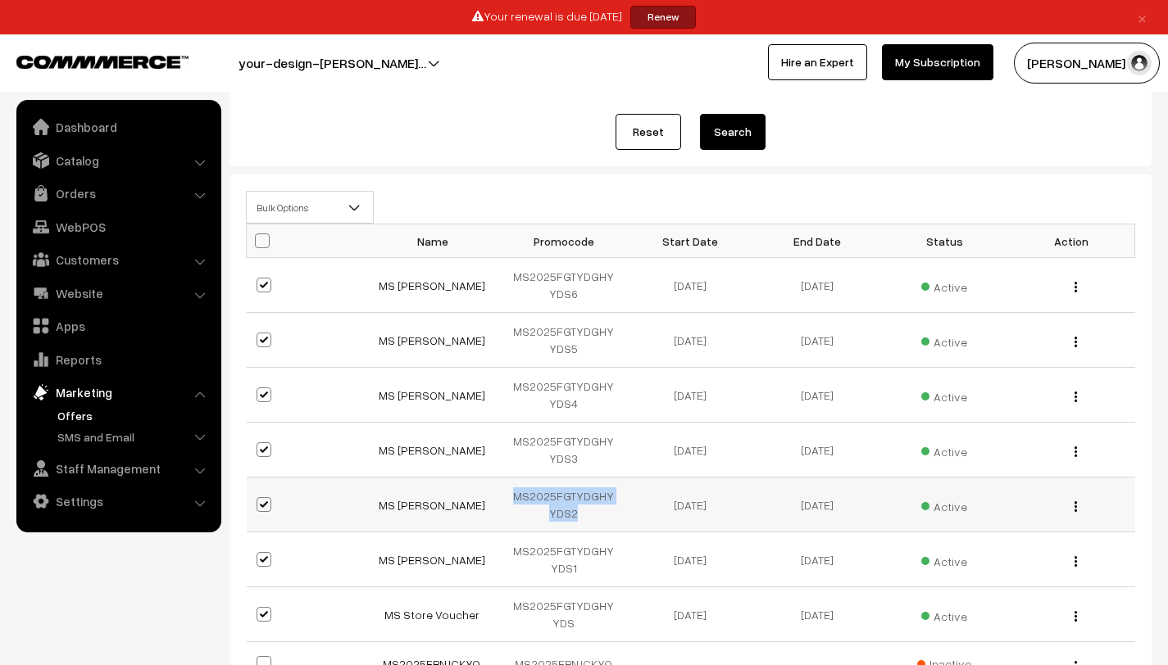
copy td "MS2025FGTYDGHYYDS2"
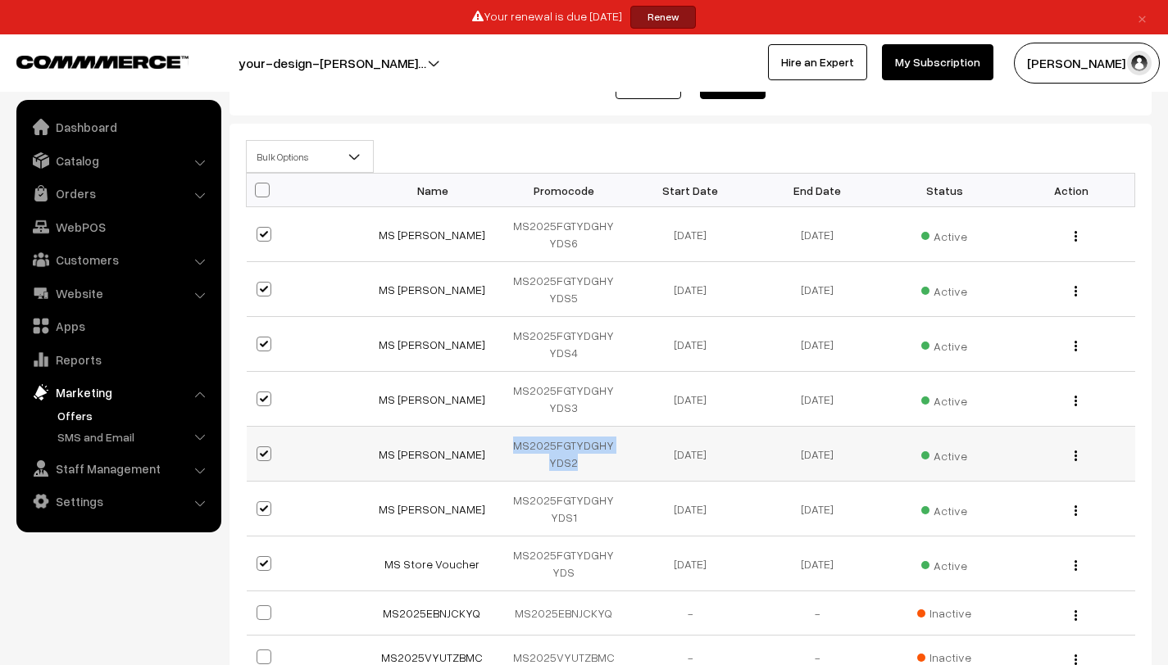
scroll to position [270, 0]
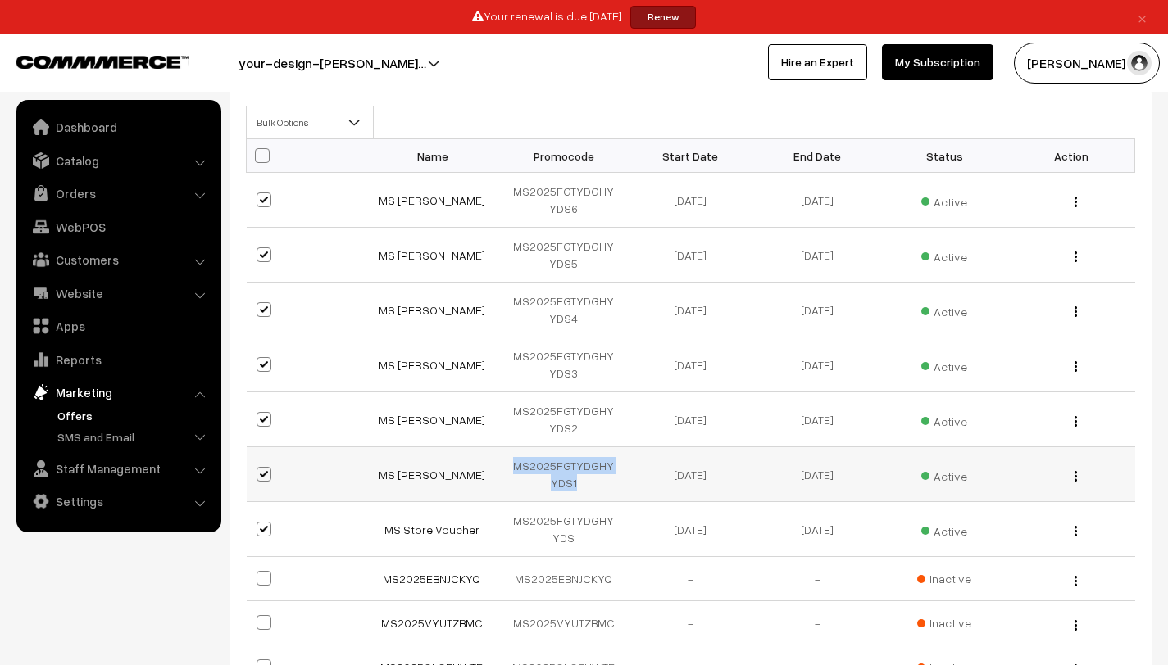
drag, startPoint x: 573, startPoint y: 484, endPoint x: 510, endPoint y: 465, distance: 65.3
click at [510, 465] on td "MS2025FGTYDGHYYDS1" at bounding box center [563, 474] width 127 height 55
copy td "MS2025FGTYDGHYYDS1"
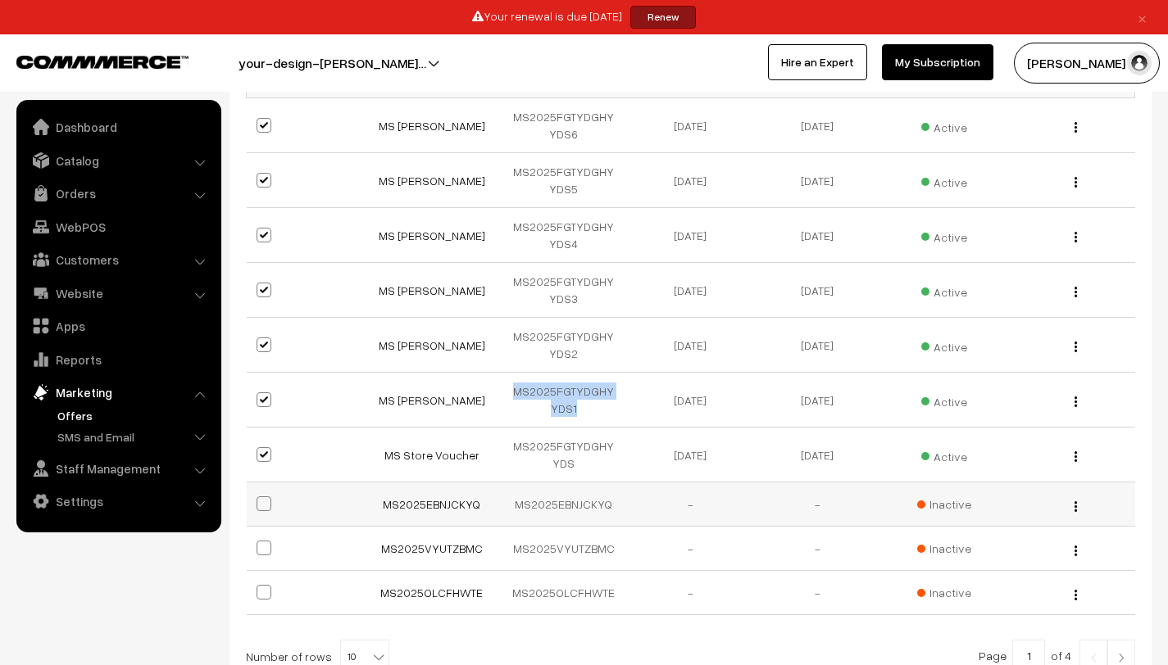
scroll to position [361, 0]
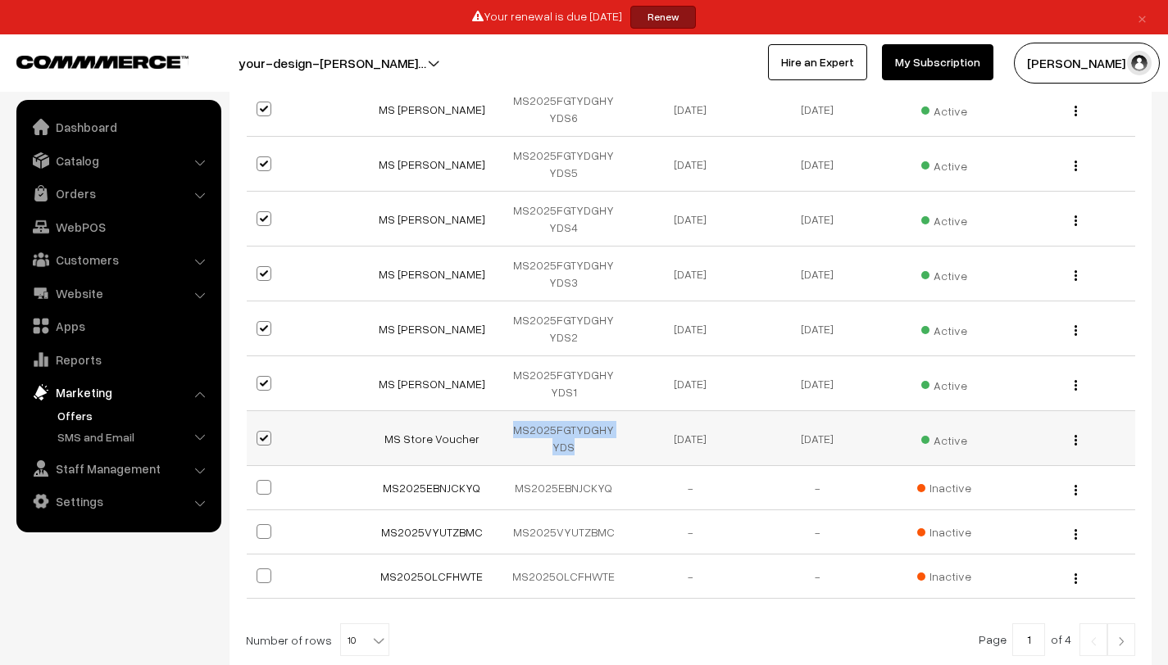
drag, startPoint x: 569, startPoint y: 449, endPoint x: 506, endPoint y: 424, distance: 67.7
click at [506, 424] on td "MS2025FGTYDGHYYDS" at bounding box center [563, 438] width 127 height 55
copy td "MS2025FGTYDGHYYDS"
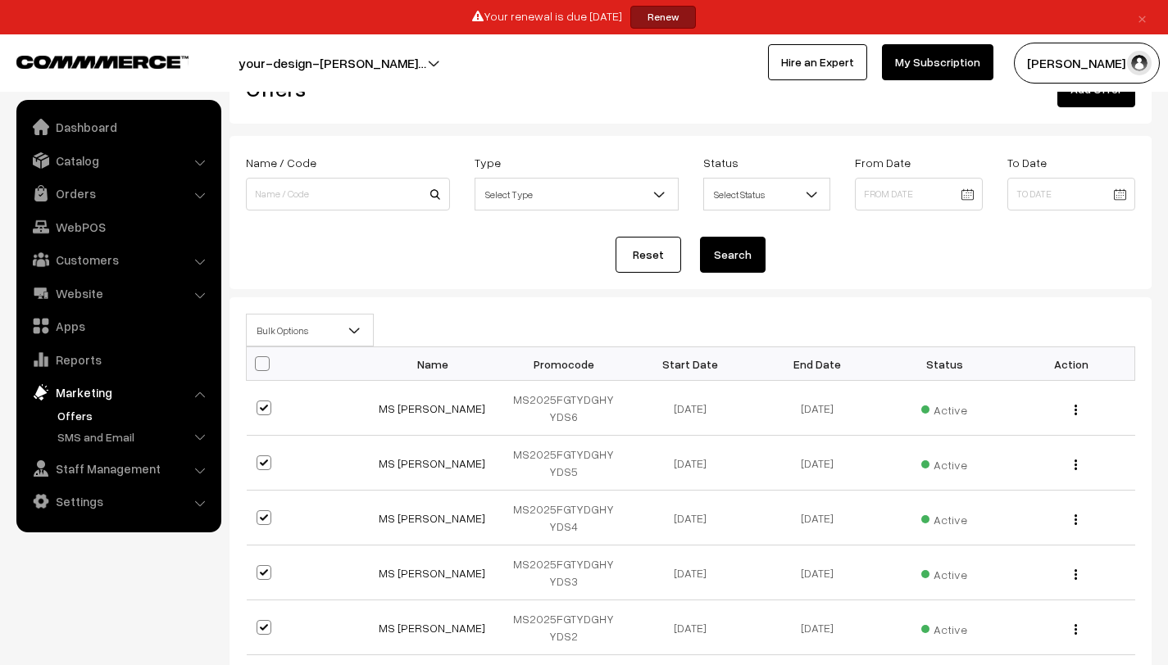
scroll to position [0, 0]
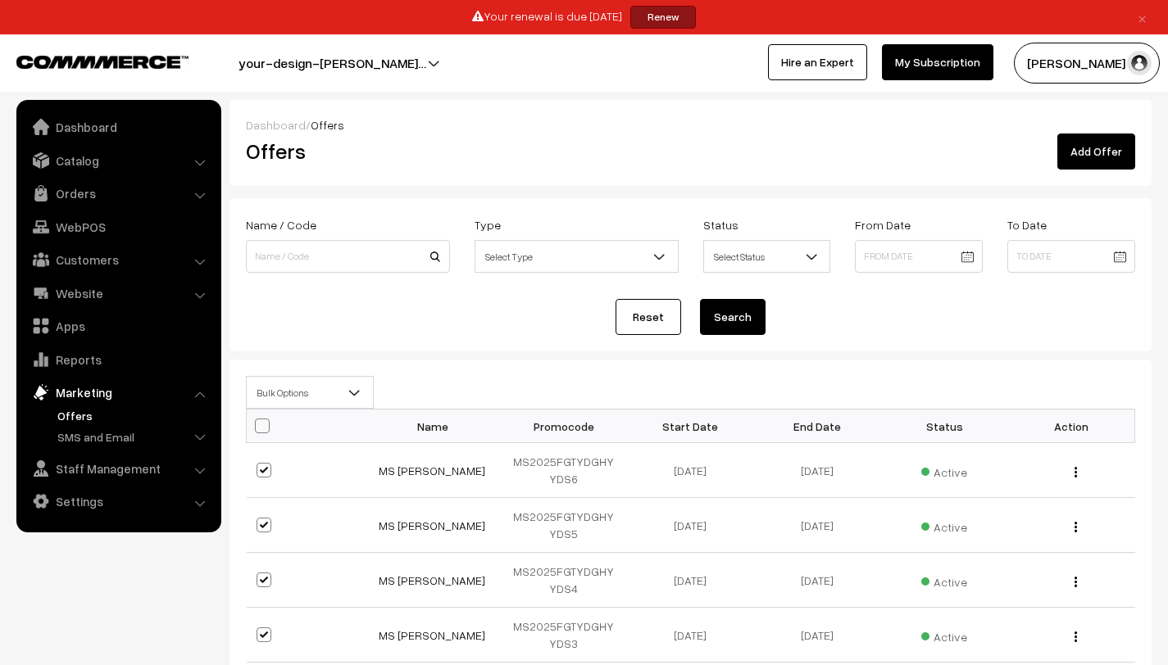
click at [1096, 143] on link "Add Offer" at bounding box center [1096, 152] width 78 height 36
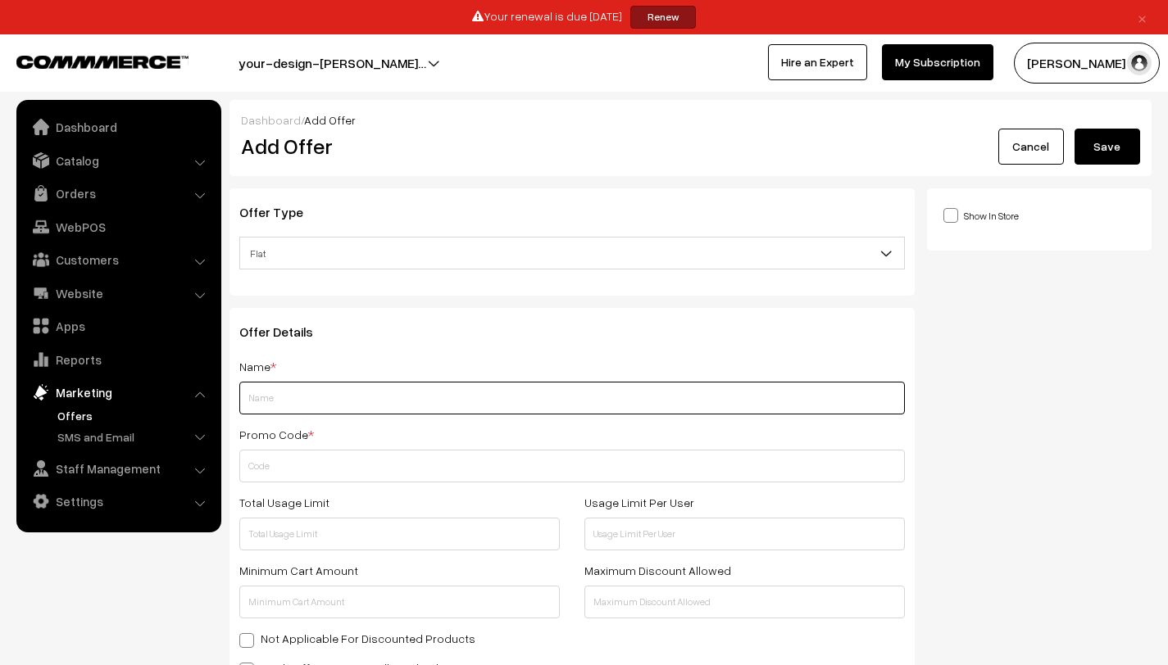
click at [330, 402] on input "text" at bounding box center [571, 398] width 665 height 33
type input "MS [PERSON_NAME]"
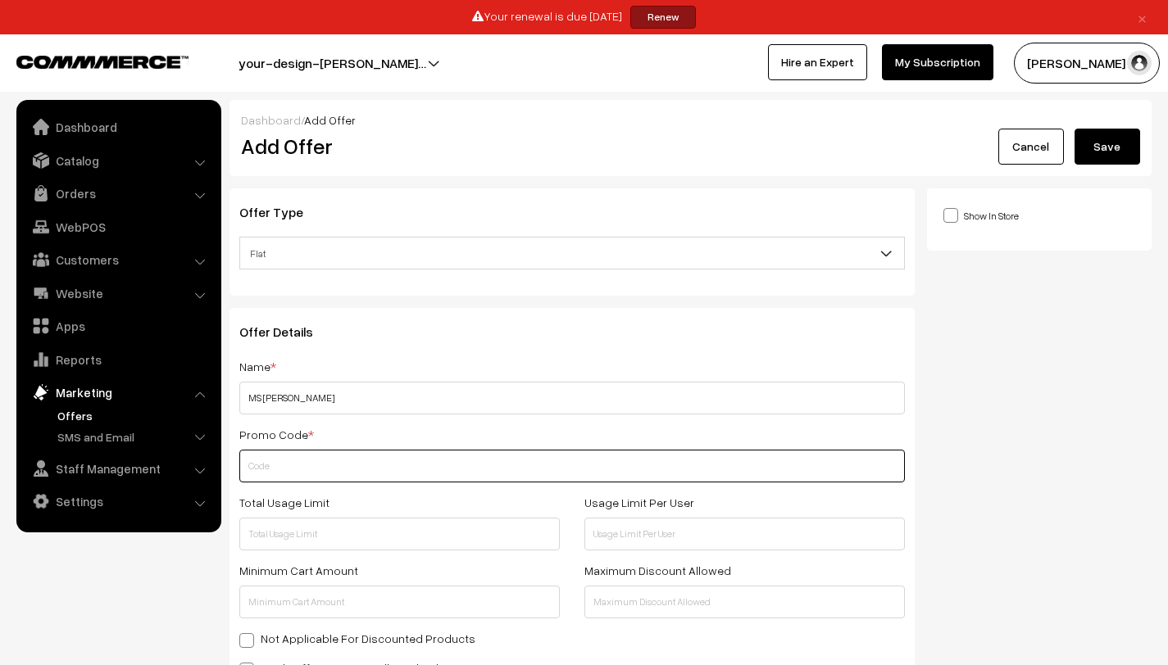
paste input "MS2025FGTYDGHYYDS"
drag, startPoint x: 363, startPoint y: 460, endPoint x: 159, endPoint y: 448, distance: 204.4
click at [159, 448] on body "Thank you for showing interest. Our team will call you shortly. Close × Your re…" at bounding box center [584, 623] width 1168 height 1246
paste input "VYUTZBMC"
type input "MS2025VYUTZBMCYDS"
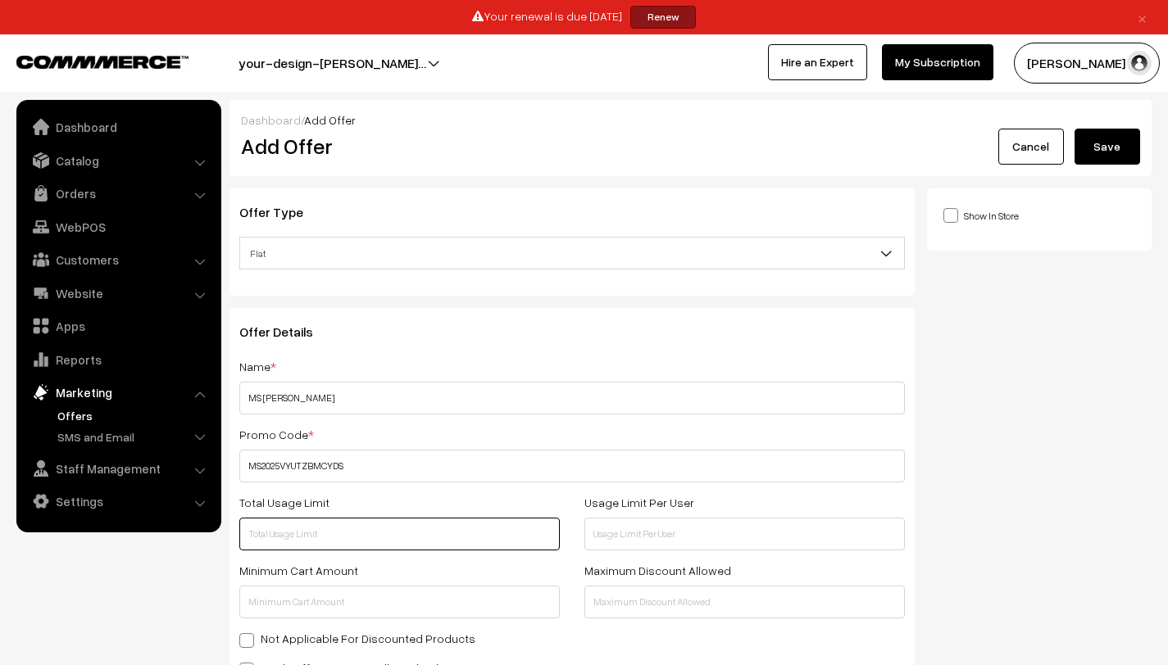
click at [491, 530] on input "text" at bounding box center [399, 534] width 320 height 33
type input "1"
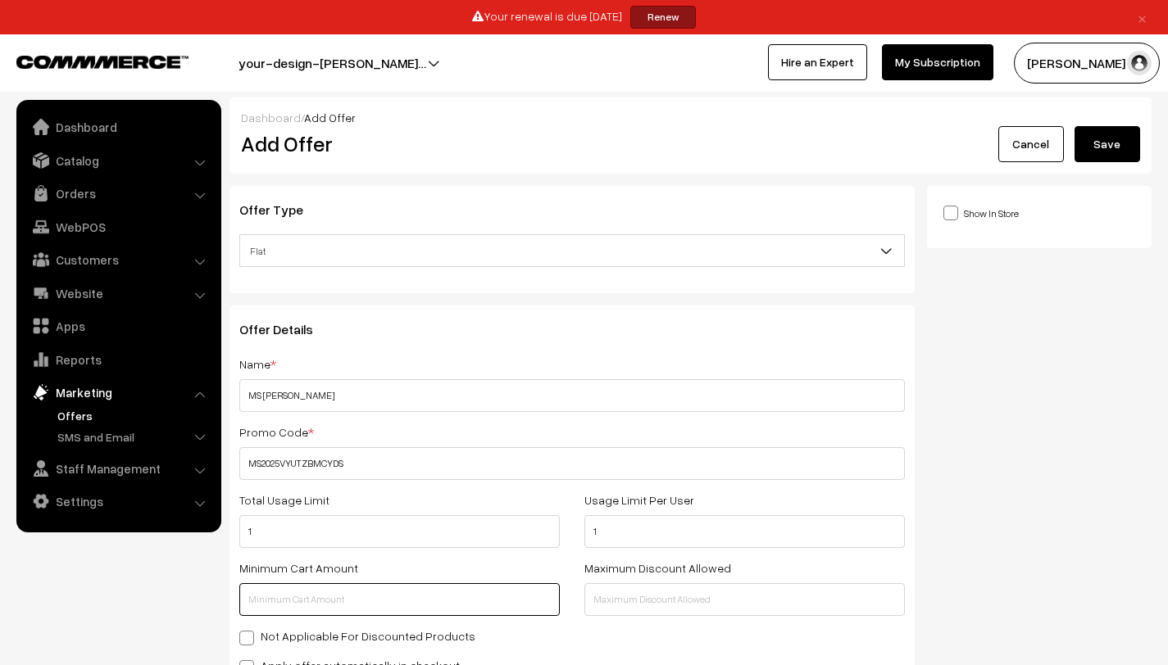
scroll to position [3, 0]
type input "100"
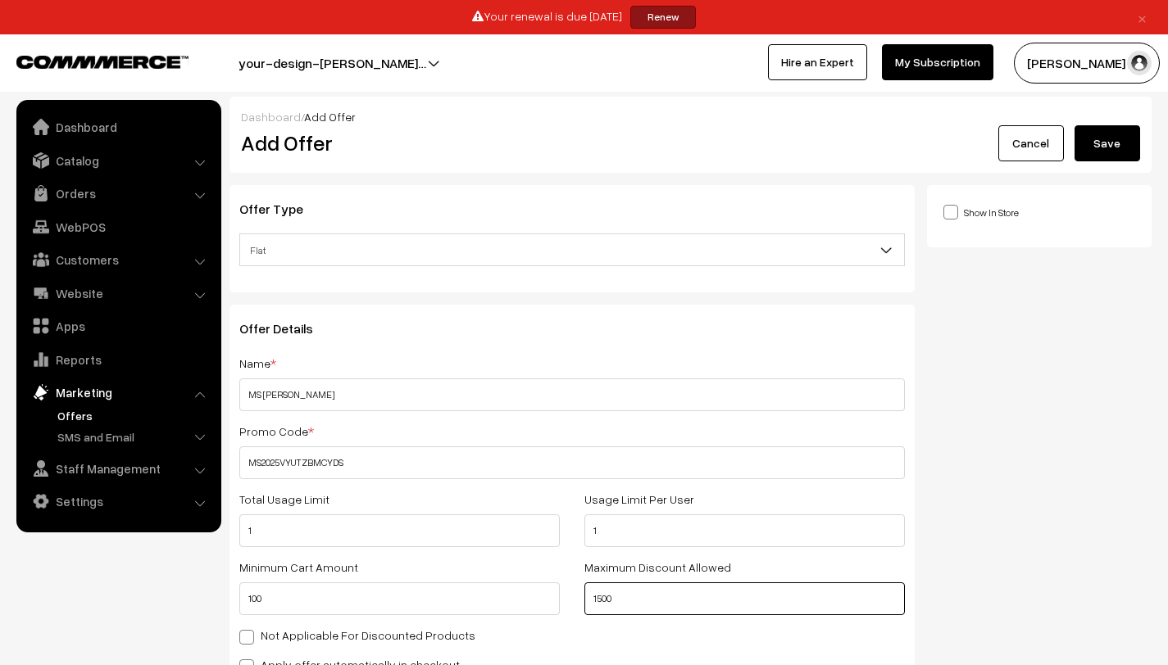
type input "1500"
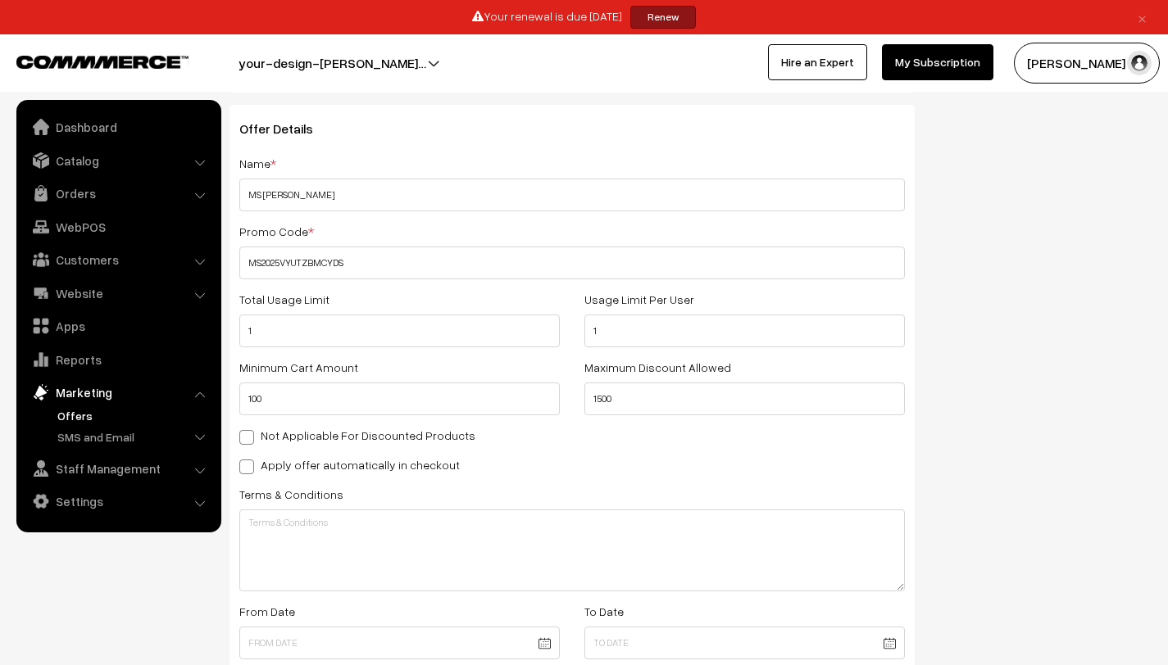
scroll to position [535, 0]
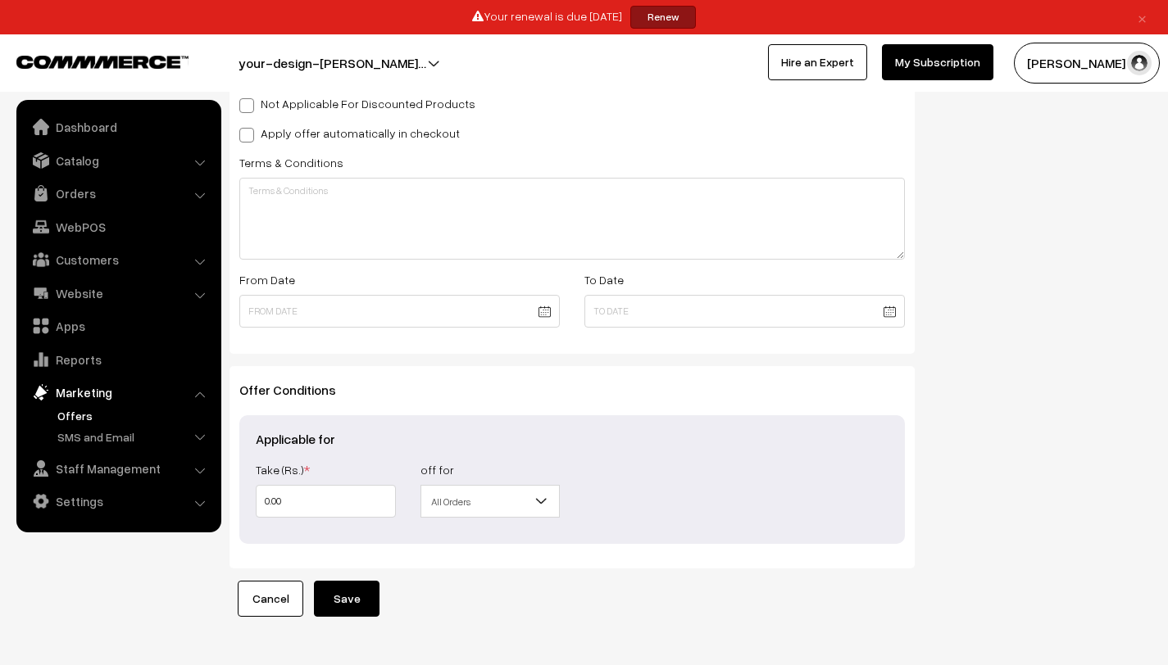
click at [367, 306] on body "Thank you for showing interest. Our team will call you shortly. Close × Your re…" at bounding box center [584, 88] width 1168 height 1246
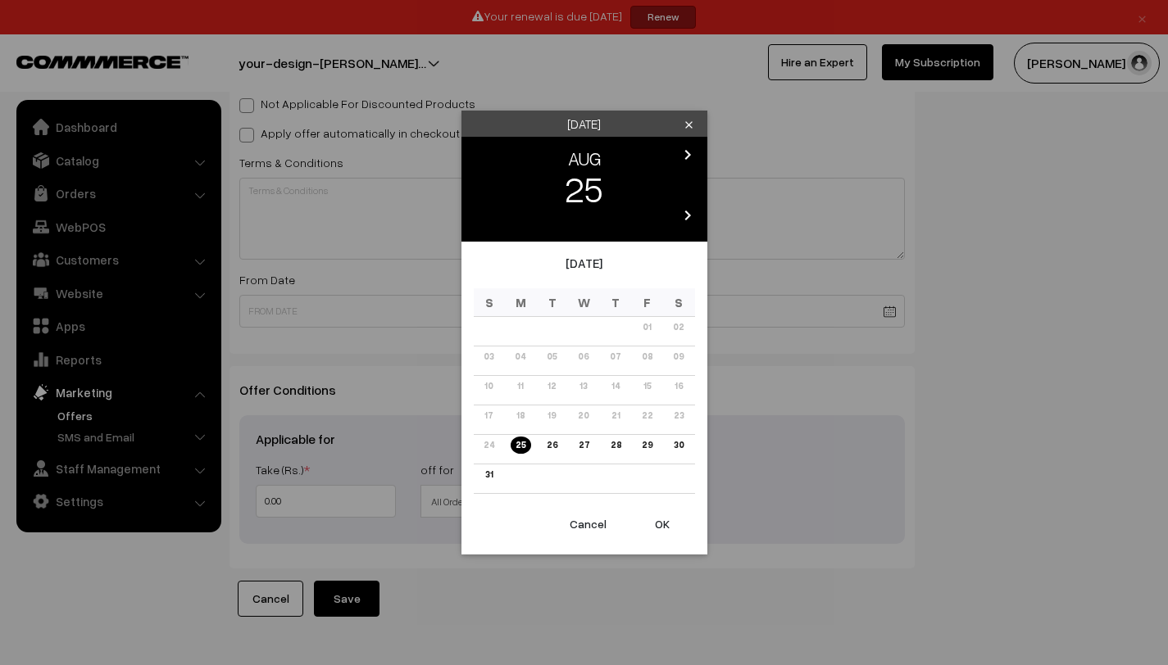
click at [660, 525] on button "OK" at bounding box center [662, 524] width 66 height 36
type input "[DATE]"
click at [887, 314] on body "Thank you for showing interest. Our team will call you shortly. Close × Your re…" at bounding box center [584, 88] width 1168 height 1246
click at [685, 156] on icon "chevron_right" at bounding box center [688, 155] width 20 height 20
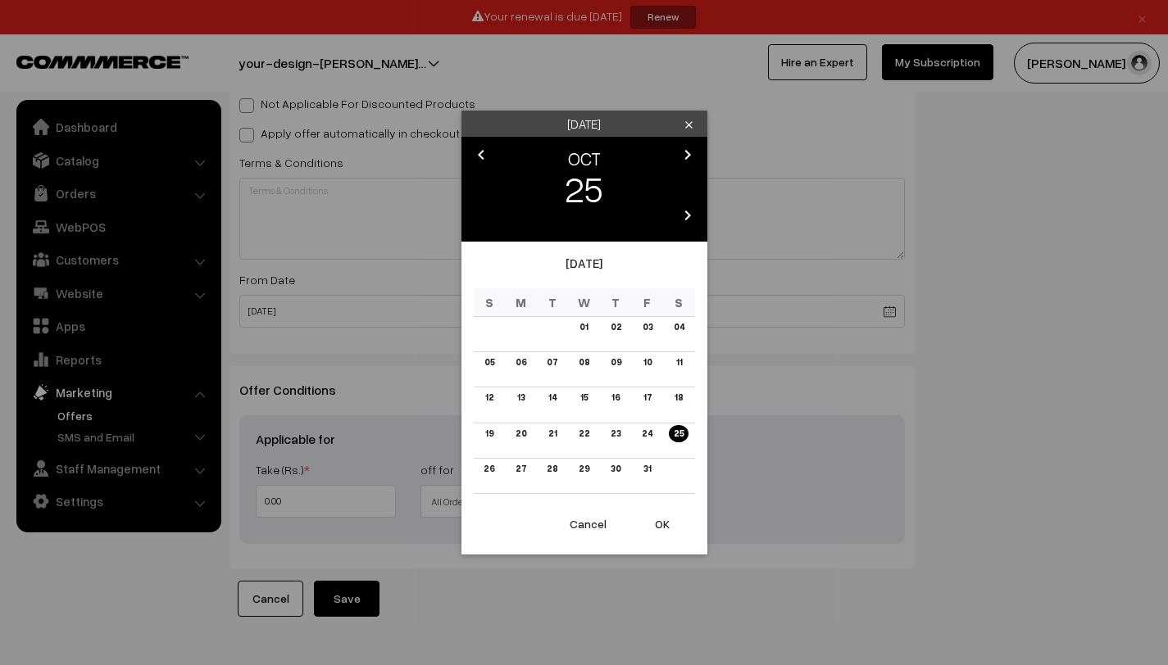
click at [685, 156] on icon "chevron_right" at bounding box center [688, 155] width 20 height 20
click at [583, 469] on link "31" at bounding box center [583, 468] width 17 height 17
click at [660, 526] on button "OK" at bounding box center [662, 524] width 66 height 36
type input "[DATE]"
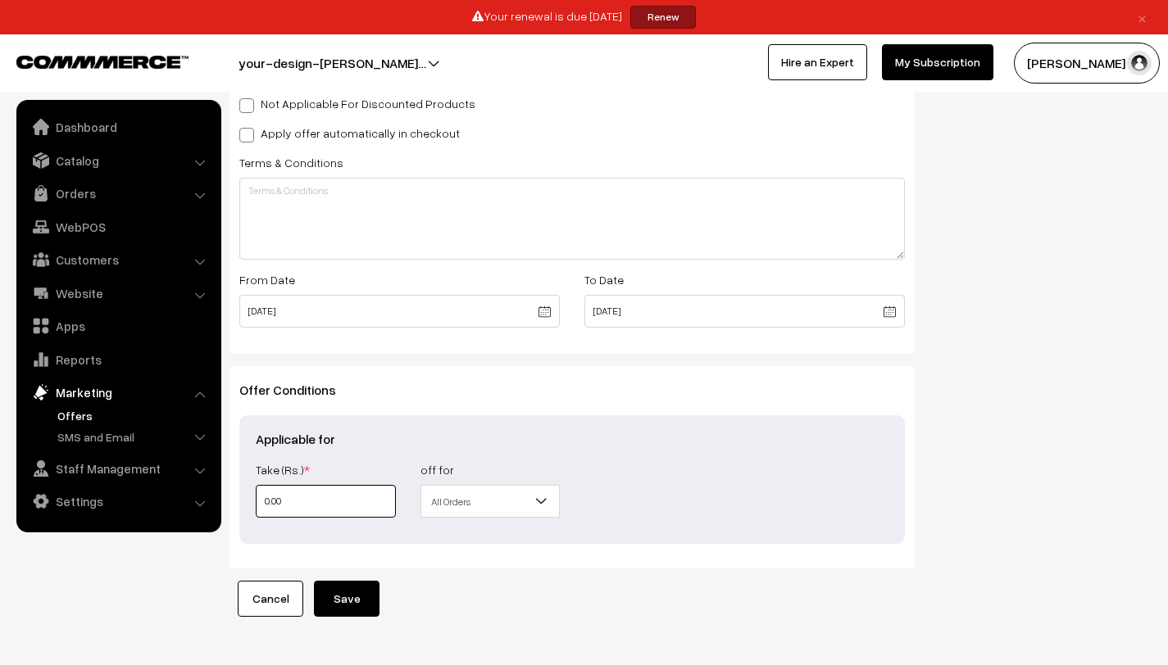
drag, startPoint x: 351, startPoint y: 501, endPoint x: 251, endPoint y: 486, distance: 101.2
click at [251, 486] on div "Take (Rs.) * 0.00" at bounding box center [325, 489] width 165 height 58
type input "1"
type input "15"
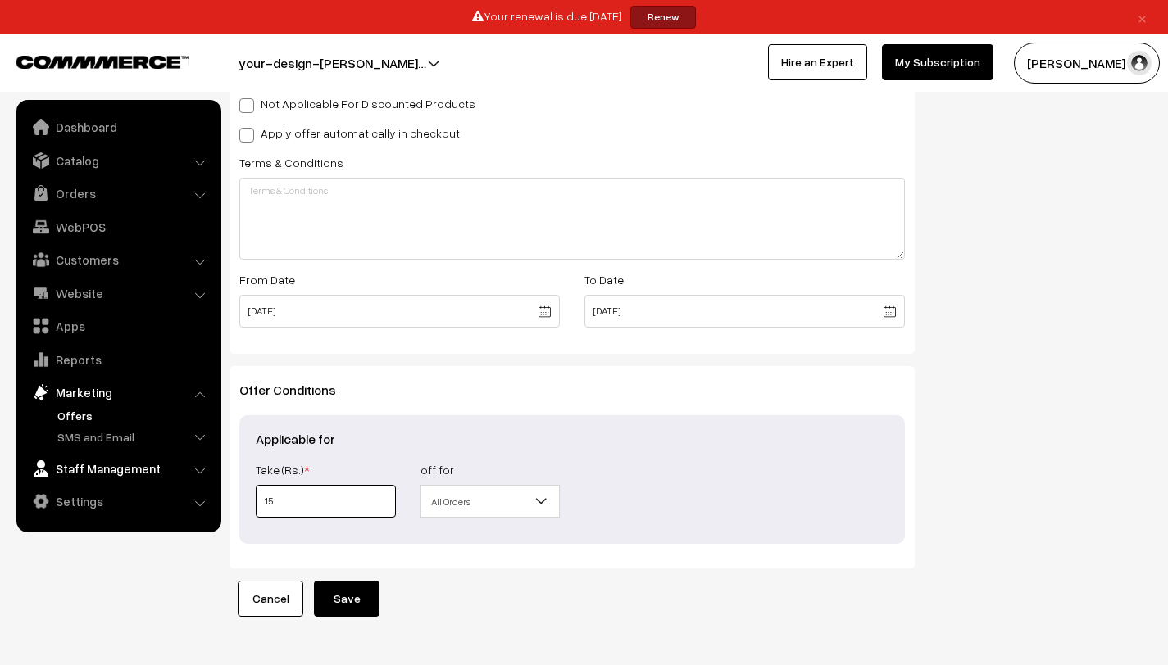
type input "15"
type input "150"
type input "1500"
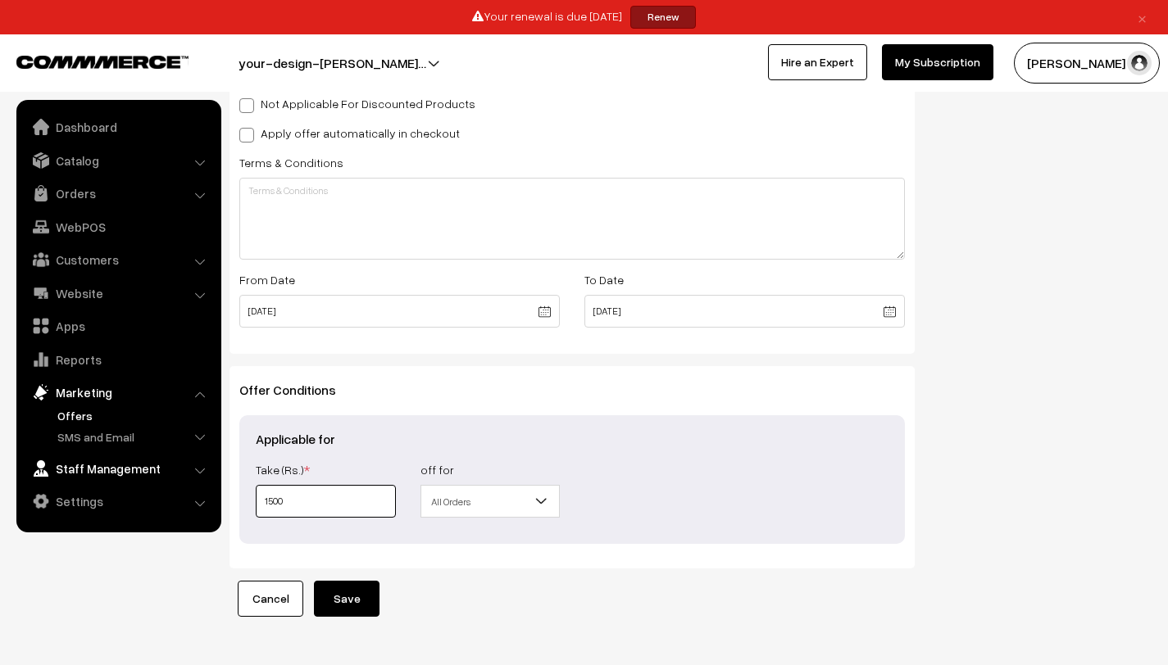
type input "1500"
click at [343, 601] on button "Save" at bounding box center [347, 599] width 66 height 36
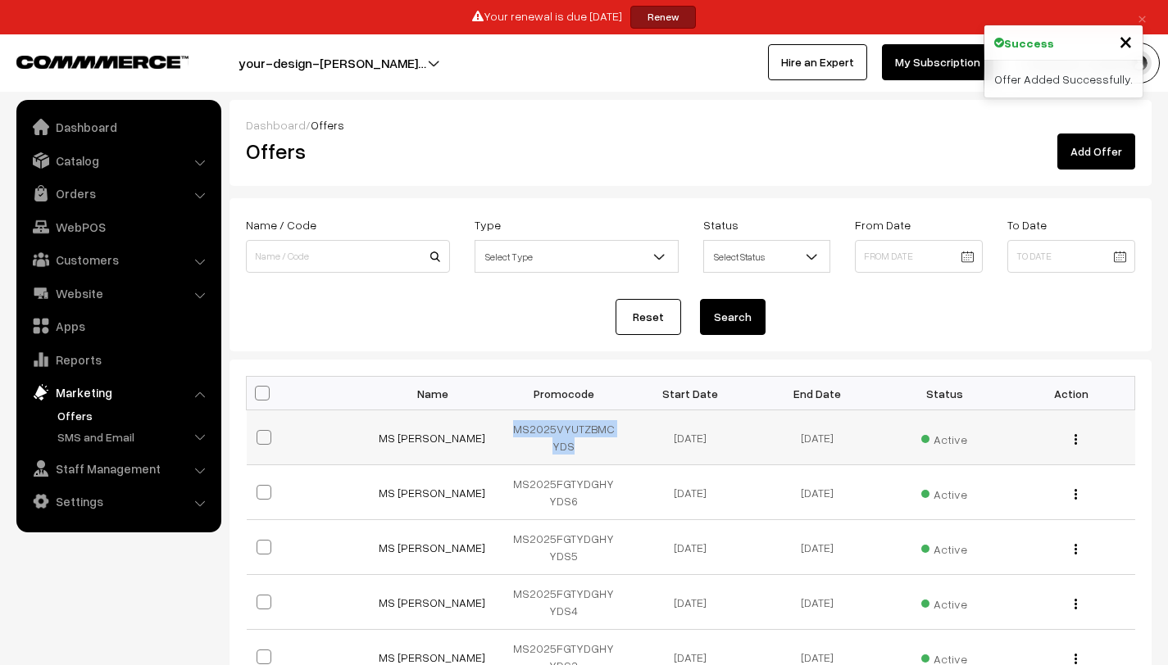
drag, startPoint x: 571, startPoint y: 452, endPoint x: 508, endPoint y: 430, distance: 66.9
click at [508, 430] on td "MS2025VYUTZBMCYDS" at bounding box center [563, 438] width 127 height 55
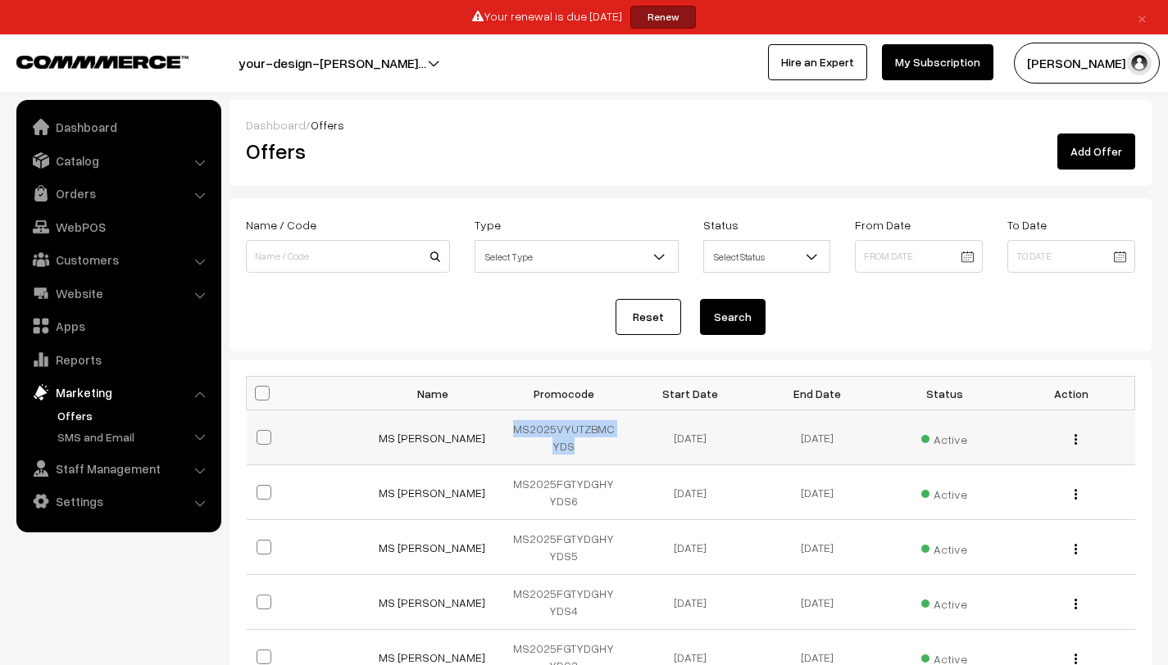
copy td "MS2025VYUTZBMCYDS"
click at [1098, 150] on link "Add Offer" at bounding box center [1096, 152] width 78 height 36
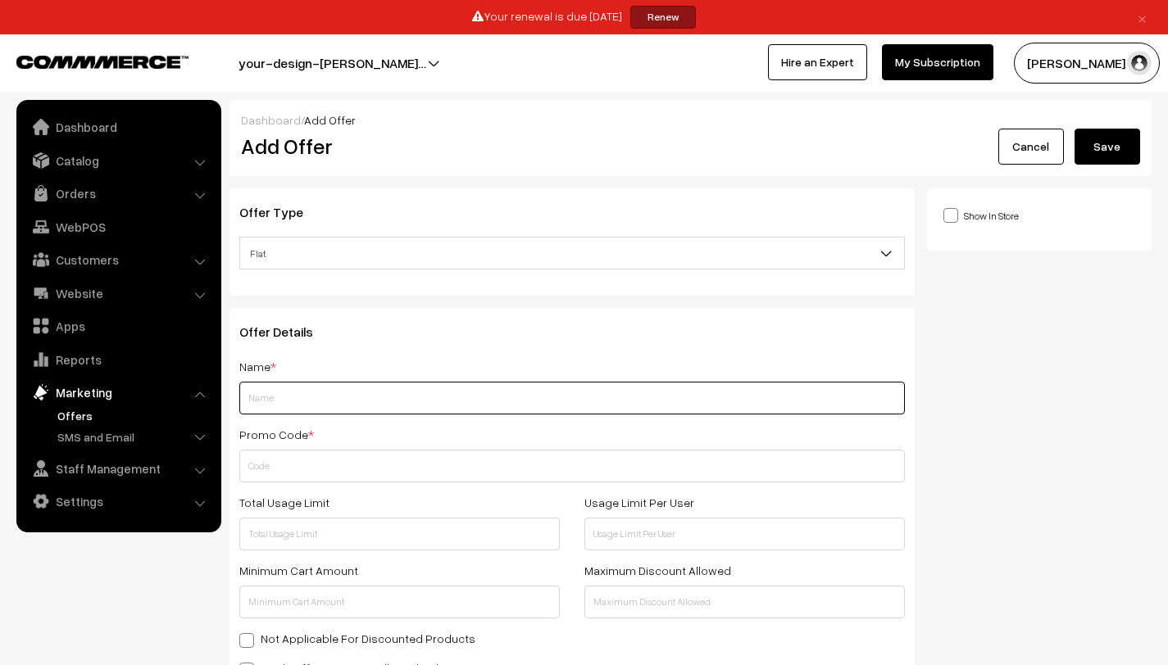
click at [333, 388] on input "text" at bounding box center [571, 398] width 665 height 33
type input "m"
type input "MS [PERSON_NAME]"
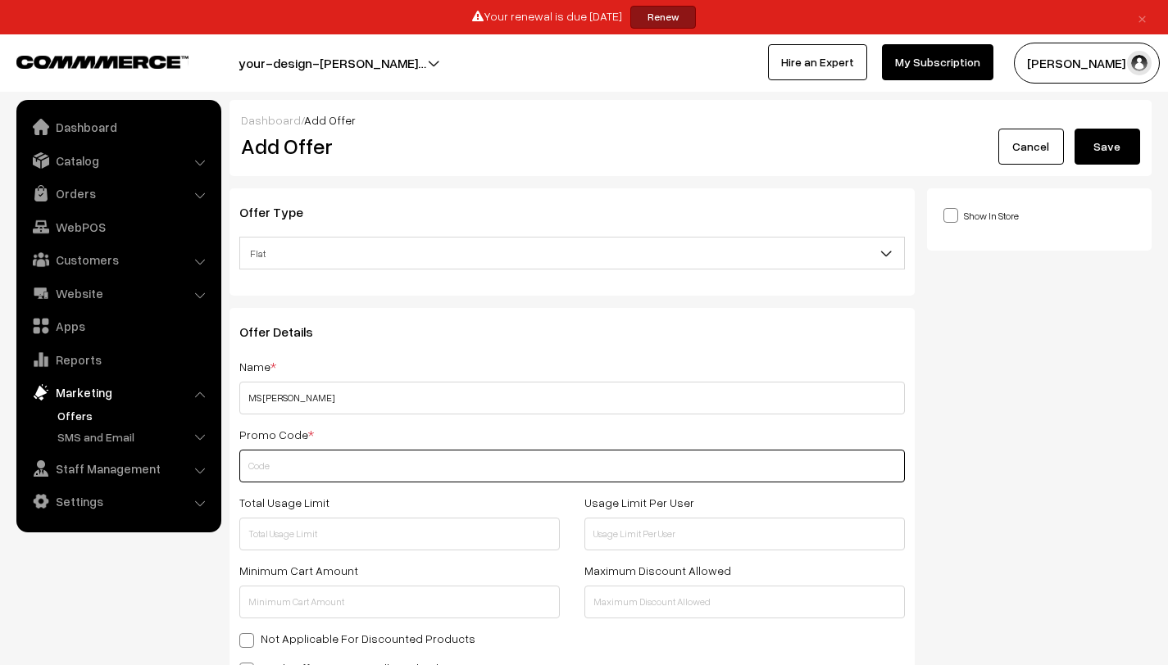
paste input "MS2025VYUTZBMCYDS"
type input "MS2025VYUTZBMCYDS1"
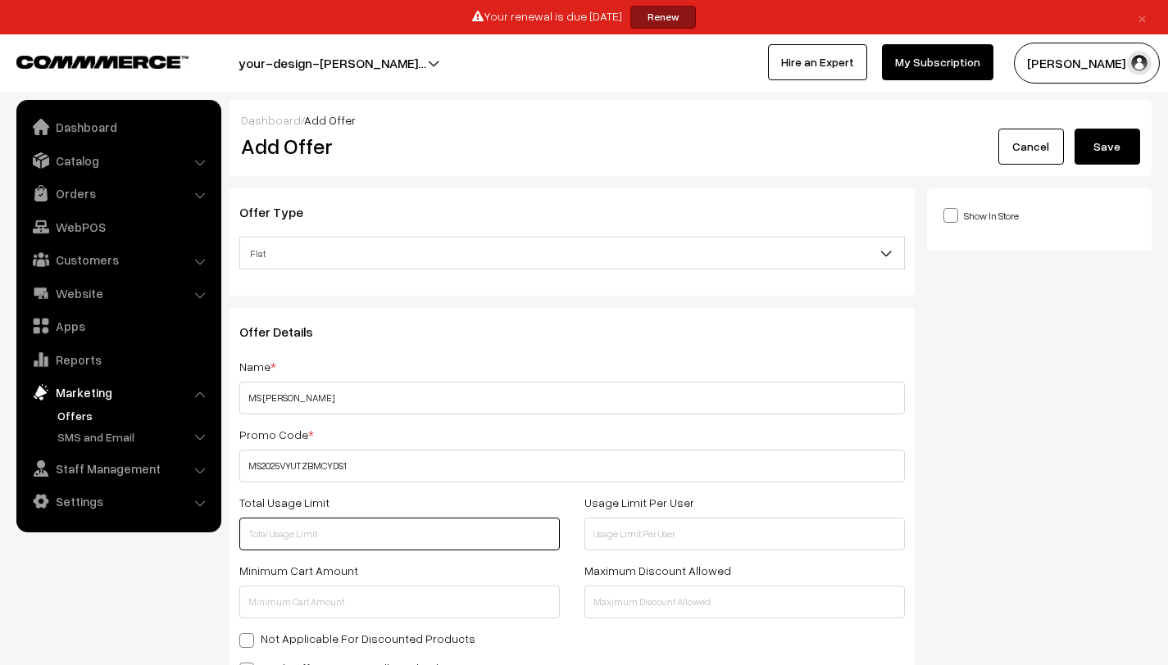
click at [423, 533] on input "text" at bounding box center [399, 534] width 320 height 33
type input "1"
type input "100"
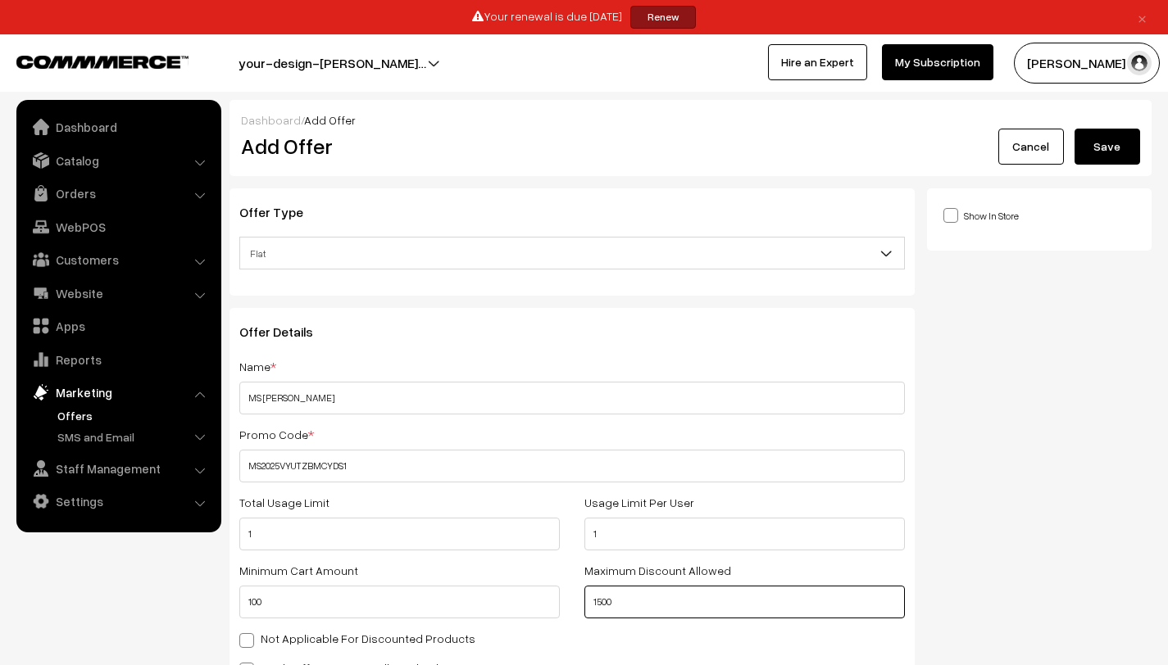
type input "1500"
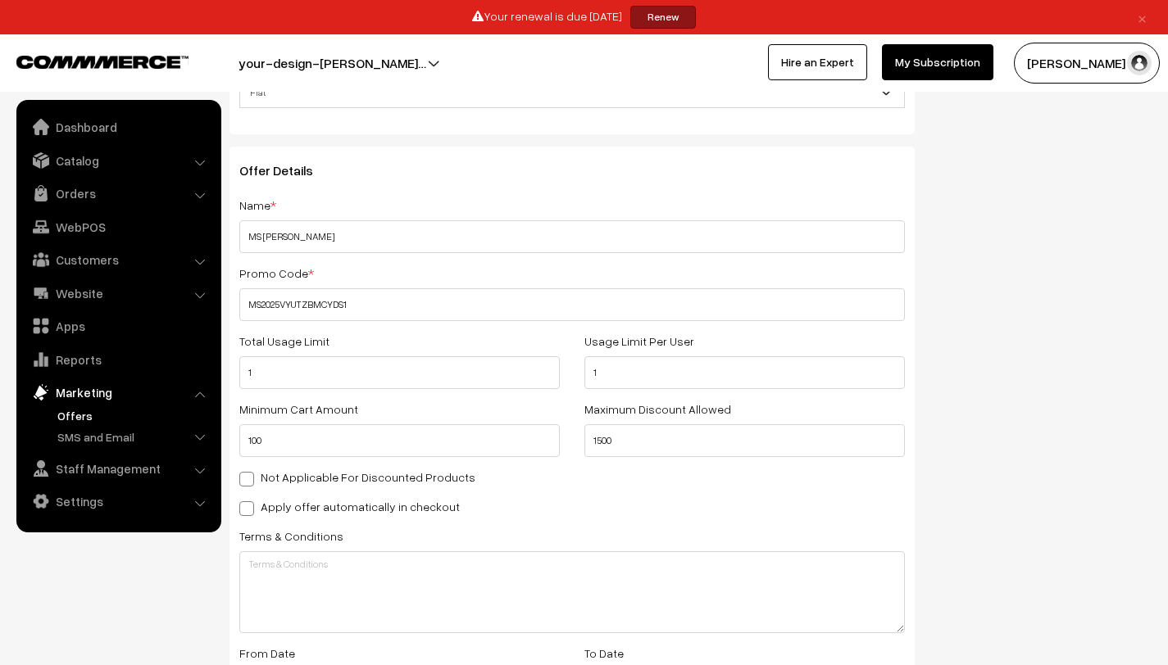
scroll to position [409, 0]
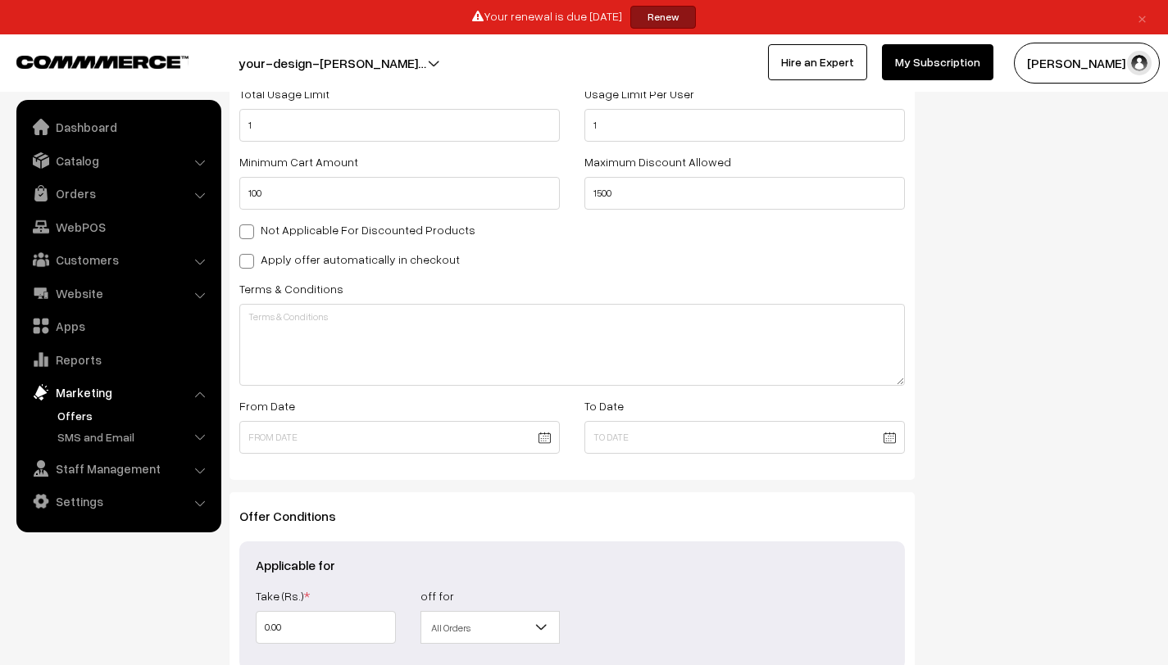
click at [467, 440] on body "Thank you for showing interest. Our team will call you shortly. Close × Your re…" at bounding box center [584, 214] width 1168 height 1246
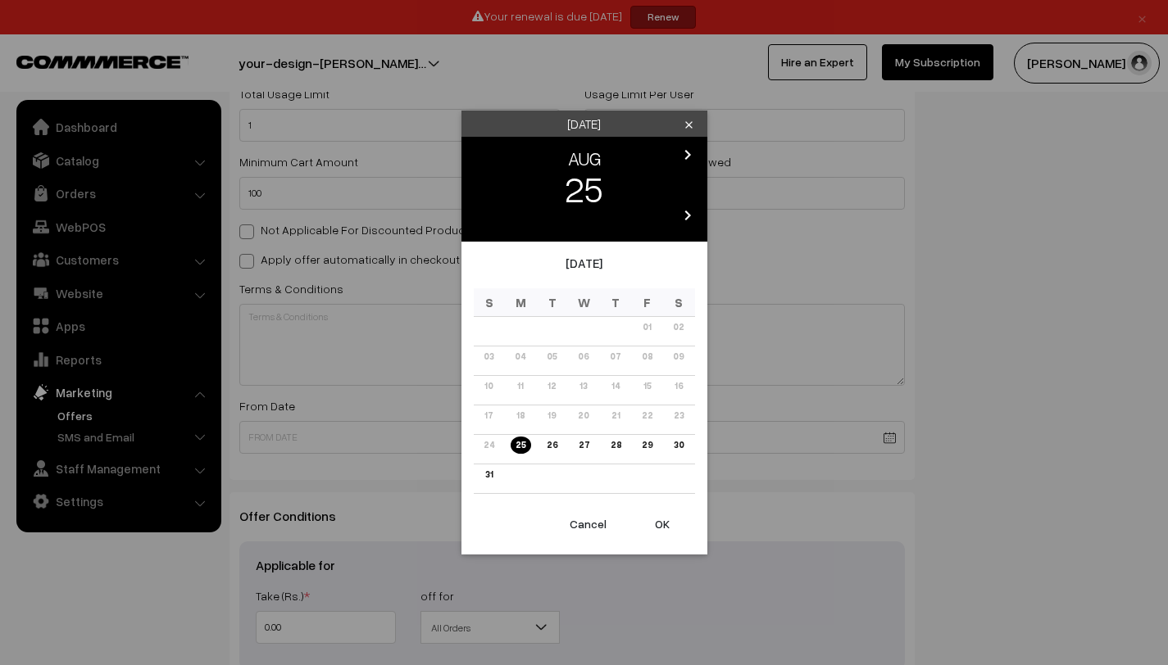
click at [661, 524] on button "OK" at bounding box center [662, 524] width 66 height 36
type input "[DATE]"
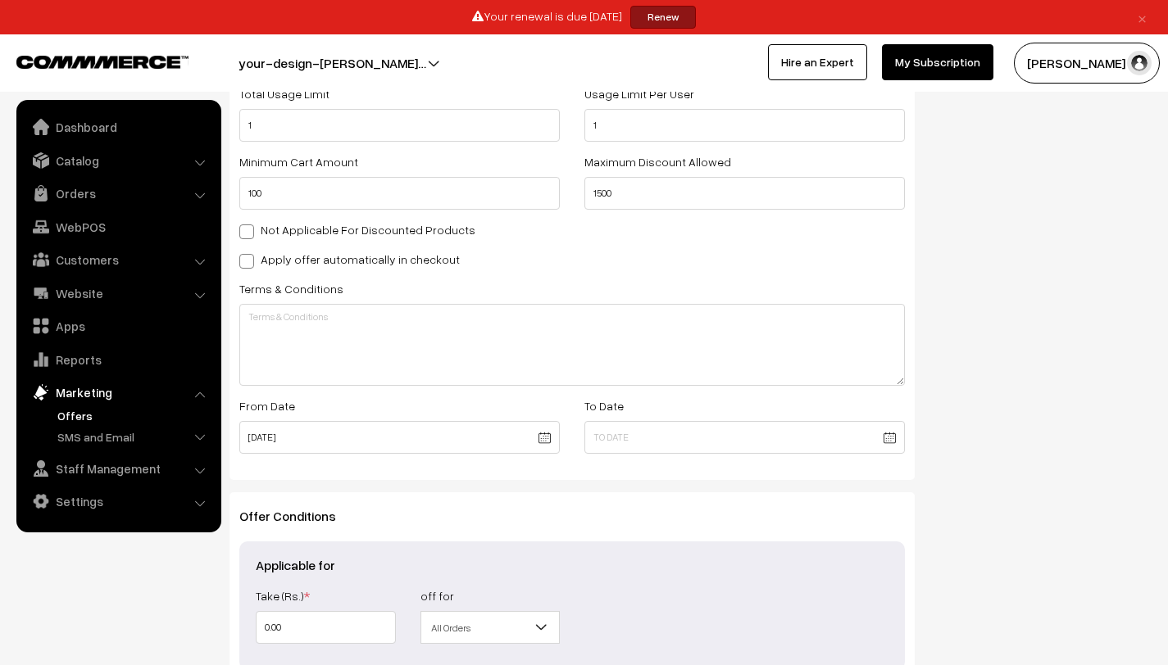
click at [892, 438] on body "Thank you for showing interest. Our team will call you shortly. Close × Your re…" at bounding box center [584, 214] width 1168 height 1246
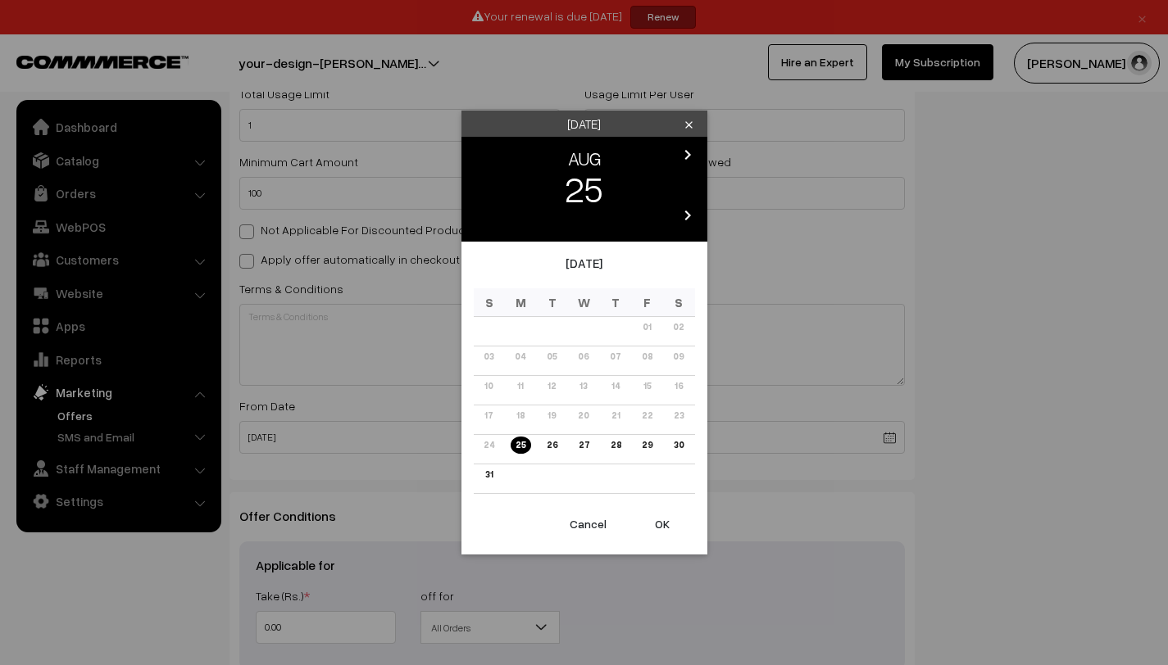
click at [687, 150] on icon "chevron_right" at bounding box center [688, 155] width 20 height 20
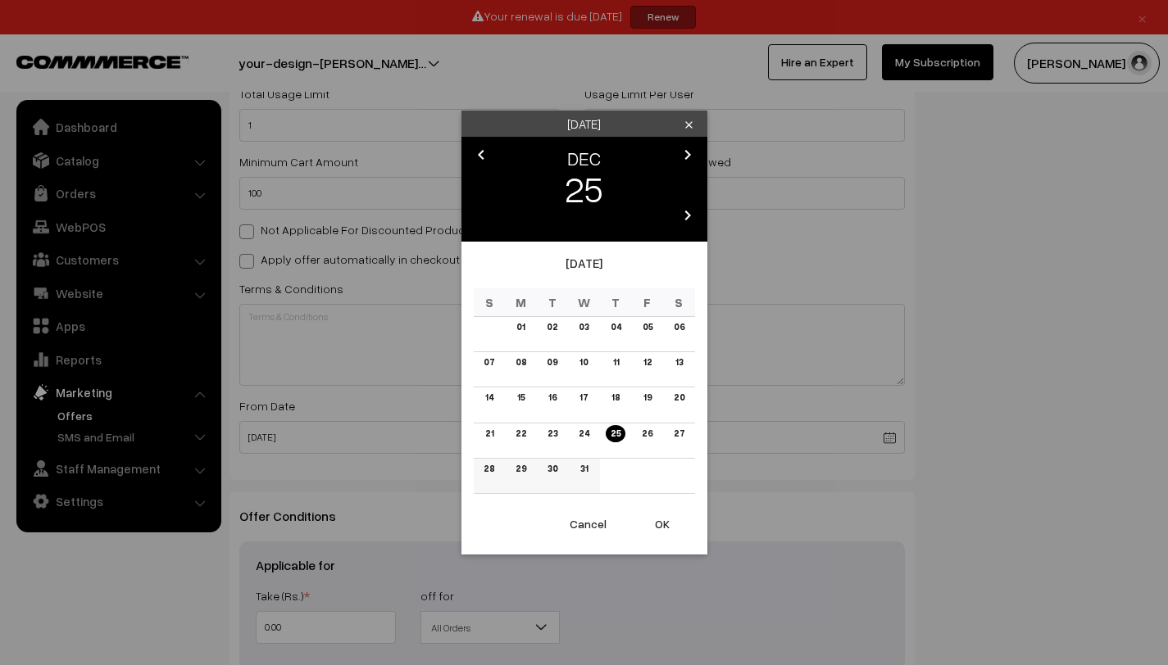
click at [590, 462] on td "31" at bounding box center [584, 475] width 32 height 35
click at [589, 470] on link "31" at bounding box center [583, 468] width 17 height 17
click at [678, 534] on button "OK" at bounding box center [662, 524] width 66 height 36
type input "[DATE]"
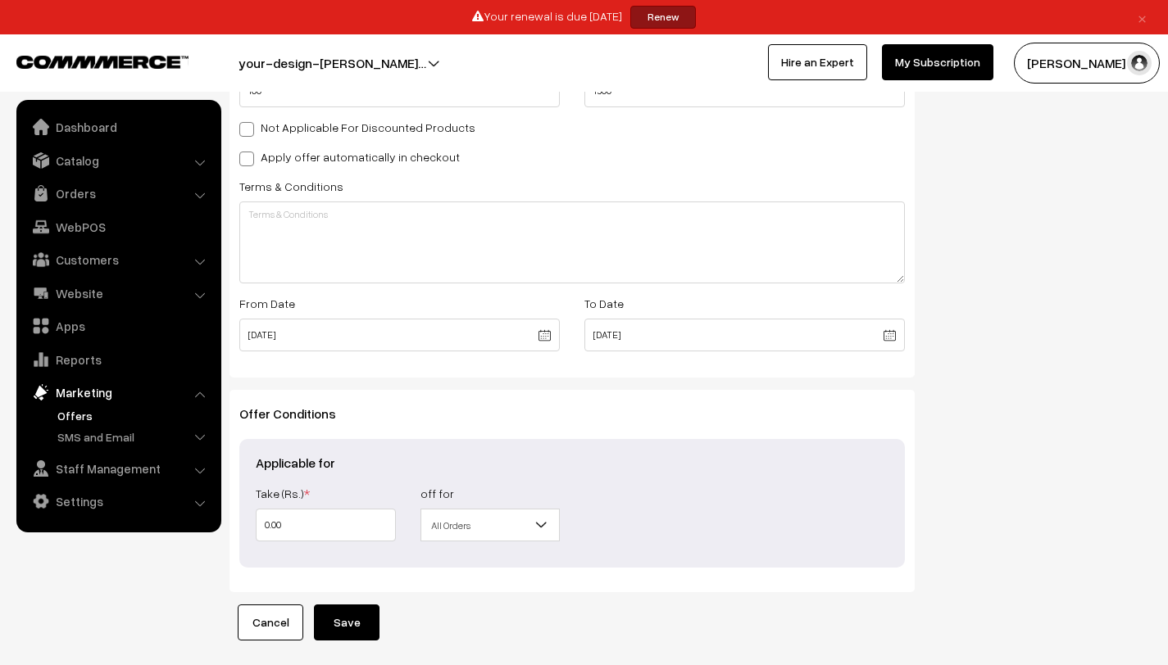
scroll to position [517, 0]
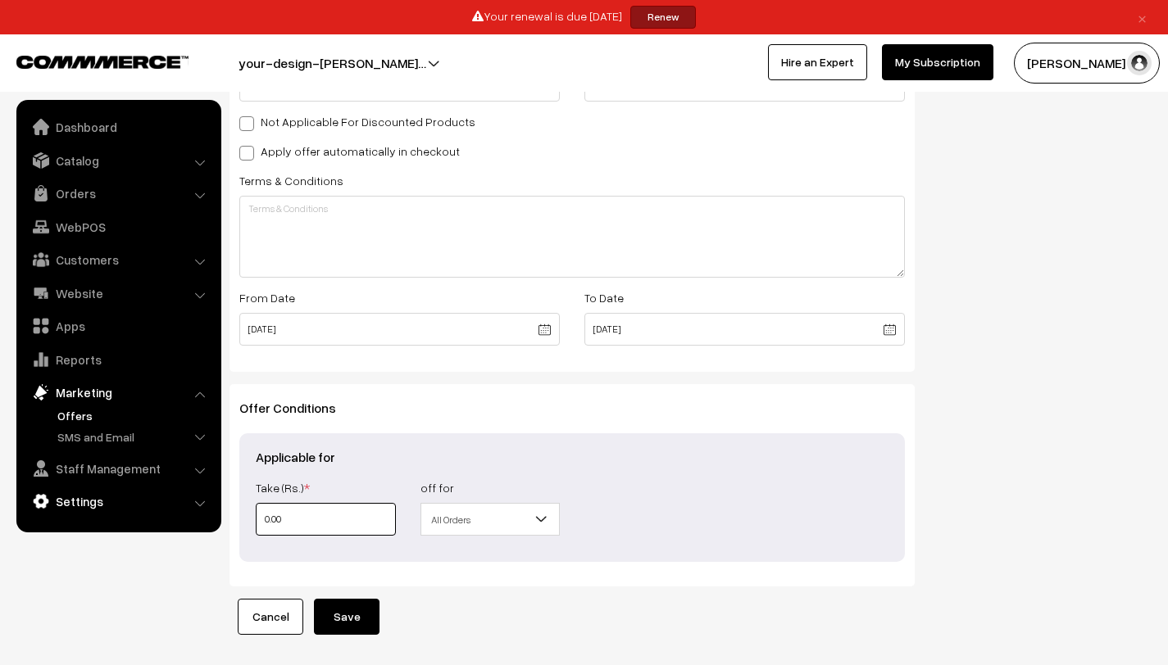
drag, startPoint x: 369, startPoint y: 521, endPoint x: 211, endPoint y: 497, distance: 159.2
click at [211, 497] on body "Thank you for showing interest. Our team will call you shortly. Close × Your re…" at bounding box center [584, 106] width 1168 height 1246
type input "1"
type input "15"
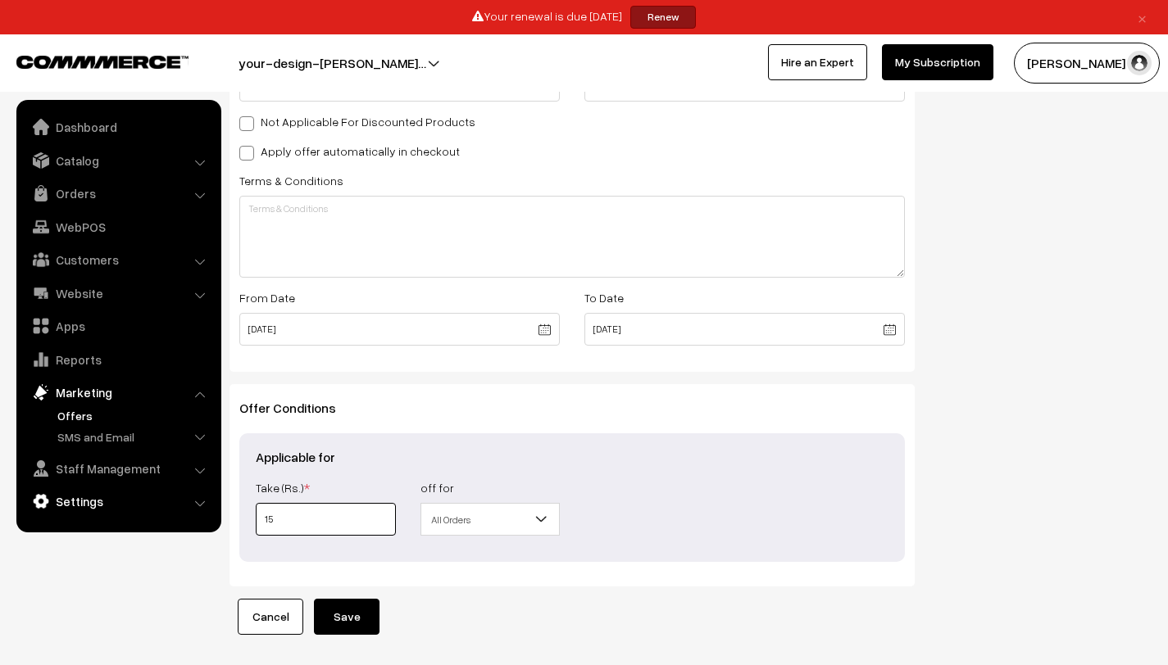
type input "15"
type input "150"
type input "1500"
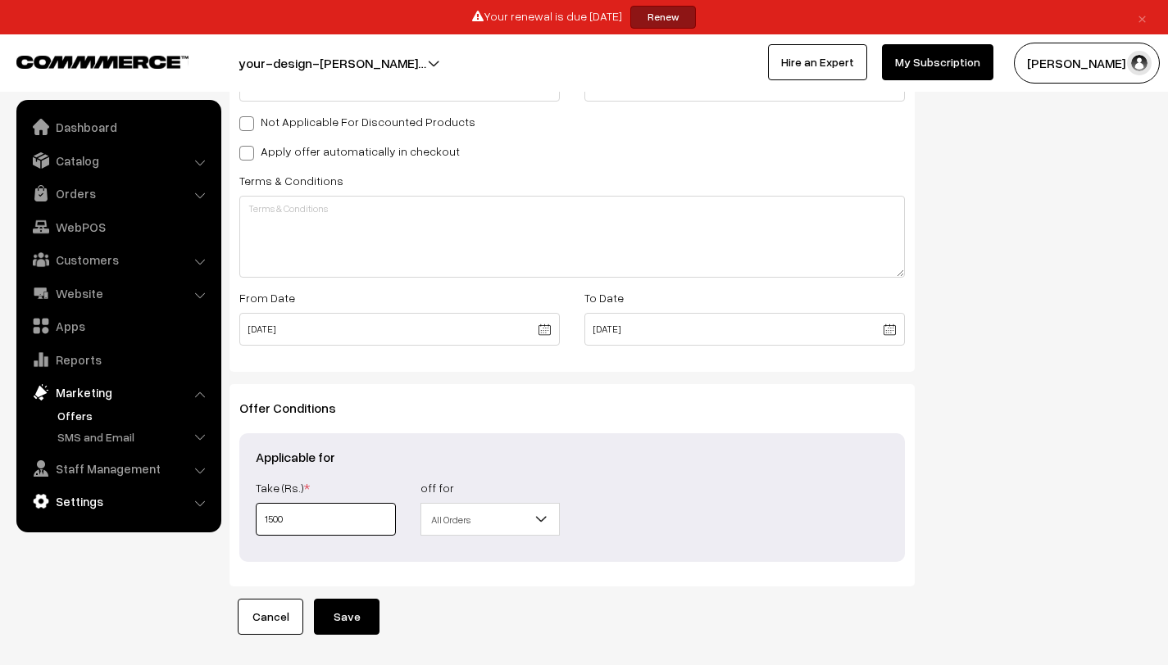
type input "1500"
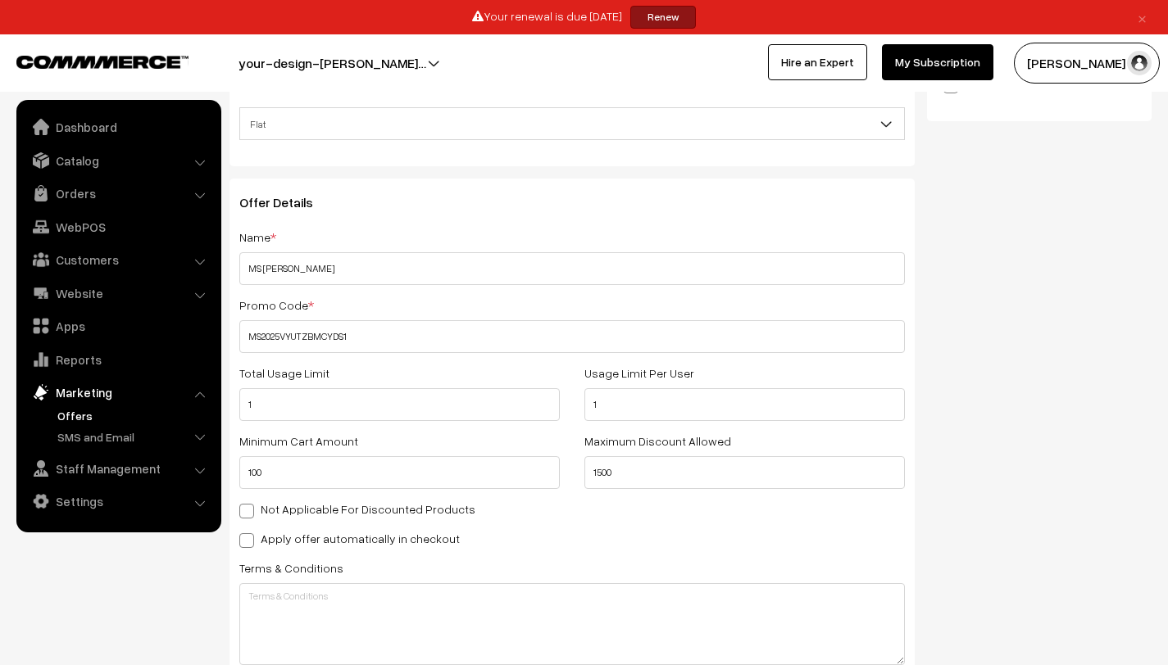
scroll to position [0, 0]
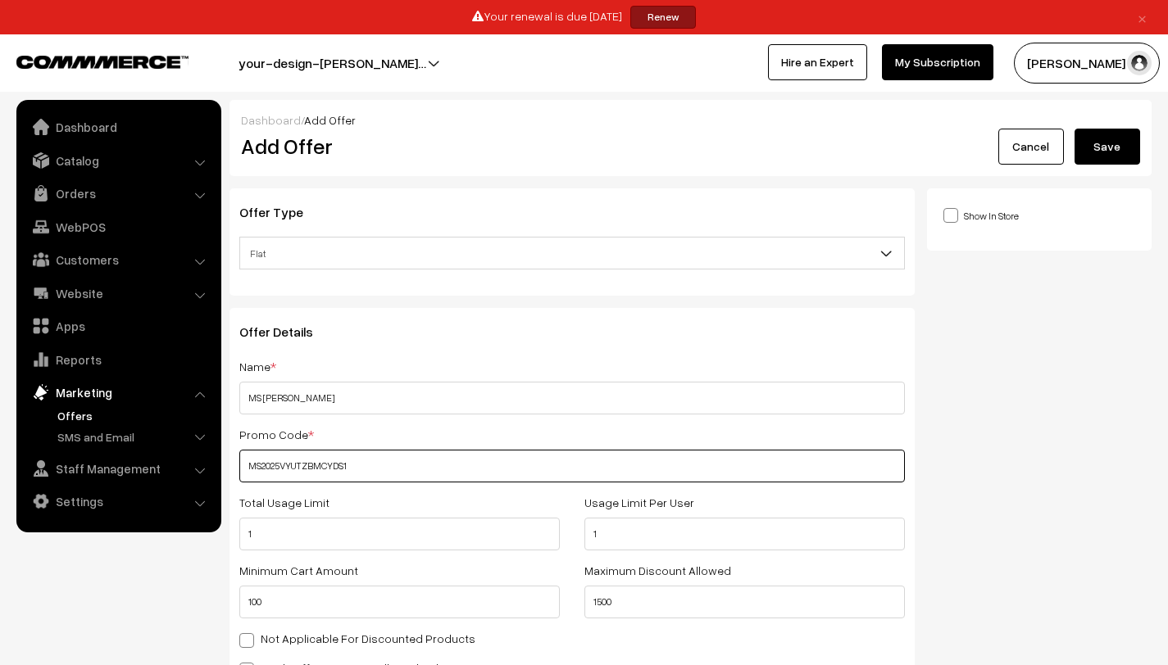
click at [297, 469] on input "MS2025VYUTZBMCYDS1" at bounding box center [571, 466] width 665 height 33
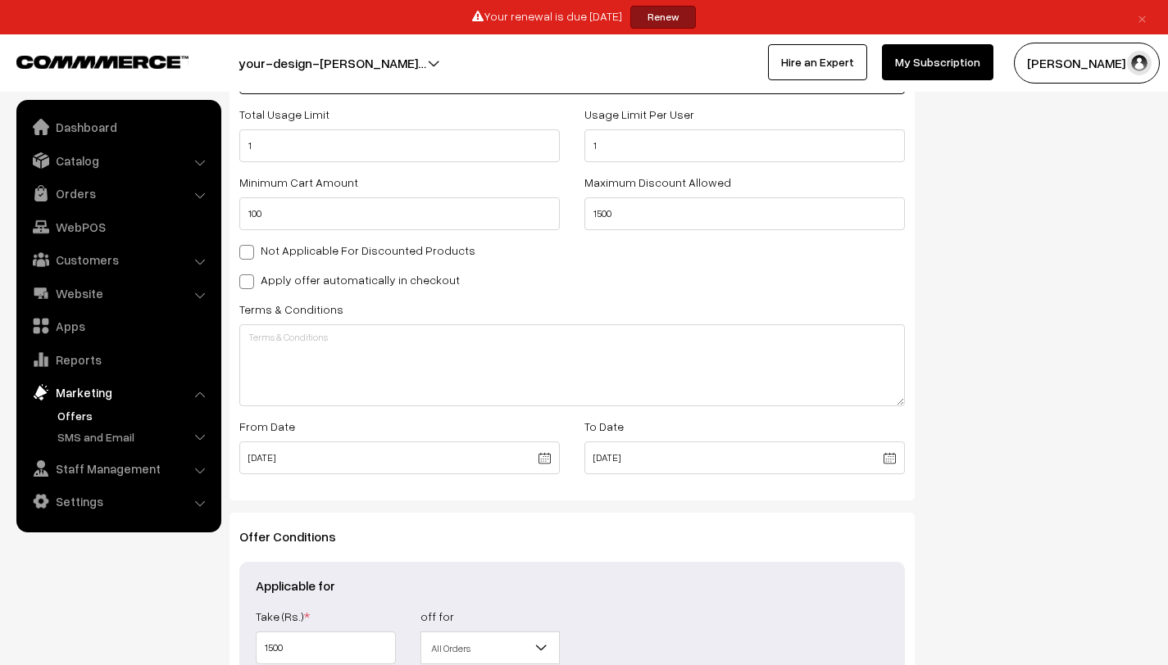
scroll to position [581, 0]
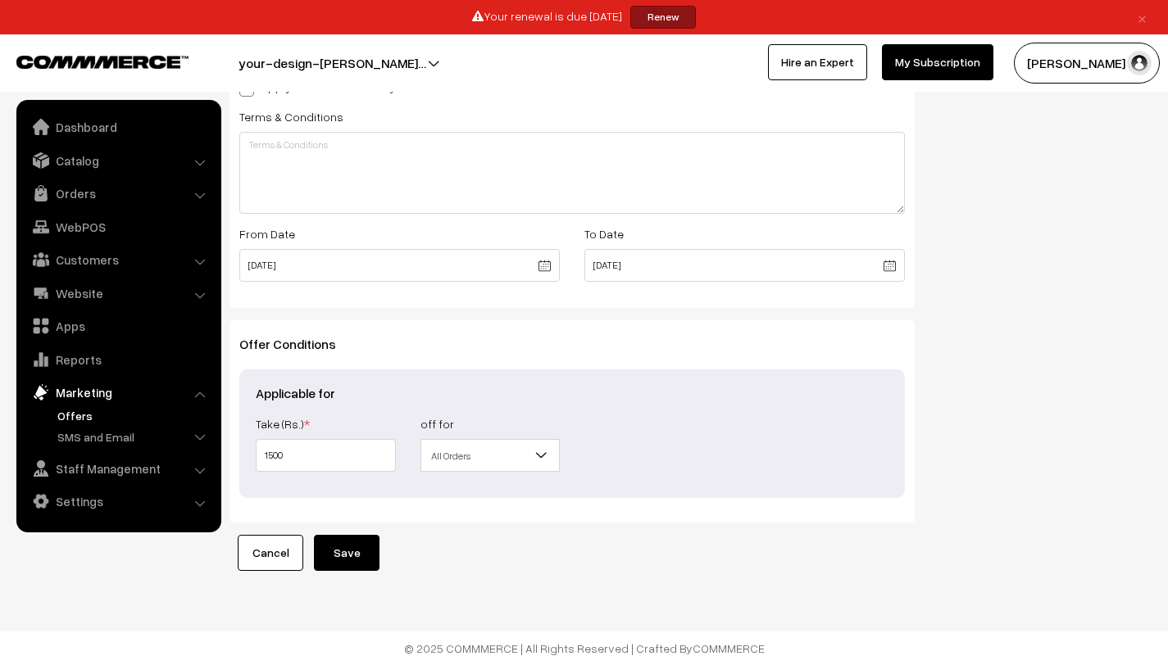
type input "MS2025VYTZBMCYDS1"
click at [356, 565] on button "Save" at bounding box center [347, 553] width 66 height 36
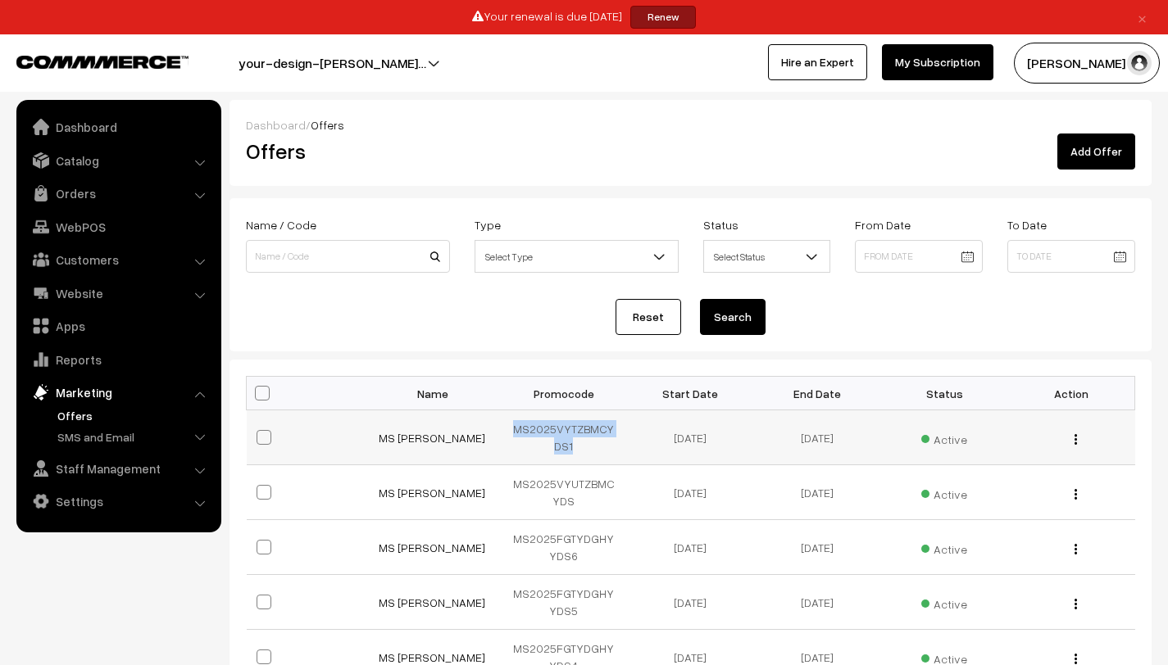
drag, startPoint x: 582, startPoint y: 444, endPoint x: 515, endPoint y: 430, distance: 68.6
click at [515, 430] on td "MS2025VYTZBMCYDS1" at bounding box center [563, 438] width 127 height 55
copy td "MS2025VYTZBMCYDS1"
click at [1098, 156] on link "Add Offer" at bounding box center [1096, 152] width 78 height 36
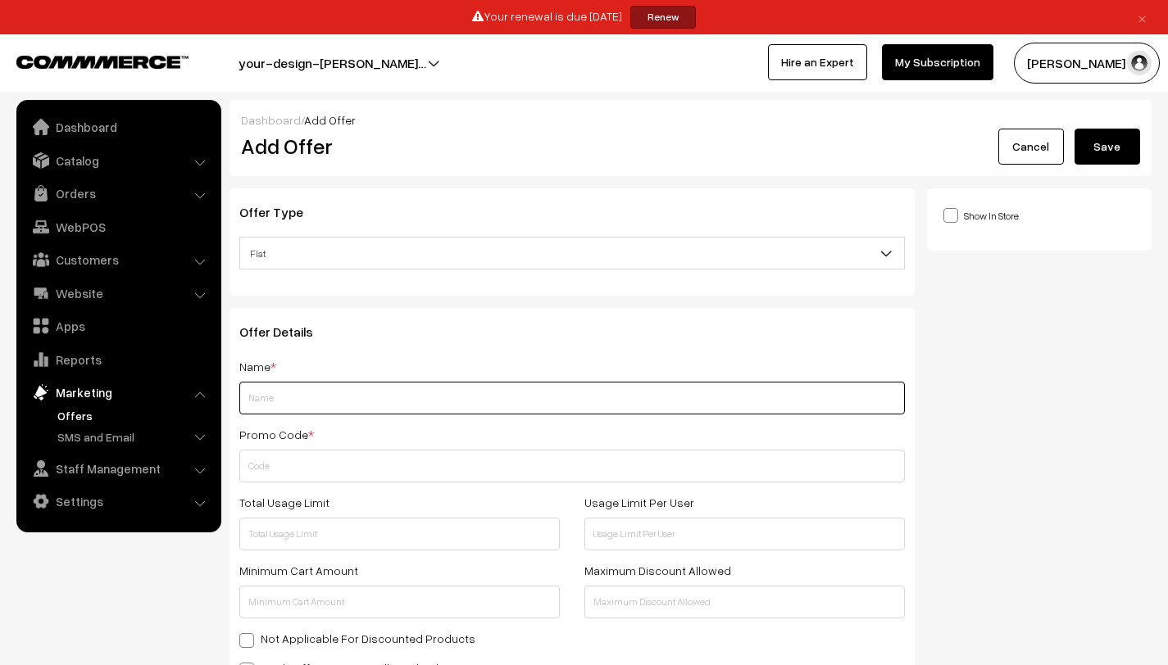
click at [394, 388] on input "text" at bounding box center [571, 398] width 665 height 33
paste input "MS2025VYTZBMCYDS1"
type input "MS2025VYTZBMCYDS1"
type input "MS [PERSON_NAME]"
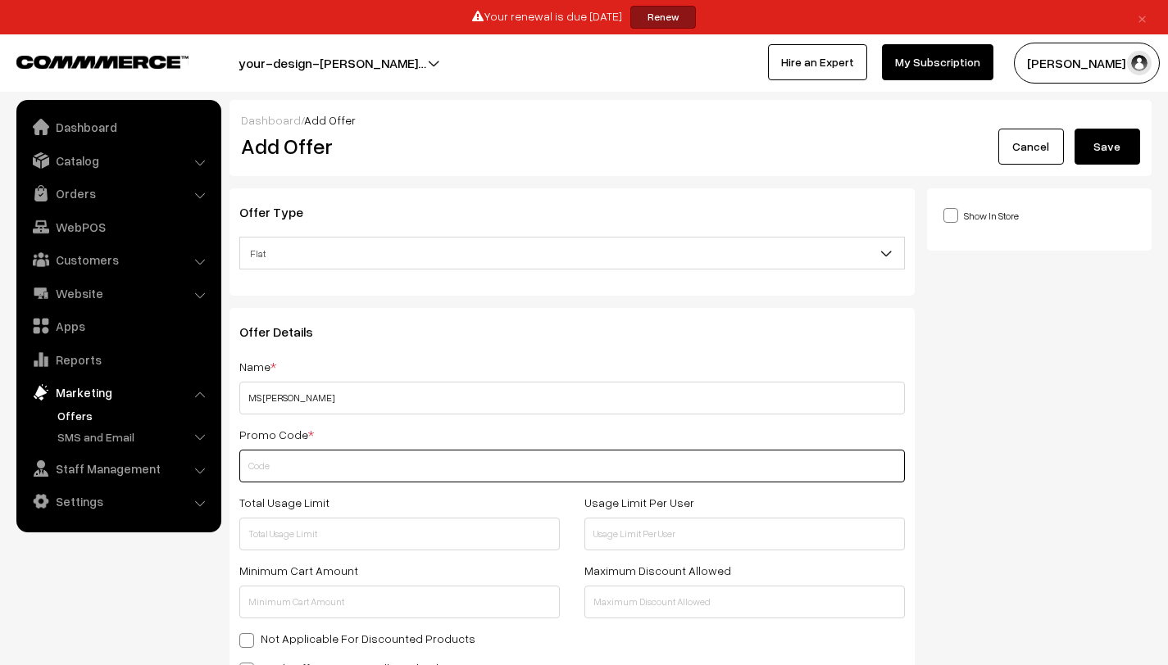
paste input "MS2025VYTZBMCYDS1"
click at [315, 469] on input "MS2025VYTZBMCYDS2" at bounding box center [571, 466] width 665 height 33
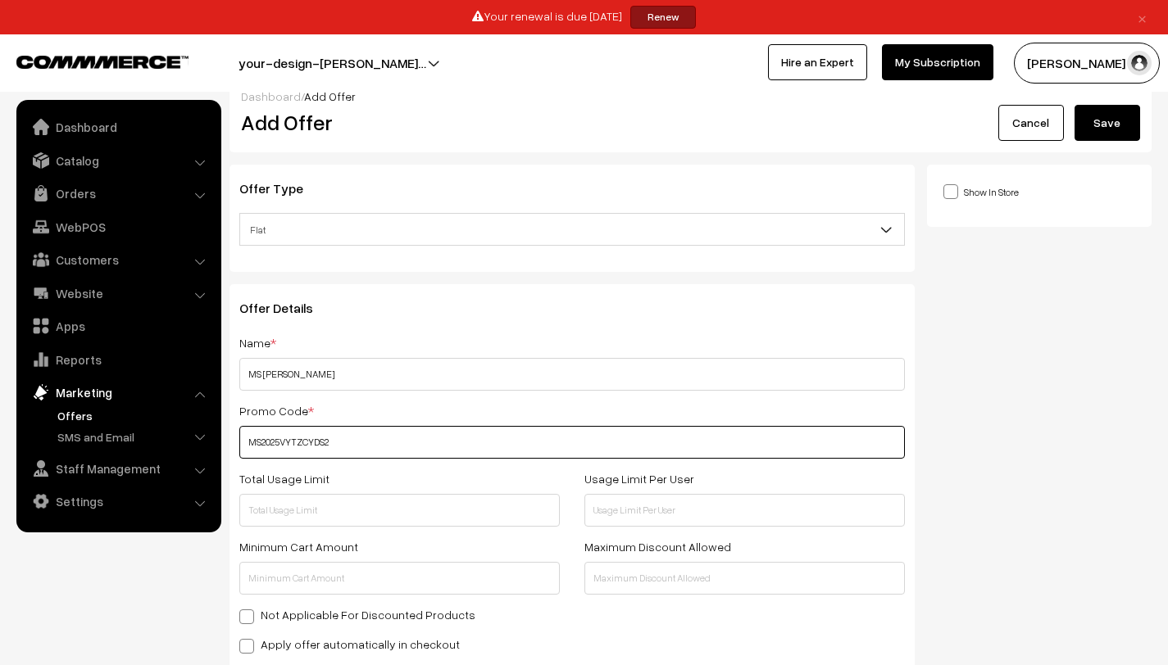
type input "MS2025VYTZCYDS2"
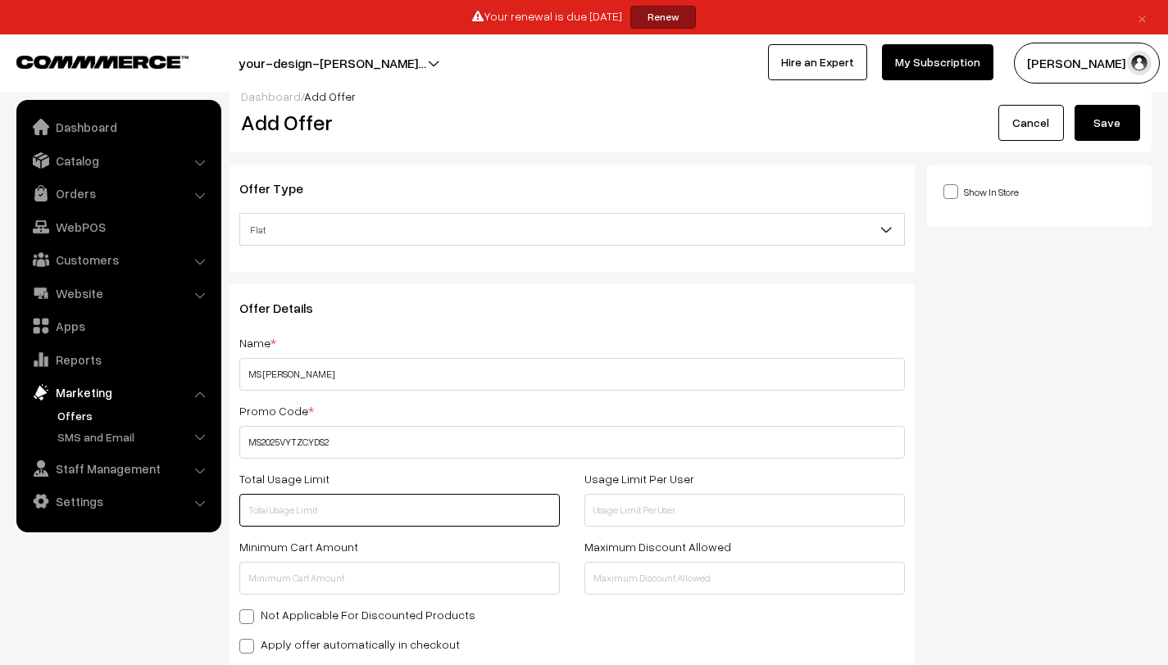
click at [432, 507] on input "text" at bounding box center [399, 510] width 320 height 33
type input "1"
type input "1500"
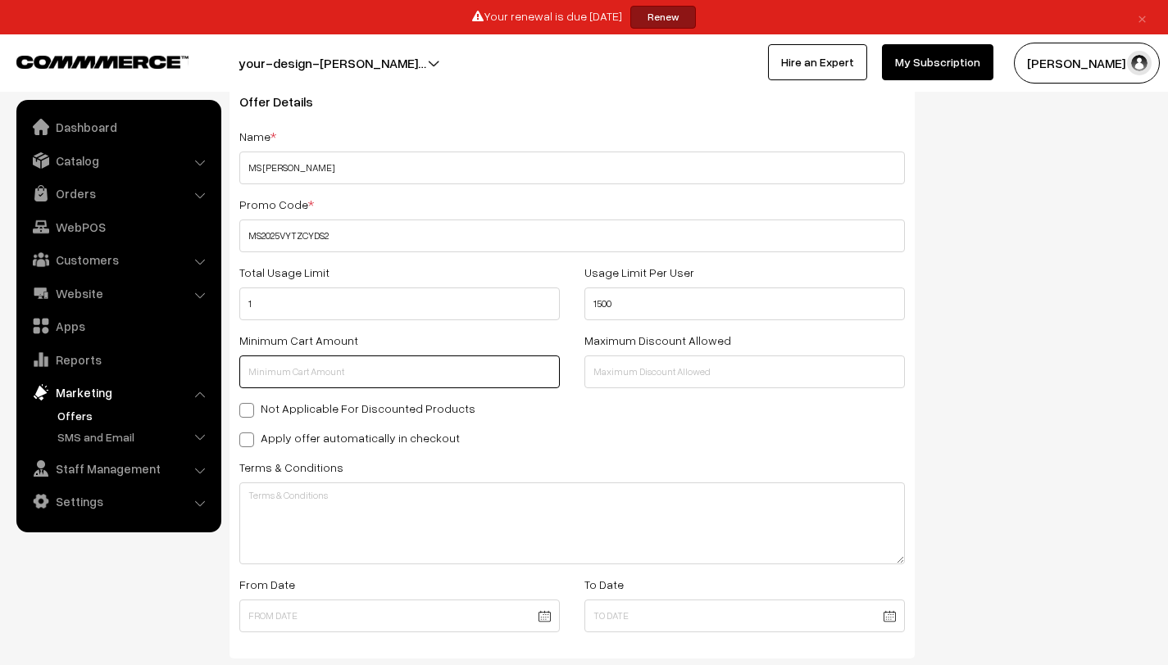
scroll to position [354, 0]
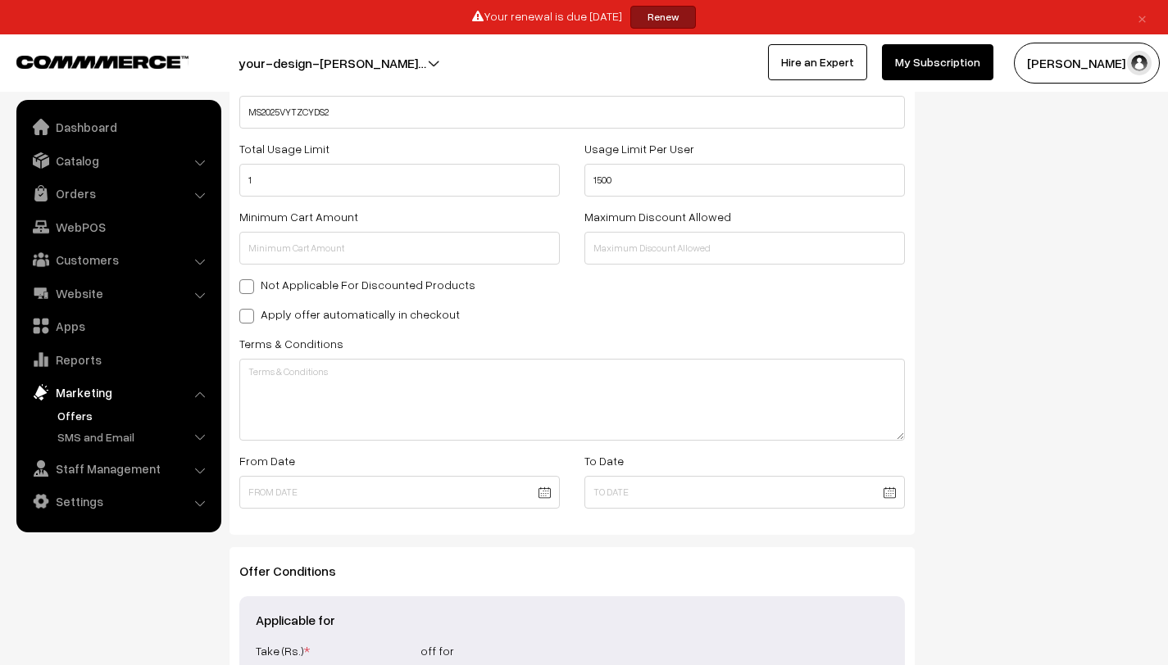
click at [438, 492] on body "Thank you for showing interest. Our team will call you shortly. Close × Your re…" at bounding box center [584, 269] width 1168 height 1246
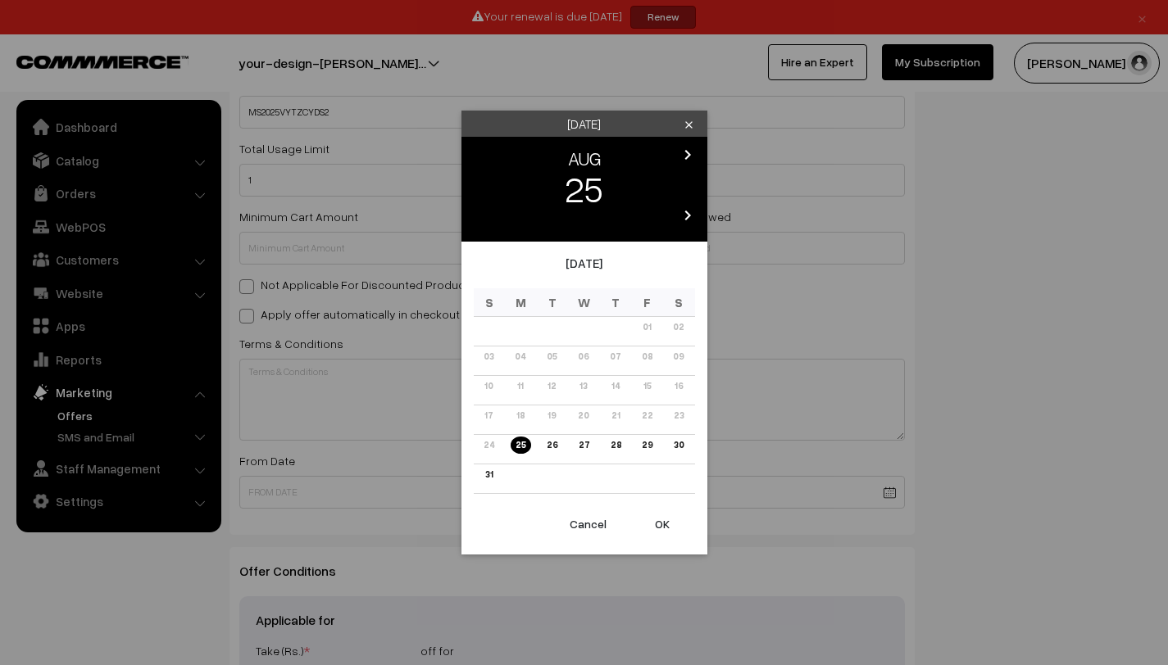
click at [668, 515] on button "OK" at bounding box center [662, 524] width 66 height 36
type input "[DATE]"
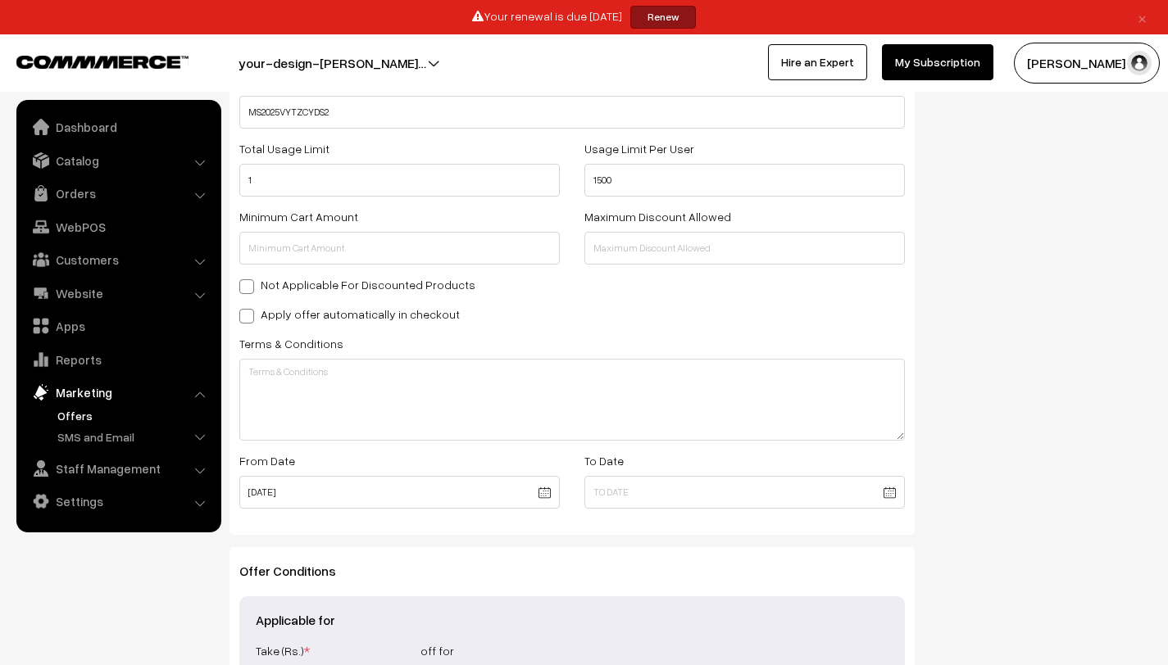
click at [893, 494] on body "Thank you for showing interest. Our team will call you shortly. Close × Your re…" at bounding box center [584, 269] width 1168 height 1246
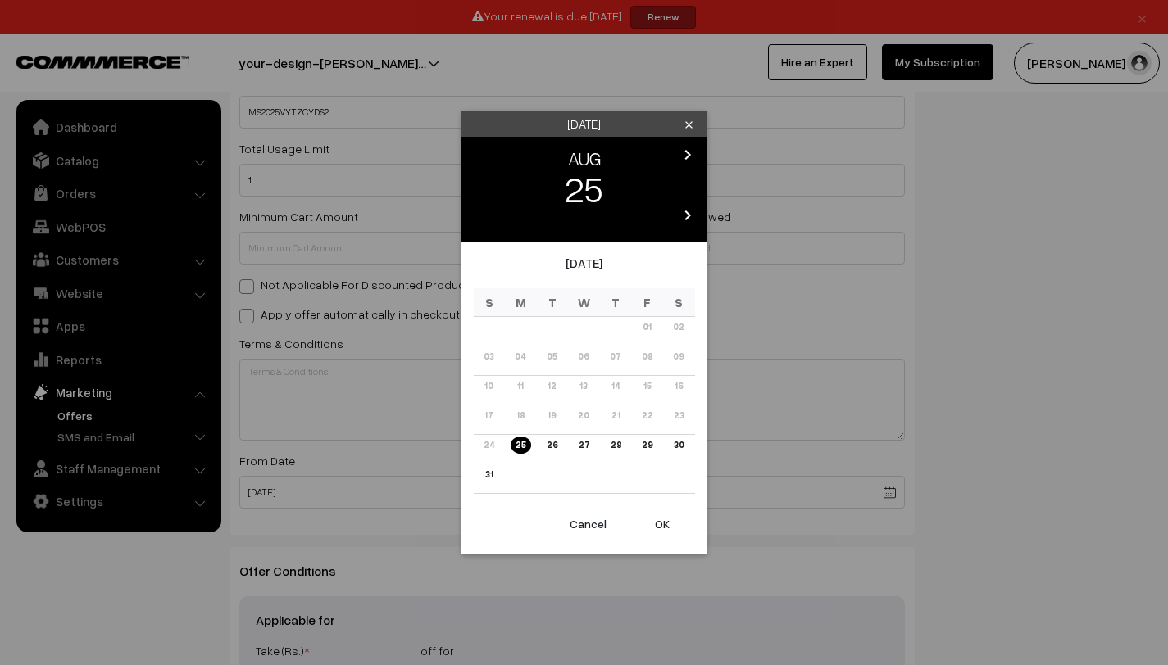
click at [678, 157] on icon "chevron_right" at bounding box center [688, 155] width 20 height 20
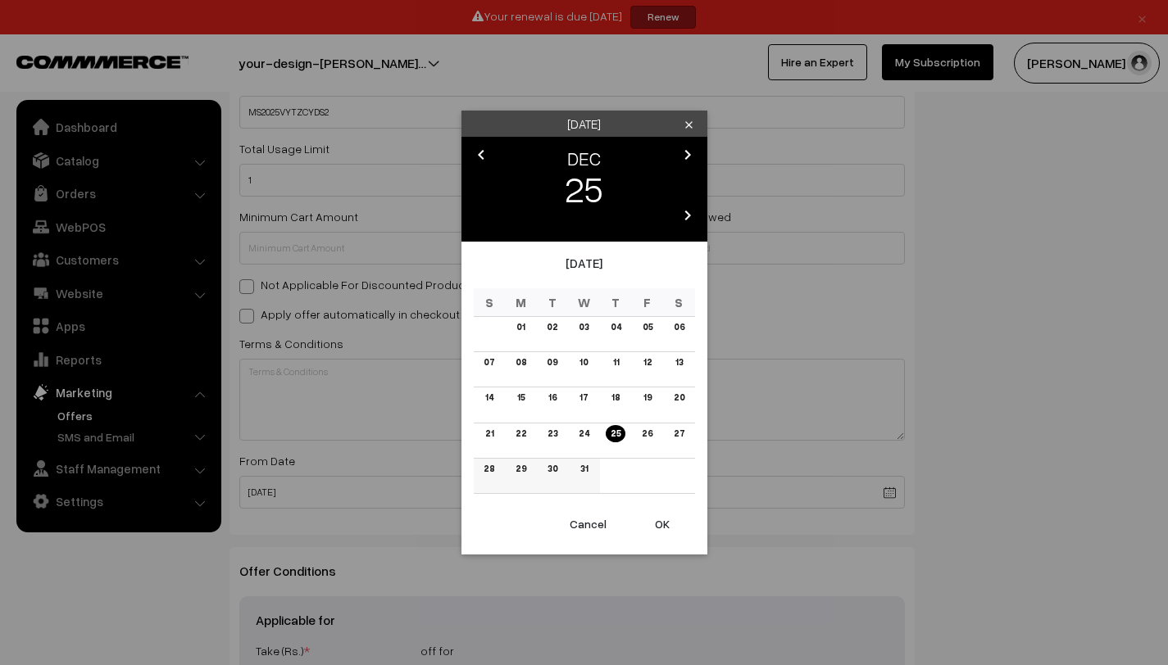
click at [583, 475] on link "31" at bounding box center [583, 468] width 17 height 17
click at [668, 530] on button "OK" at bounding box center [662, 524] width 66 height 36
type input "[DATE]"
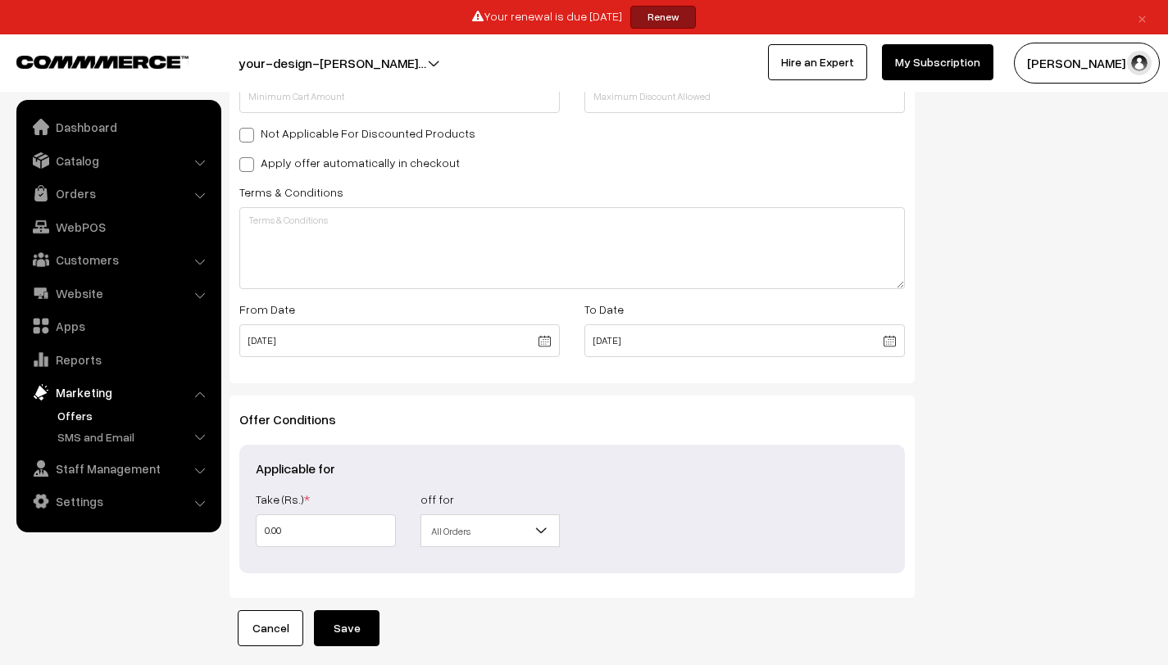
scroll to position [581, 0]
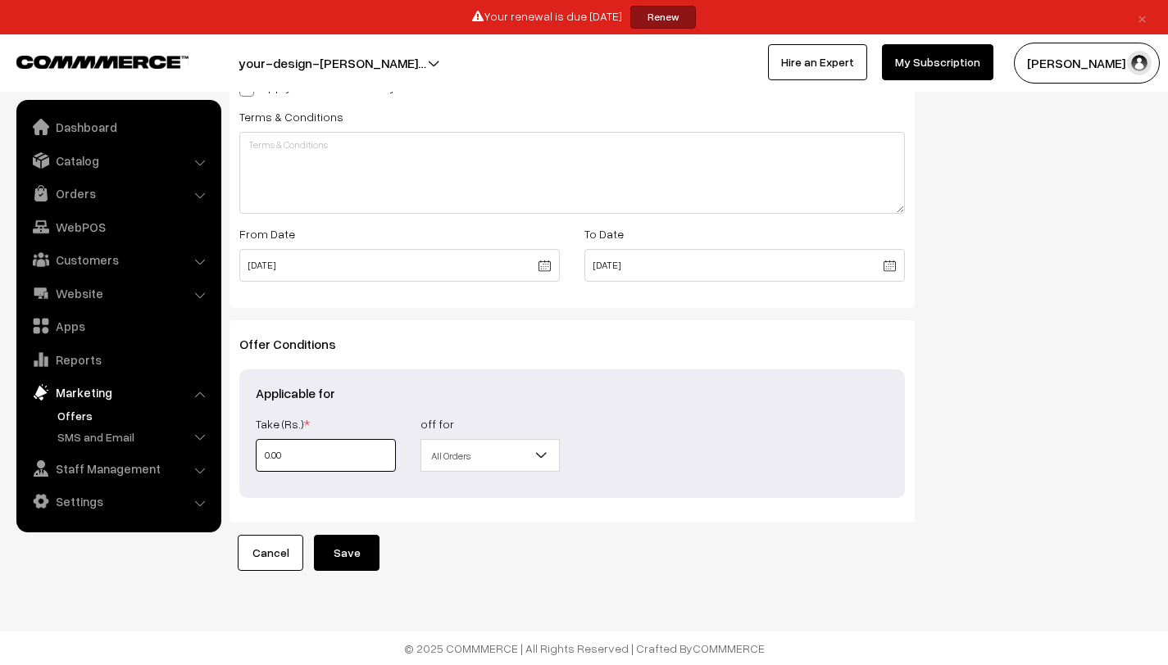
drag, startPoint x: 344, startPoint y: 453, endPoint x: 224, endPoint y: 448, distance: 120.5
click at [225, 448] on div "Offer Type Flat Percentage Shipping Discount Free Shipping Flat Offer Details N…" at bounding box center [572, 90] width 710 height 964
type input "1"
type input "15"
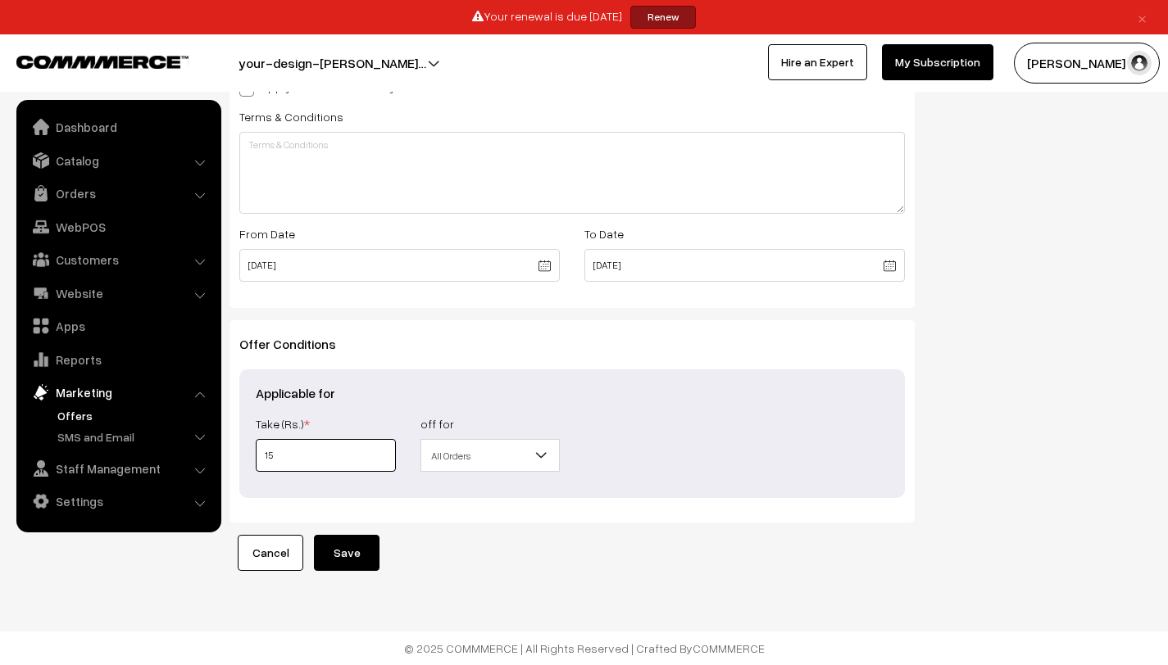
type input "15"
type input "150"
type input "1500"
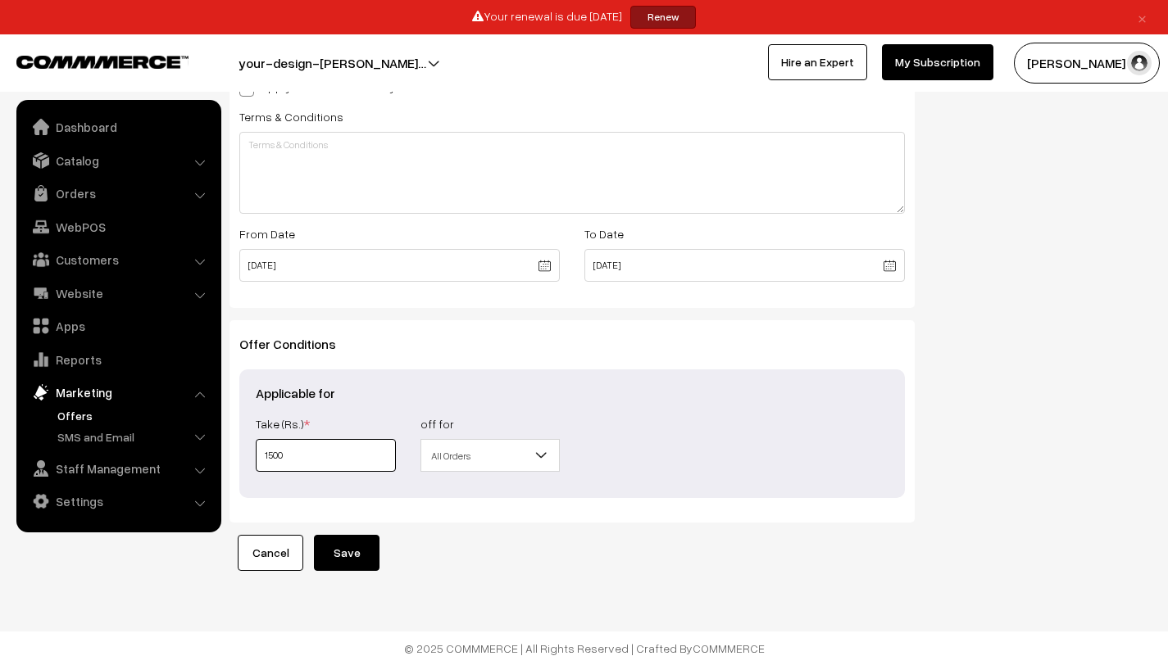
type input "1500"
click at [346, 565] on button "Save" at bounding box center [347, 553] width 66 height 36
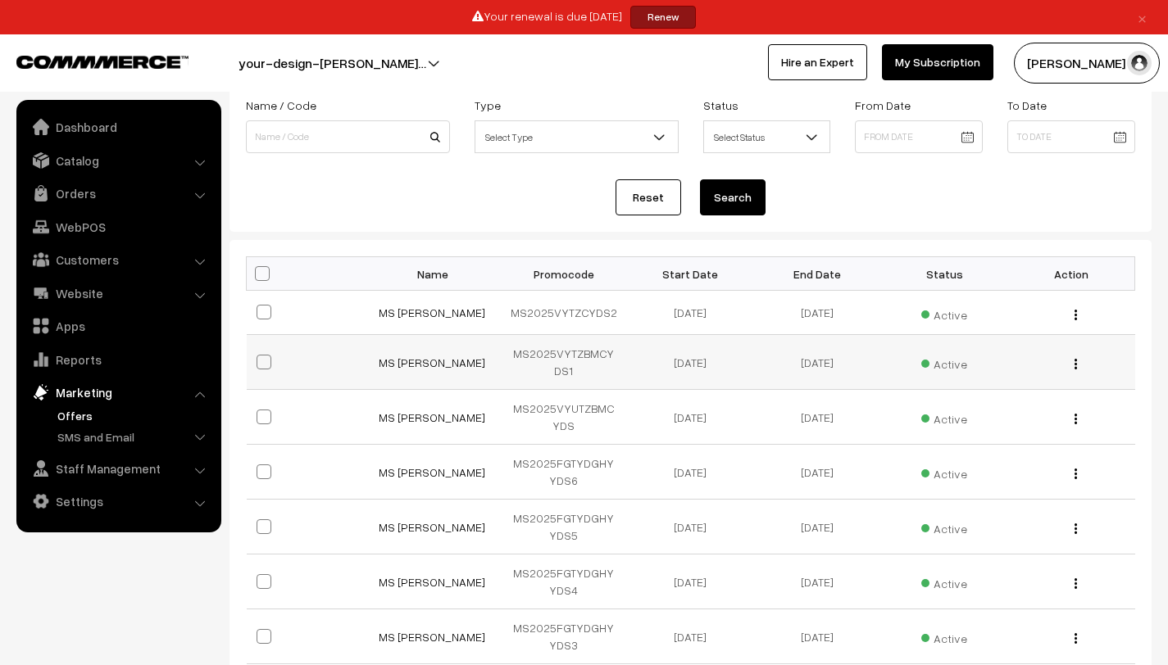
scroll to position [206, 0]
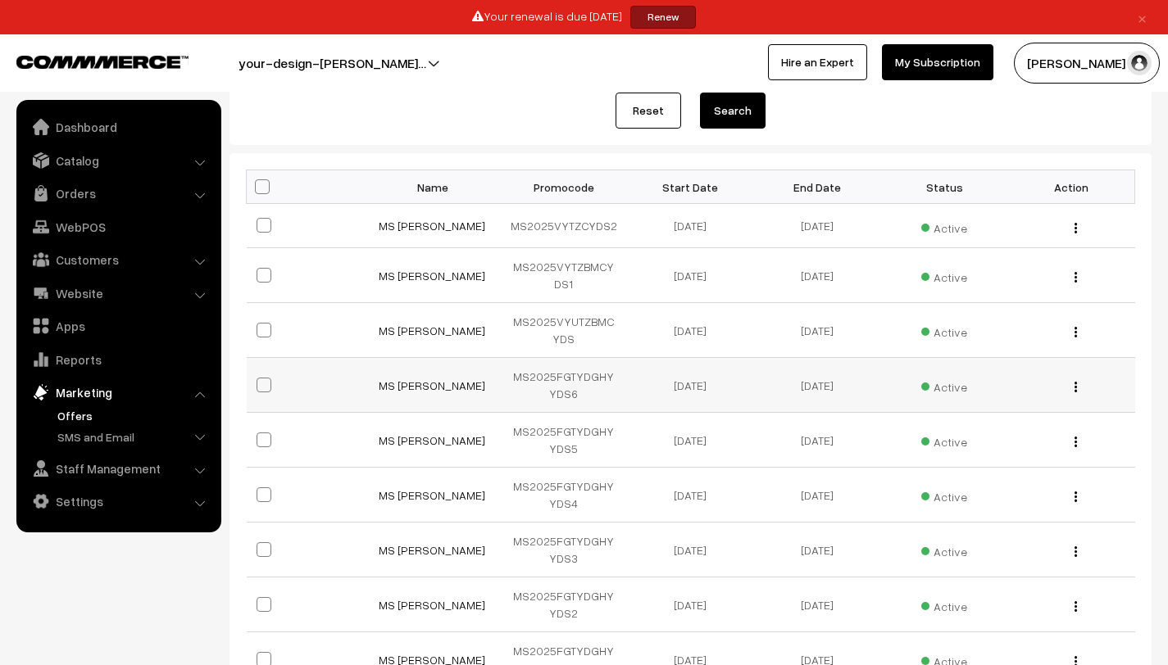
click at [1074, 389] on img "button" at bounding box center [1075, 387] width 2 height 11
click at [1017, 399] on link "Edit" at bounding box center [1001, 410] width 139 height 36
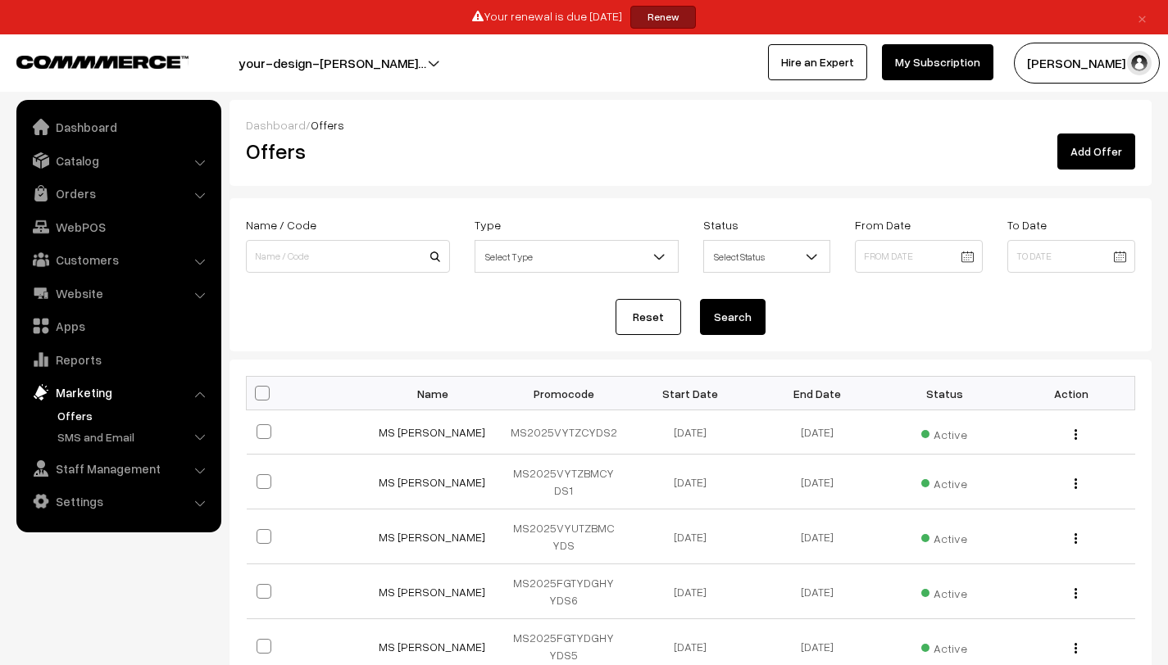
scroll to position [206, 0]
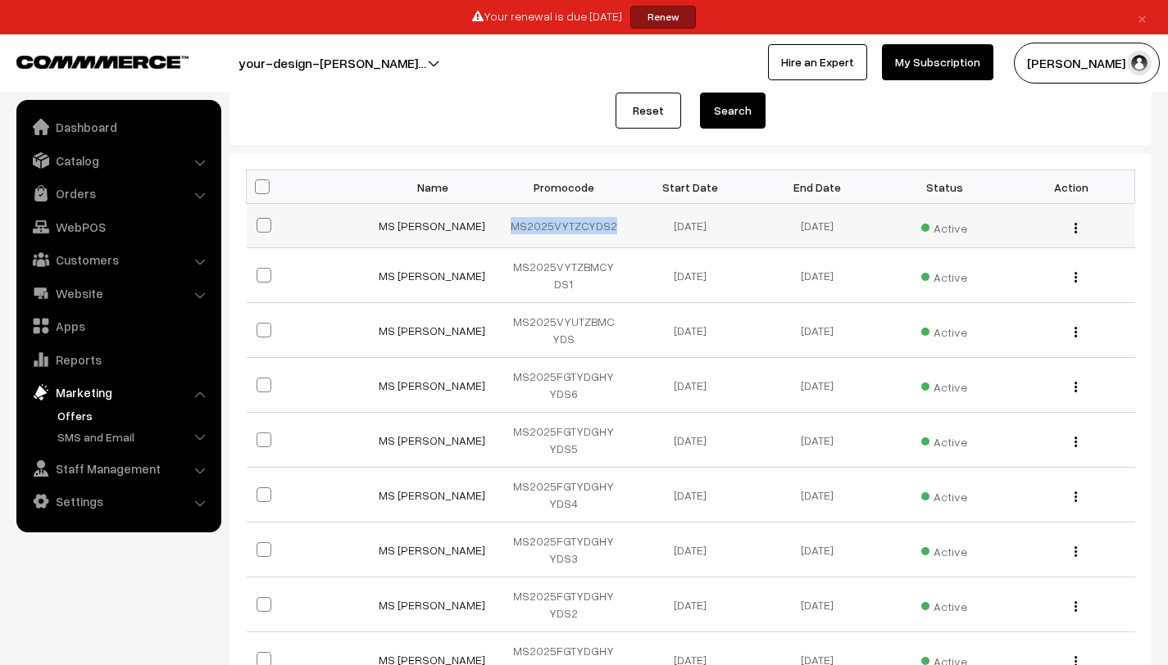
drag, startPoint x: 613, startPoint y: 227, endPoint x: 497, endPoint y: 229, distance: 116.4
click at [497, 229] on tr "MS [PERSON_NAME] MS2025VYTZCYDS2 [DATE] [DATE] Active Edit" at bounding box center [691, 226] width 888 height 44
copy tr "MS2025VYTZCYDS2"
